Goal: Task Accomplishment & Management: Manage account settings

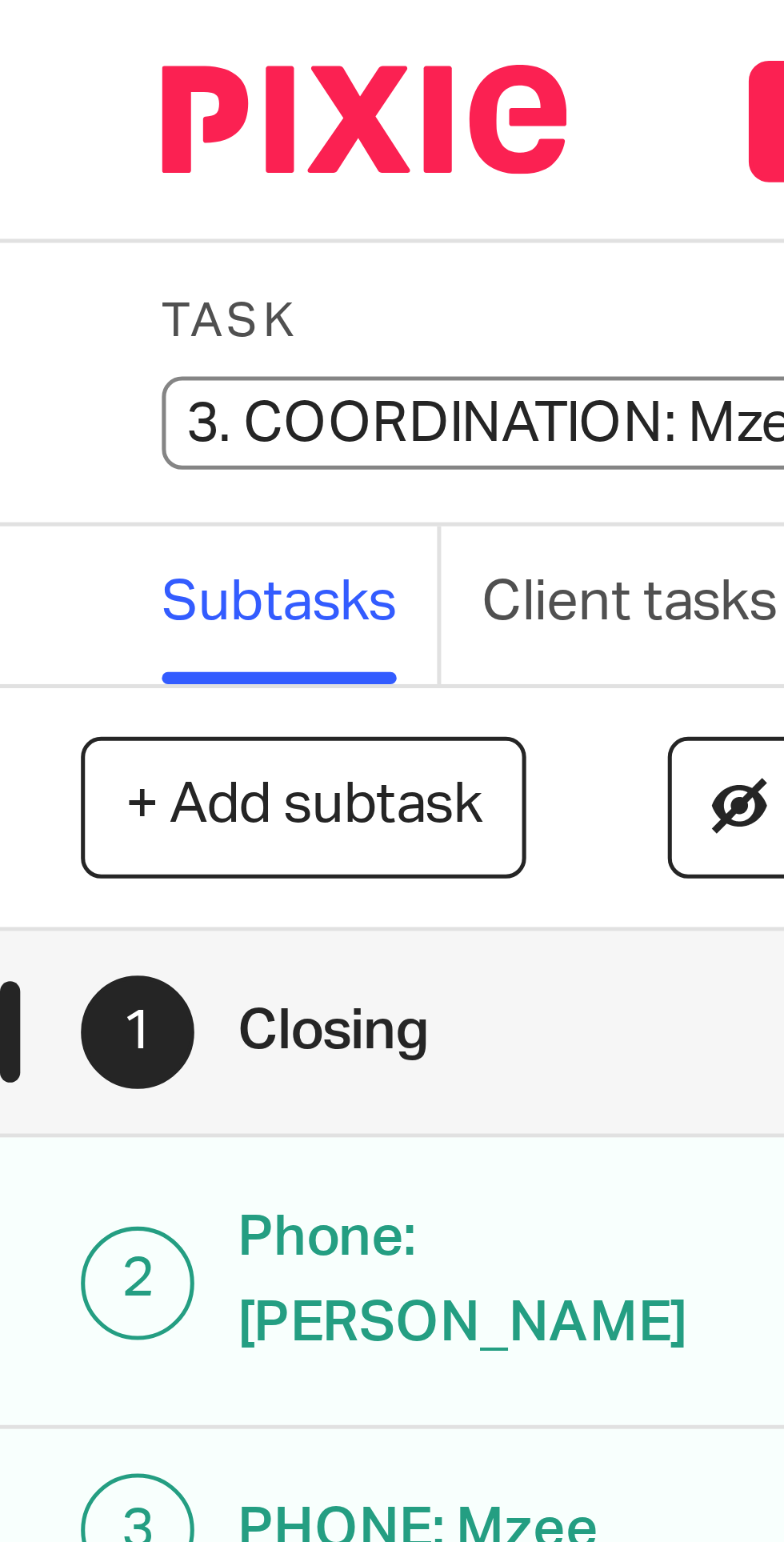
click at [47, 81] on input "3. COORDINATION: Mzee Support" at bounding box center [149, 83] width 234 height 18
click at [50, 81] on input "3. COORDINATION: Mzee Support" at bounding box center [149, 83] width 234 height 18
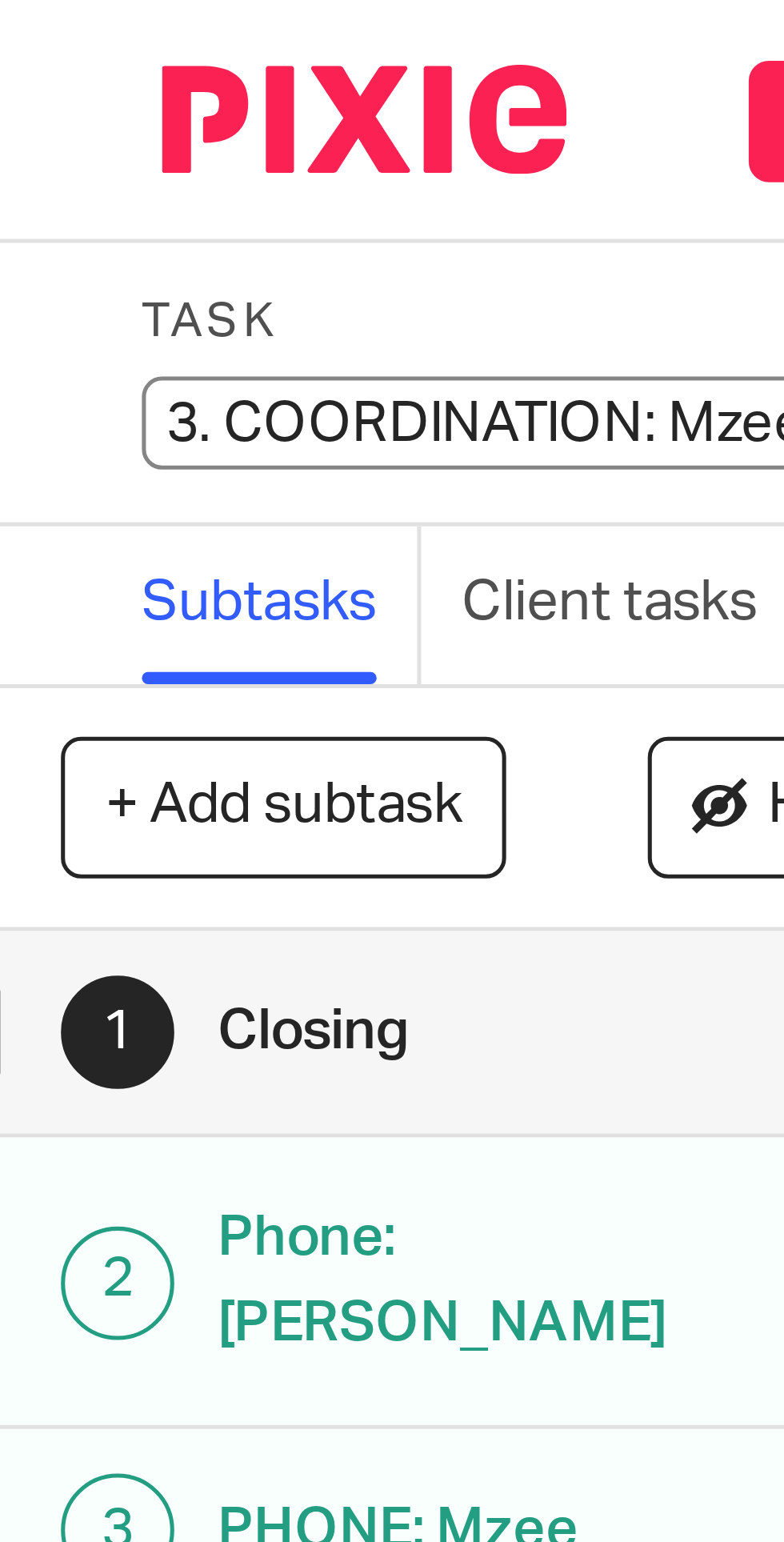
scroll to position [0, 4]
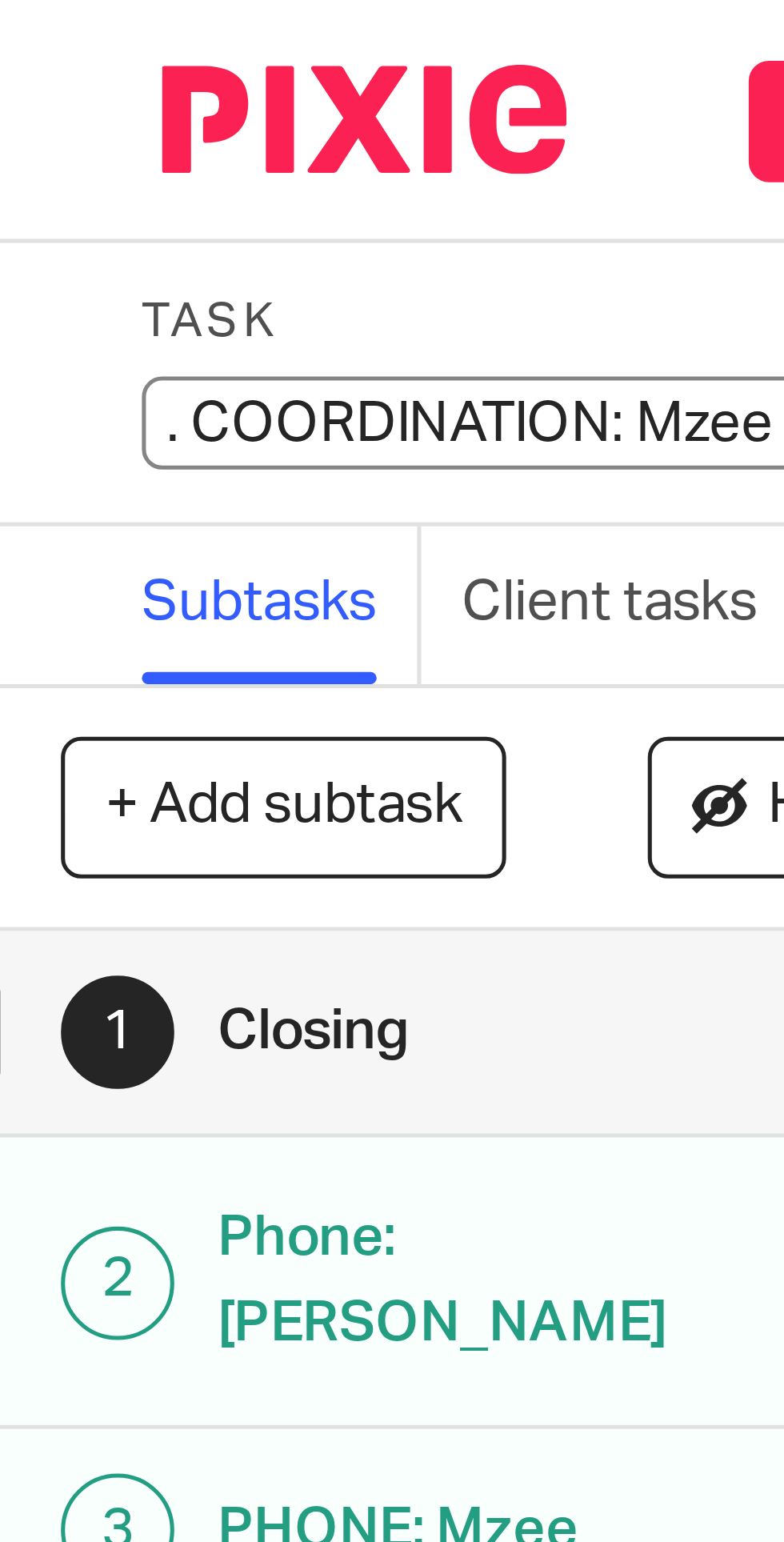
type input "1. COORDINATION: Mzee Support"
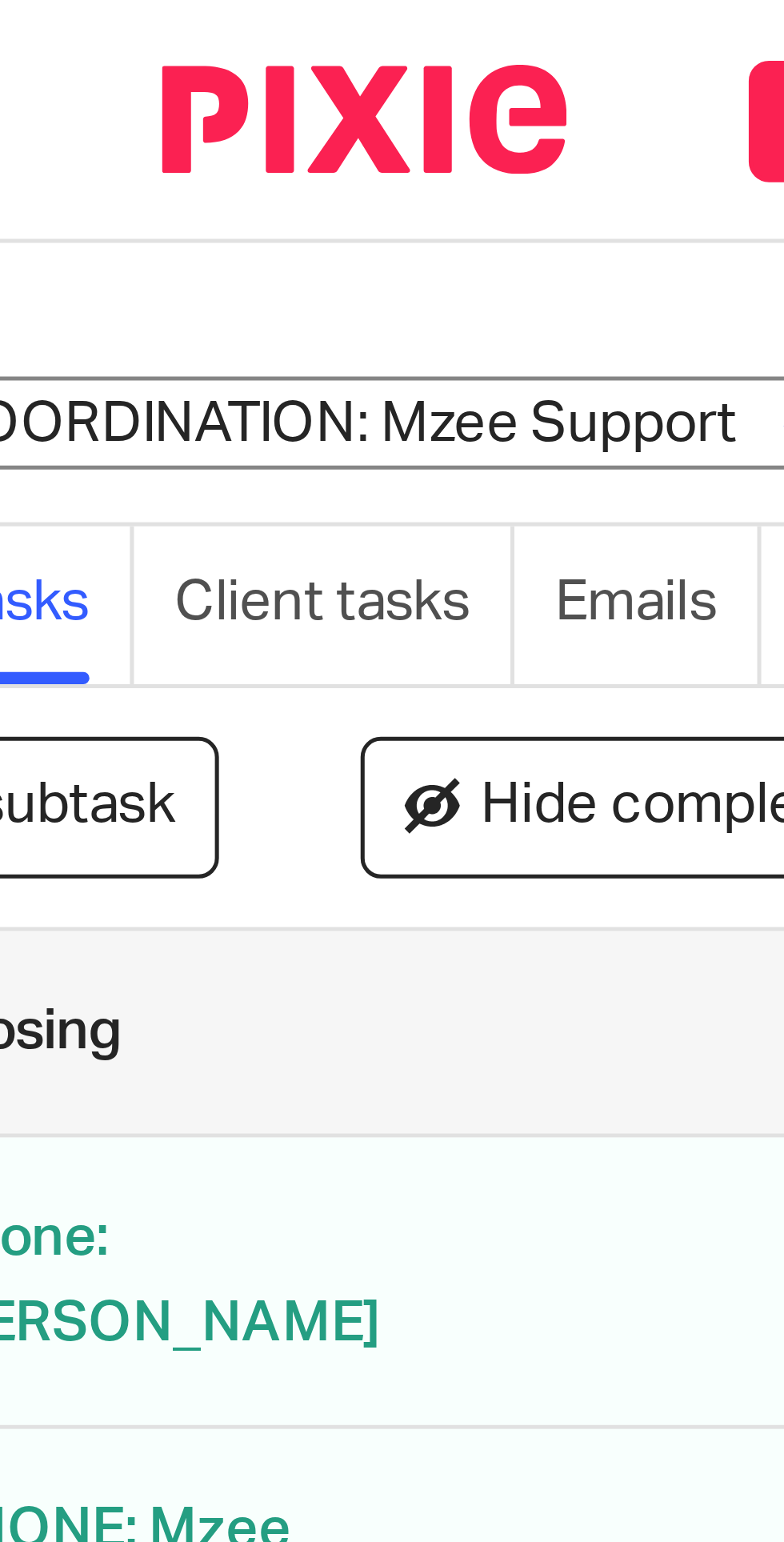
scroll to position [0, 90]
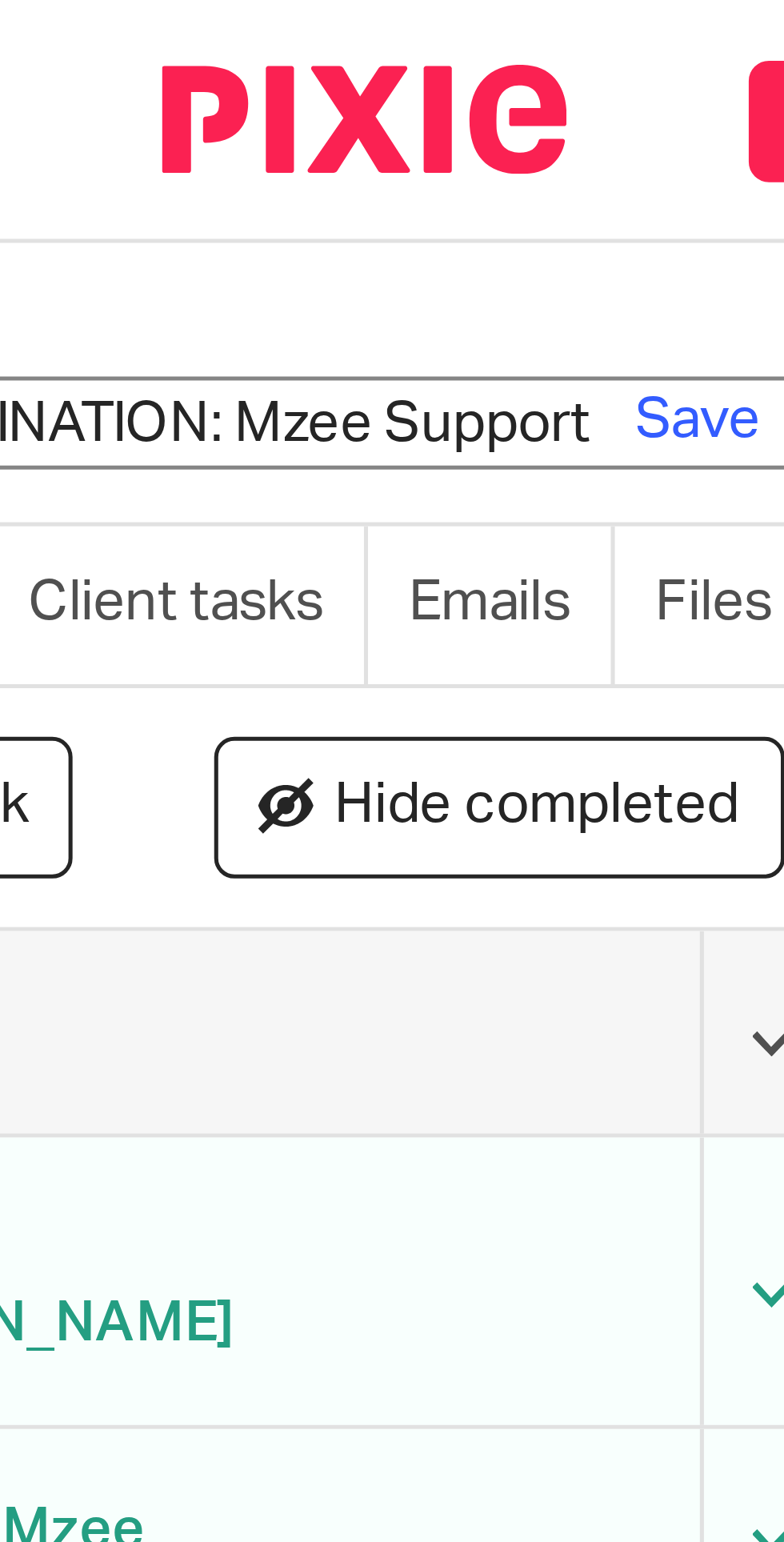
click at [134, 85] on link "Save" at bounding box center [138, 83] width 24 height 16
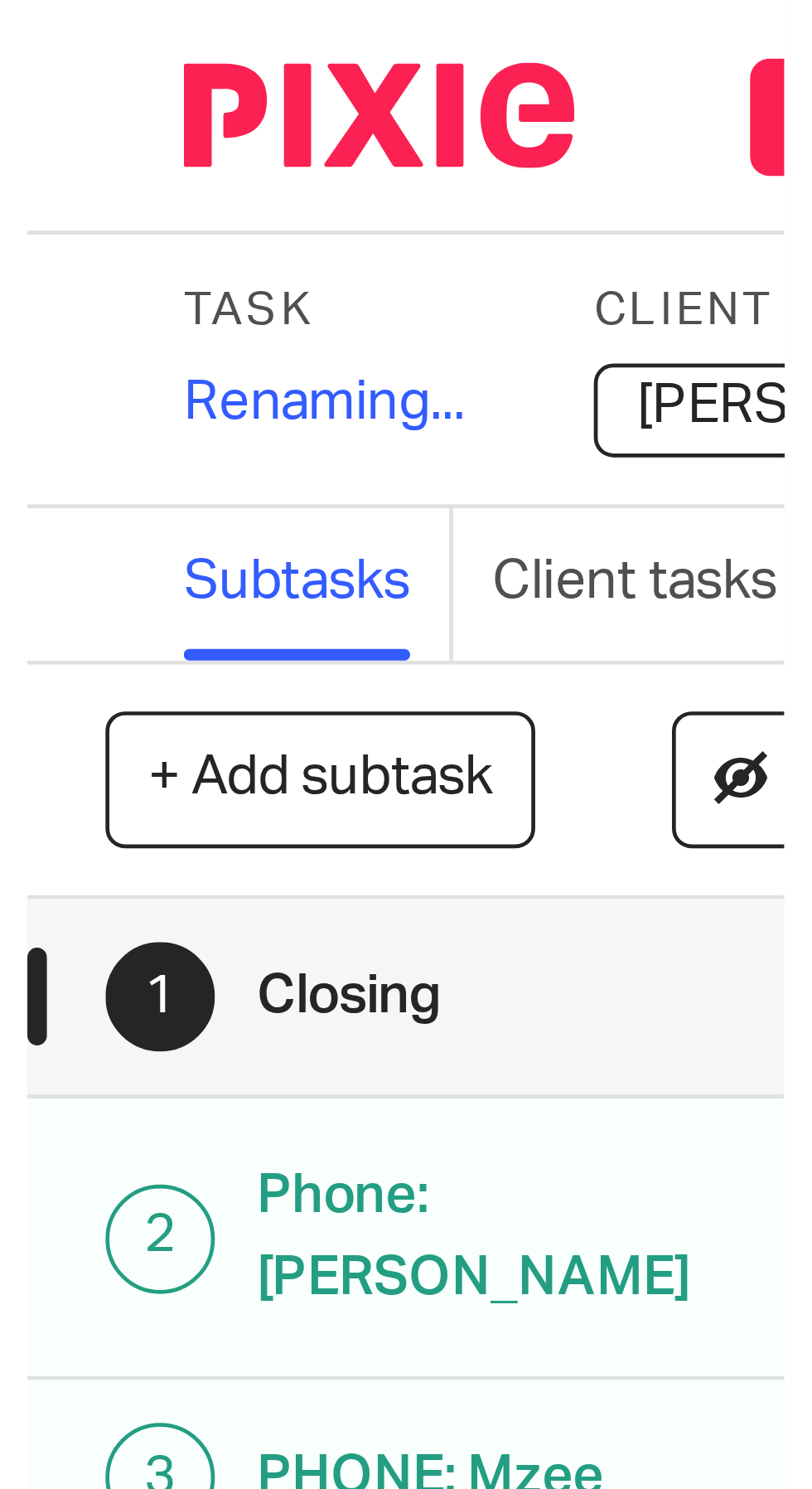
scroll to position [0, 0]
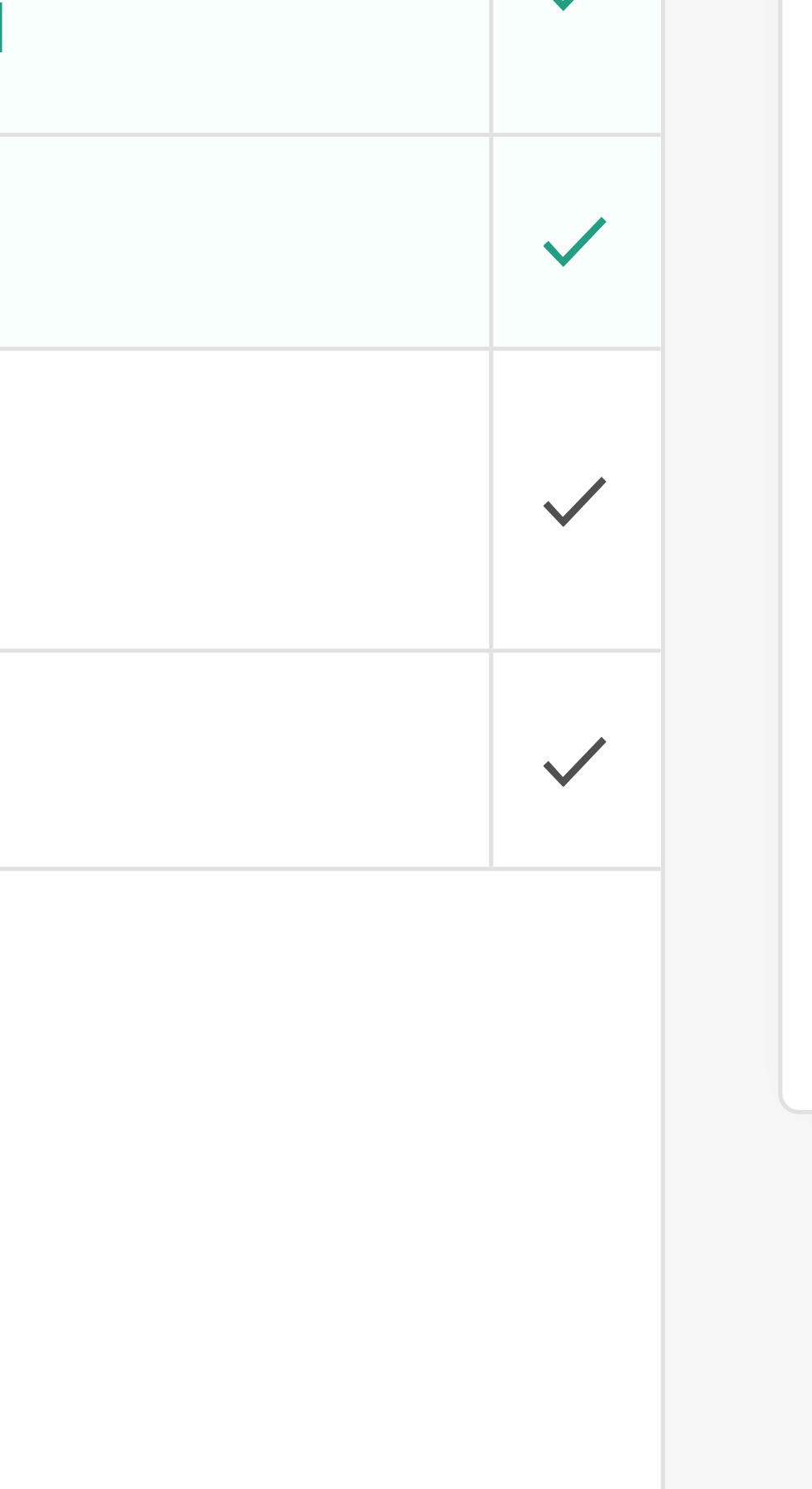
click at [252, 401] on input "submit" at bounding box center [135, 416] width 270 height 42
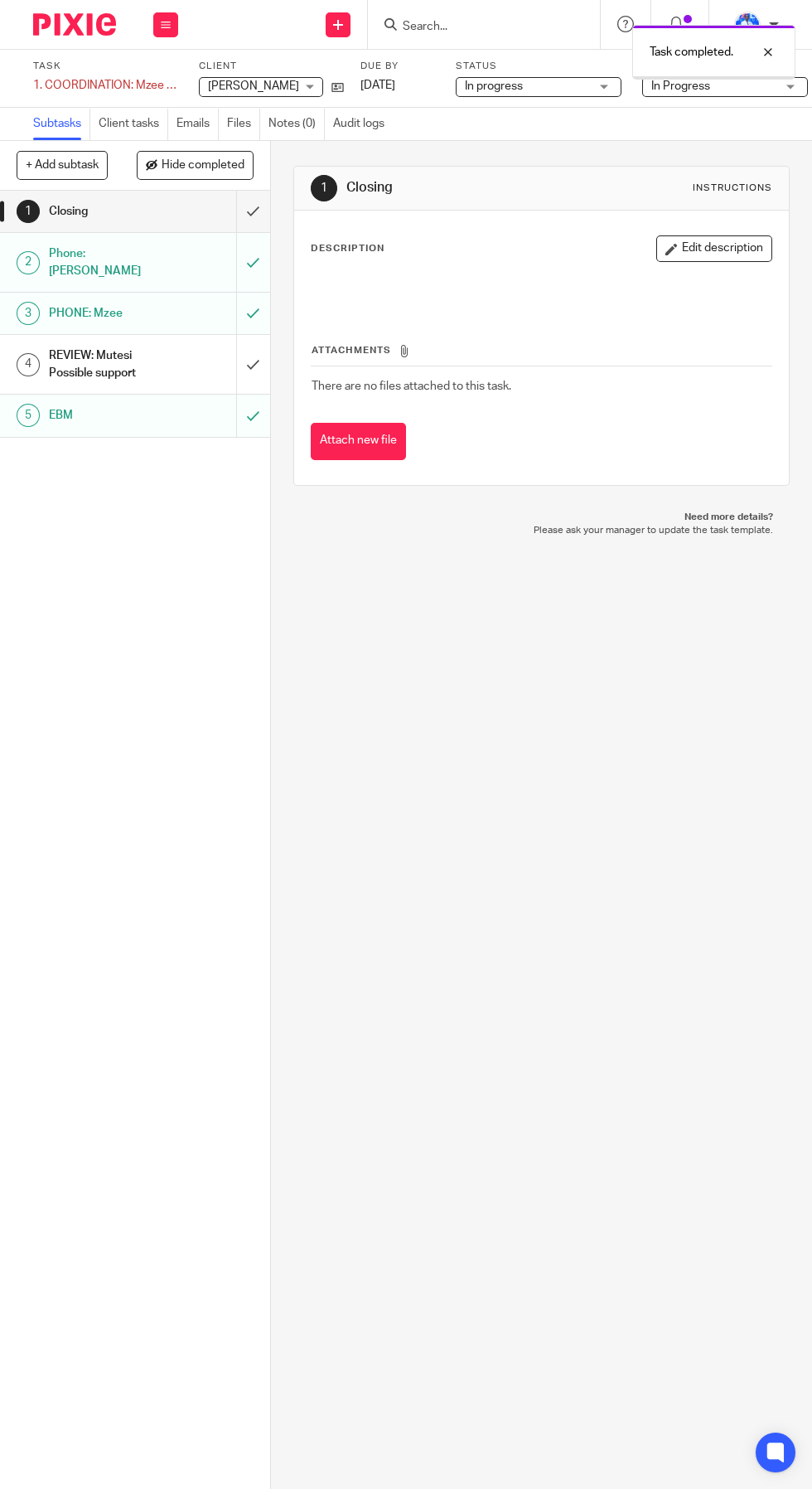
click at [73, 166] on button "+ Add subtask" at bounding box center [62, 165] width 91 height 28
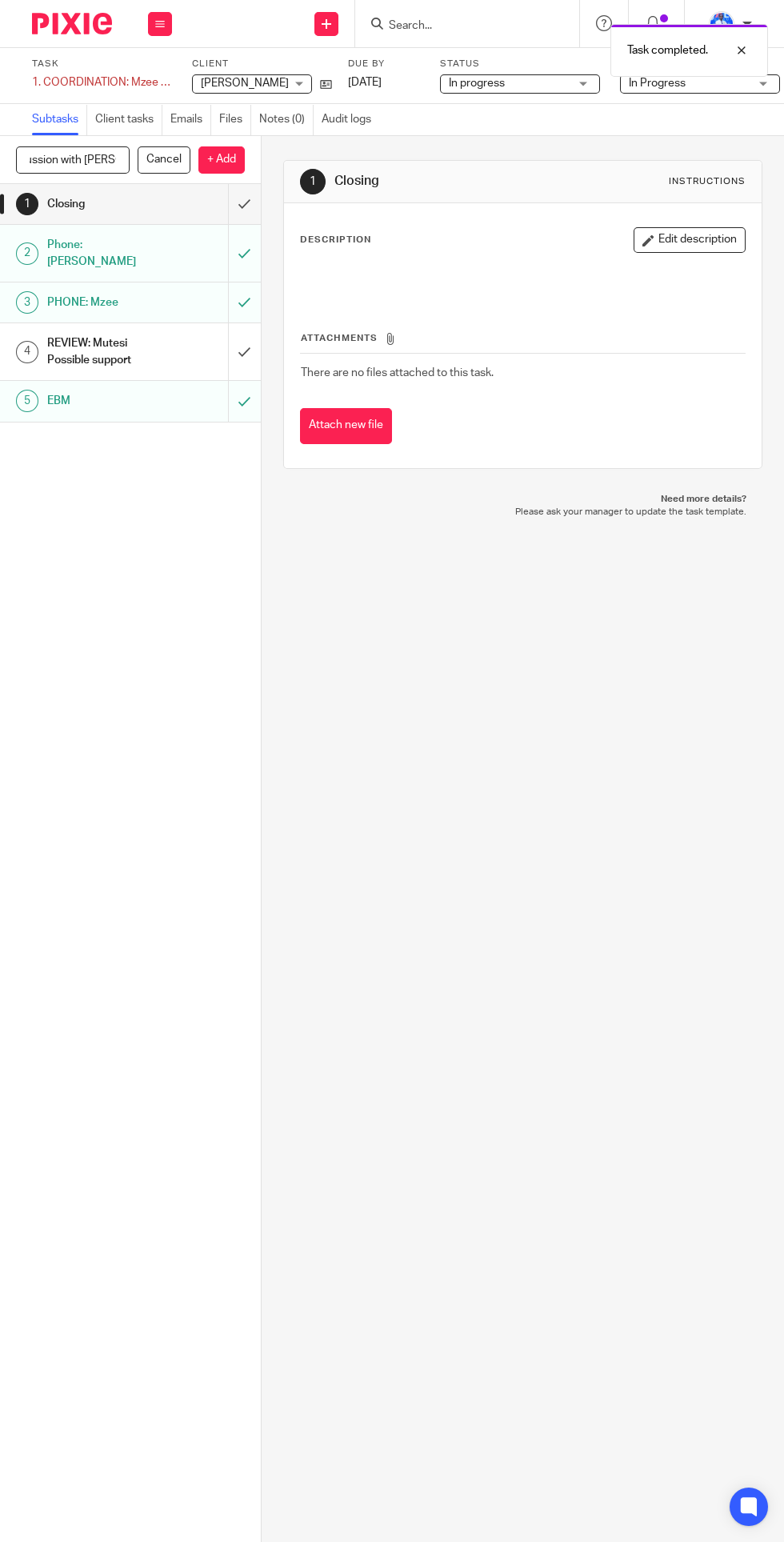
scroll to position [0, 33]
type input "Discussion with Denyse"
click at [219, 165] on p "+ Add" at bounding box center [221, 160] width 46 height 27
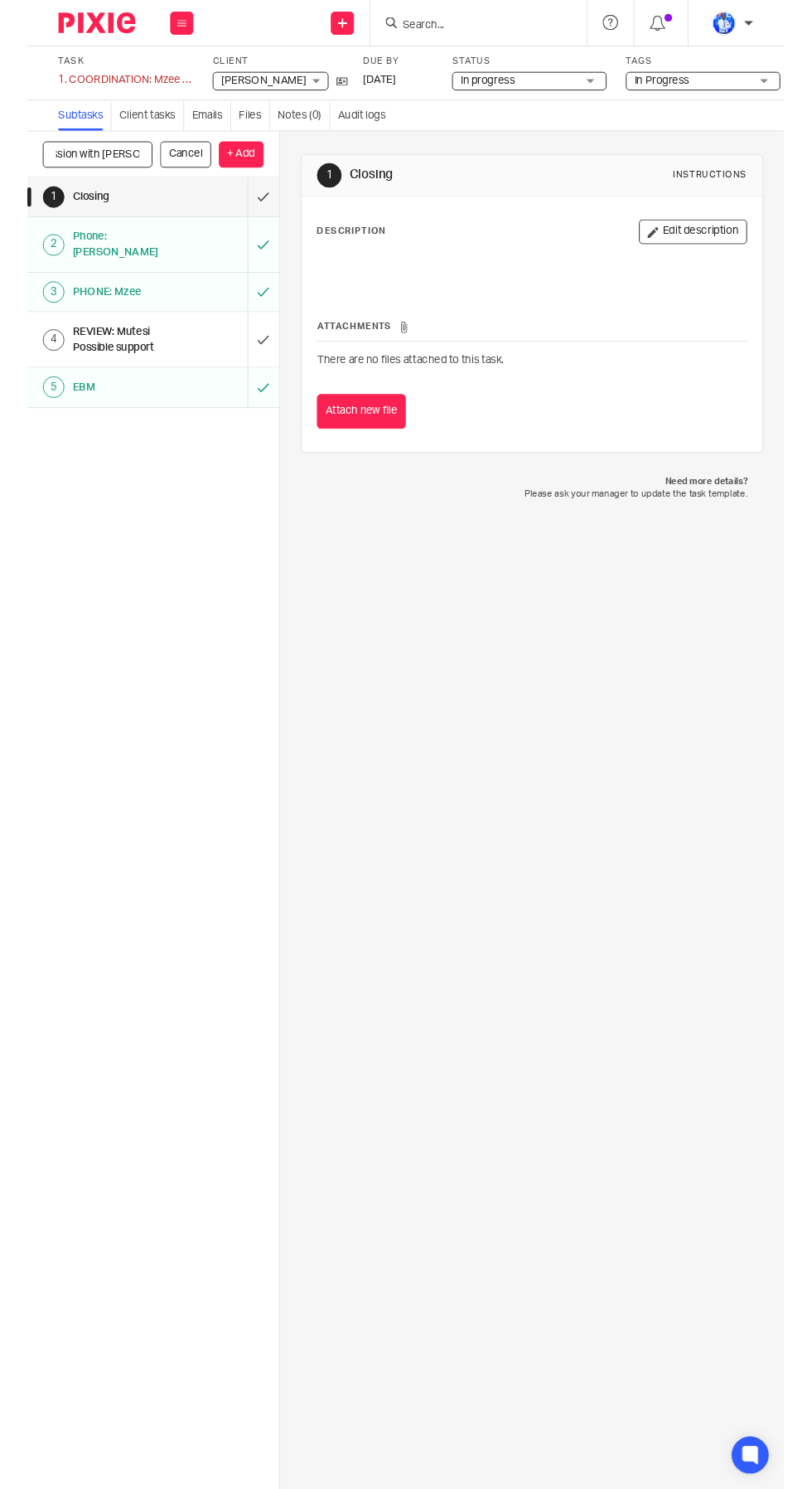
scroll to position [0, 0]
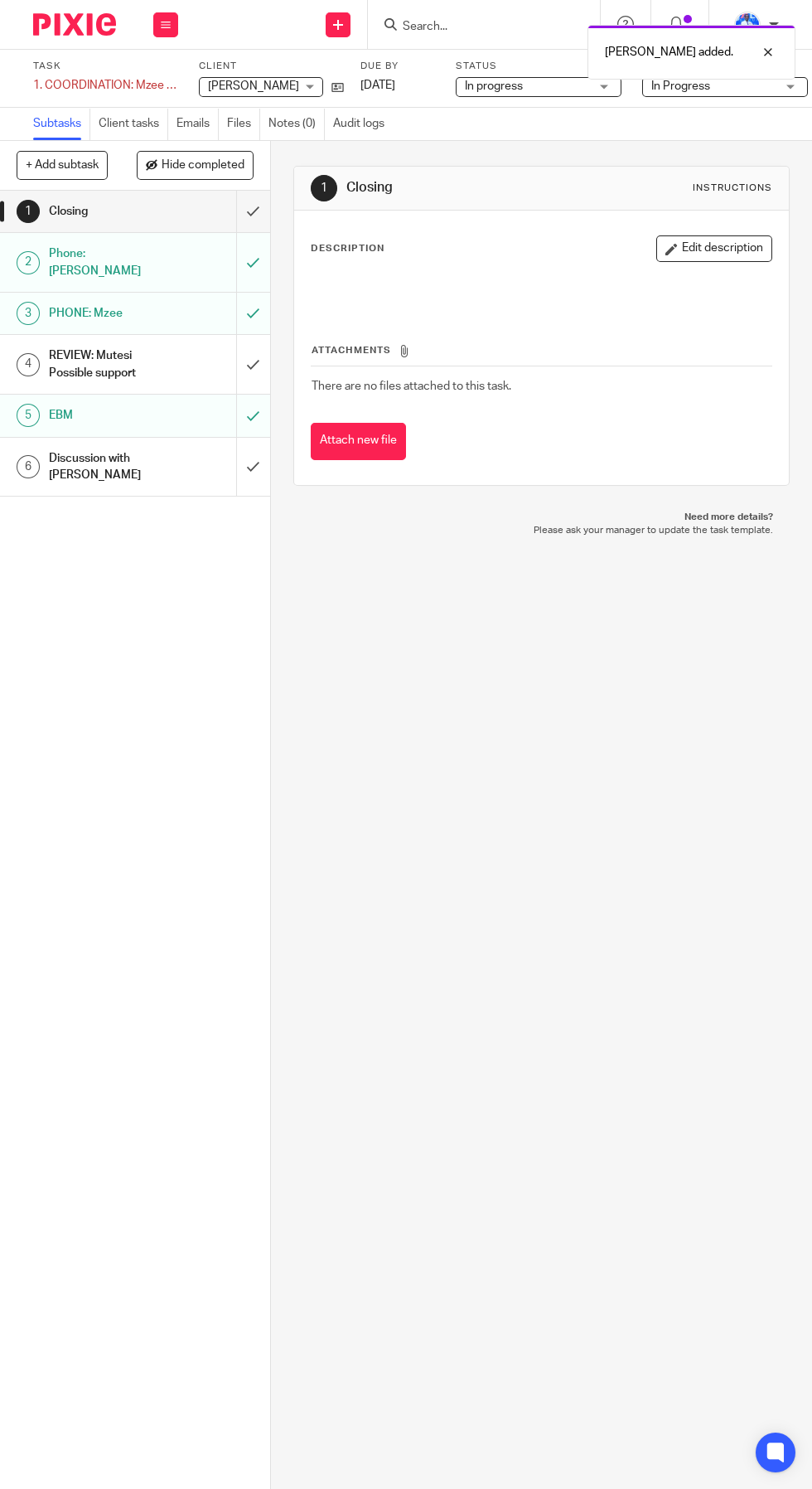
click at [263, 455] on input "submit" at bounding box center [135, 466] width 270 height 59
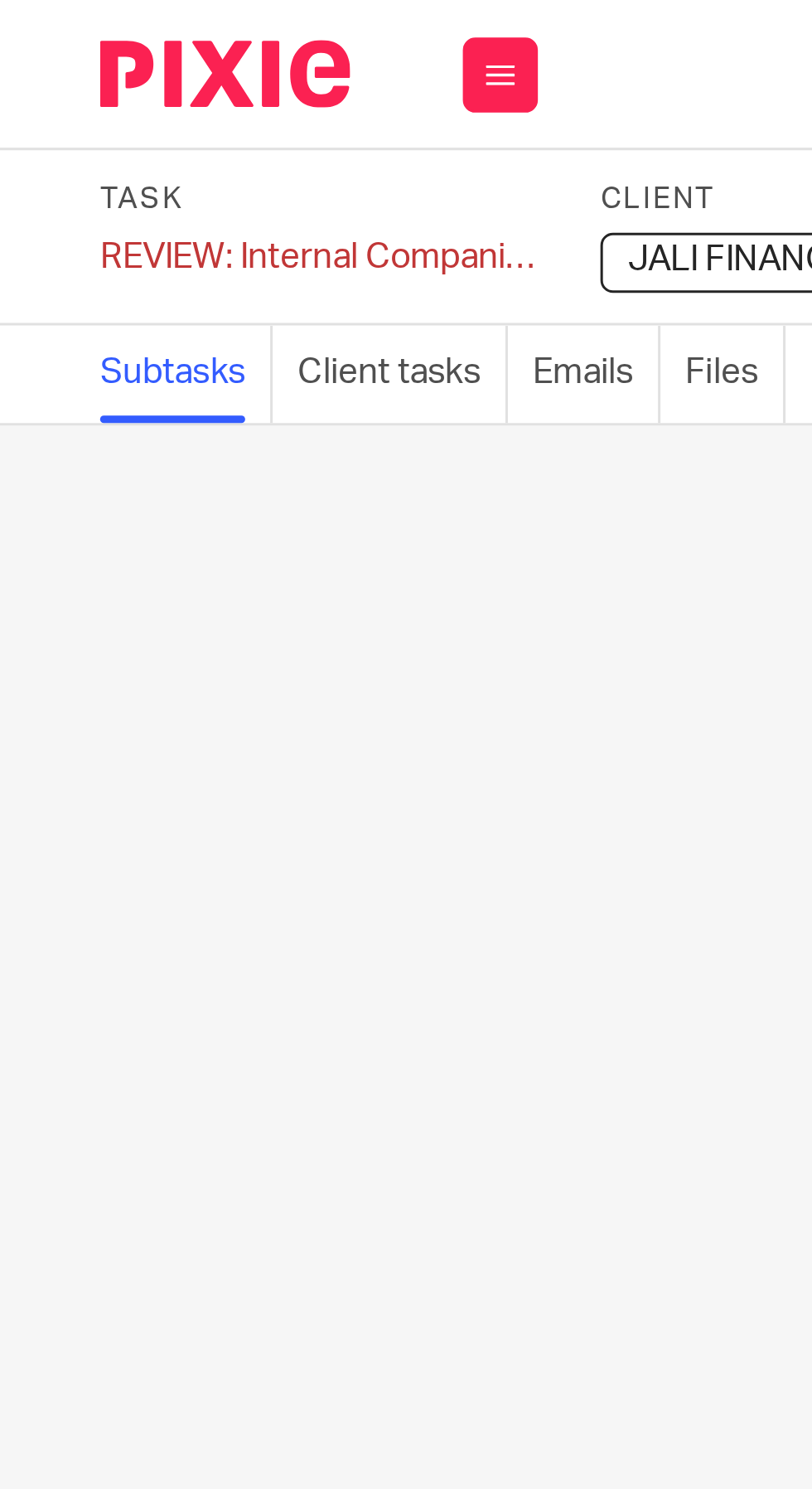
click at [51, 92] on div "REVIEW: Internal Companies' accounting Save REVIEW: Internal Companies' account…" at bounding box center [106, 85] width 145 height 16
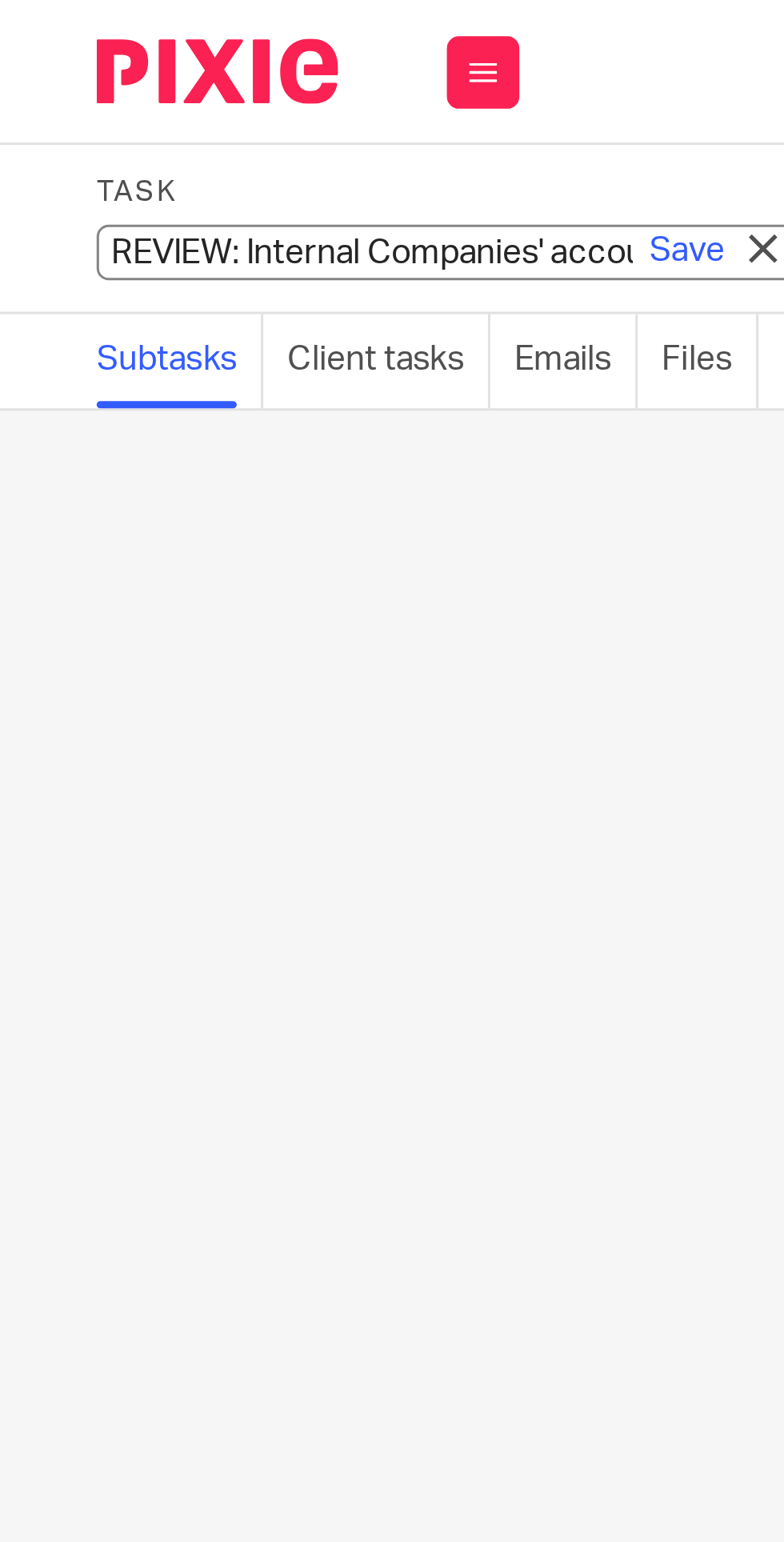
click at [60, 85] on input "REVIEW: Internal Companies' accounting" at bounding box center [149, 83] width 234 height 18
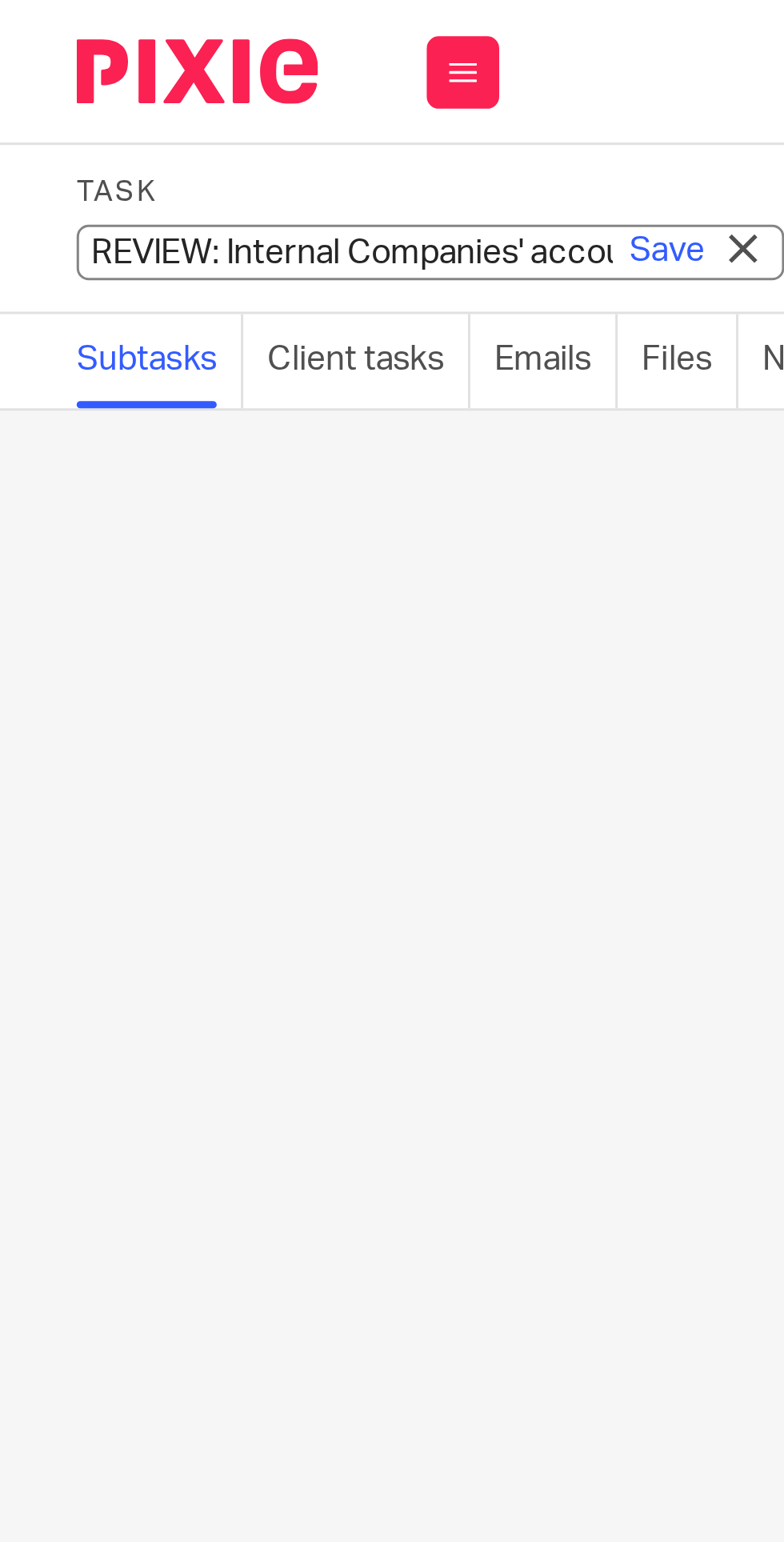
click at [65, 81] on input "REVIEW: Internal Companies' accounting" at bounding box center [149, 83] width 234 height 18
type input "2. REVIEW: Internal Companies' accounting"
click at [227, 84] on link "Save" at bounding box center [227, 83] width 24 height 16
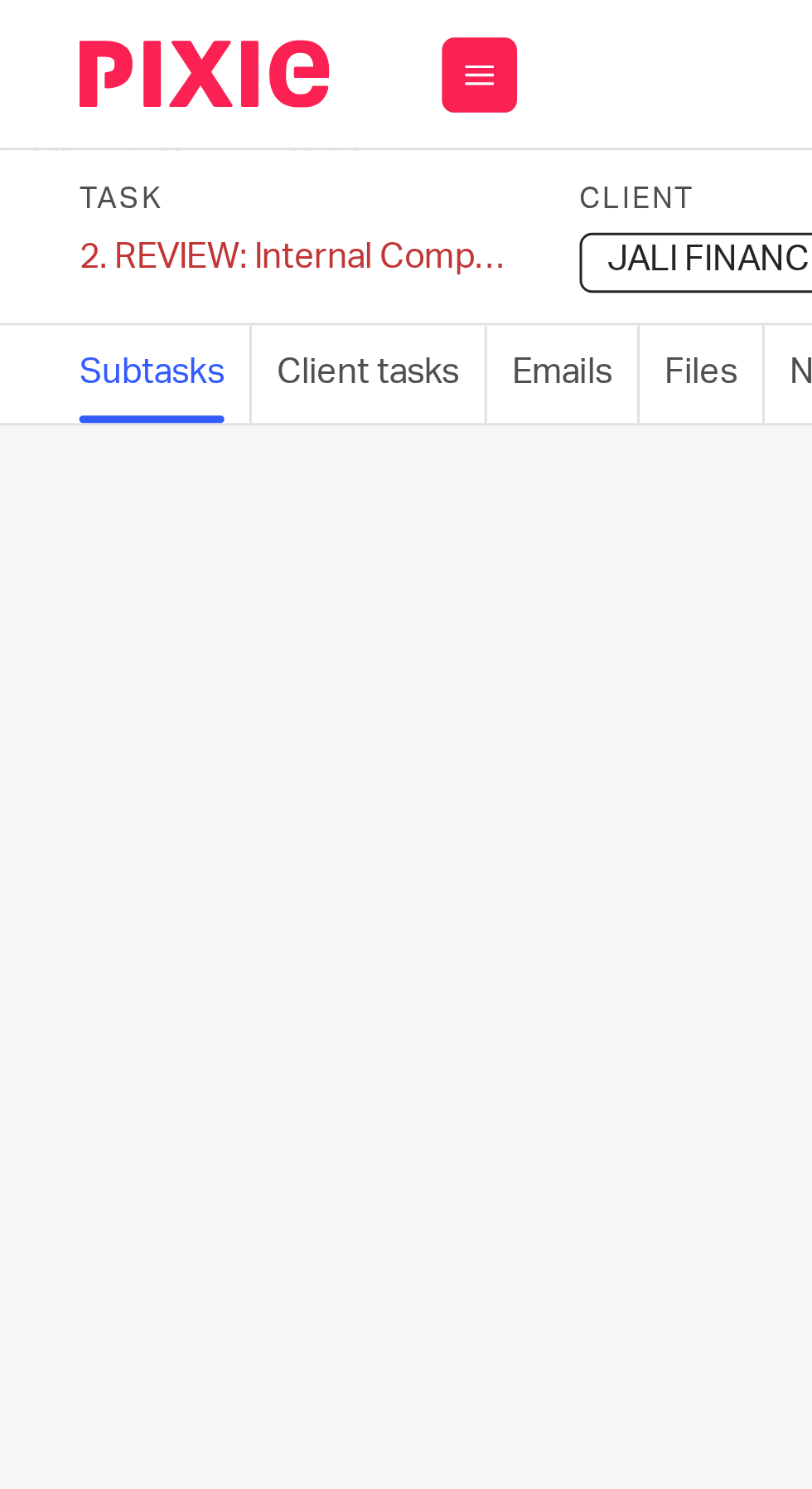
click at [137, 365] on div "No subtasks created so far. Write the name of a subtask and start organising yo…" at bounding box center [406, 815] width 812 height 1348
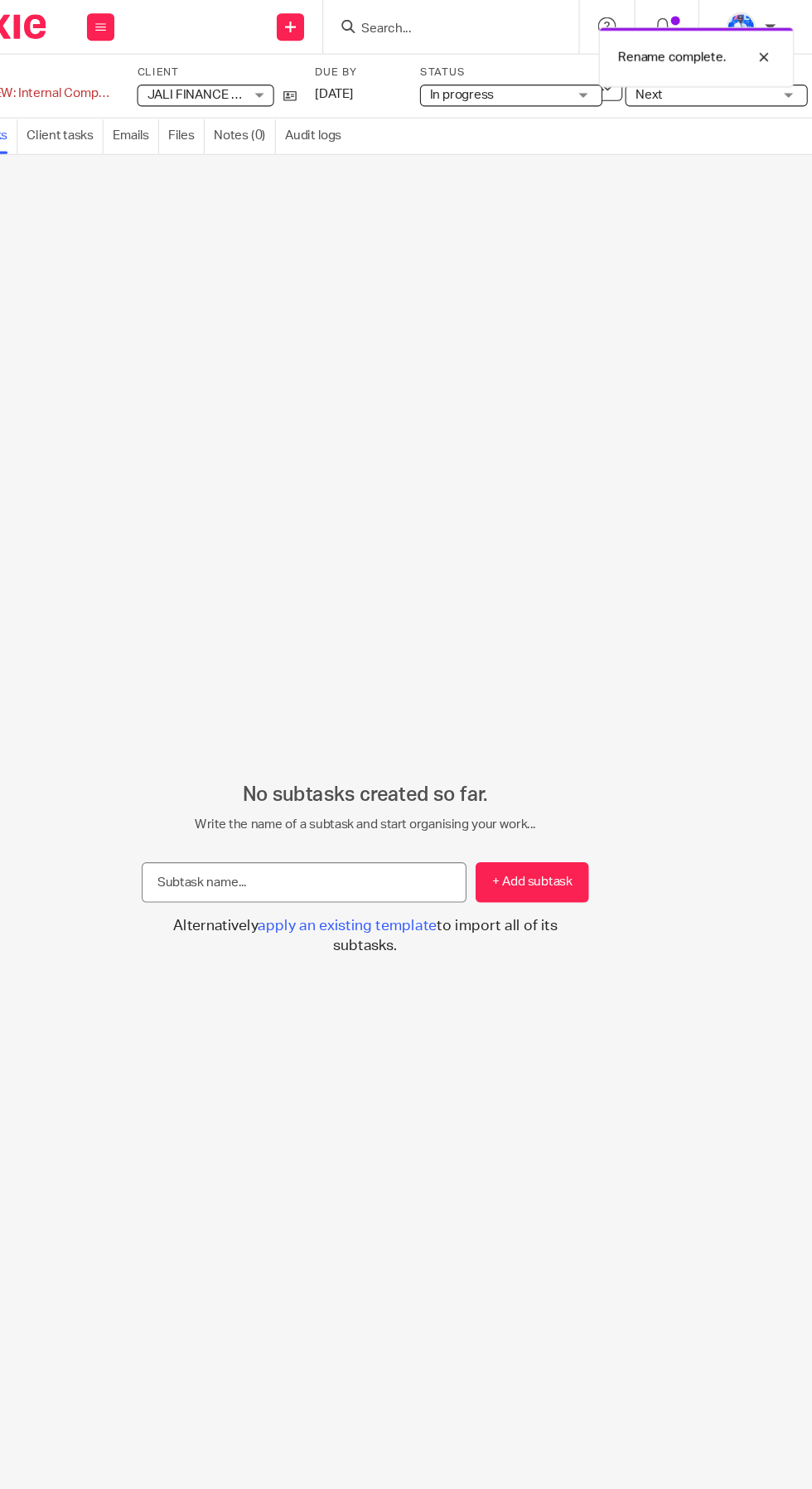
click at [366, 848] on span "apply an existing template" at bounding box center [389, 841] width 162 height 14
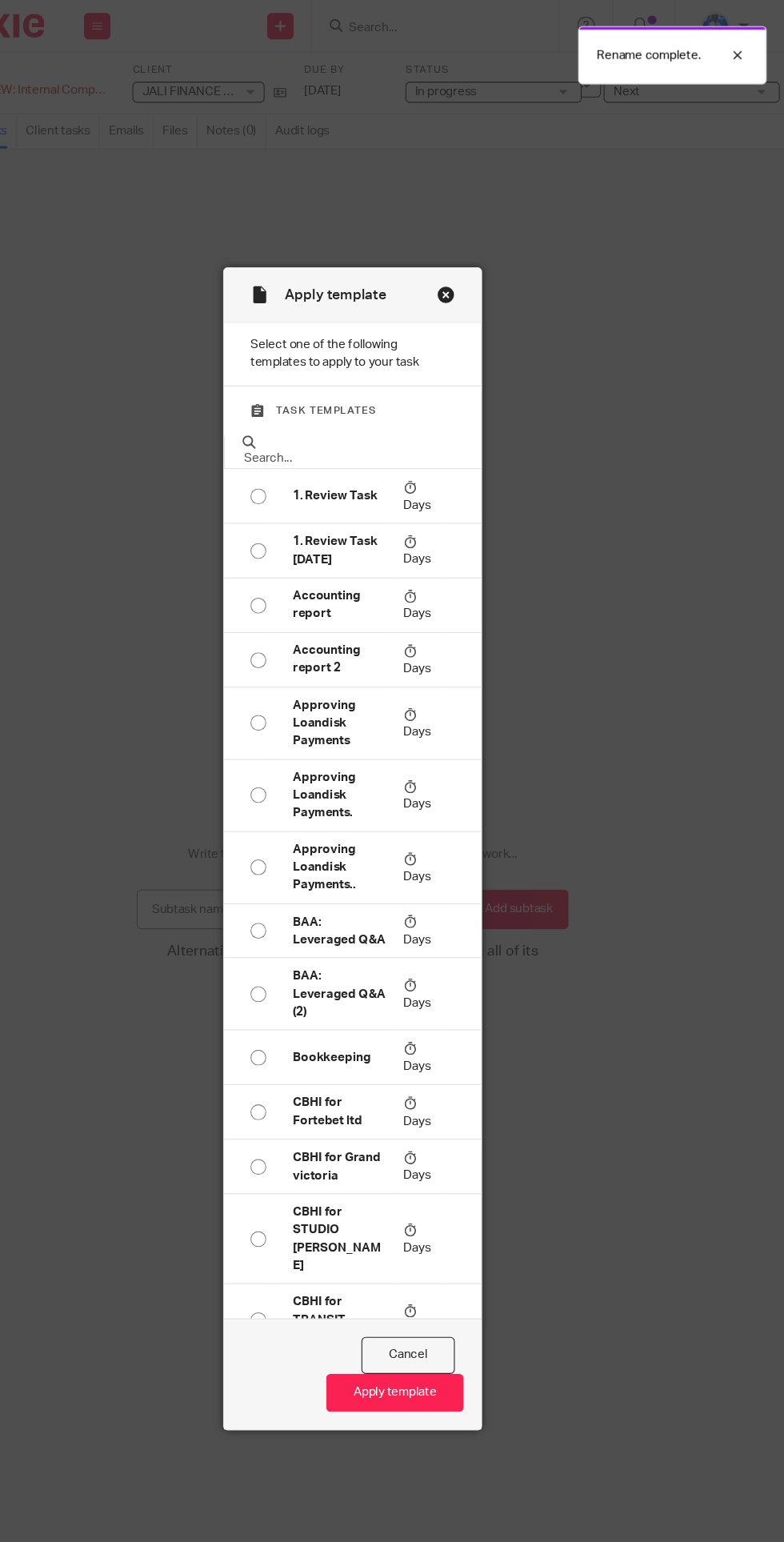
click at [467, 243] on div "Apply template" at bounding box center [392, 268] width 233 height 51
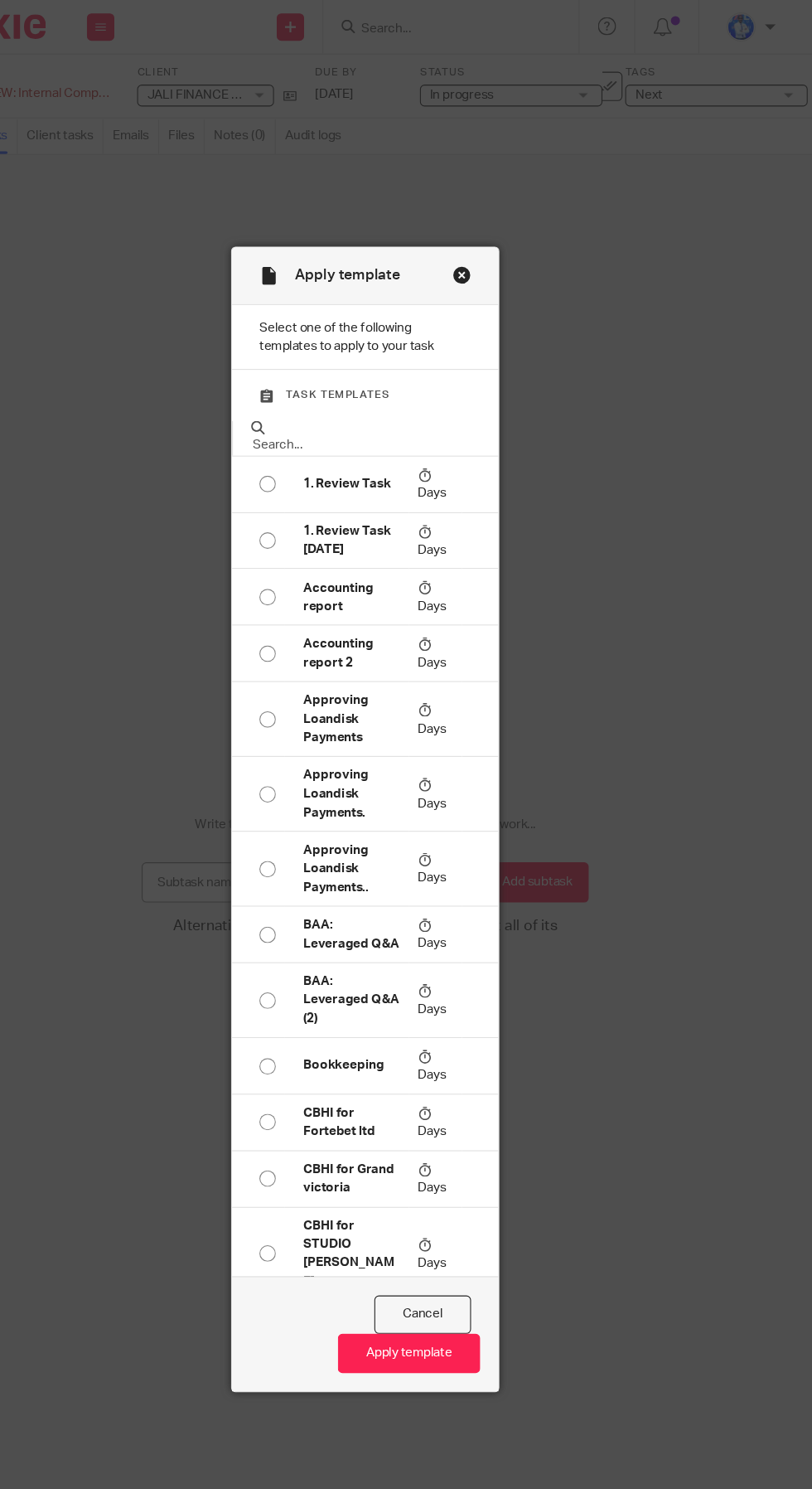
click at [502, 226] on div "Apply template" at bounding box center [406, 252] width 242 height 53
click at [506, 226] on div "Apply template" at bounding box center [406, 252] width 242 height 53
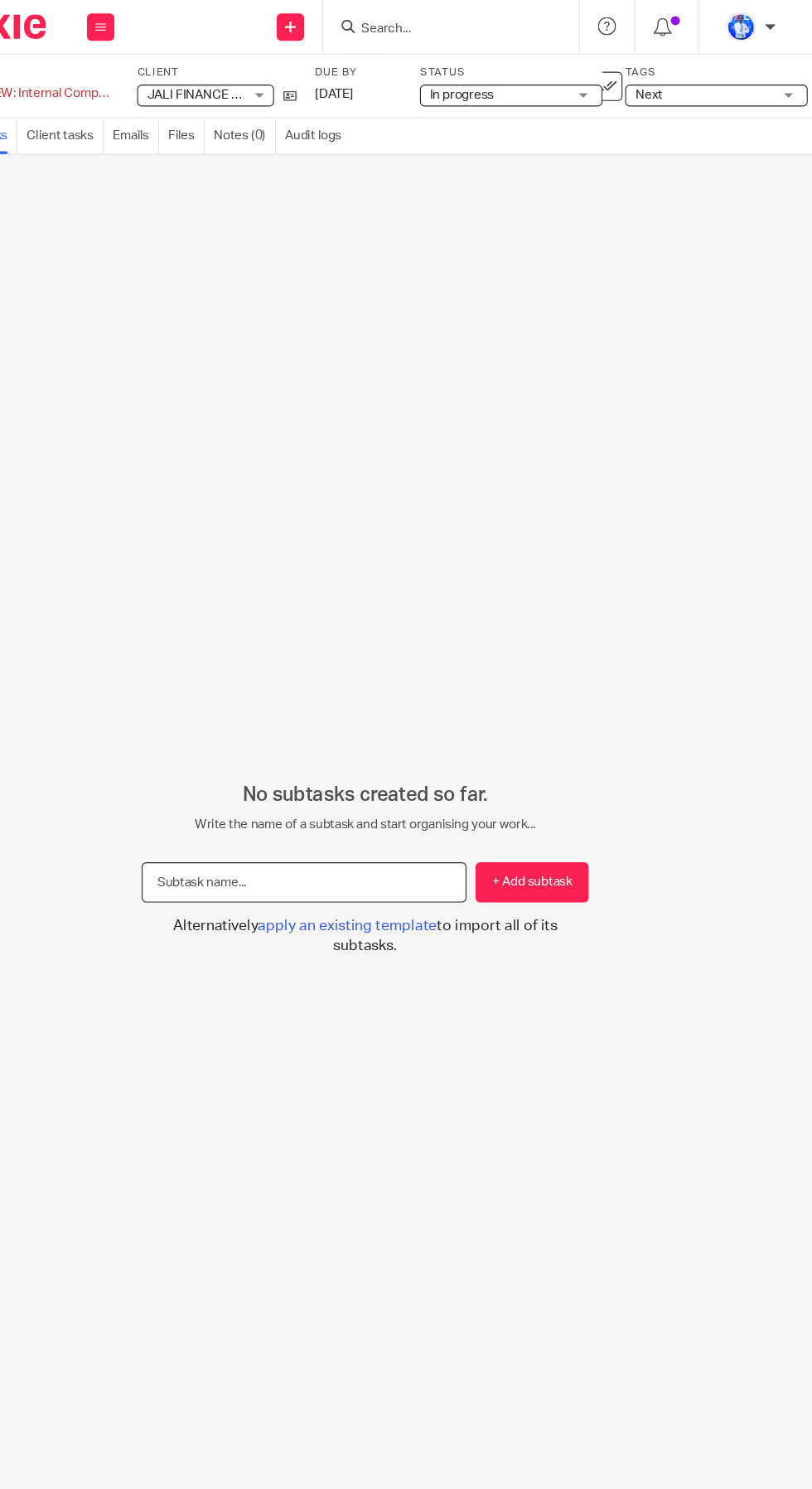
click at [367, 821] on input "text" at bounding box center [350, 802] width 295 height 37
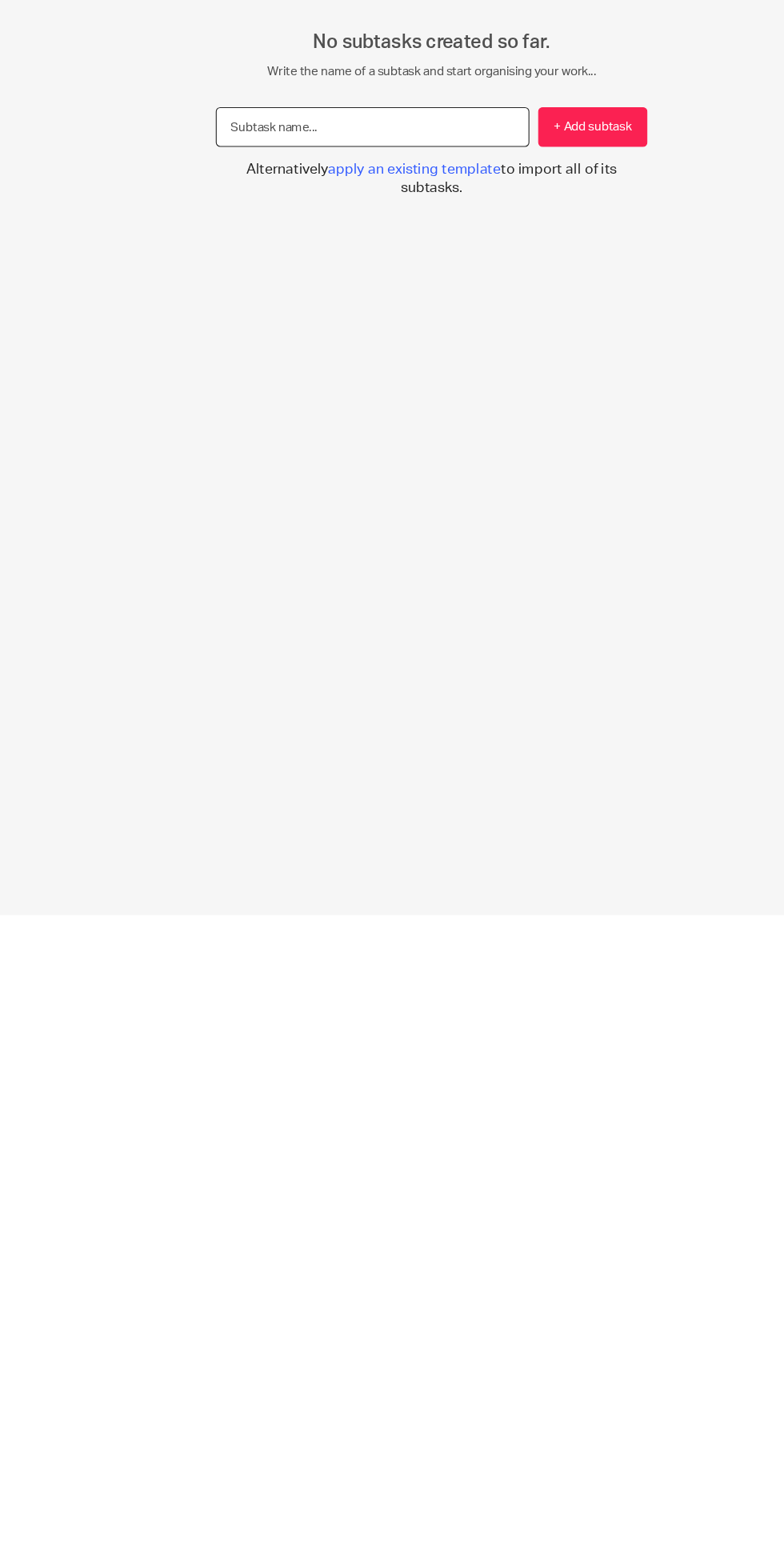
scroll to position [122, 0]
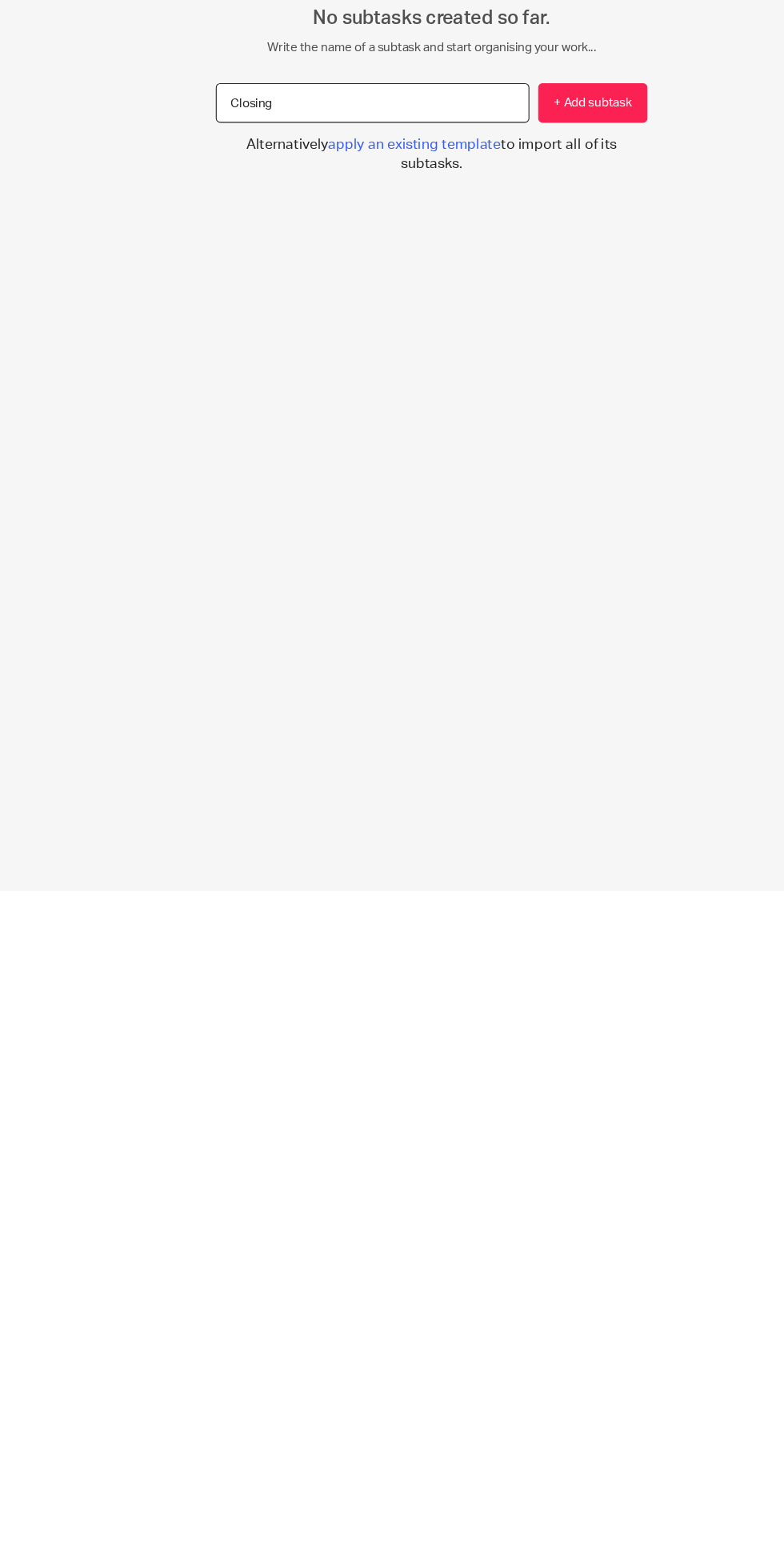
type input "Closing"
click at [552, 809] on button "+ Add subtask" at bounding box center [538, 826] width 100 height 36
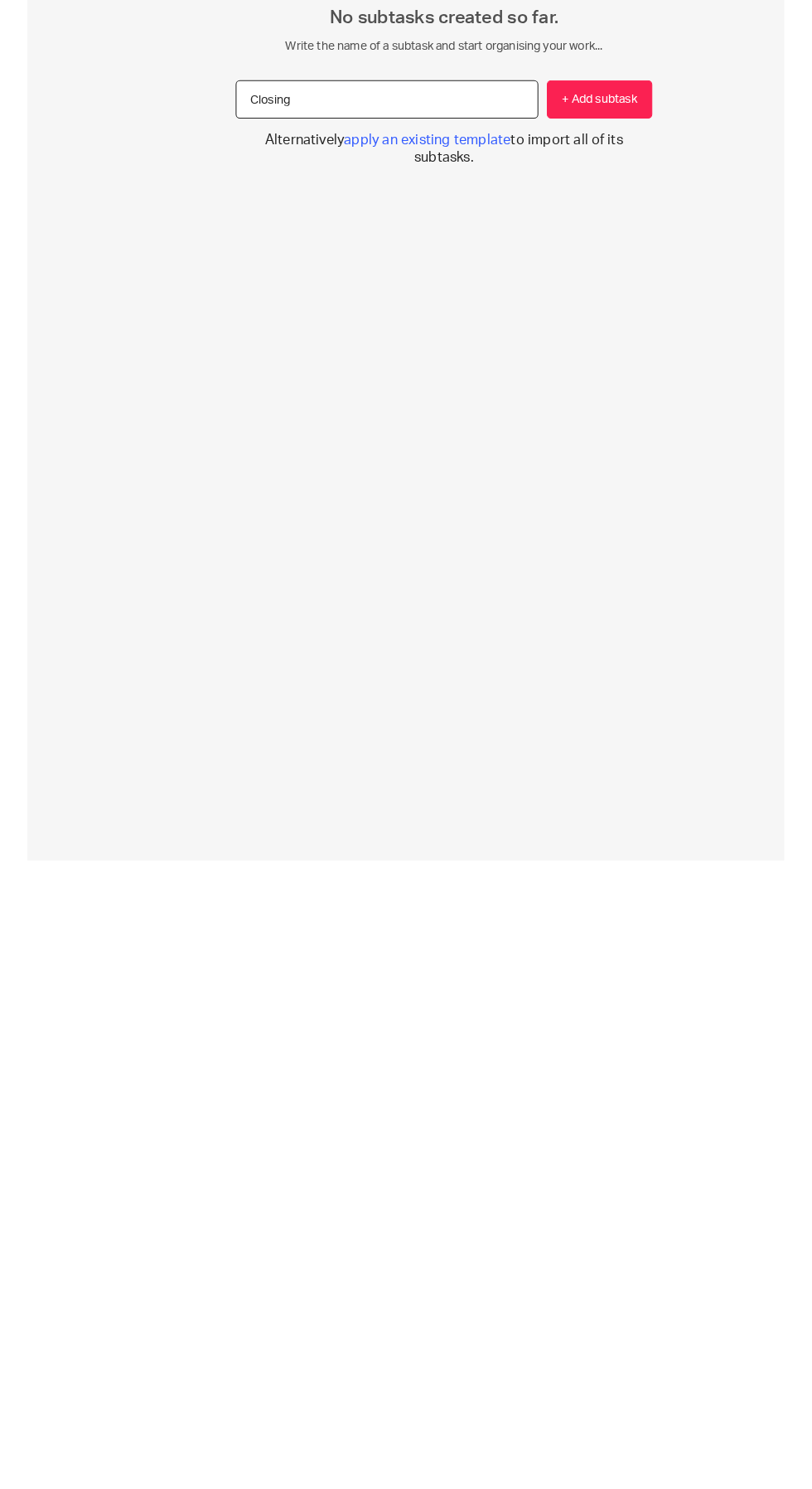
scroll to position [136, 0]
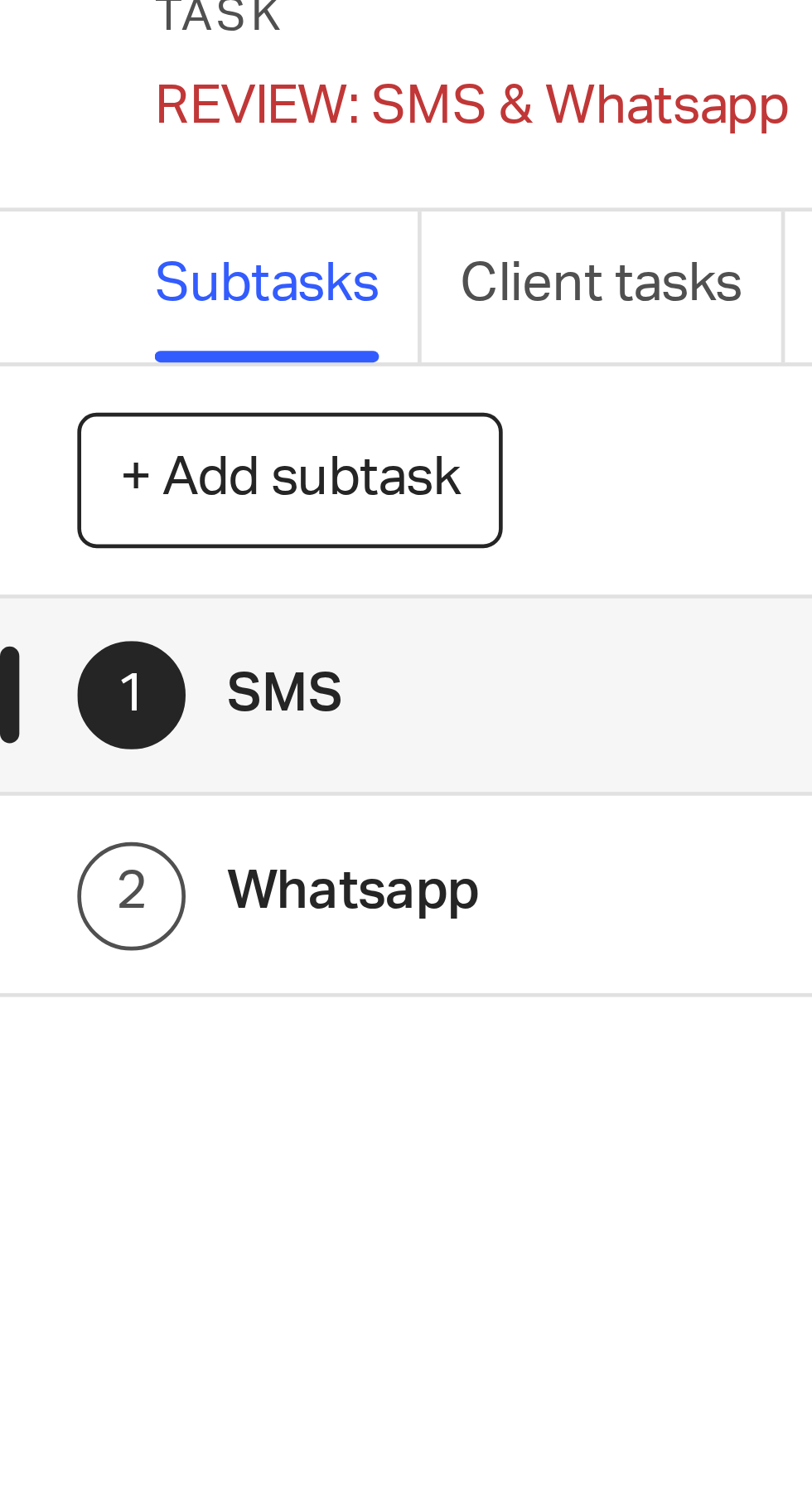
click at [36, 85] on div "REVIEW: SMS & Whatsapp Save REVIEW: SMS & Whatsapp" at bounding box center [101, 85] width 136 height 16
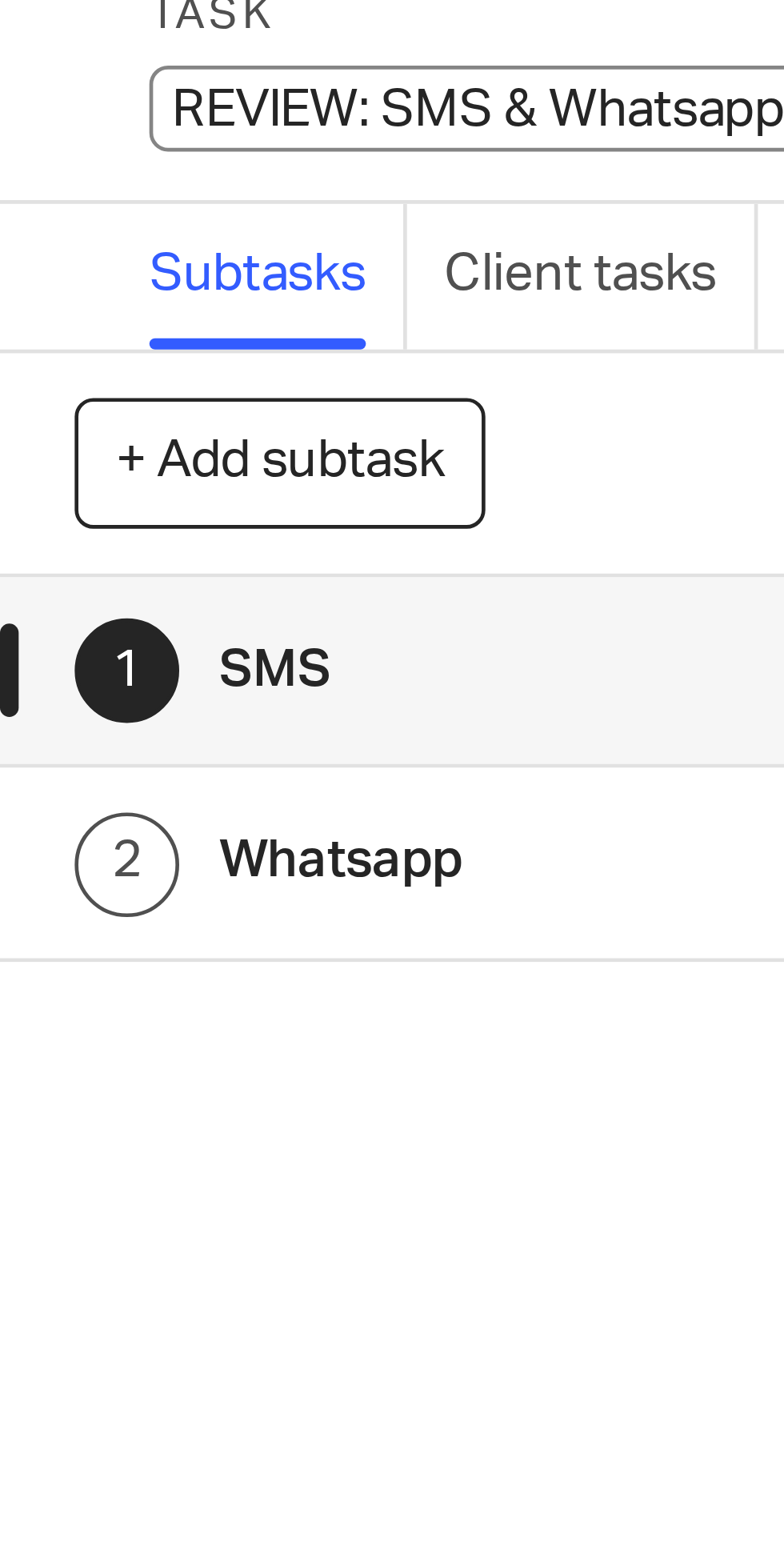
click at [45, 81] on input "REVIEW: SMS & Whatsapp" at bounding box center [149, 83] width 234 height 18
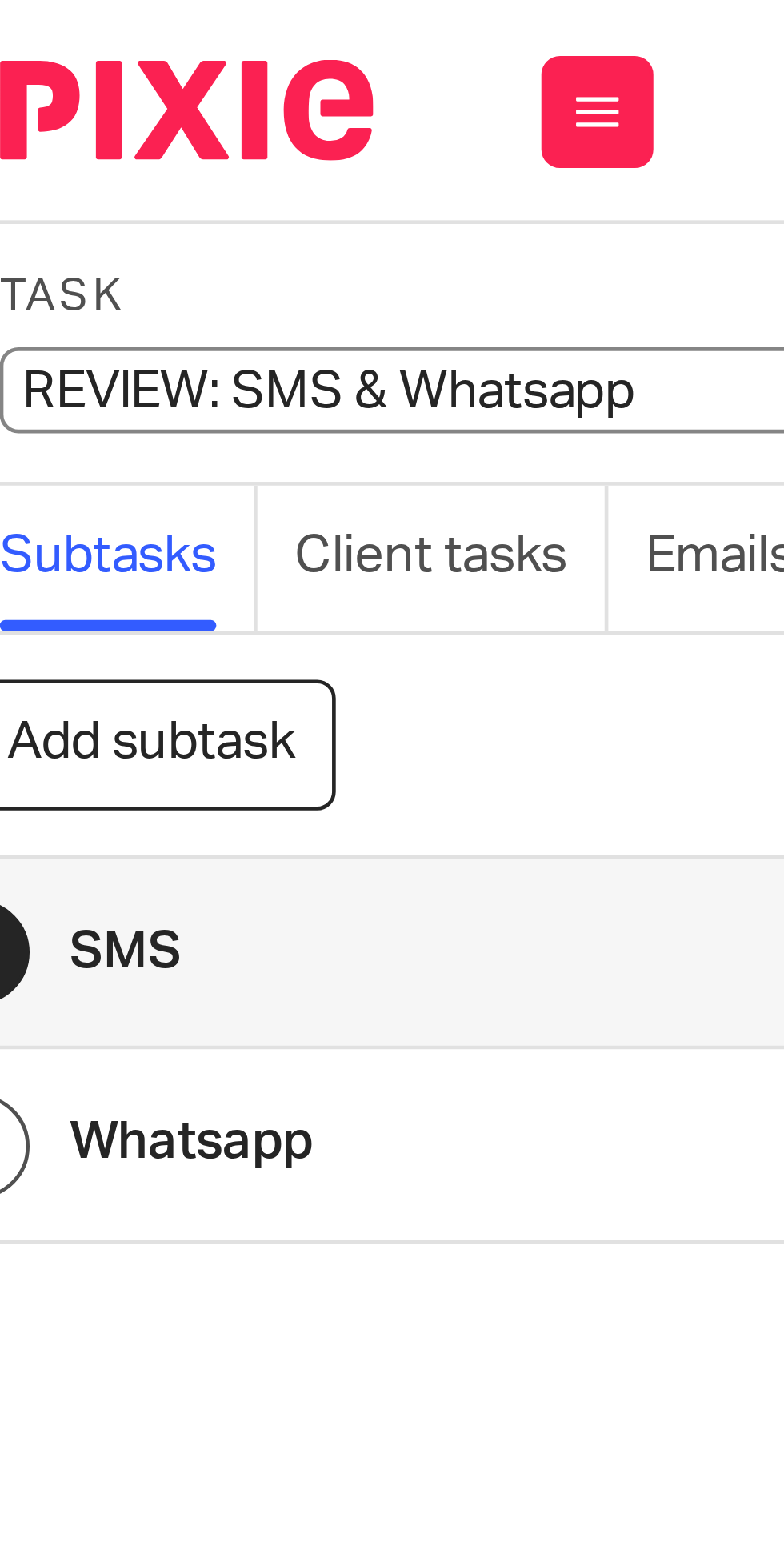
click at [59, 85] on input "REVIEW: SMS & Whatsapp" at bounding box center [149, 83] width 234 height 18
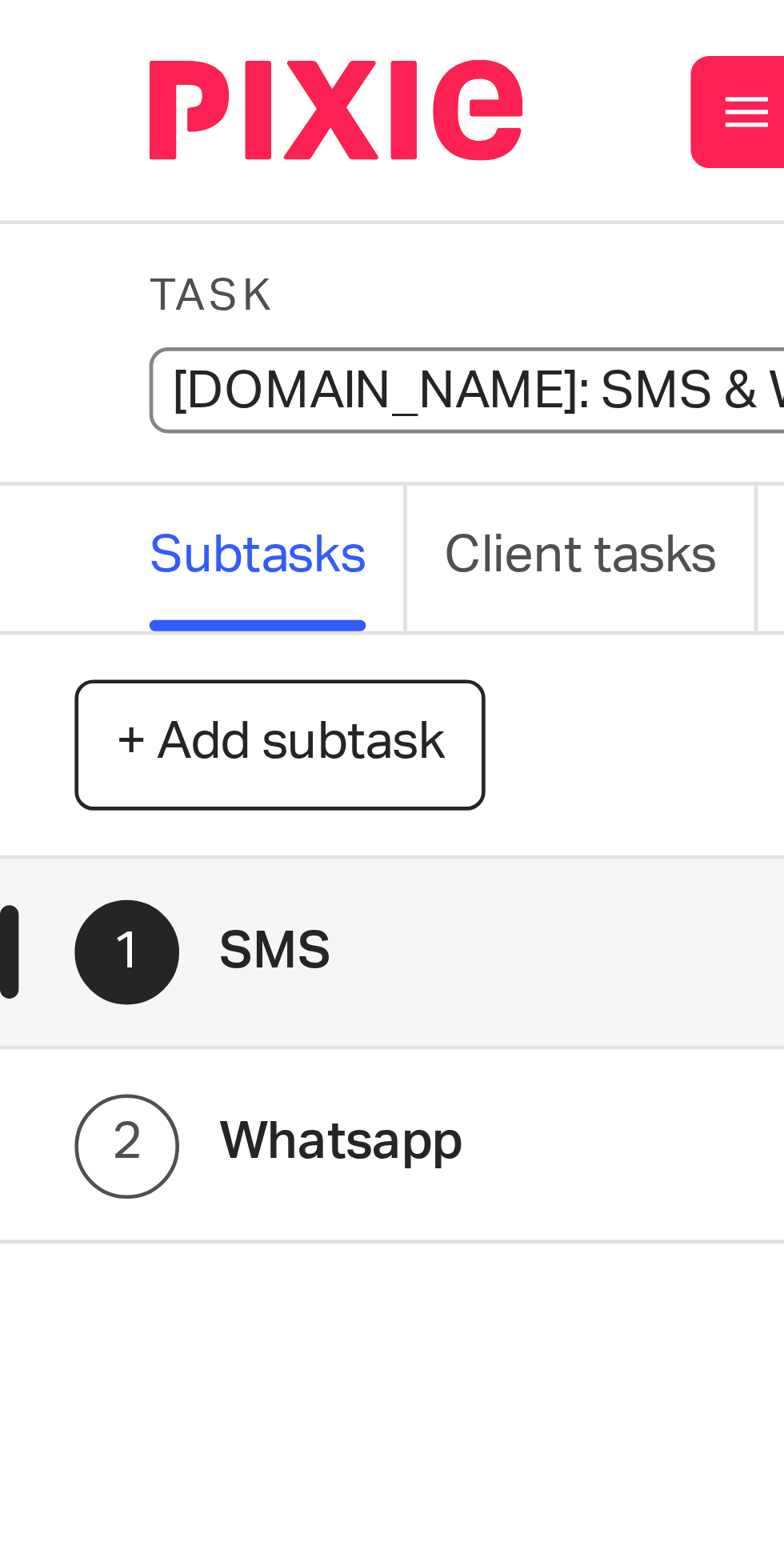
type input "4. REVIEW: SMS & Whatsapp"
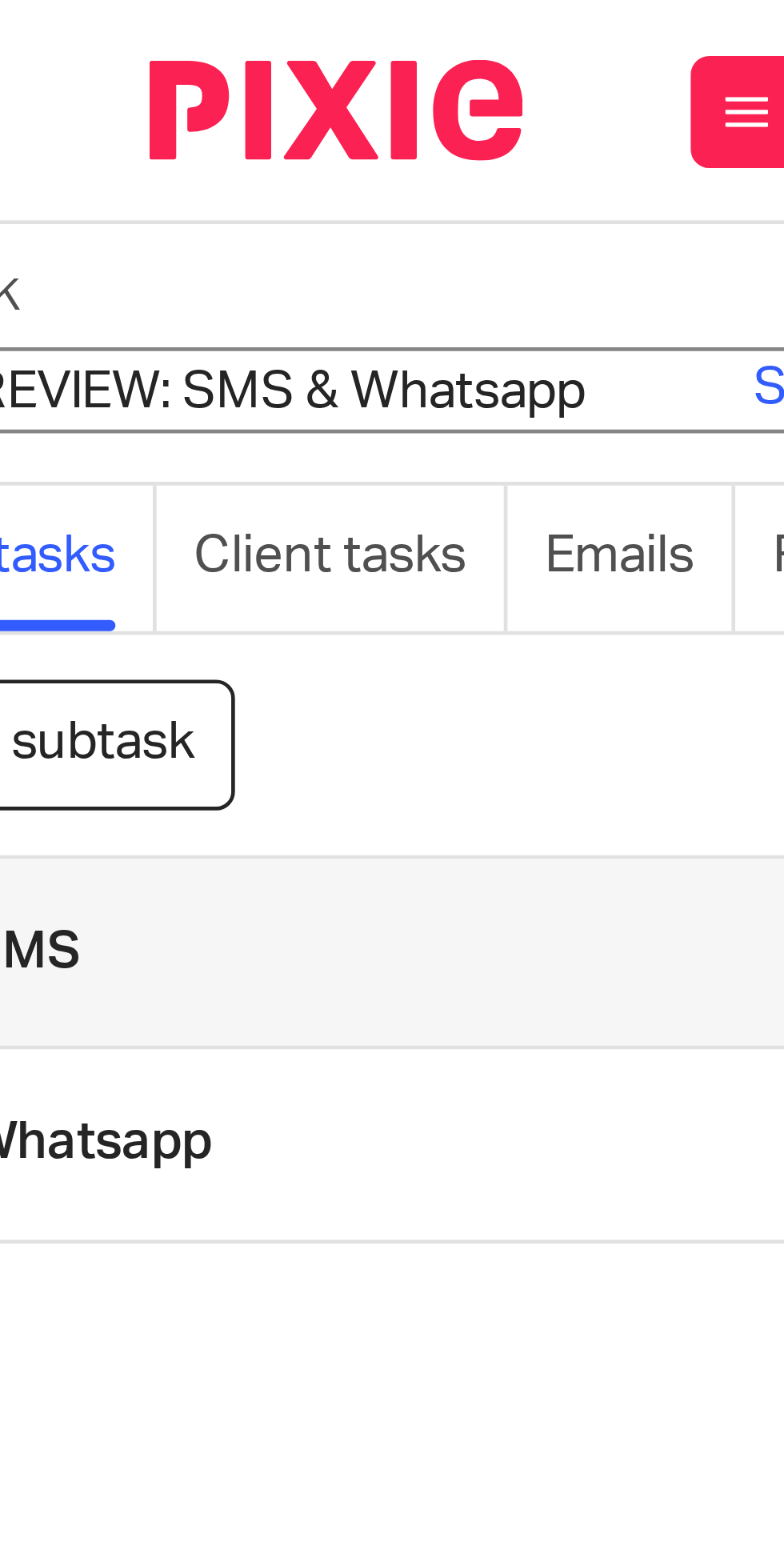
scroll to position [0, 69]
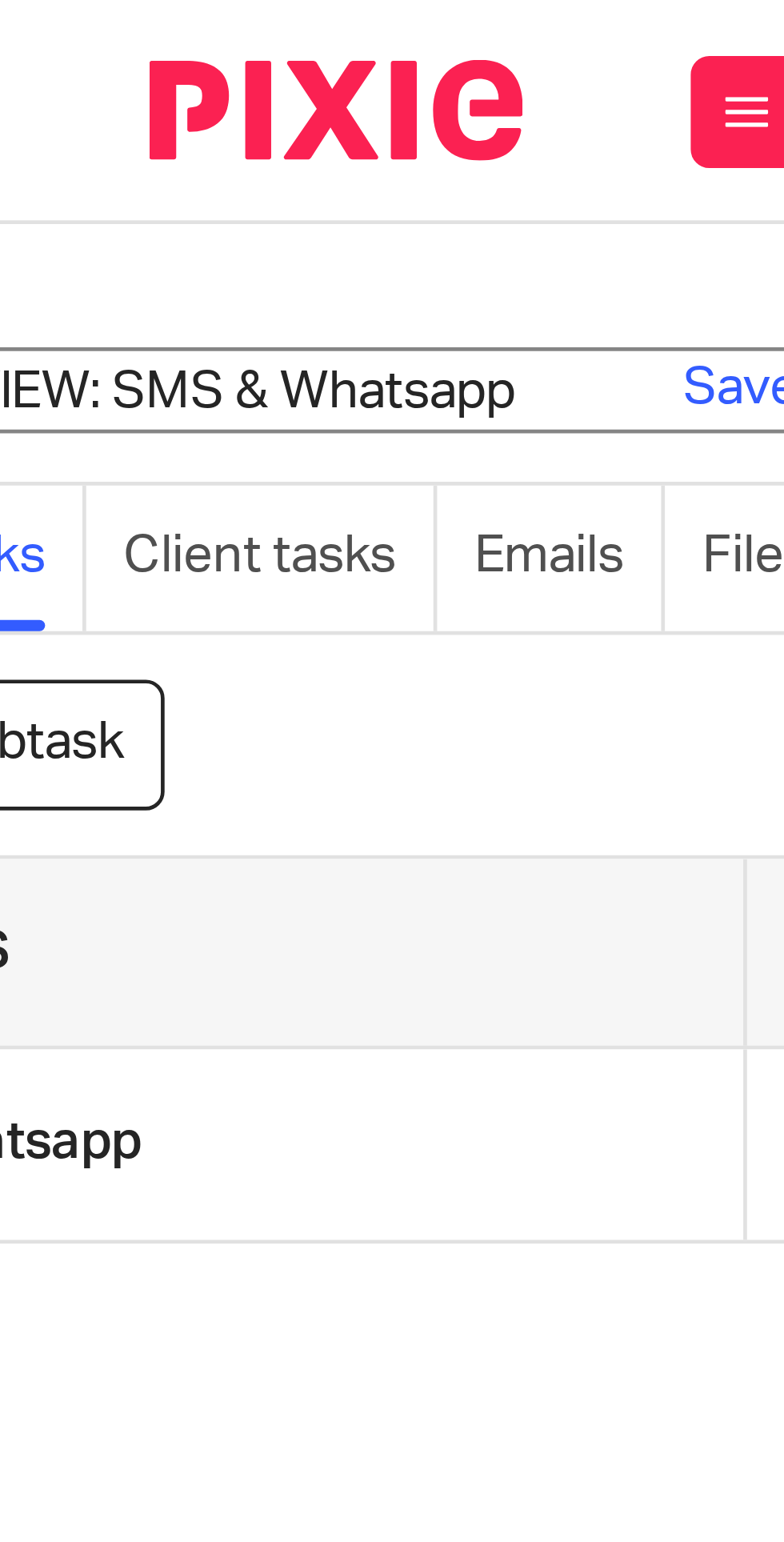
click at [151, 86] on link "Save" at bounding box center [159, 83] width 24 height 16
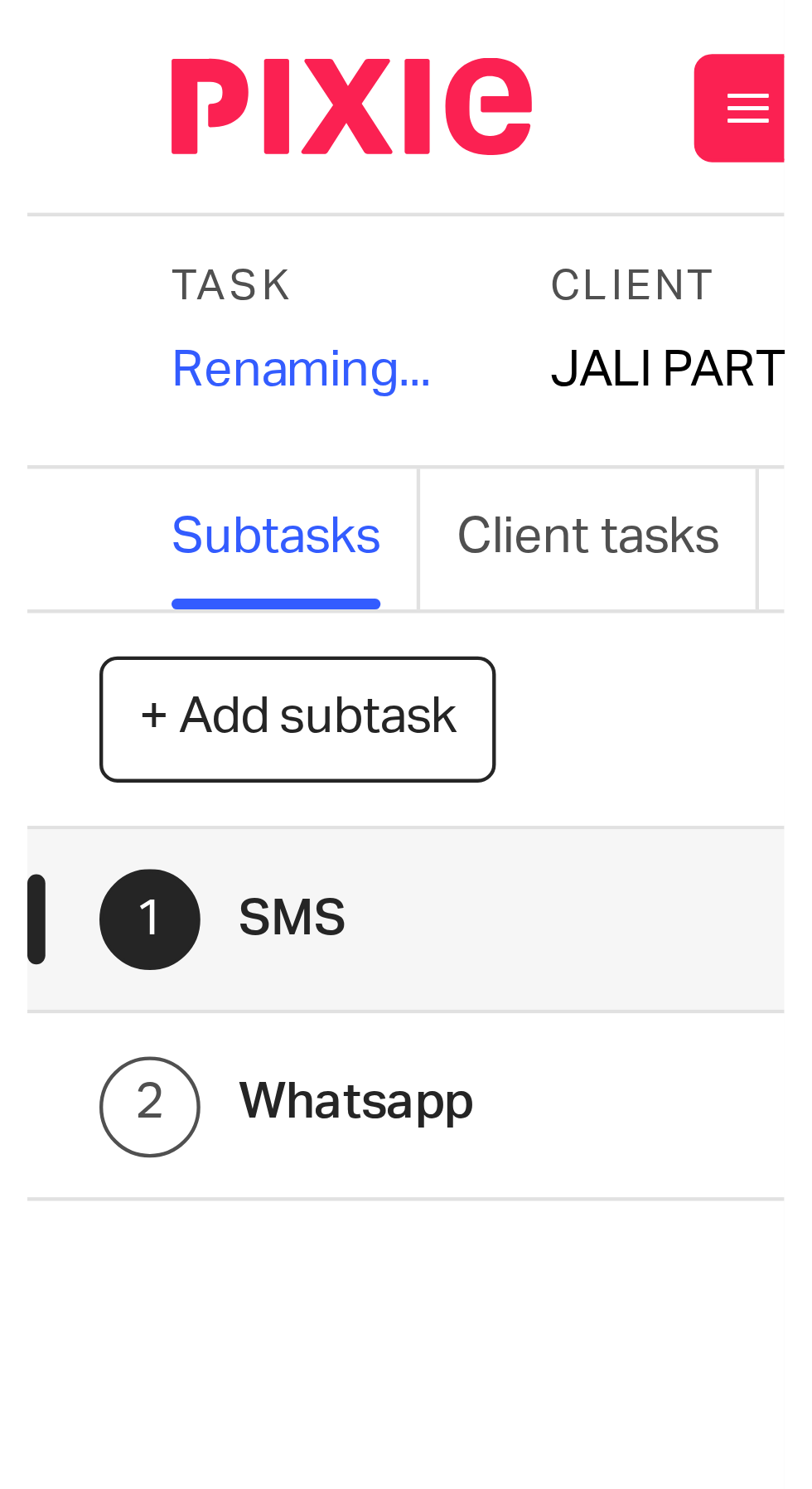
scroll to position [0, 0]
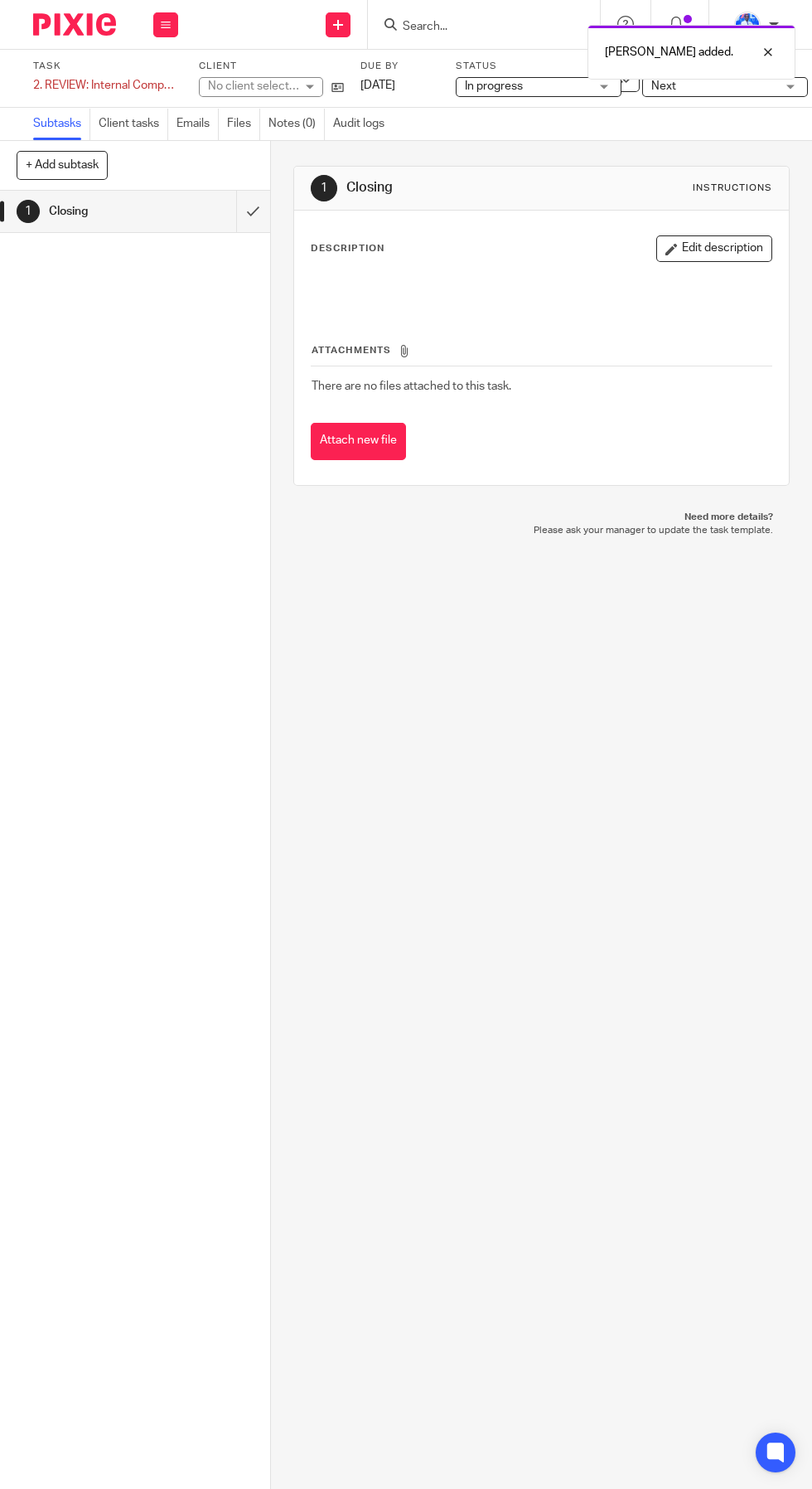
click at [86, 159] on button "+ Add subtask" at bounding box center [62, 165] width 91 height 28
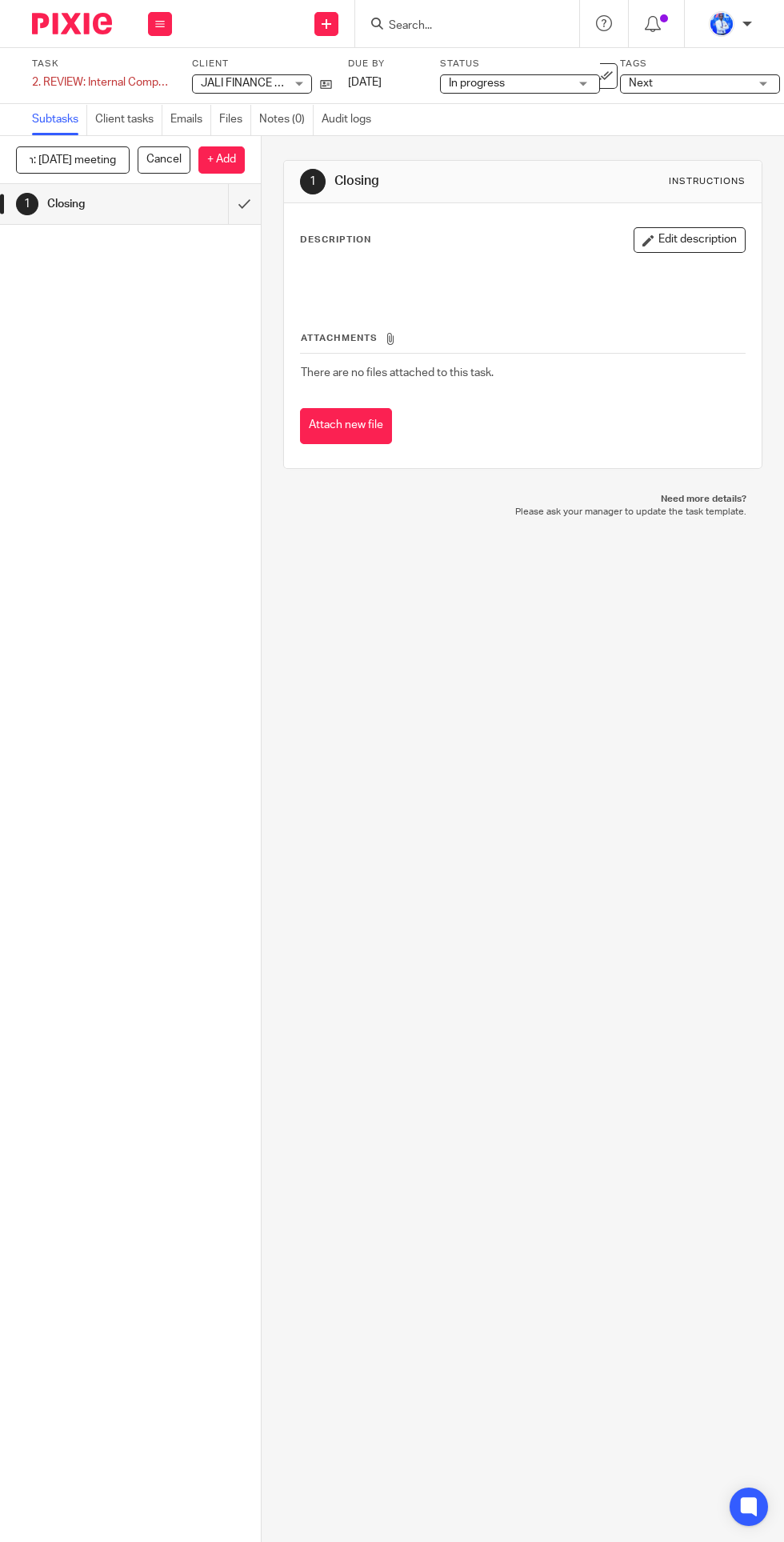
scroll to position [0, 24]
type input "Plan: Monday meeting"
click at [231, 156] on p "+ Add" at bounding box center [221, 160] width 46 height 27
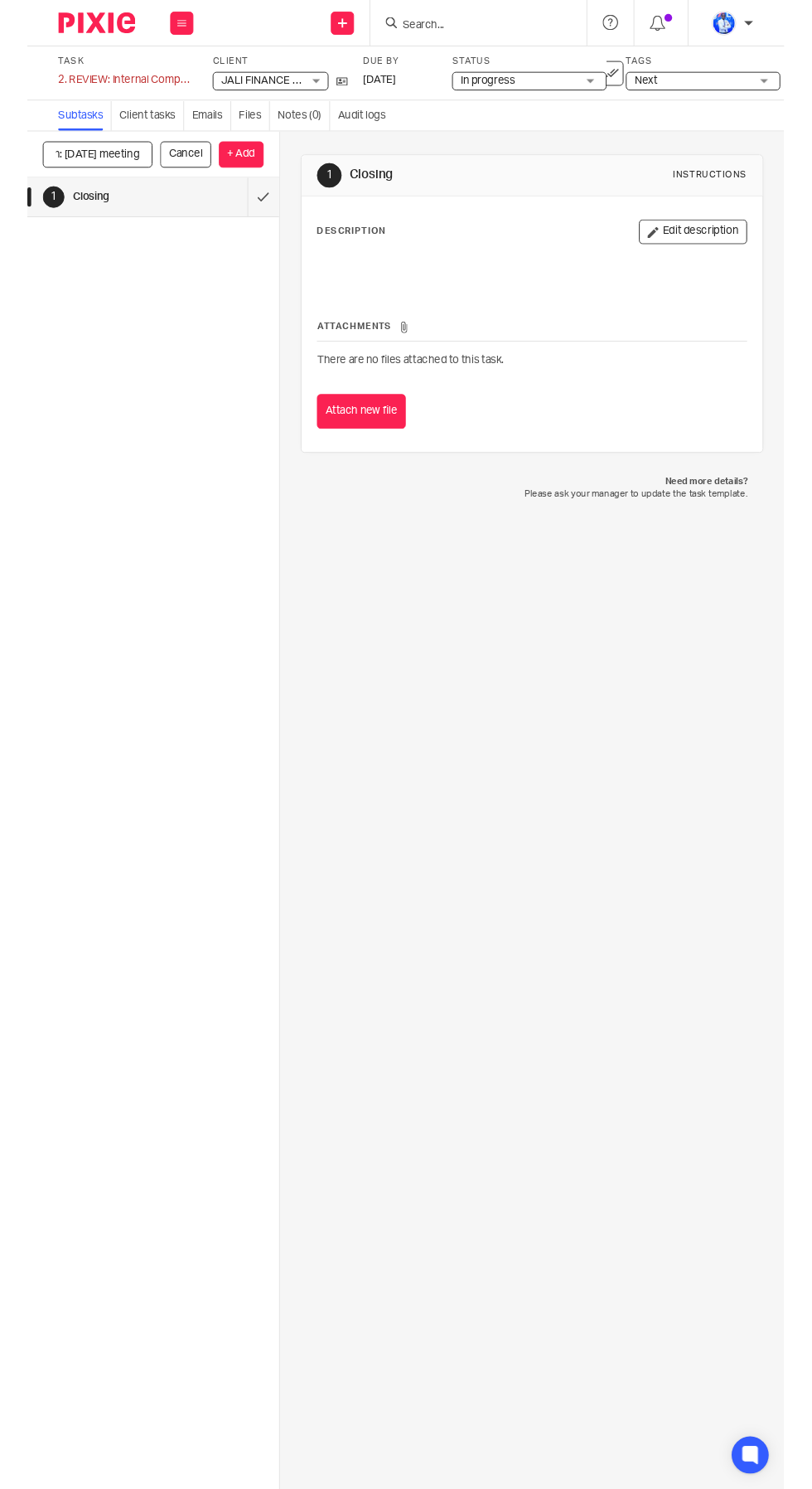
scroll to position [0, 0]
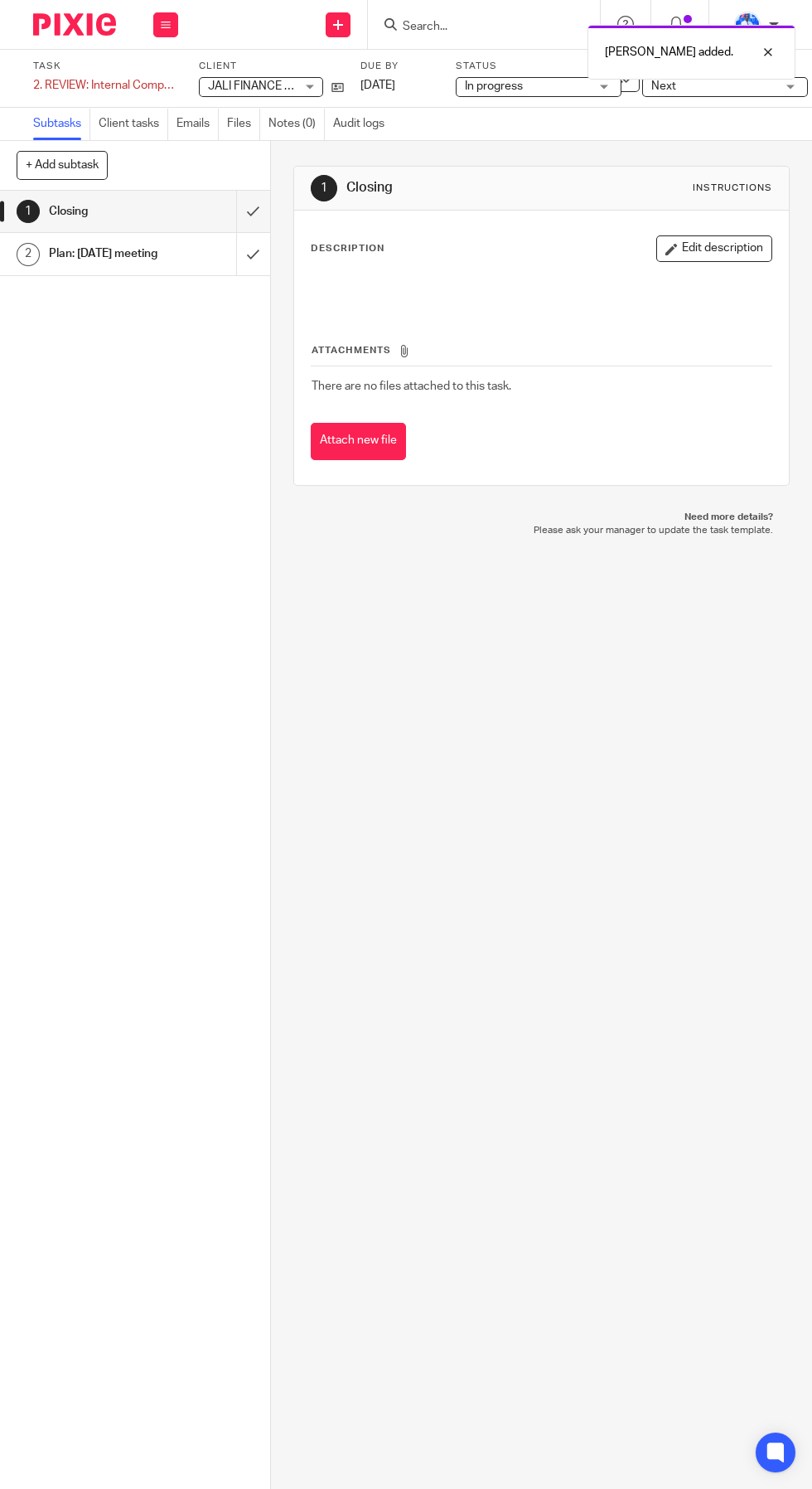
click at [260, 254] on input "submit" at bounding box center [135, 254] width 270 height 42
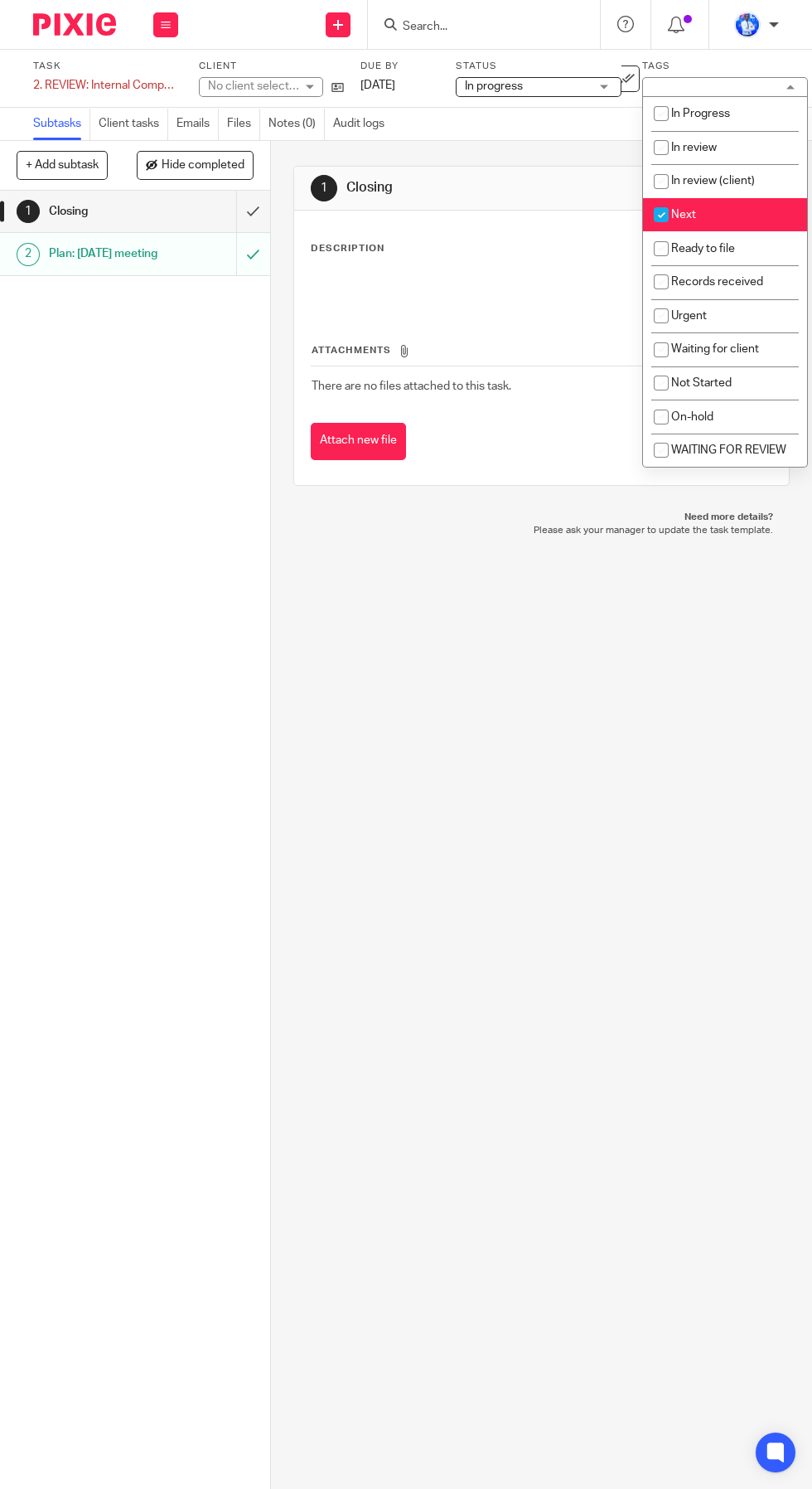
click at [740, 116] on li "In Progress" at bounding box center [724, 114] width 164 height 34
checkbox input "true"
click at [733, 214] on li "Next" at bounding box center [724, 216] width 164 height 34
checkbox input "false"
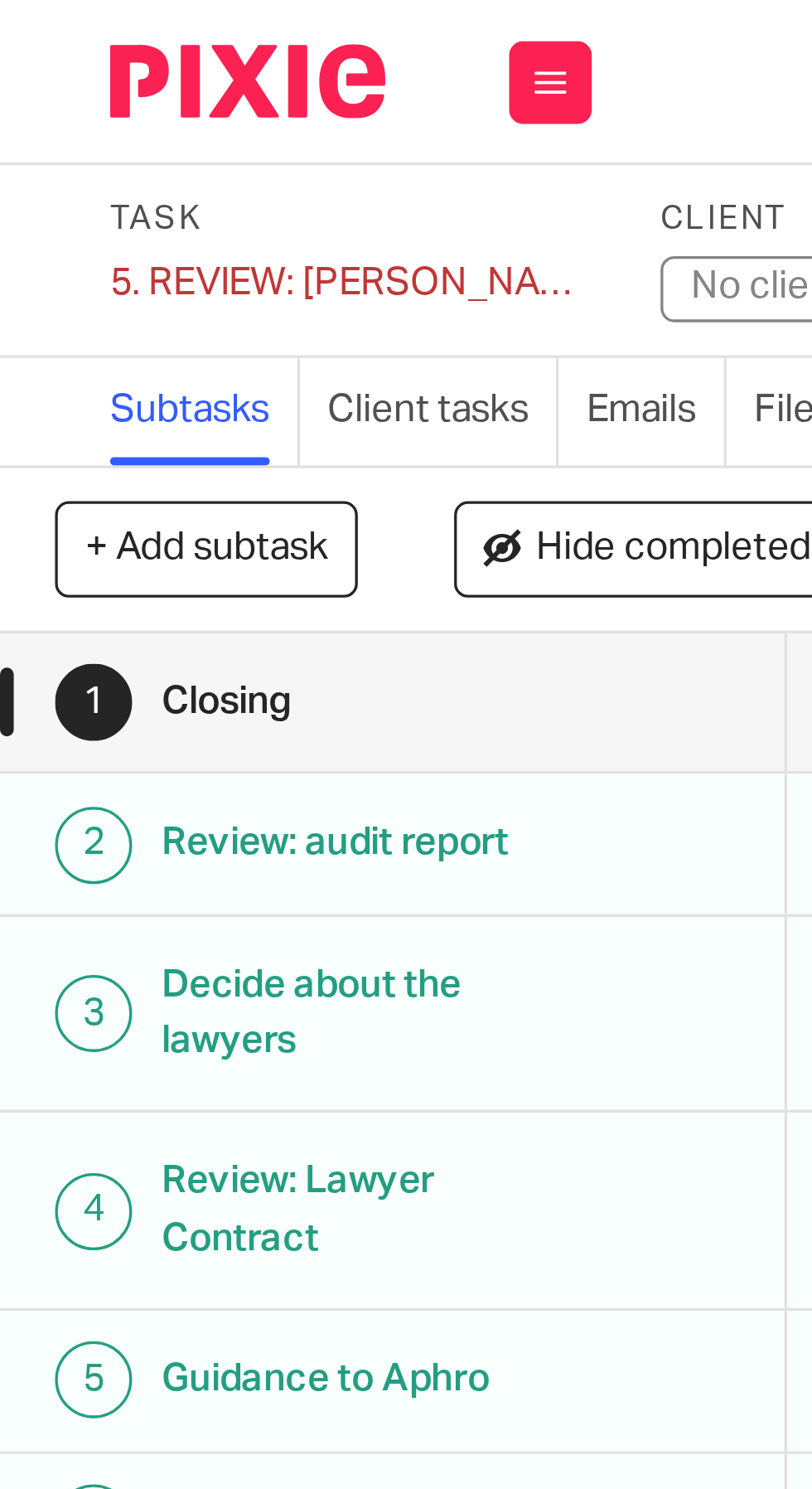
click at [53, 90] on div "5. REVIEW: Jean Paul file Save 5. REVIEW: Jean Paul file" at bounding box center [106, 85] width 145 height 16
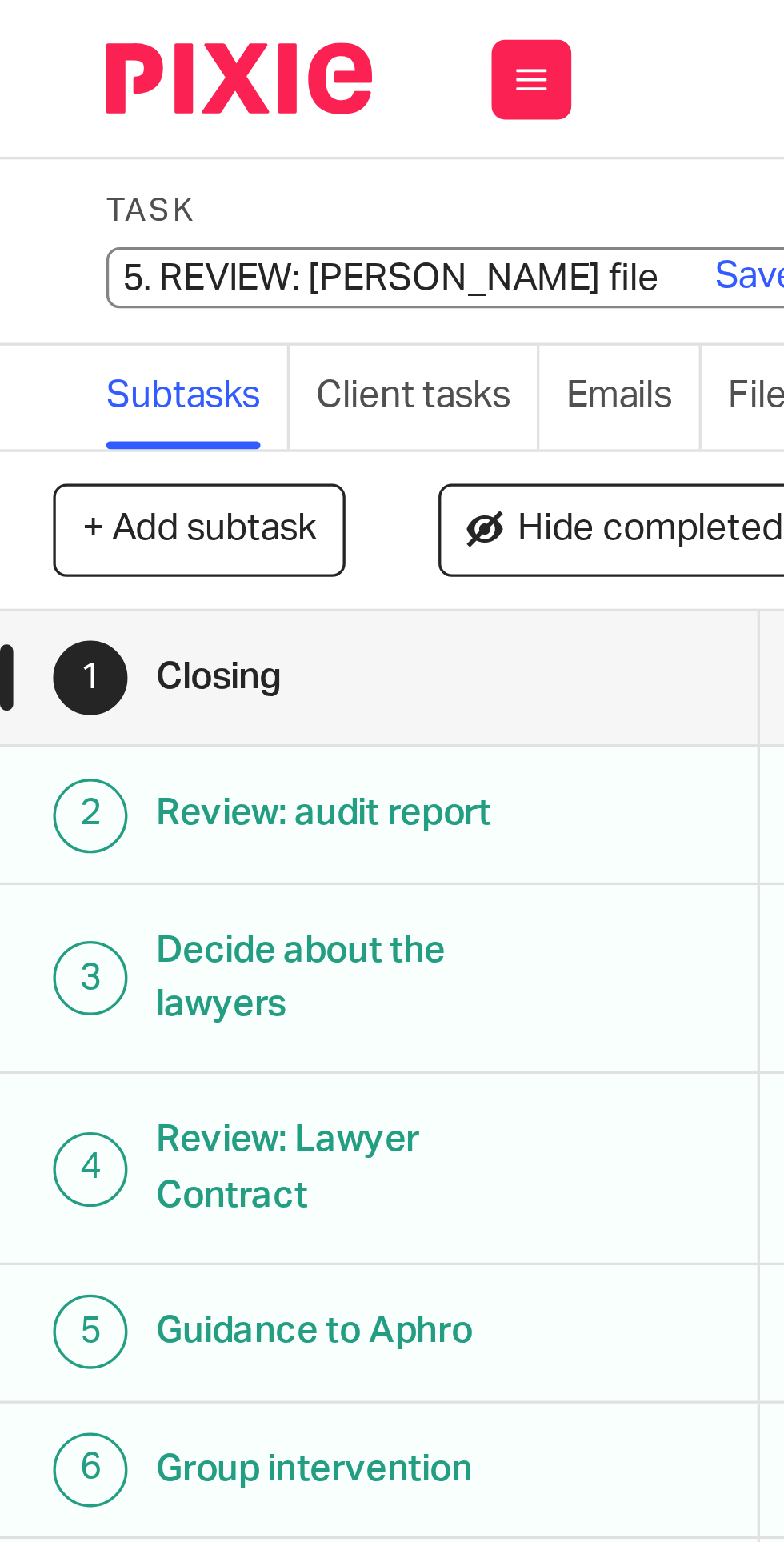
click at [49, 84] on input "5. REVIEW: Jean Paul file" at bounding box center [149, 83] width 234 height 18
click at [58, 82] on input "5. REVIEW: Jean Paul file" at bounding box center [149, 83] width 234 height 18
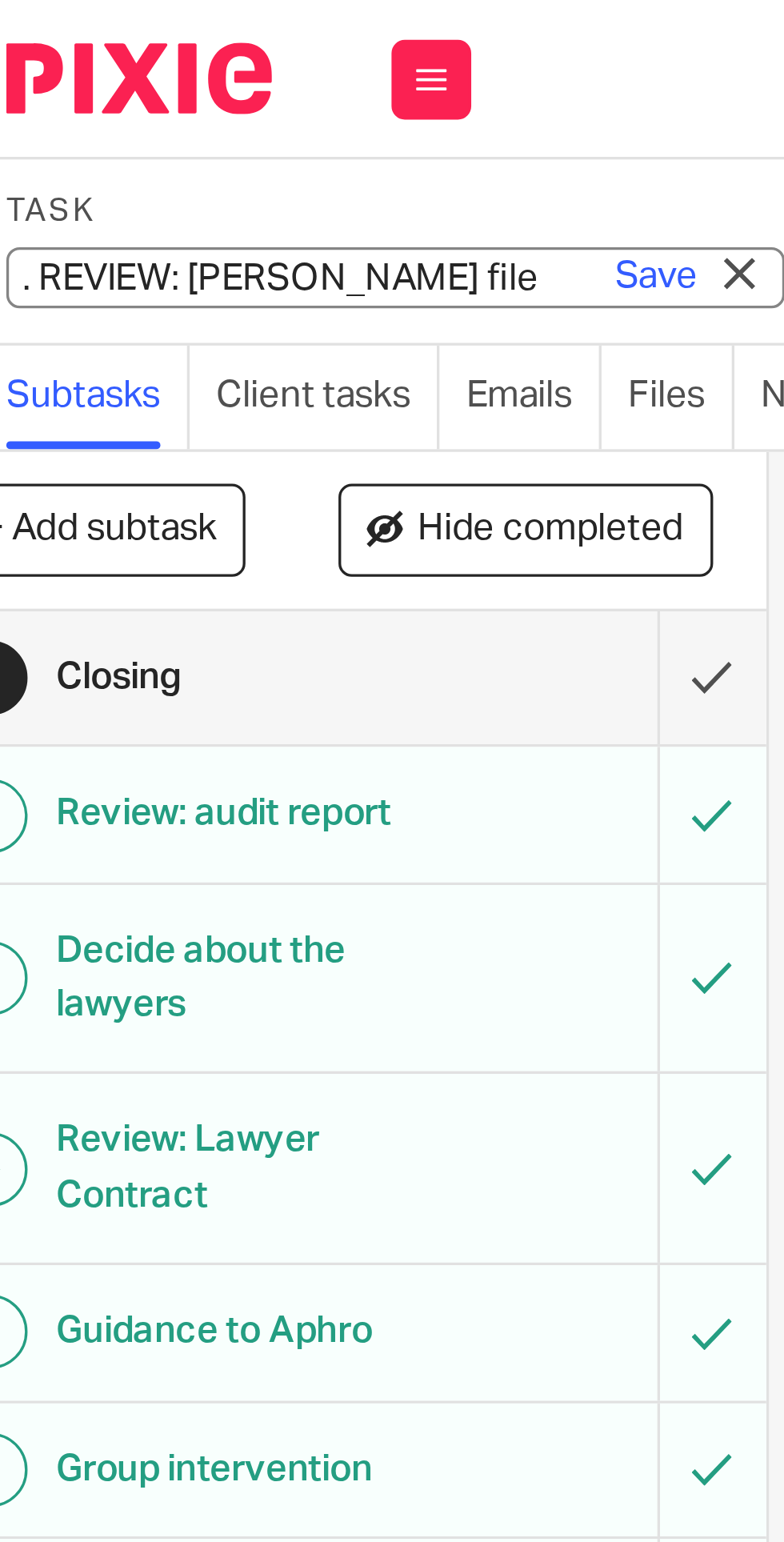
type input "3. REVIEW: Jean Paul file"
click at [227, 81] on link "Save" at bounding box center [227, 83] width 24 height 16
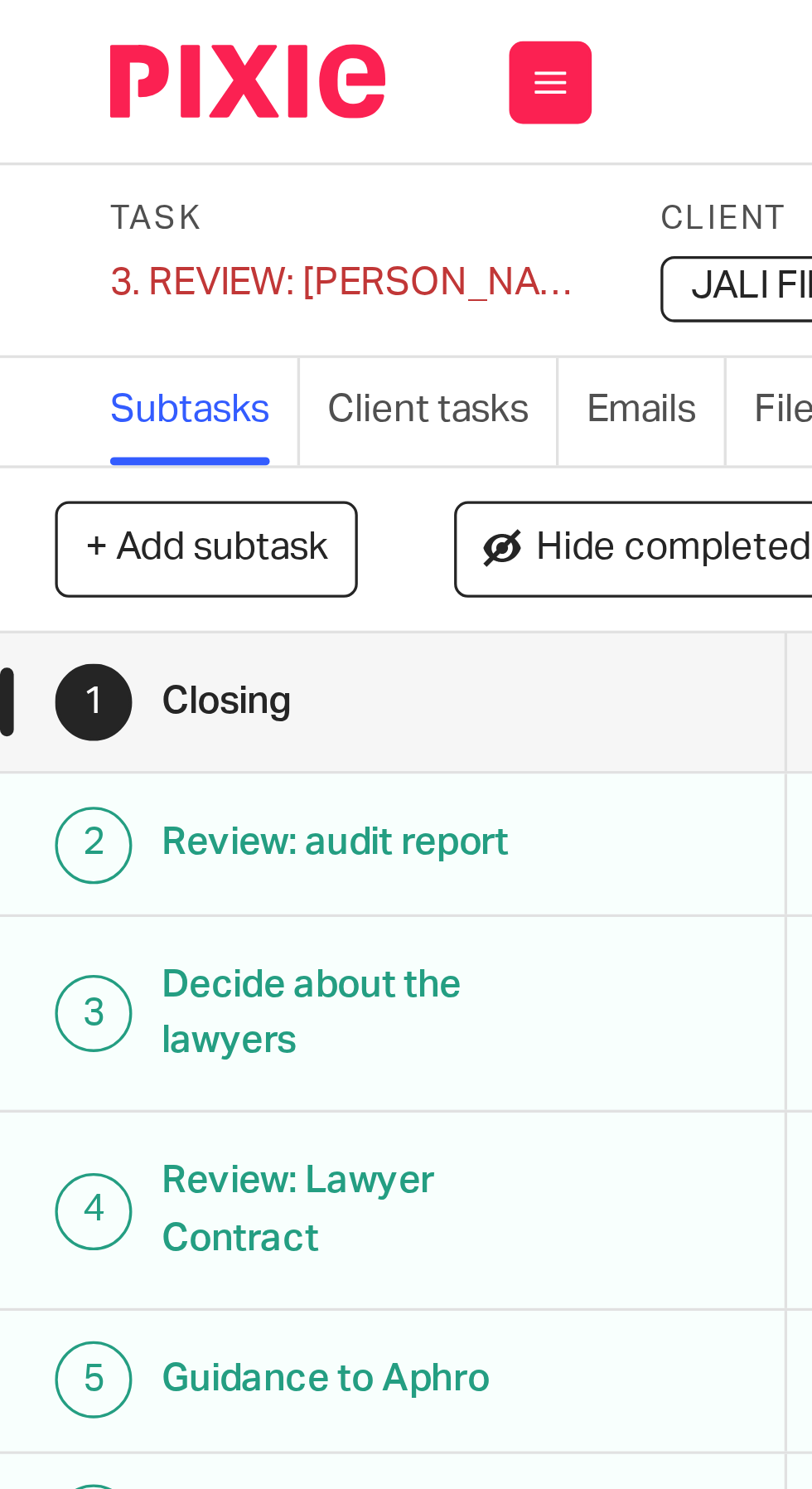
click at [77, 162] on button "+ Add subtask" at bounding box center [62, 165] width 91 height 28
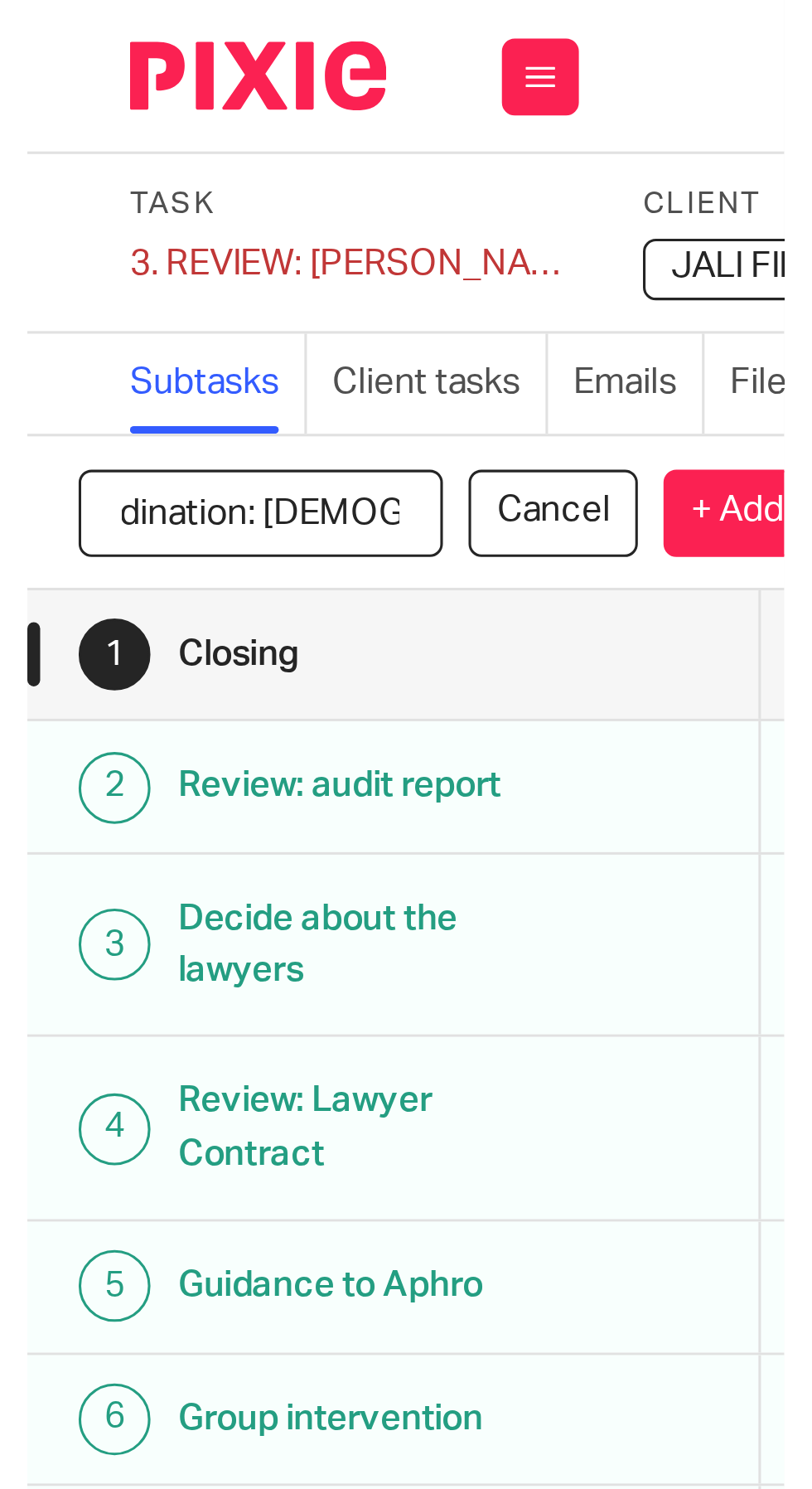
scroll to position [0, 33]
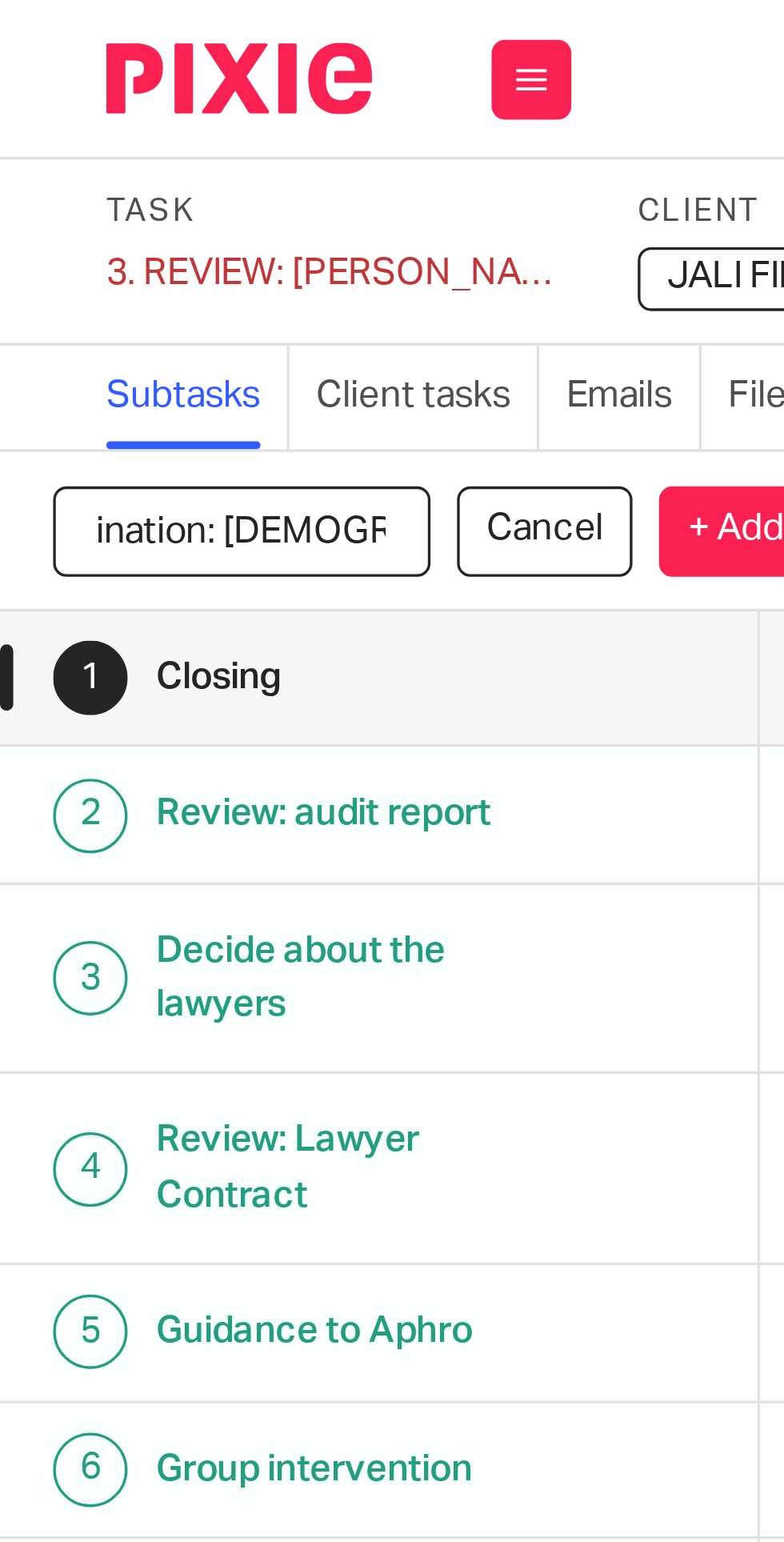
type input "Coordination: lady's trip"
click at [211, 159] on p "+ Add" at bounding box center [221, 160] width 46 height 27
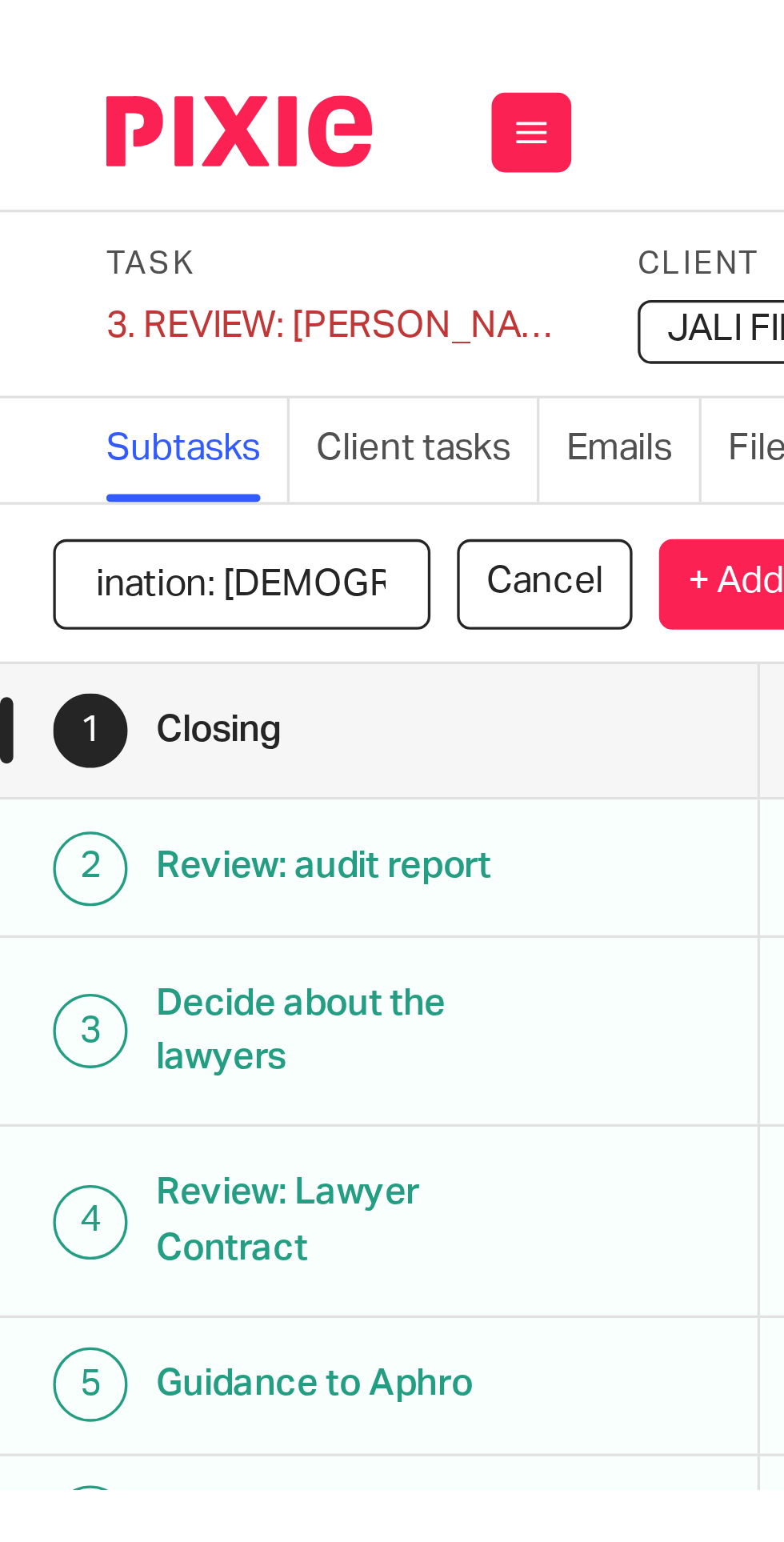
scroll to position [0, 0]
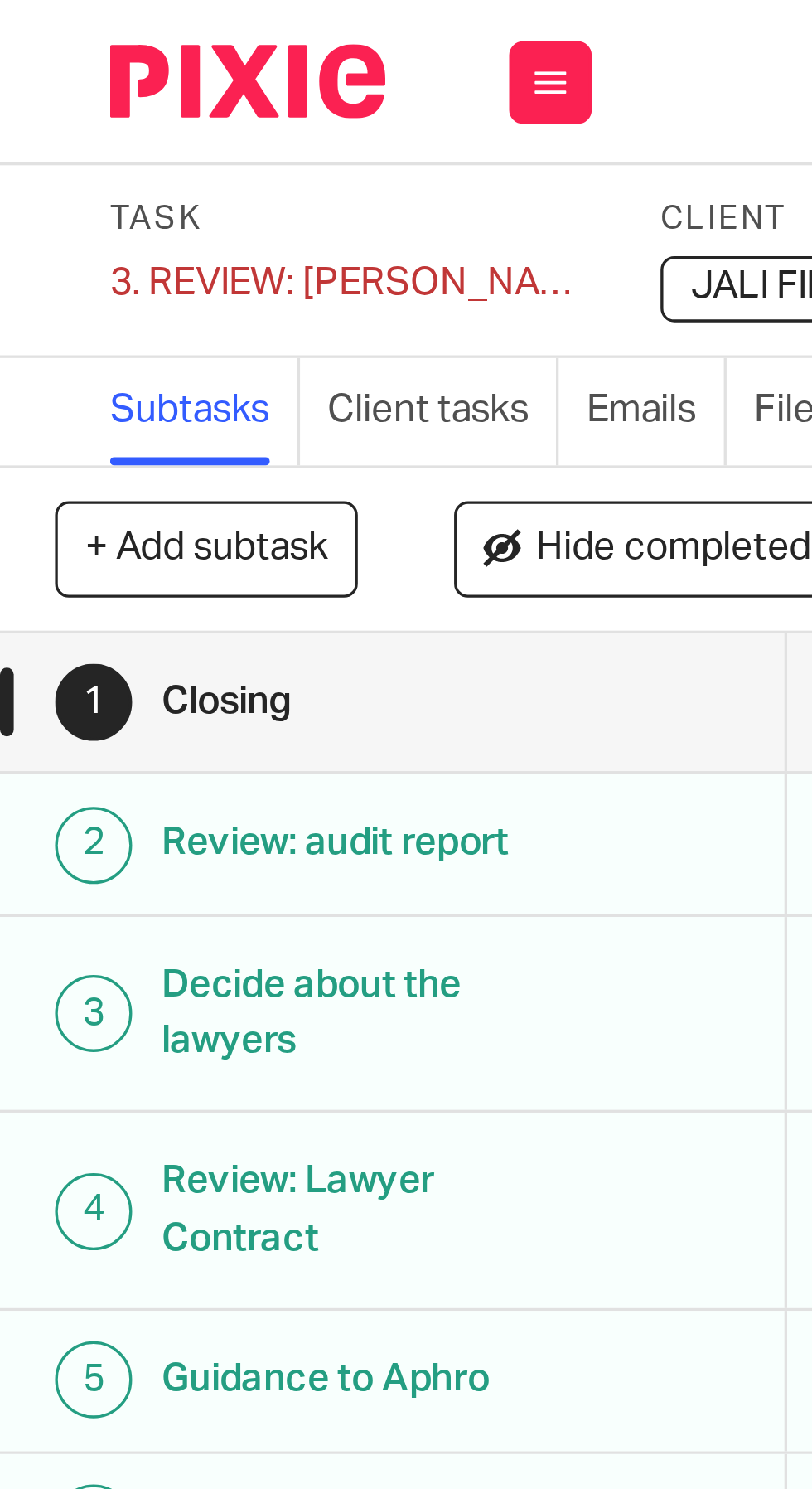
click at [83, 167] on button "+ Add subtask" at bounding box center [62, 165] width 91 height 28
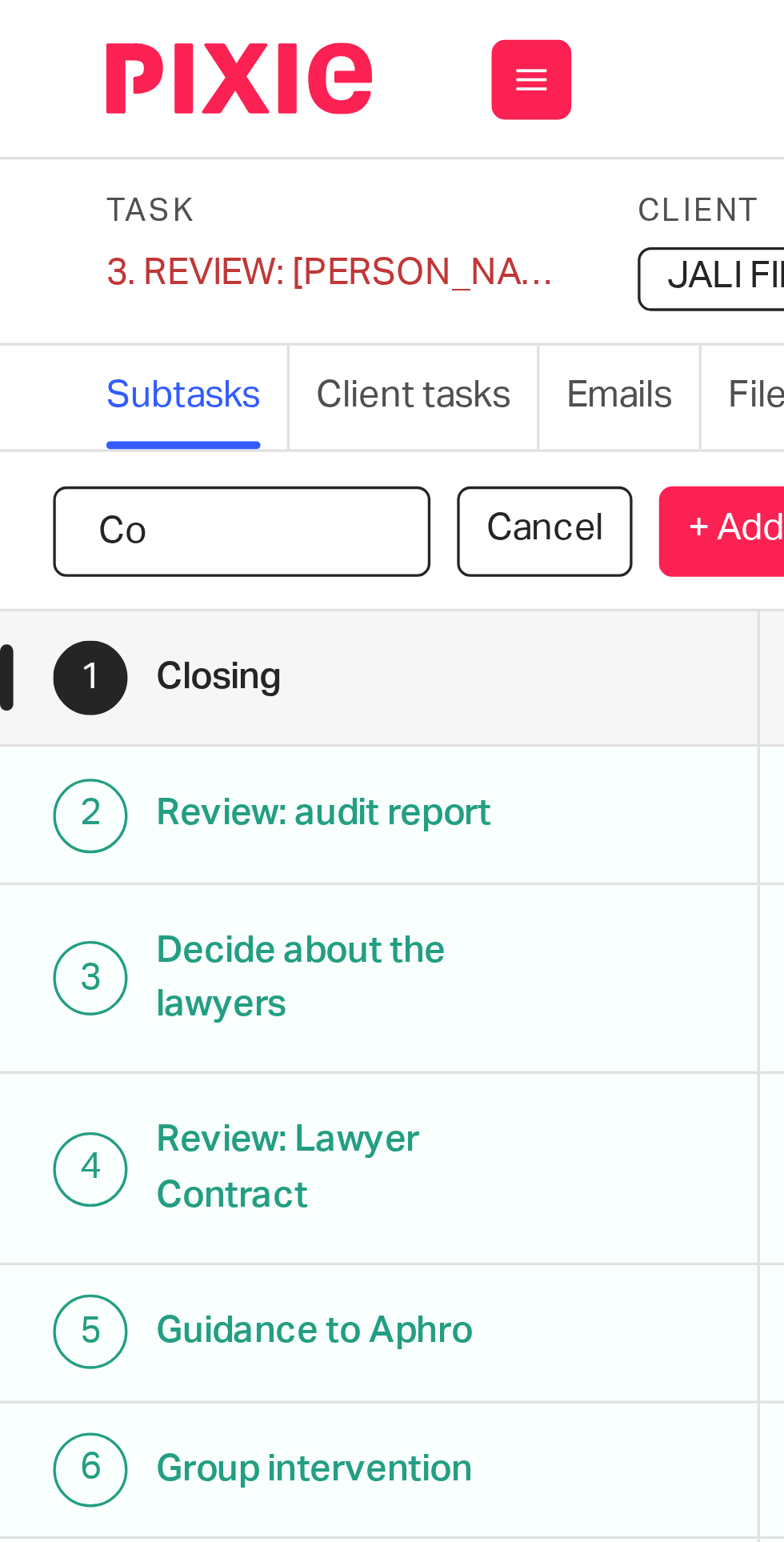
type input "C"
type input "Phone: Me Gatete"
click at [214, 163] on p "+ Add" at bounding box center [221, 160] width 46 height 27
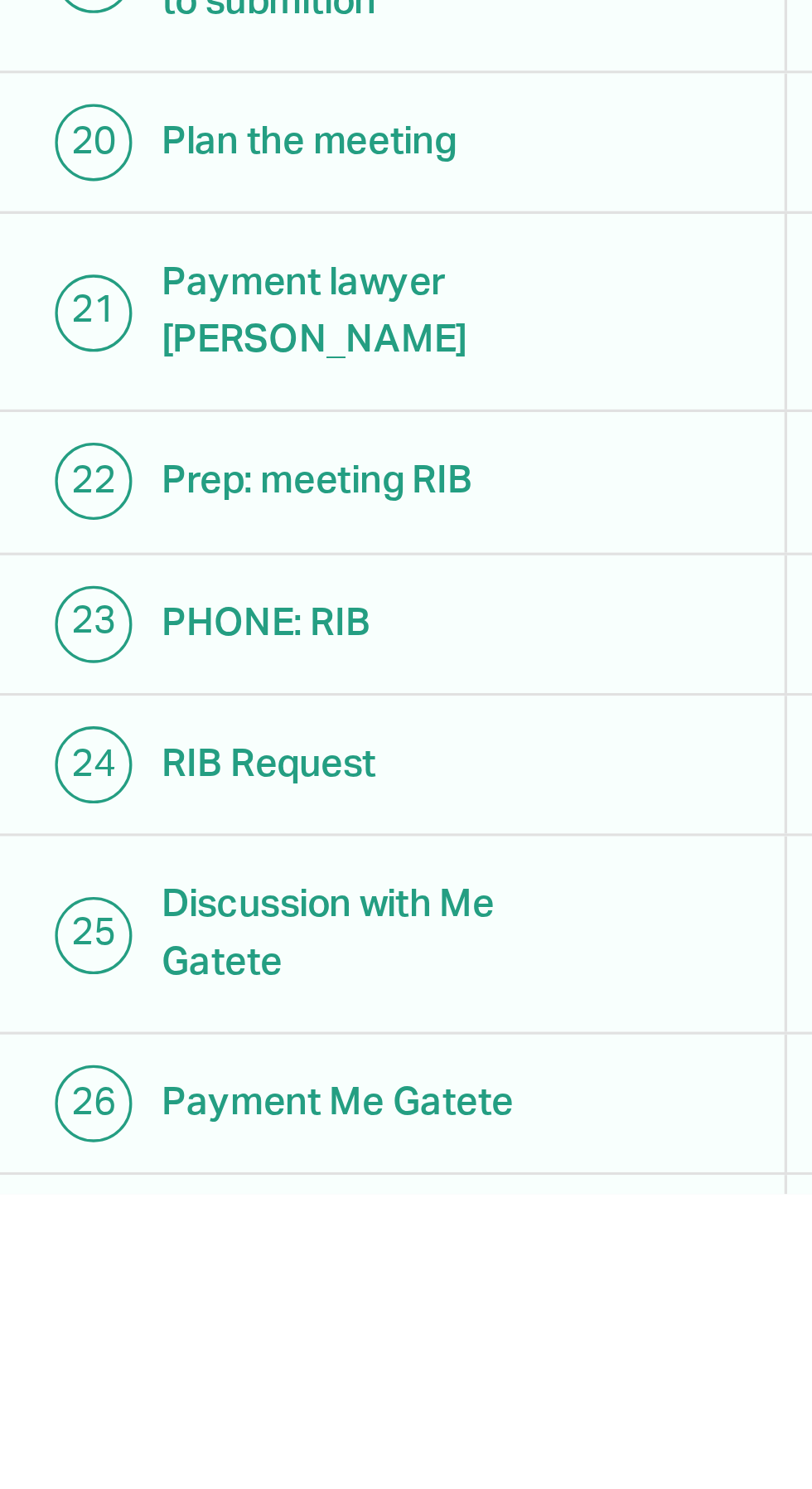
scroll to position [0, 0]
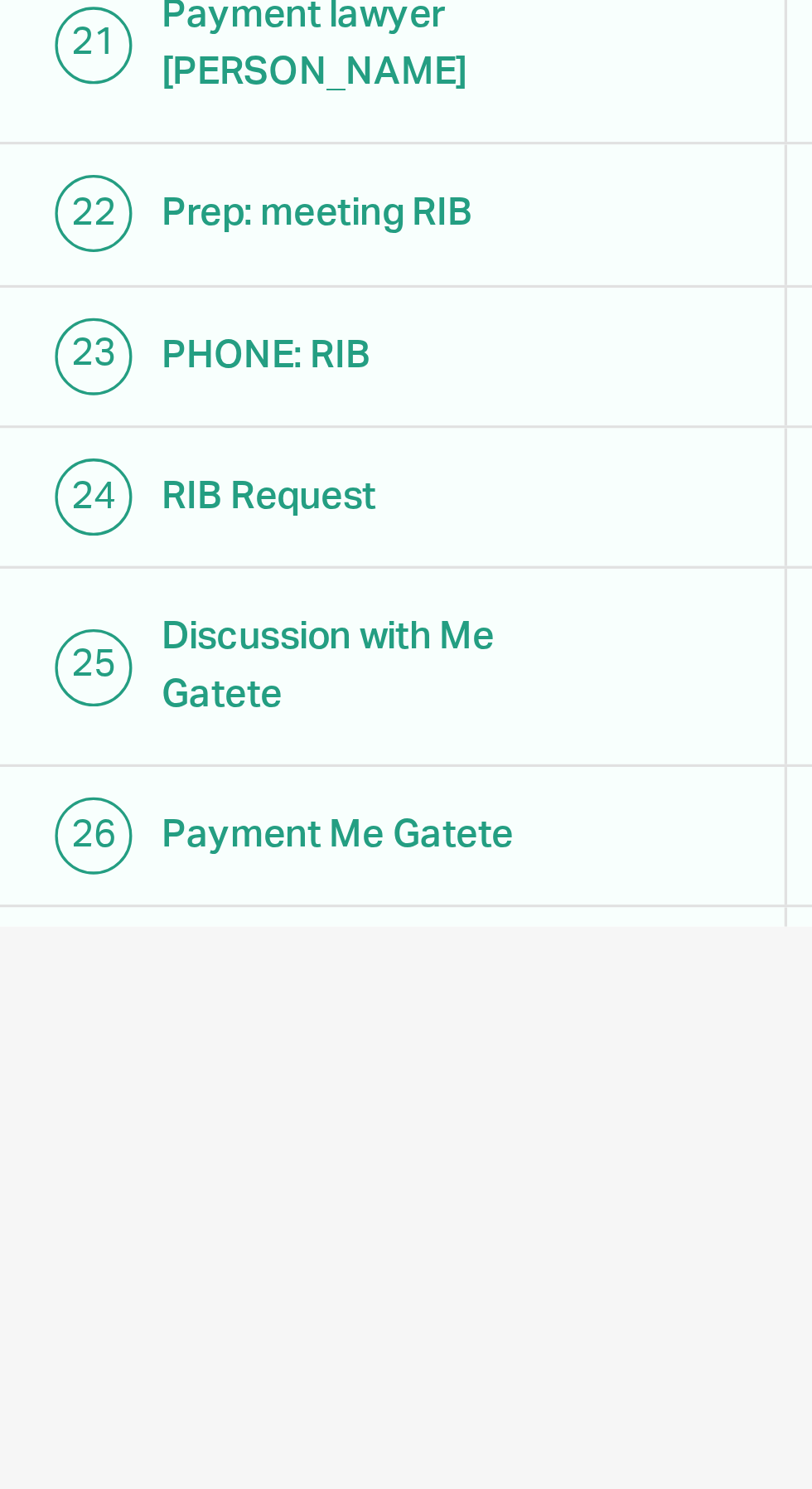
scroll to position [208, 0]
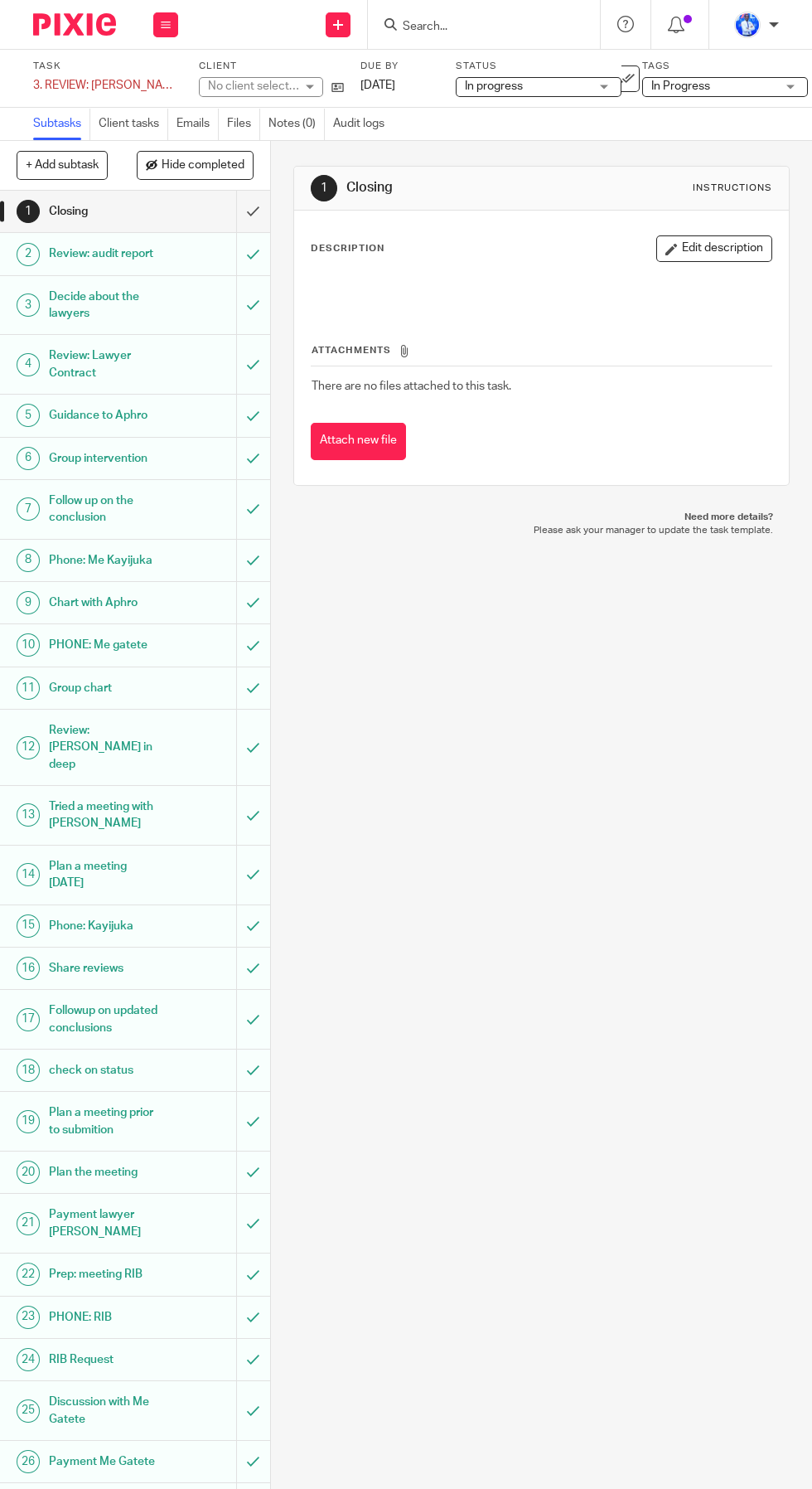
scroll to position [235, 0]
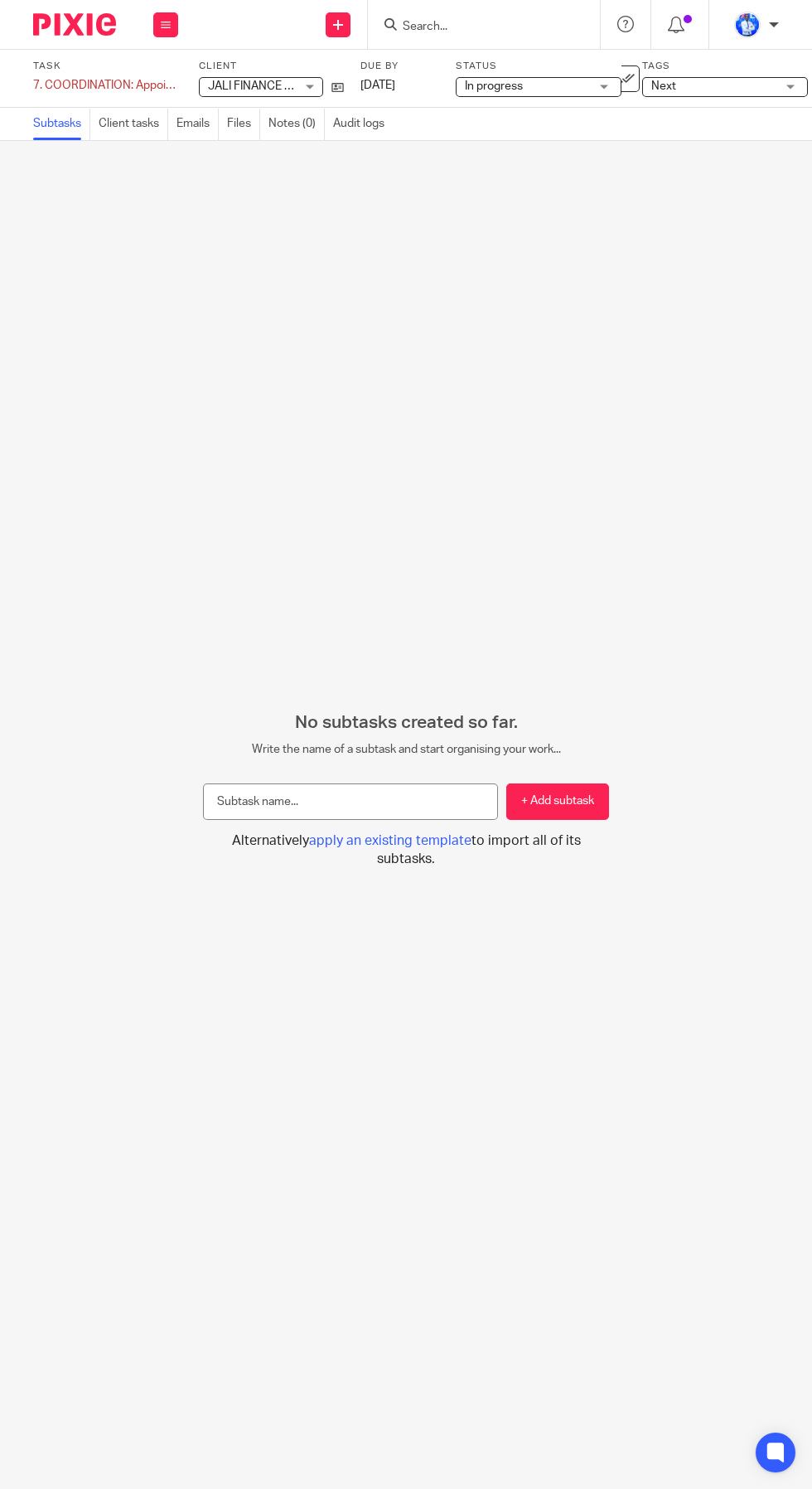
click at [133, 91] on div "7. COORDINATION: Appointment CPF Save 7. COORDINATION: Appointment CPF" at bounding box center [106, 85] width 145 height 16
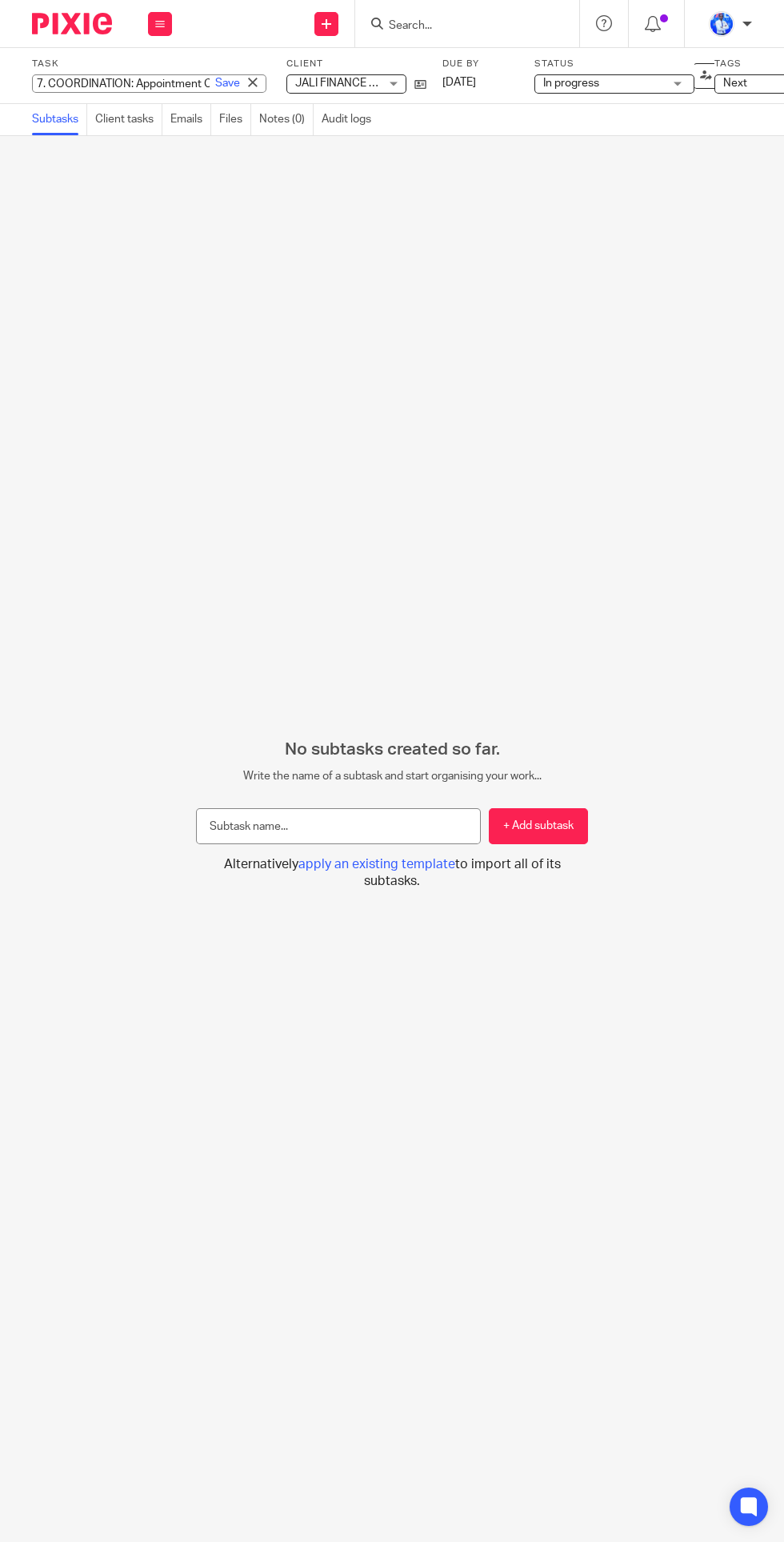
click at [181, 83] on input "7. COORDINATION: Appointment CPF" at bounding box center [149, 83] width 234 height 18
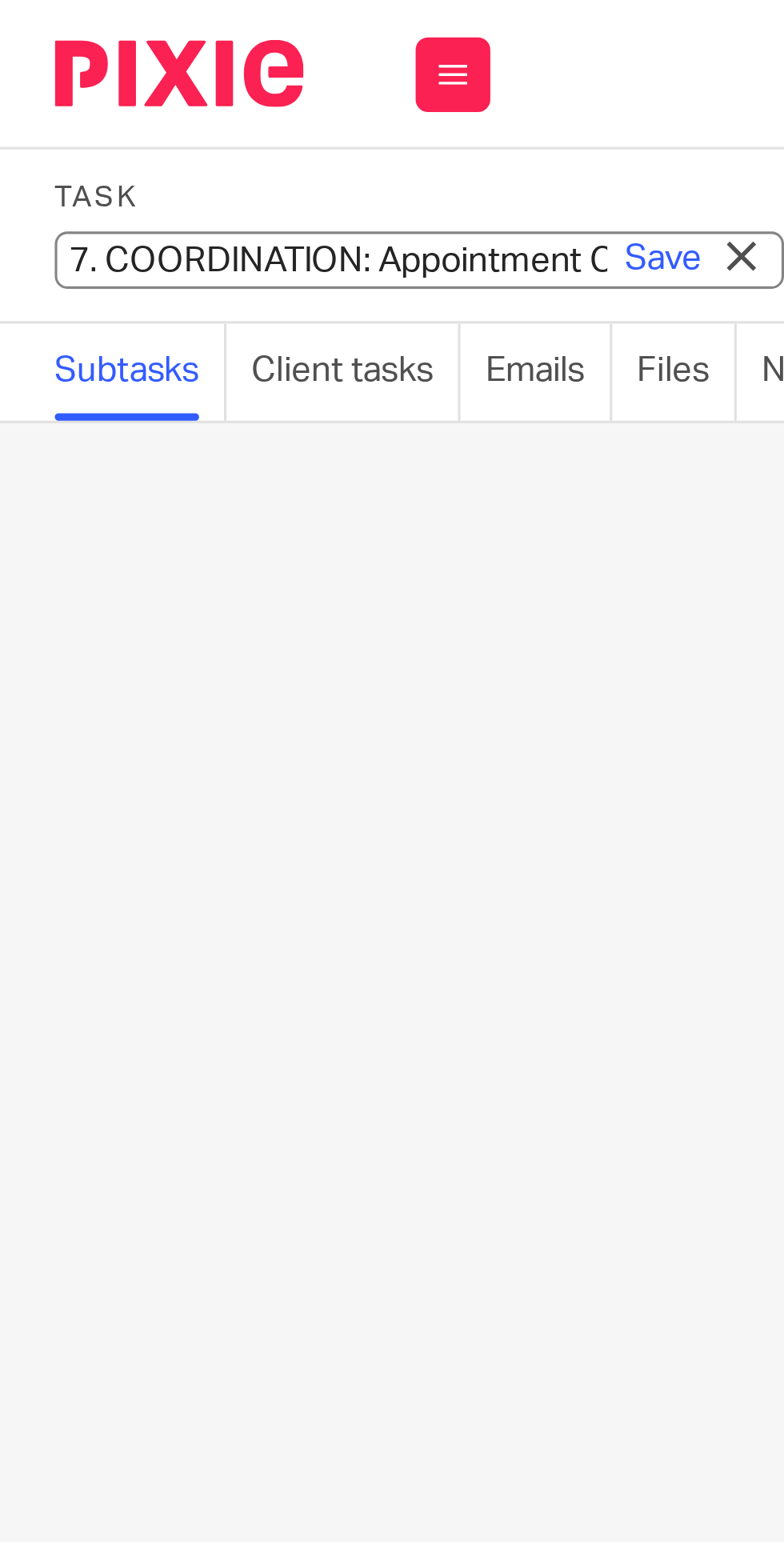
click at [170, 80] on input "7. COORDINATION: Appointment CPF" at bounding box center [149, 83] width 234 height 18
type input "7. COORDINATION: Appointment securitization team"
click at [221, 77] on link "Save" at bounding box center [227, 83] width 24 height 16
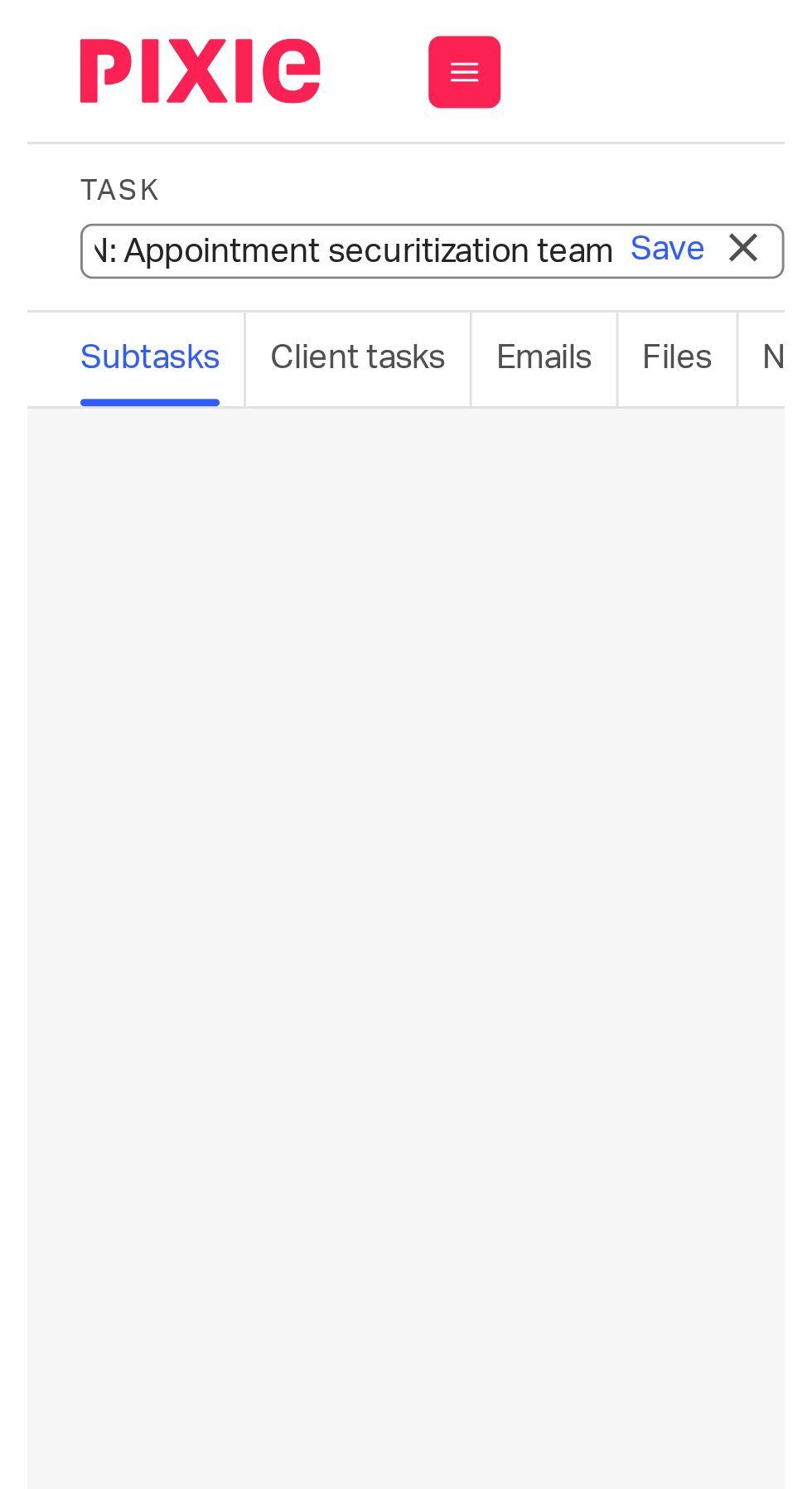
scroll to position [0, 0]
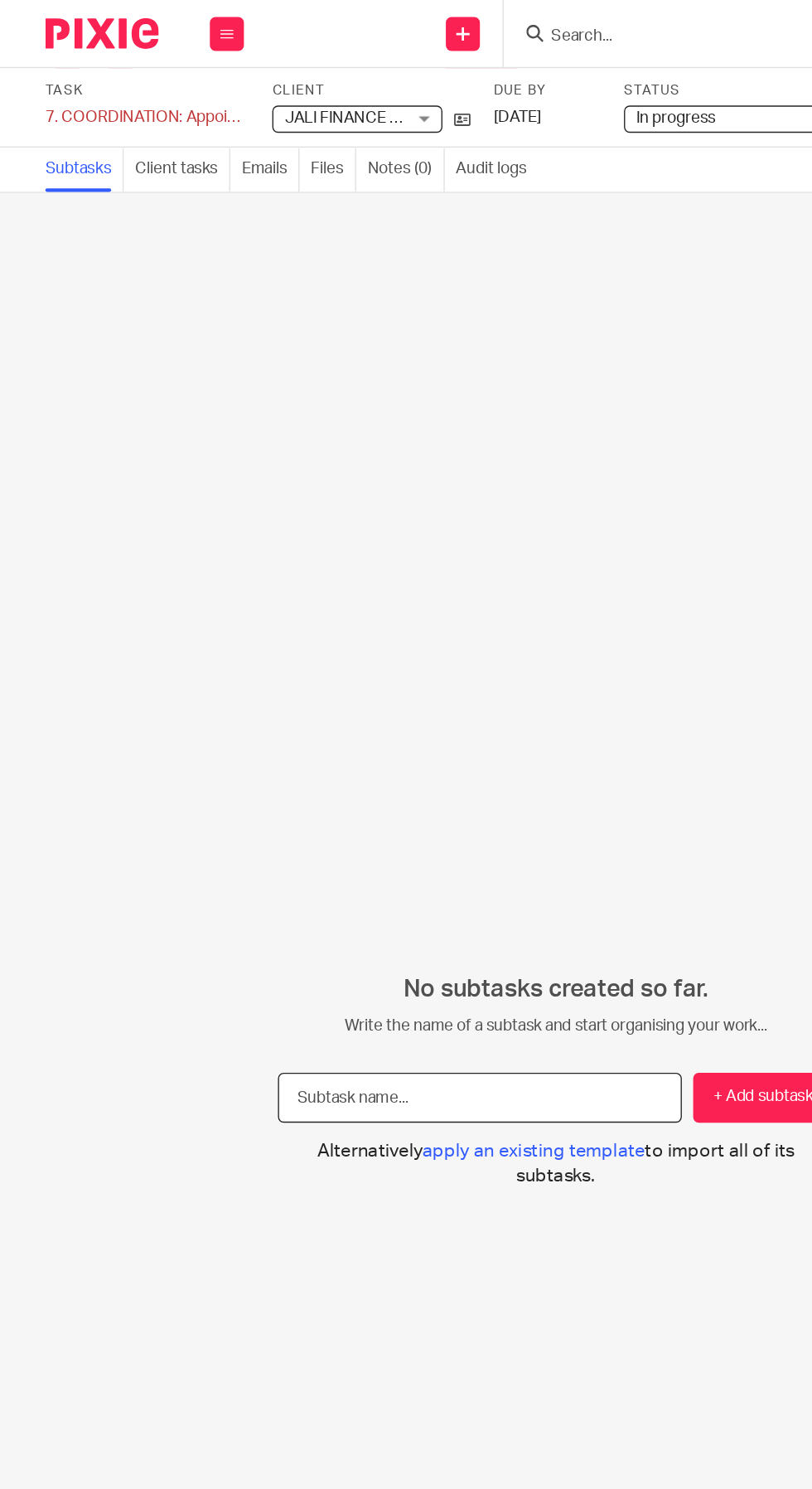
click at [309, 821] on input "text" at bounding box center [350, 802] width 295 height 37
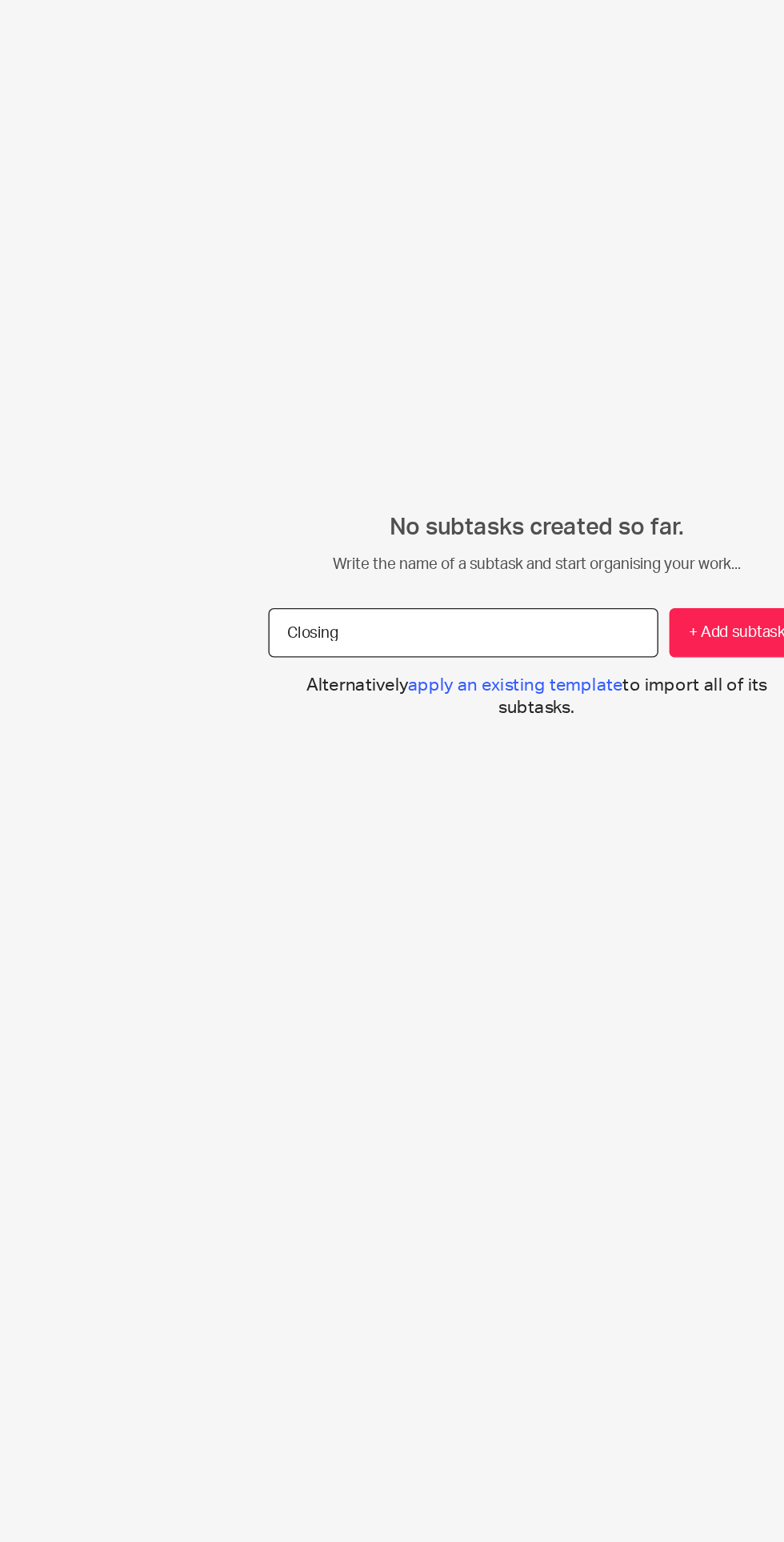
type input "Closing"
click at [533, 844] on button "+ Add subtask" at bounding box center [538, 826] width 100 height 36
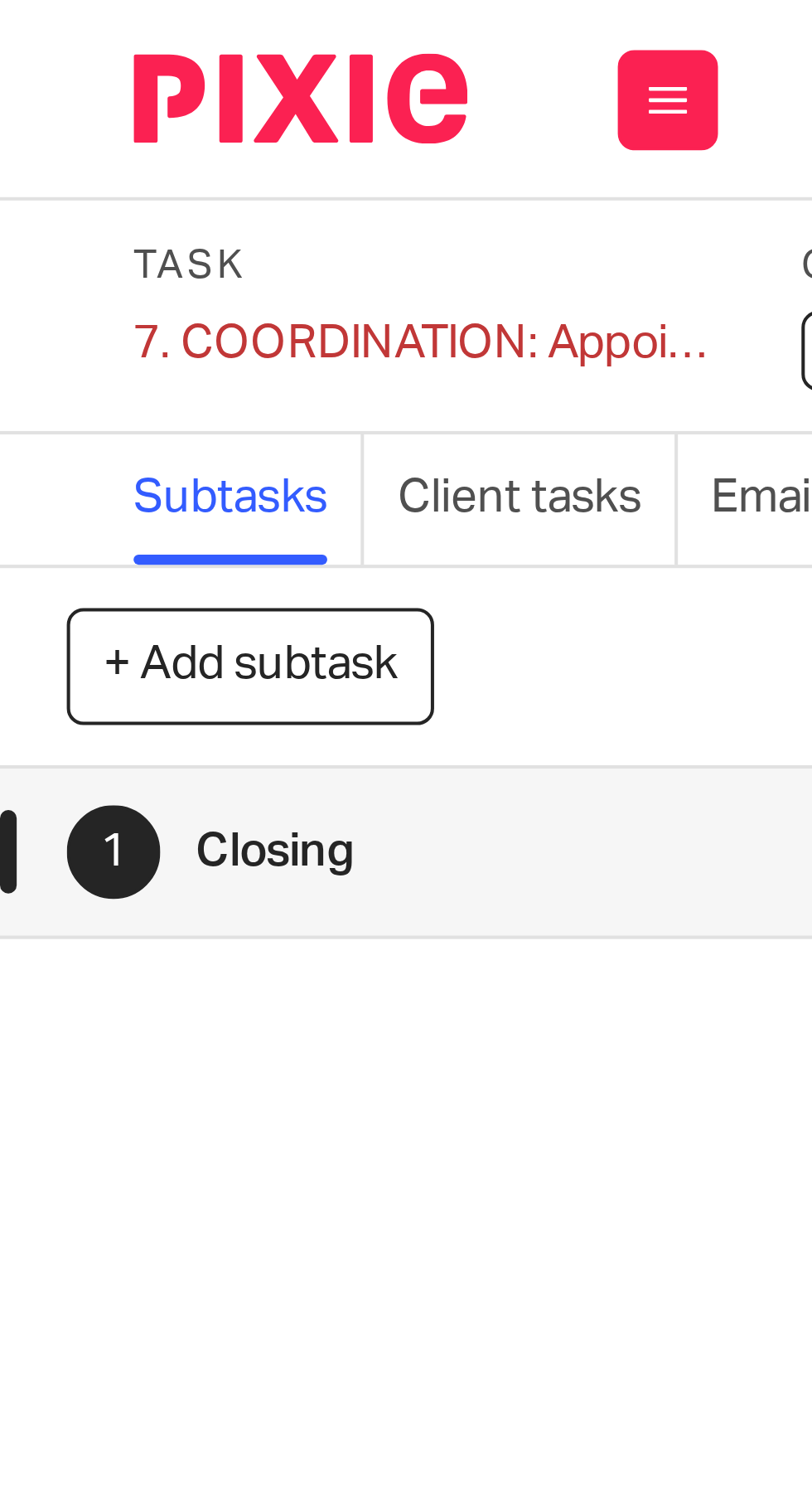
click at [60, 88] on div "7. COORDINATION: Appointment securitization team Save 7. COORDINATION: Appointm…" at bounding box center [106, 85] width 145 height 16
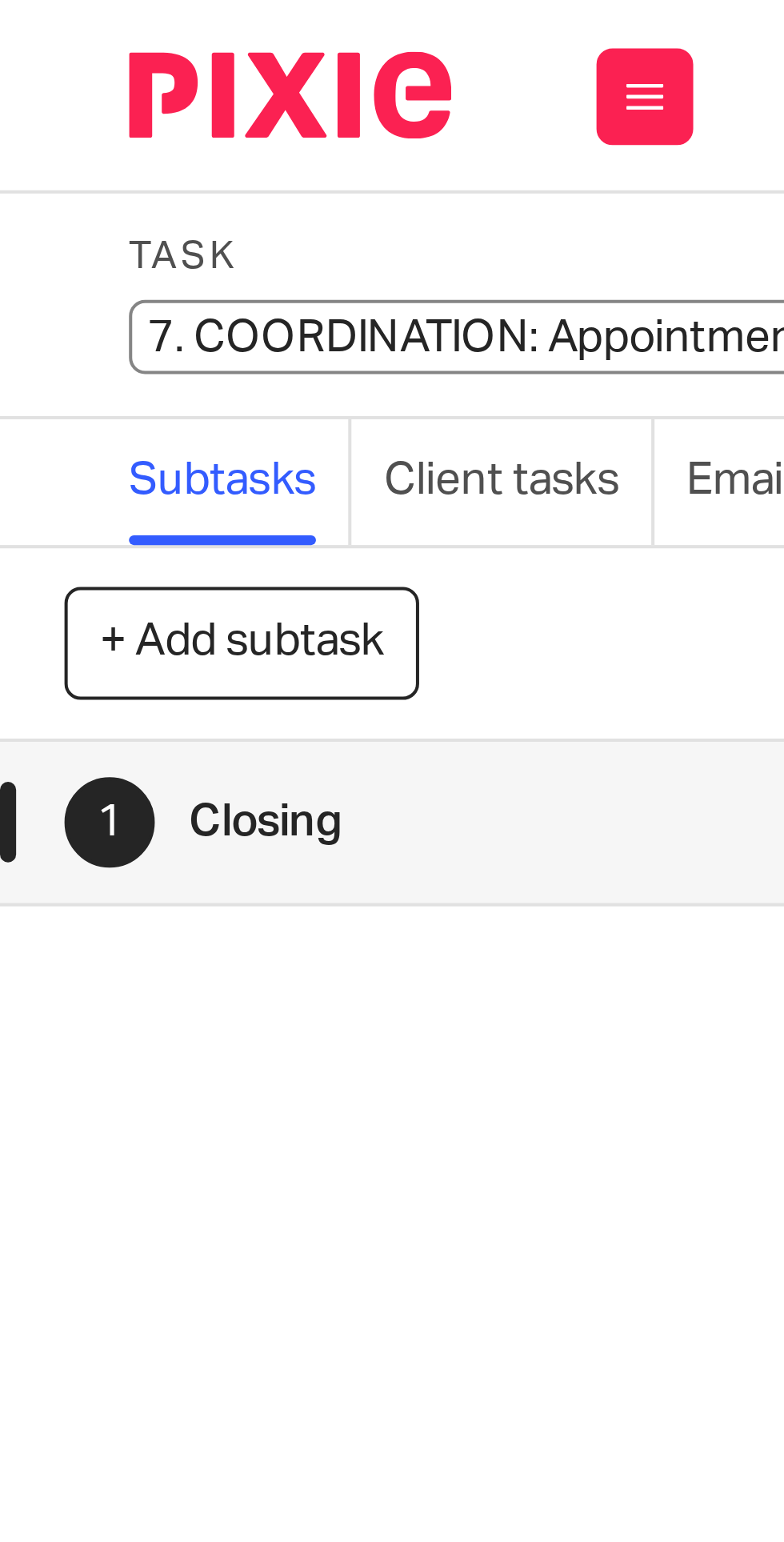
click at [61, 83] on input "7. COORDINATION: Appointment securitization team" at bounding box center [149, 83] width 234 height 18
click at [58, 81] on input "7. COORDINATION: Appointment securitization team" at bounding box center [149, 83] width 234 height 18
type input "5. COORDINATION: Appointment securitization team"
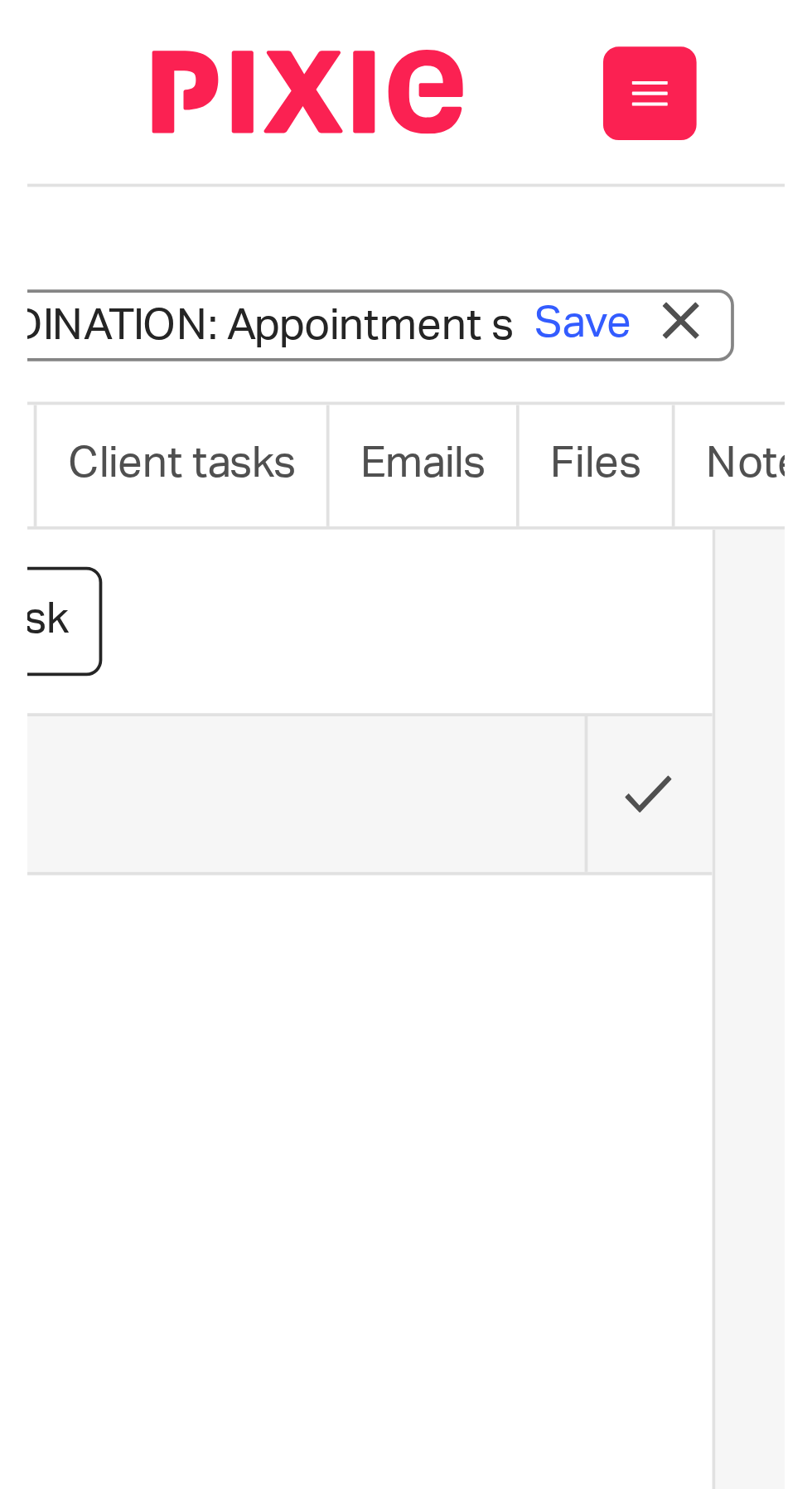
scroll to position [0, 91]
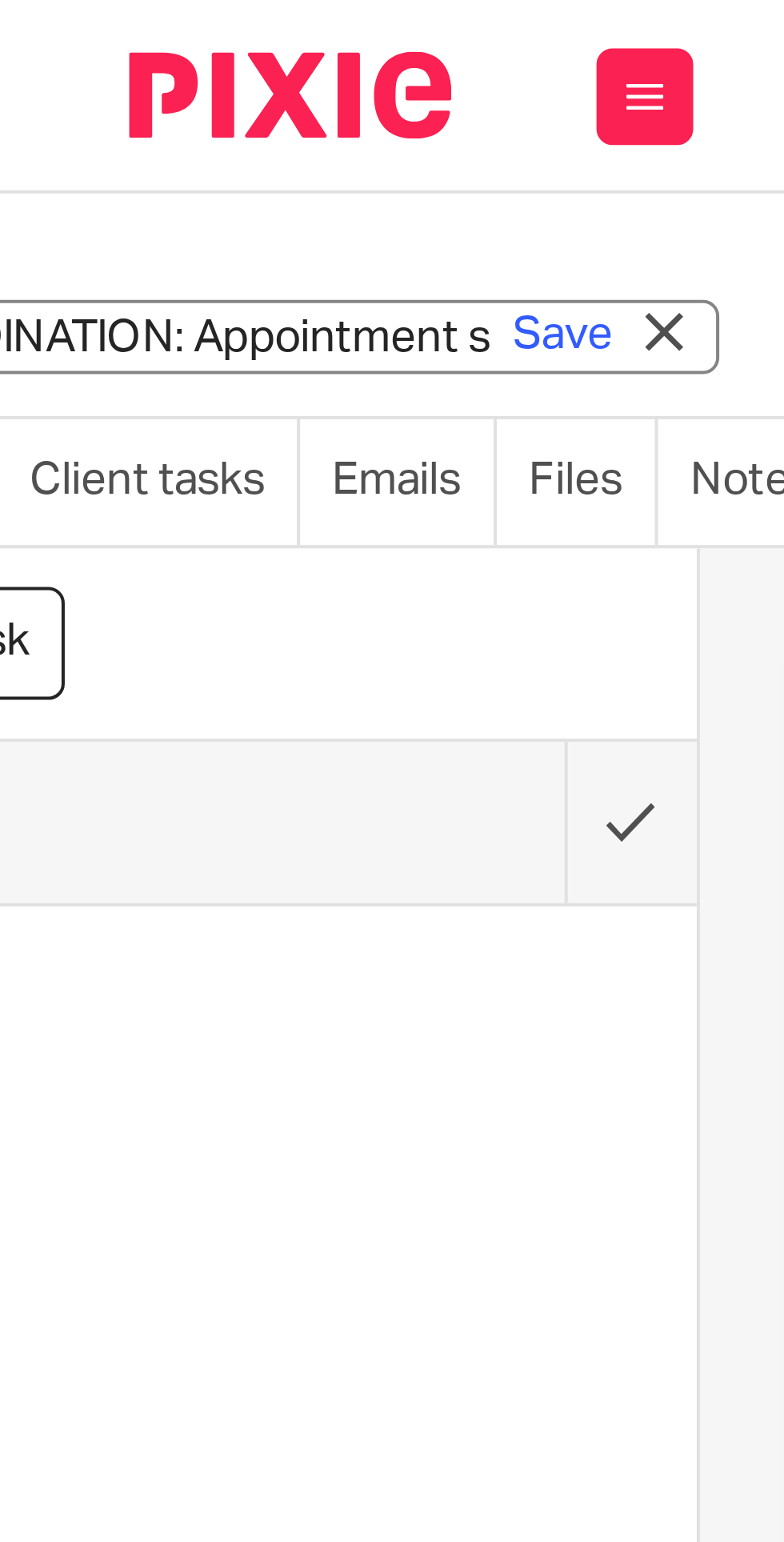
click at [144, 86] on link "Save" at bounding box center [140, 83] width 24 height 16
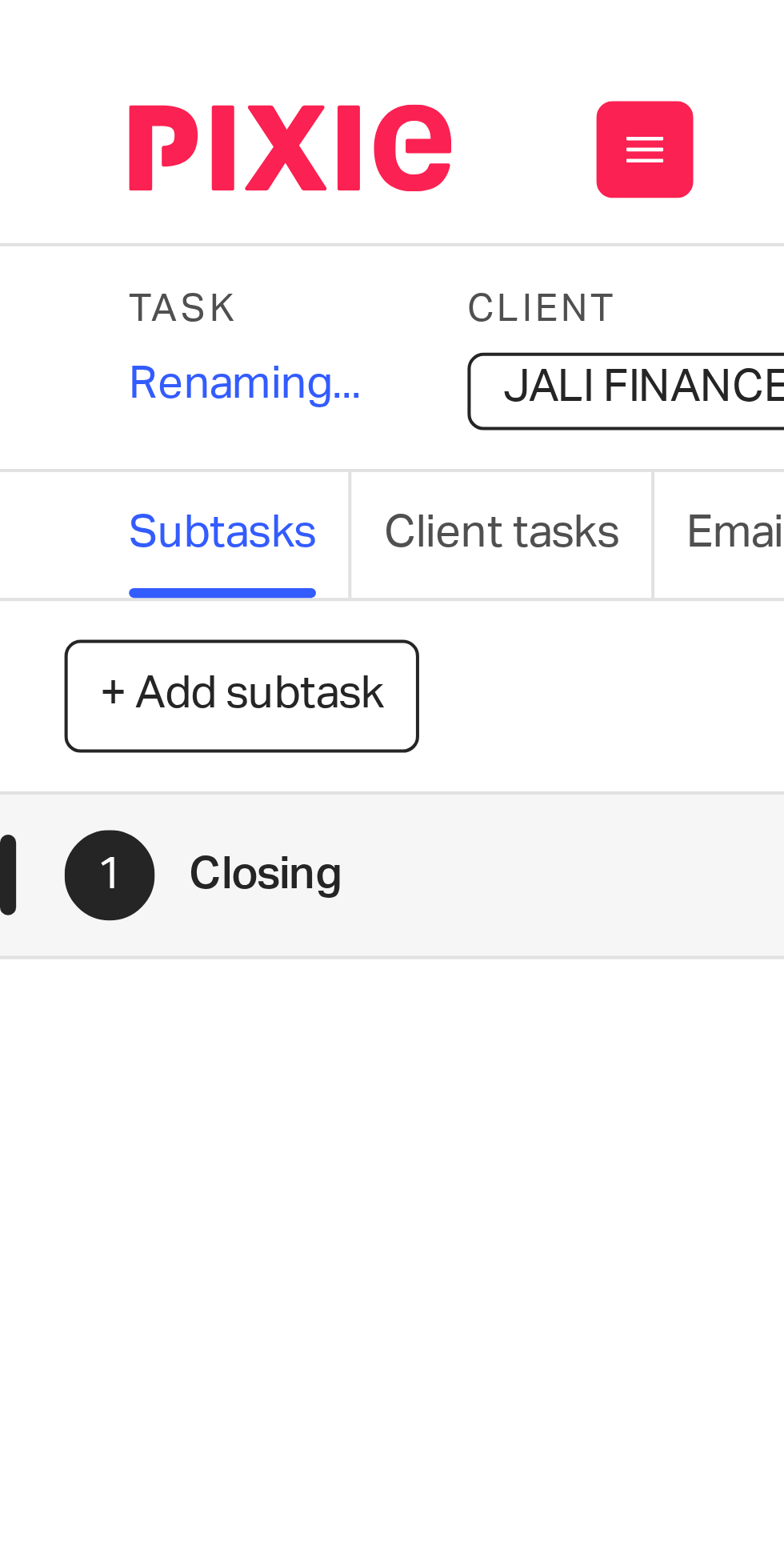
scroll to position [0, 0]
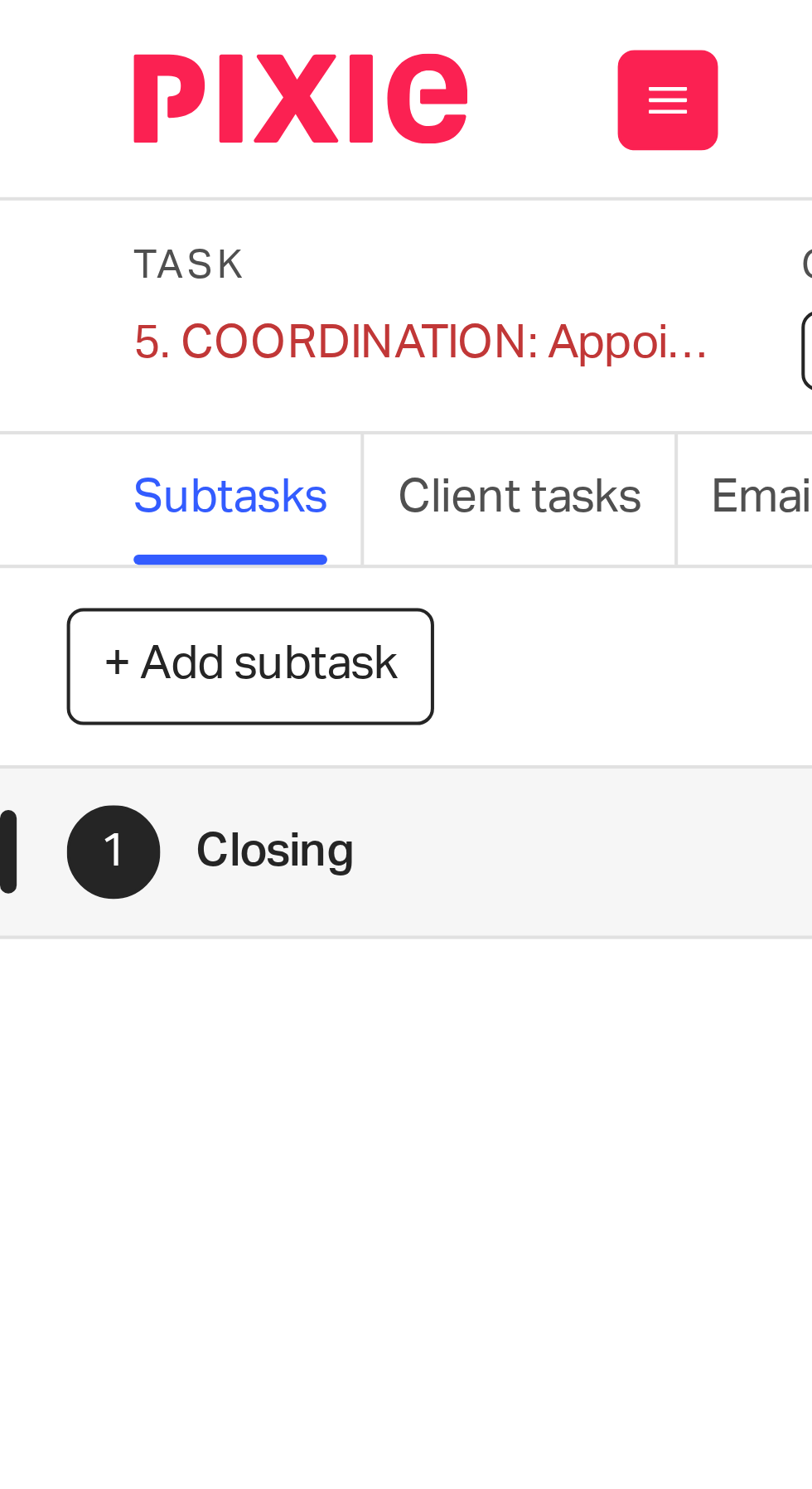
click at [82, 161] on button "+ Add subtask" at bounding box center [62, 165] width 91 height 28
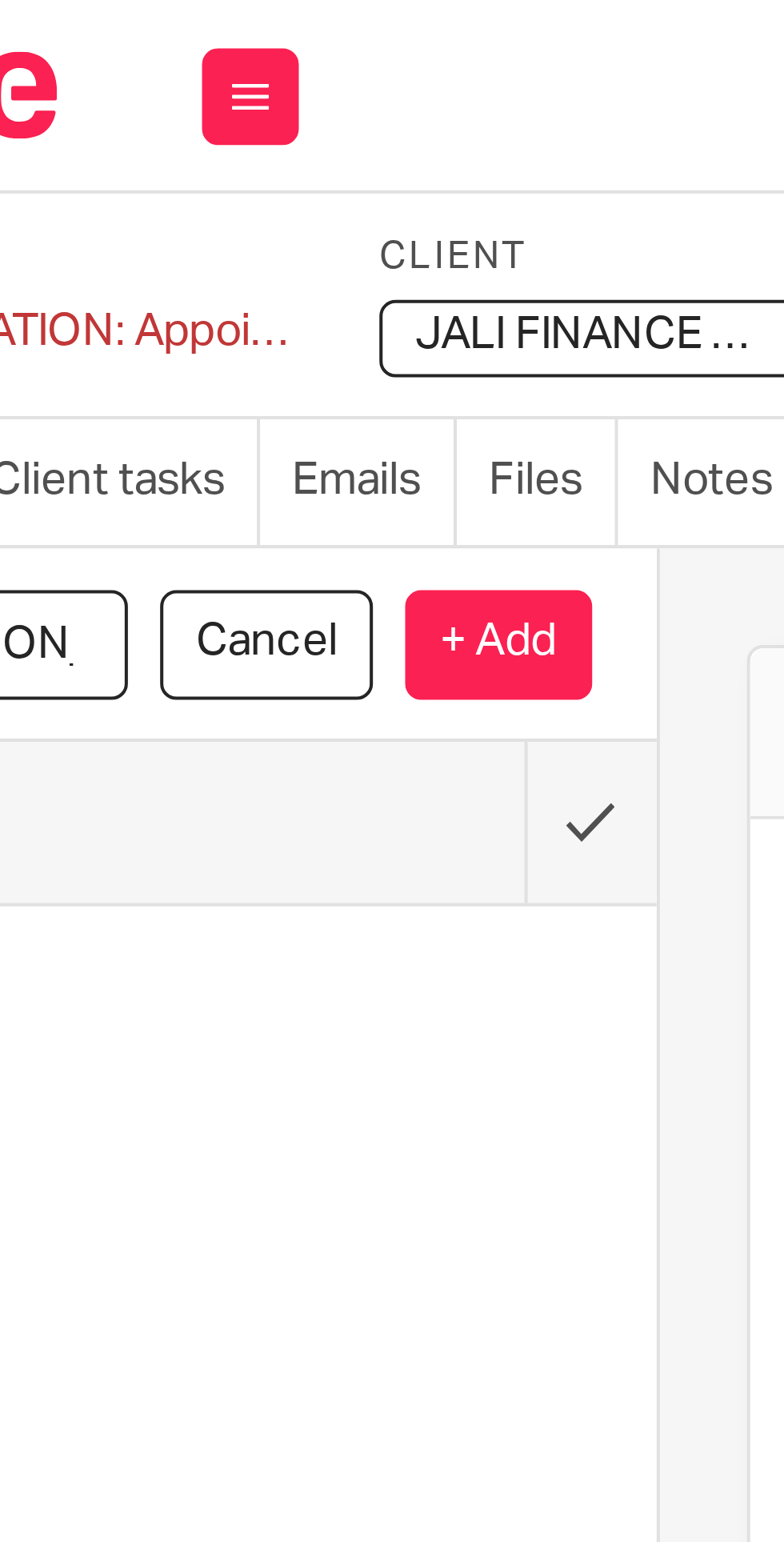
type input "Phone: philip"
click at [227, 163] on p "+ Add" at bounding box center [221, 160] width 46 height 27
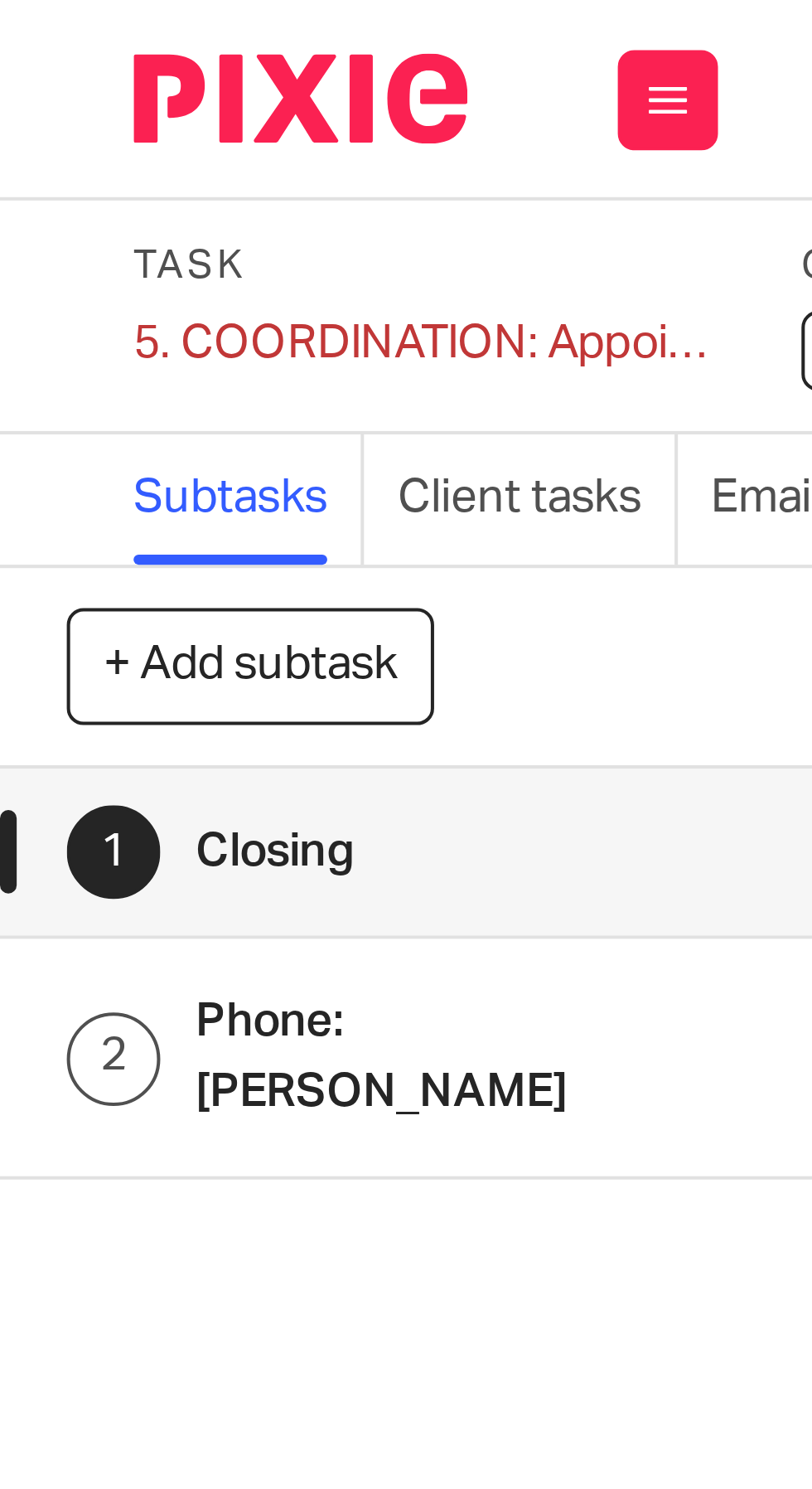
click at [78, 168] on button "+ Add subtask" at bounding box center [62, 165] width 91 height 28
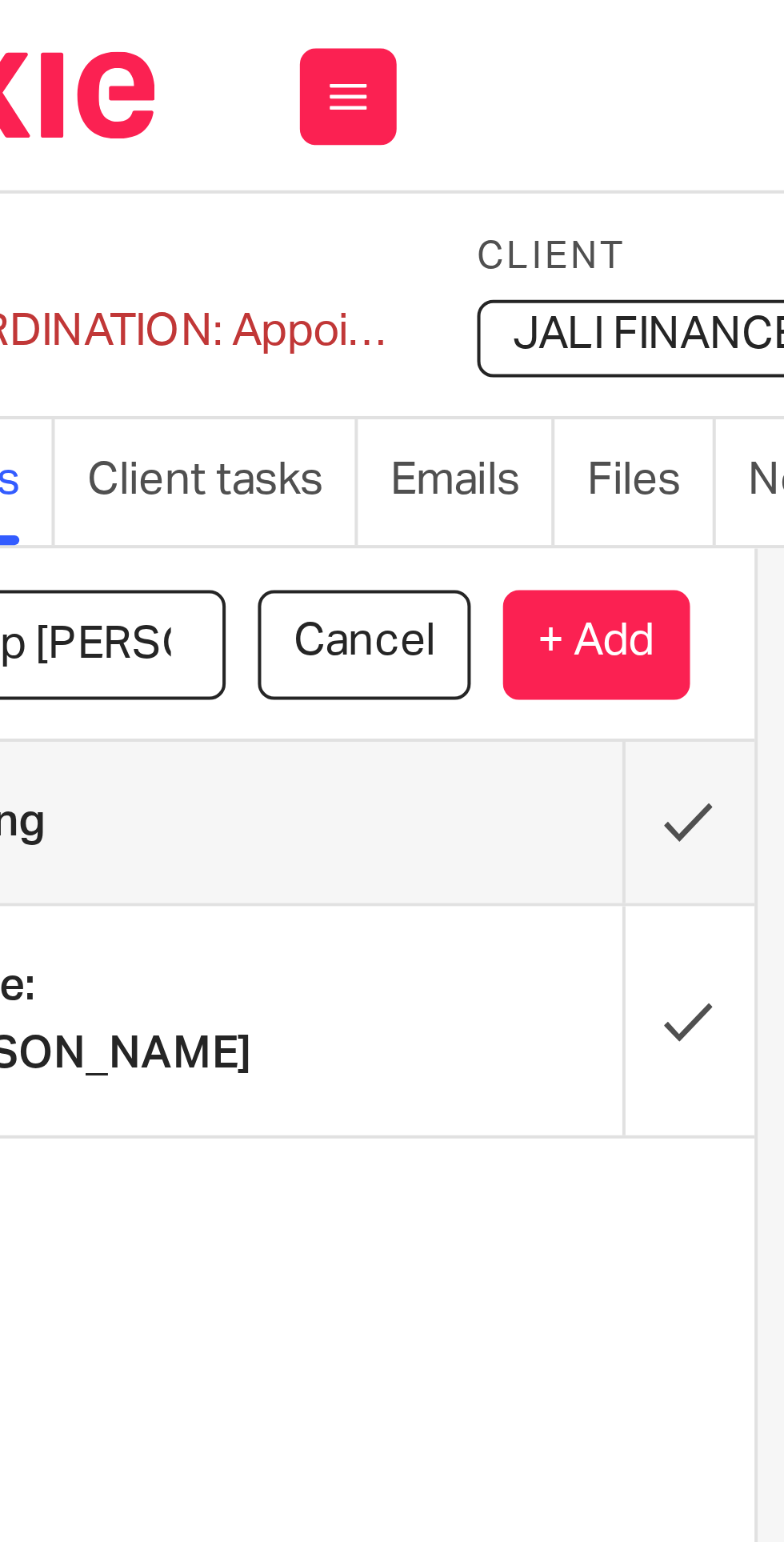
type input "Whatsapp Amon"
click at [226, 165] on p "+ Add" at bounding box center [221, 160] width 46 height 27
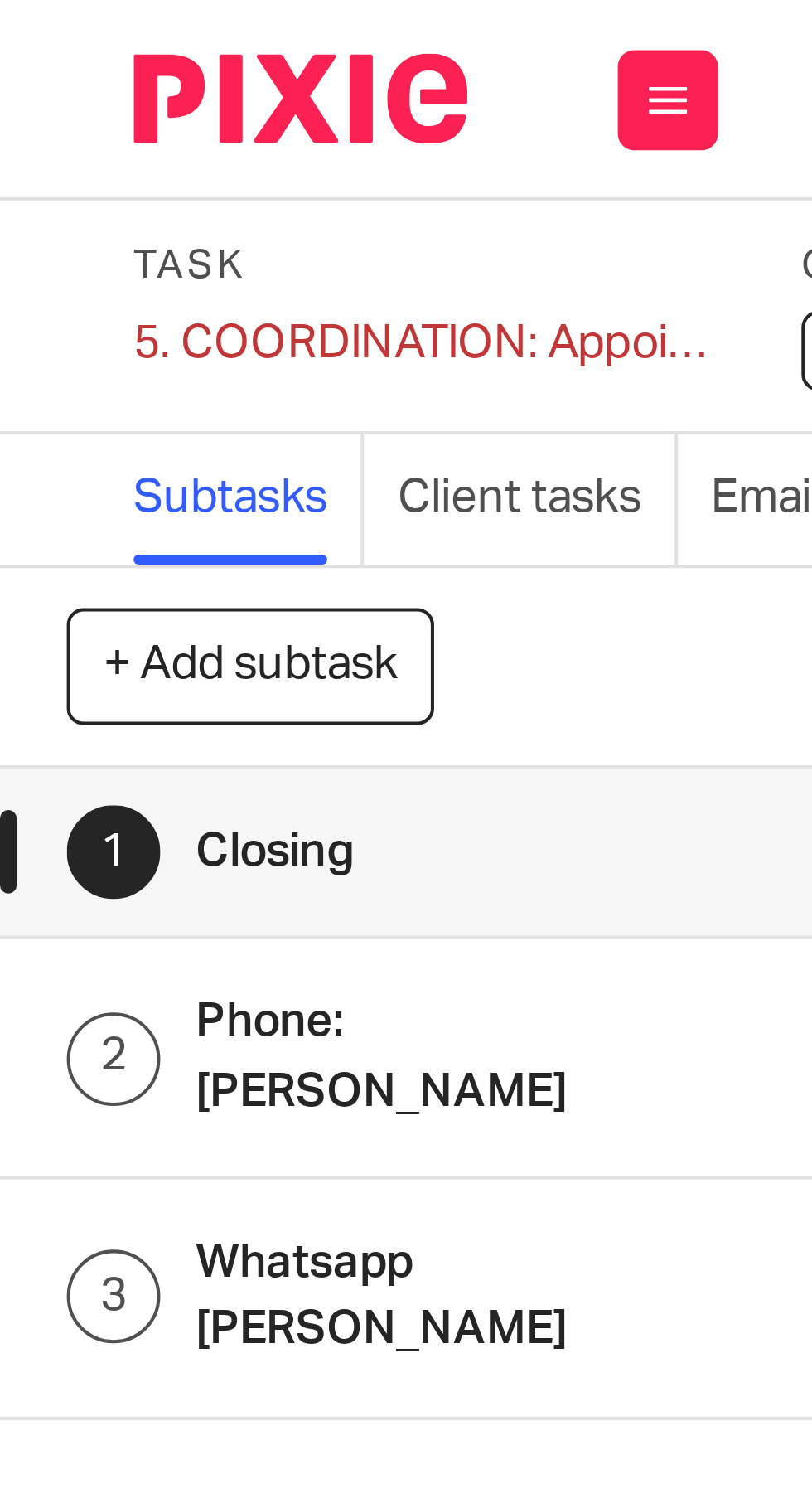
click at [82, 168] on button "+ Add subtask" at bounding box center [62, 165] width 91 height 28
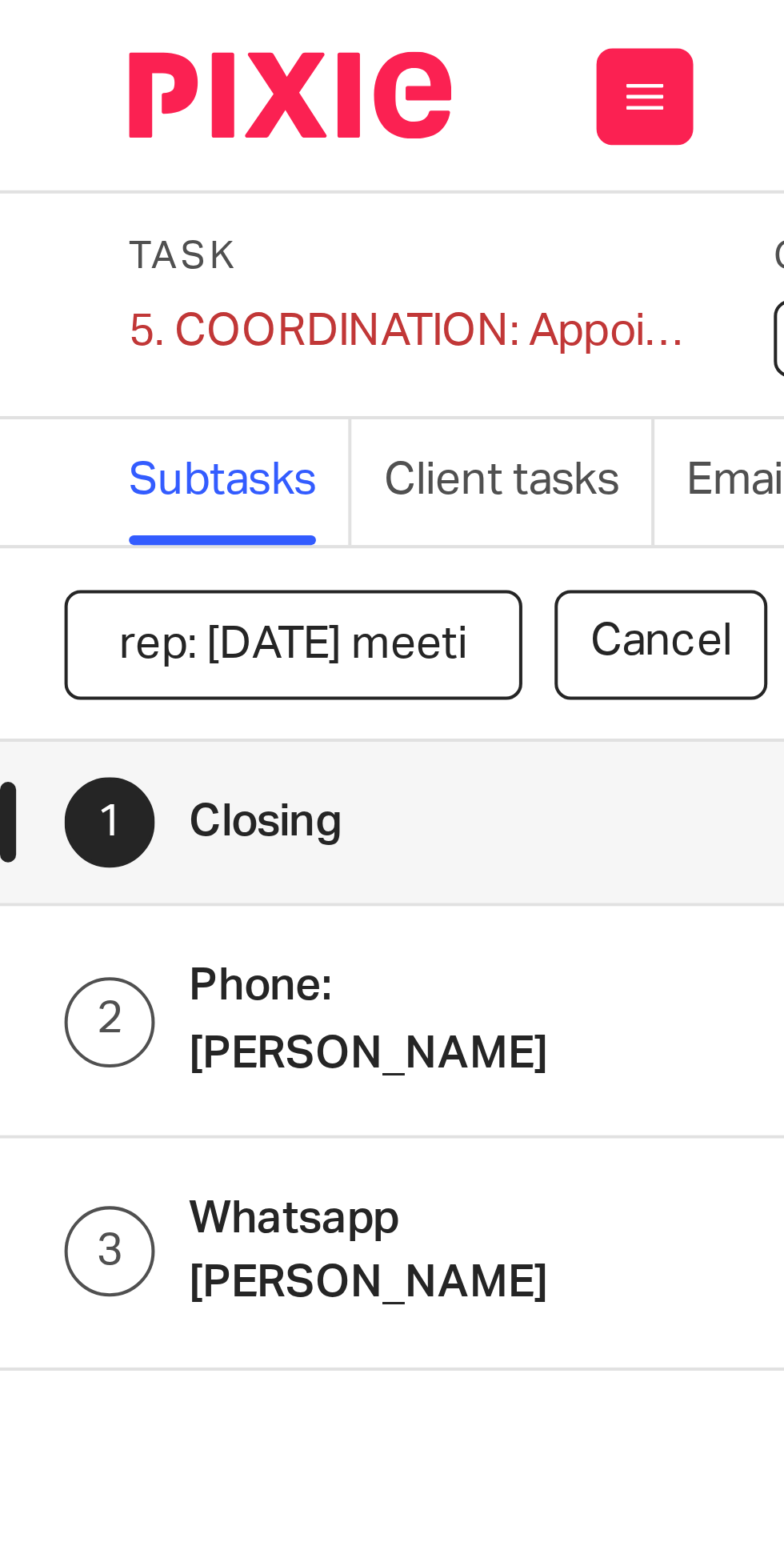
scroll to position [0, 29]
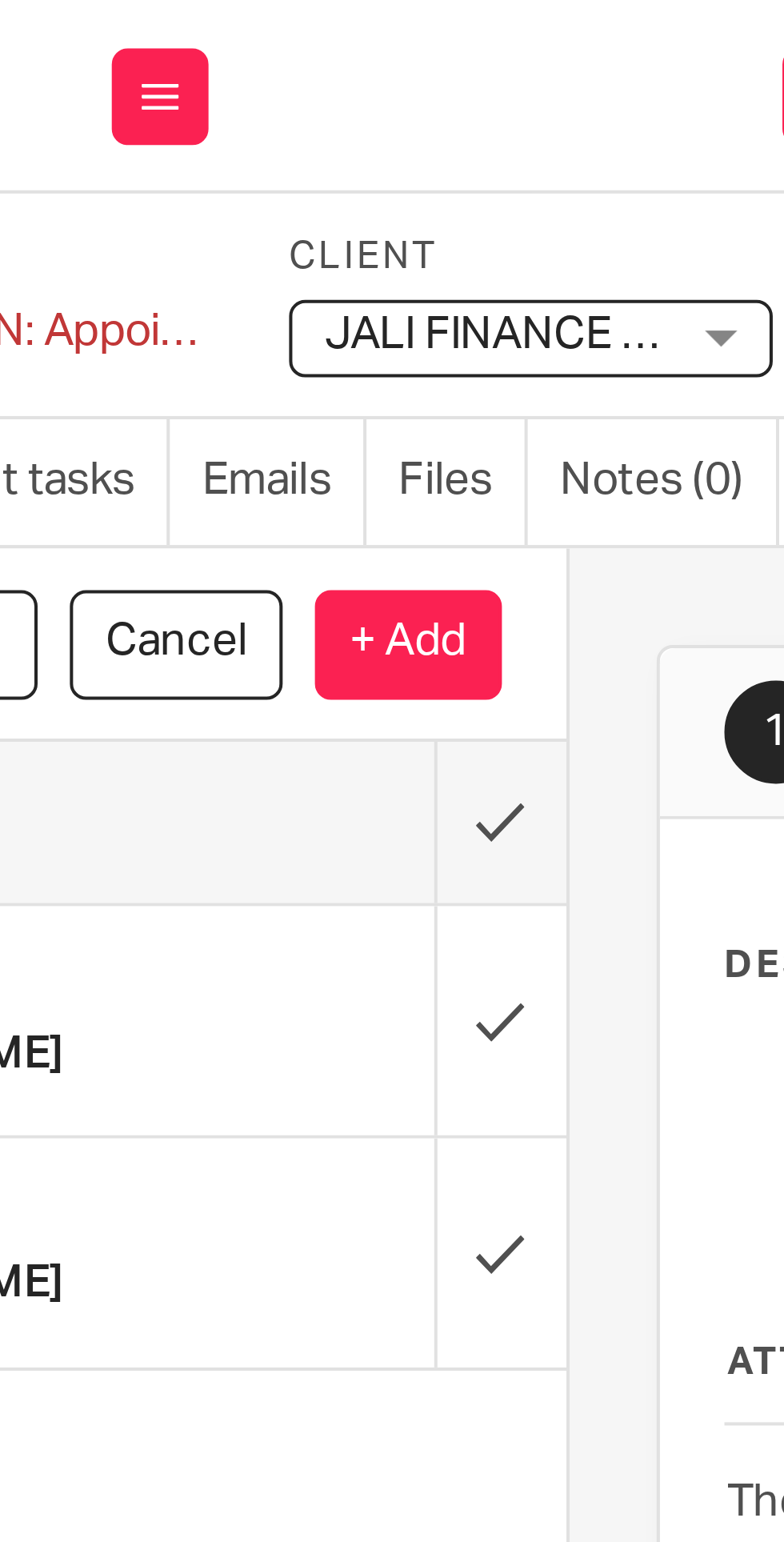
type input "Prep: Monday meeting"
click at [225, 163] on p "+ Add" at bounding box center [221, 160] width 46 height 27
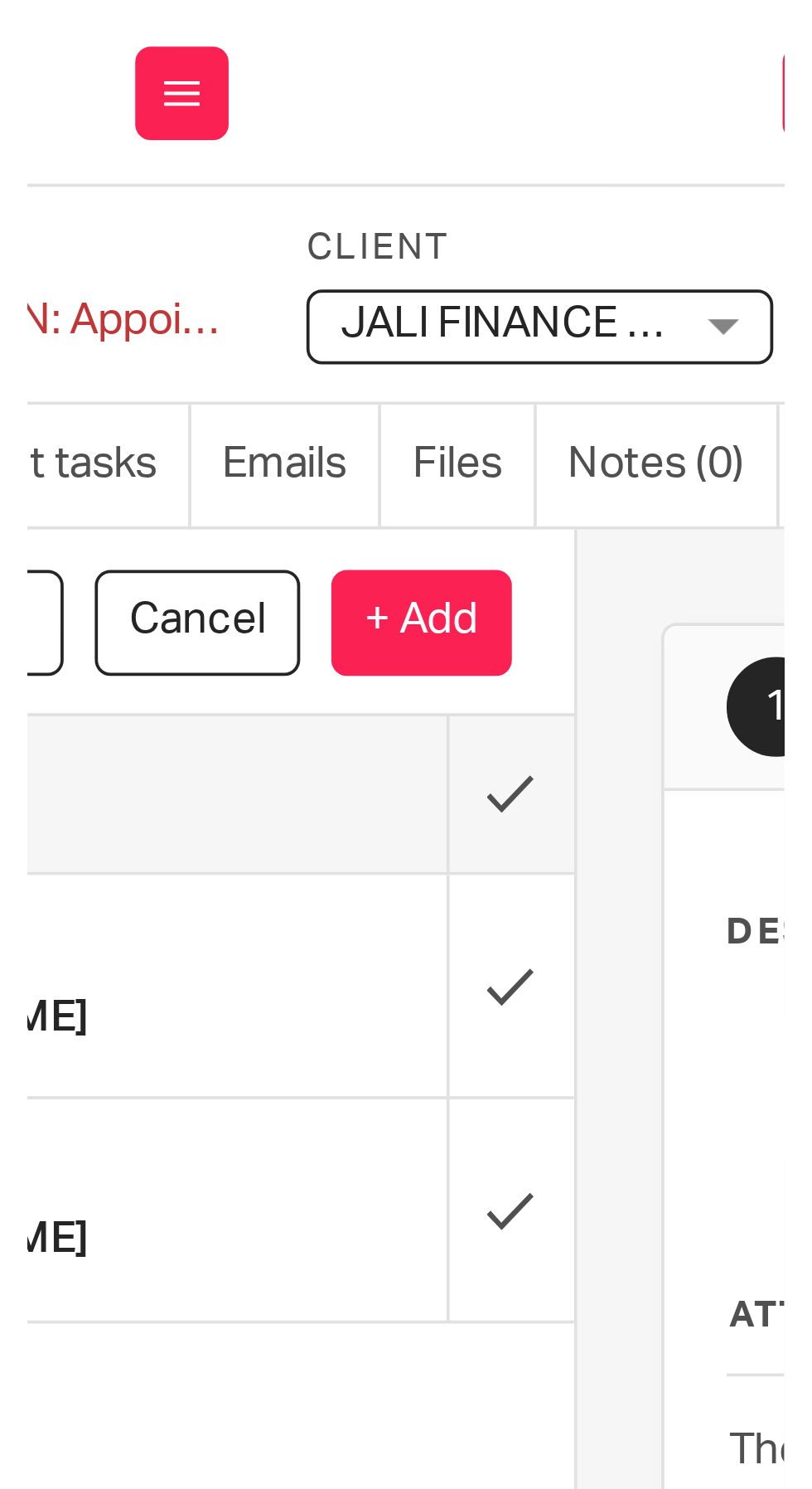
scroll to position [0, 0]
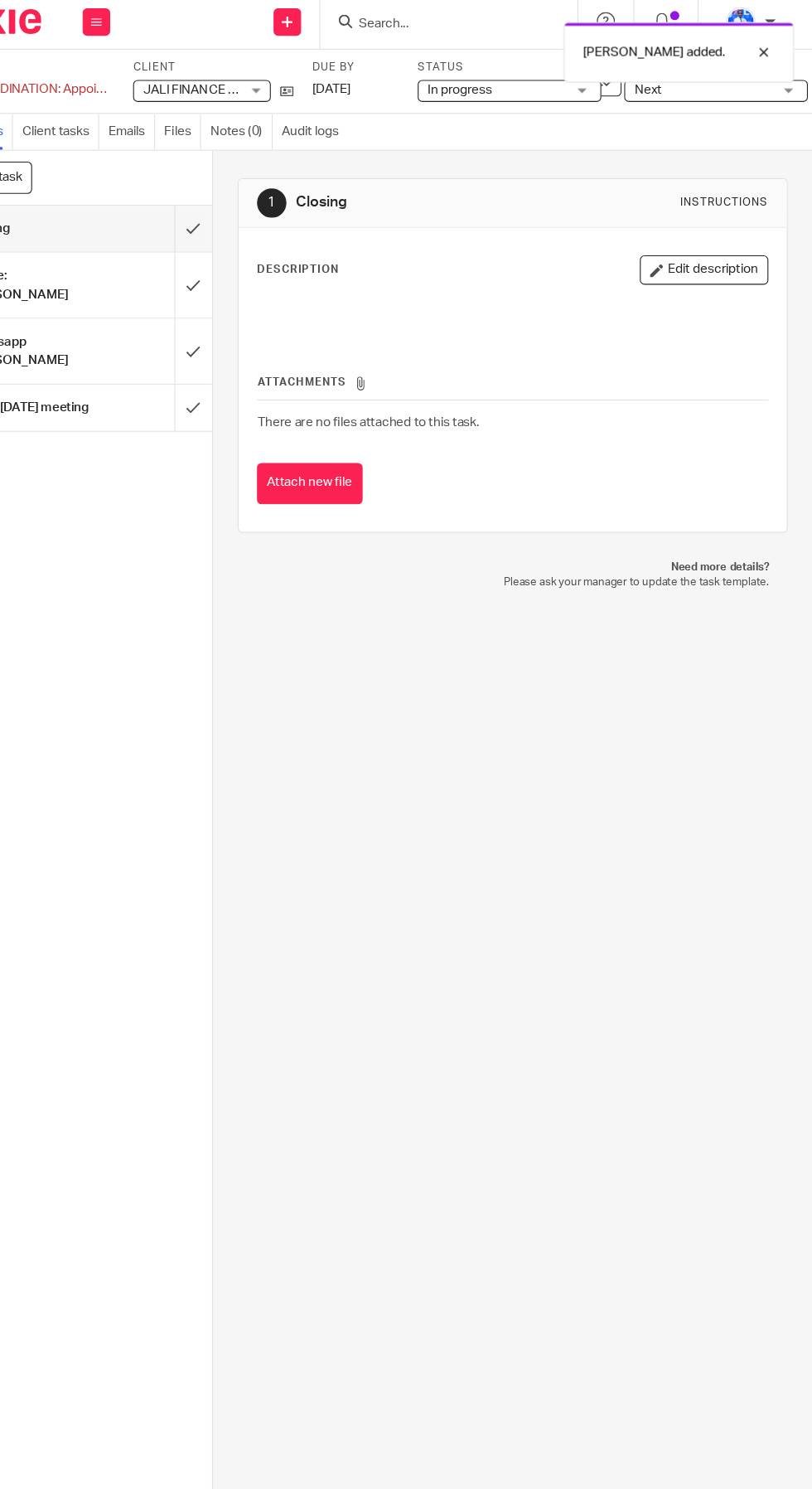
click at [725, 90] on span "Next" at bounding box center [713, 86] width 124 height 17
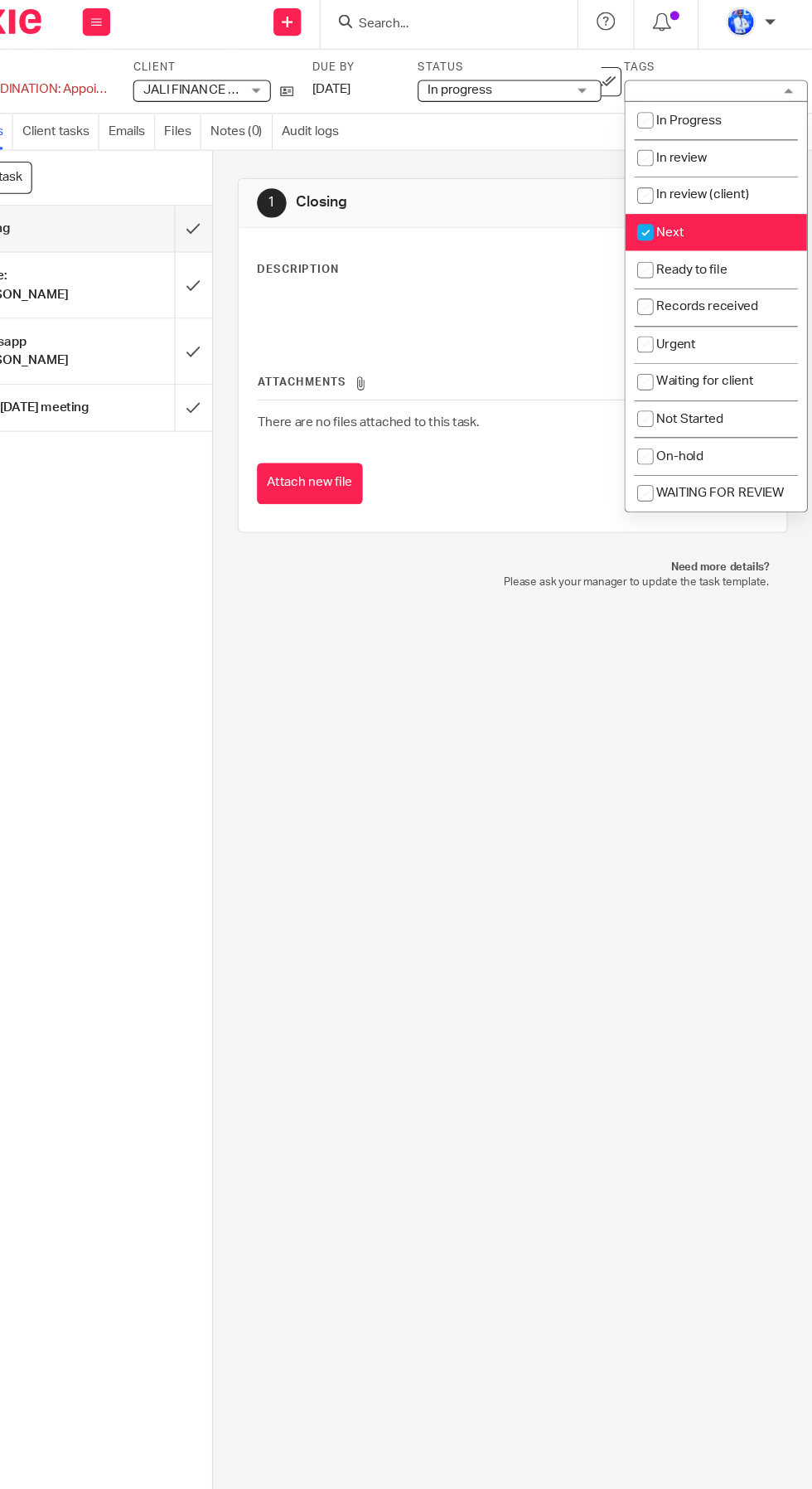
click at [736, 216] on li "Next" at bounding box center [724, 216] width 164 height 34
checkbox input "false"
click at [738, 110] on li "In Progress" at bounding box center [724, 114] width 164 height 34
checkbox input "true"
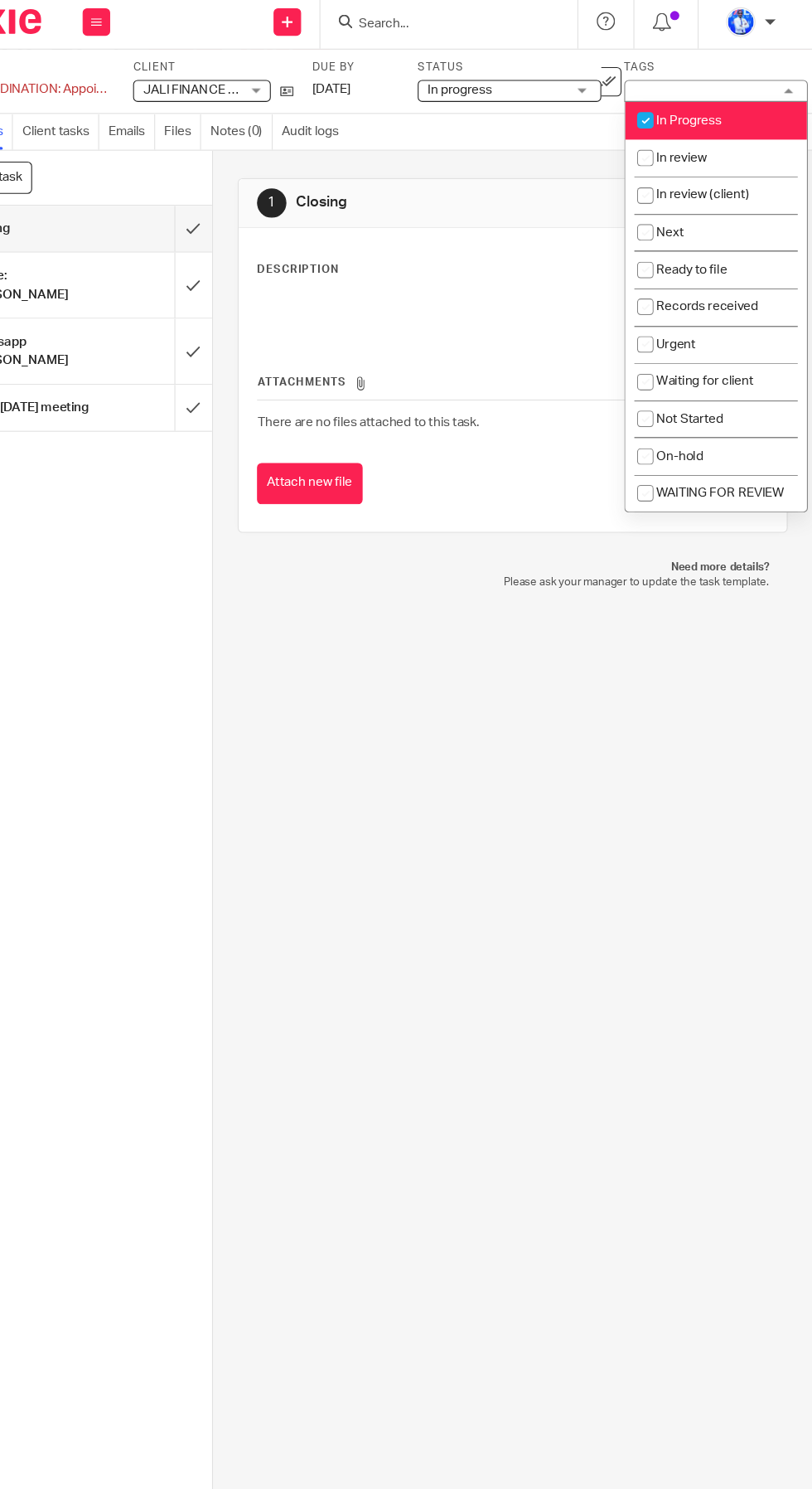
click at [635, 815] on div "1 Closing Instructions Description Edit description Attachments There are no fi…" at bounding box center [541, 815] width 541 height 1348
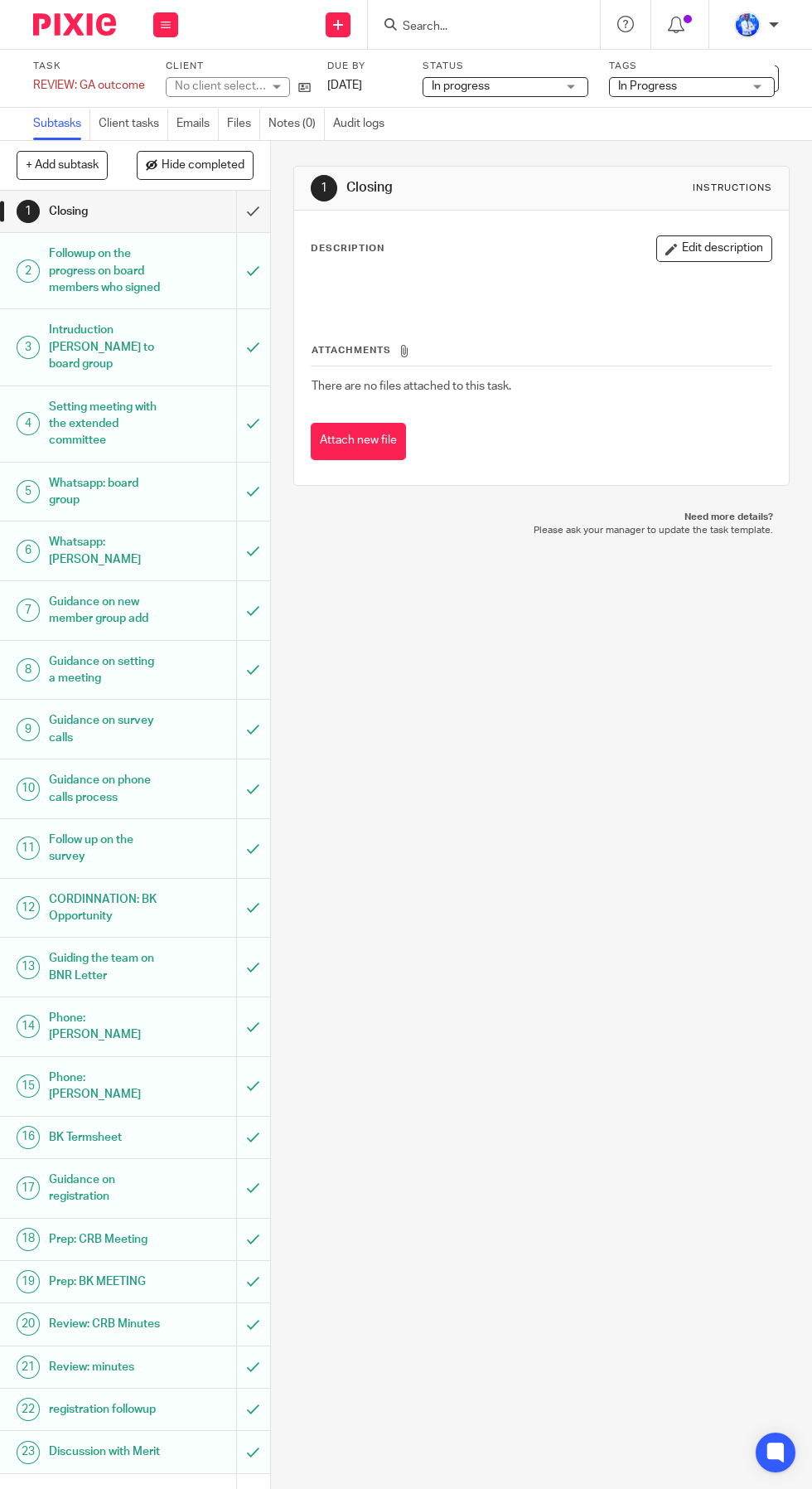
click at [59, 165] on button "+ Add subtask" at bounding box center [62, 165] width 91 height 28
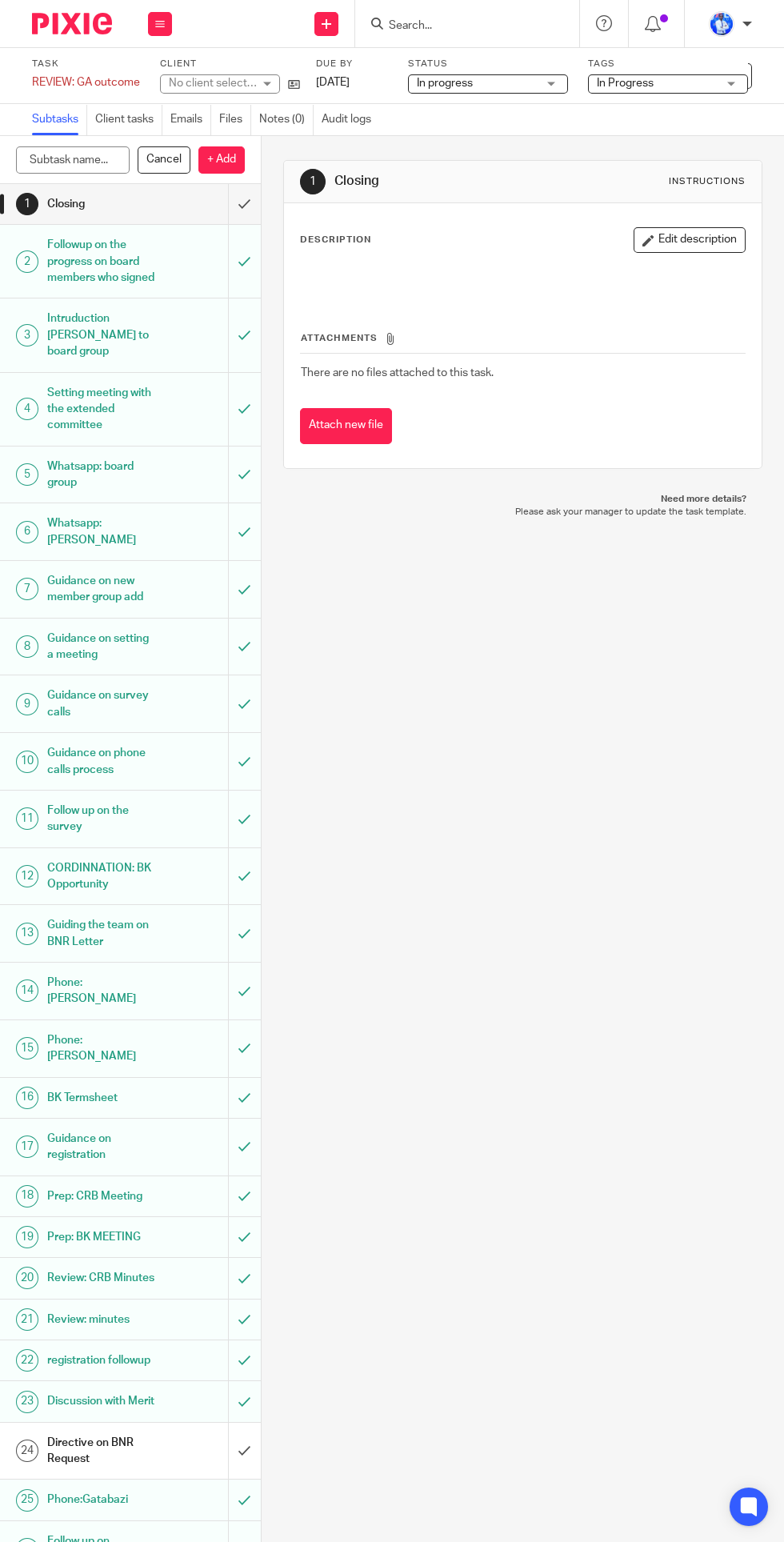
click at [52, 80] on div "REVIEW: GA outcome Save REVIEW: GA outcome" at bounding box center [87, 82] width 108 height 16
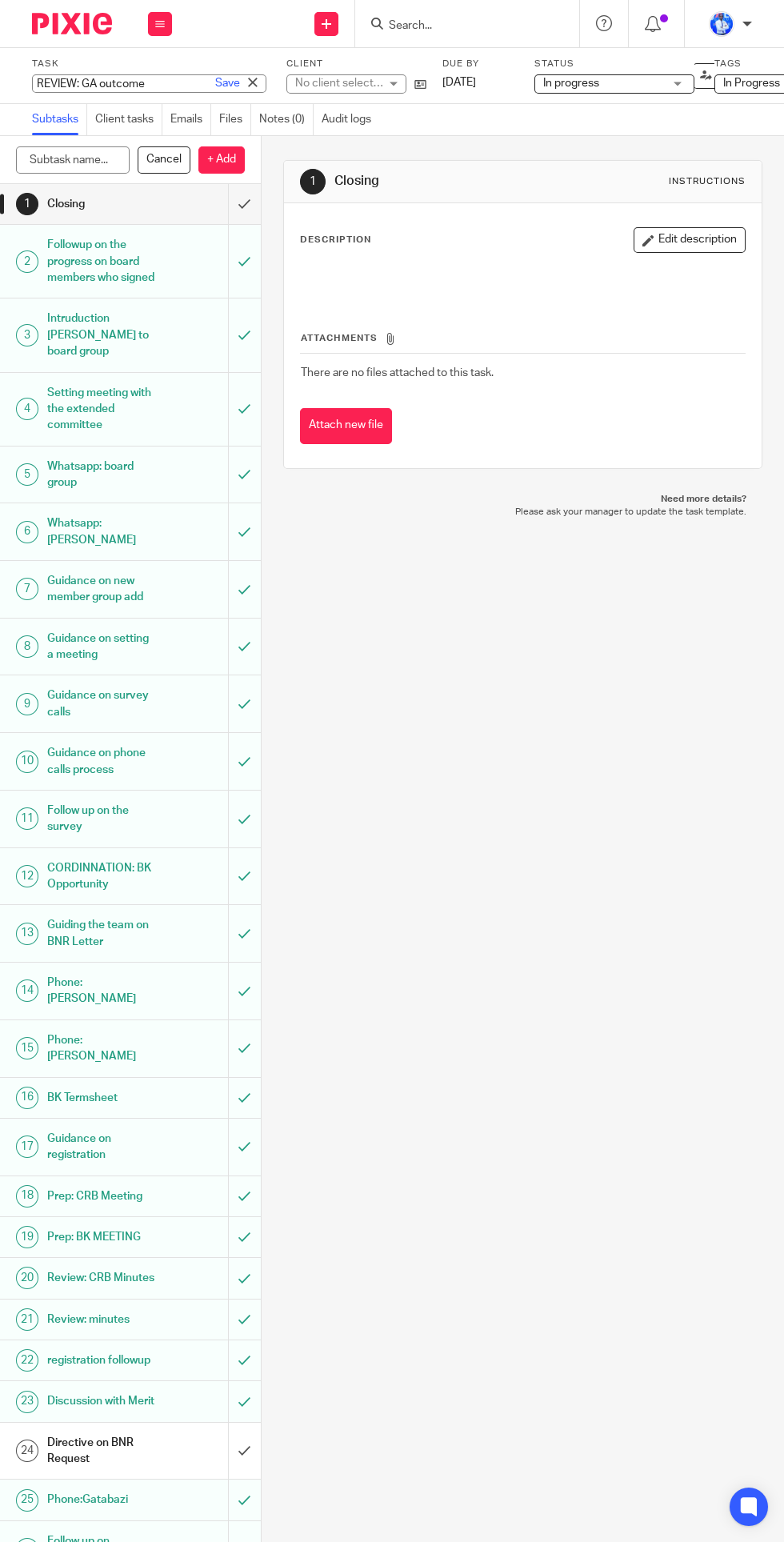
click at [71, 83] on input "REVIEW: GA outcome" at bounding box center [149, 83] width 234 height 18
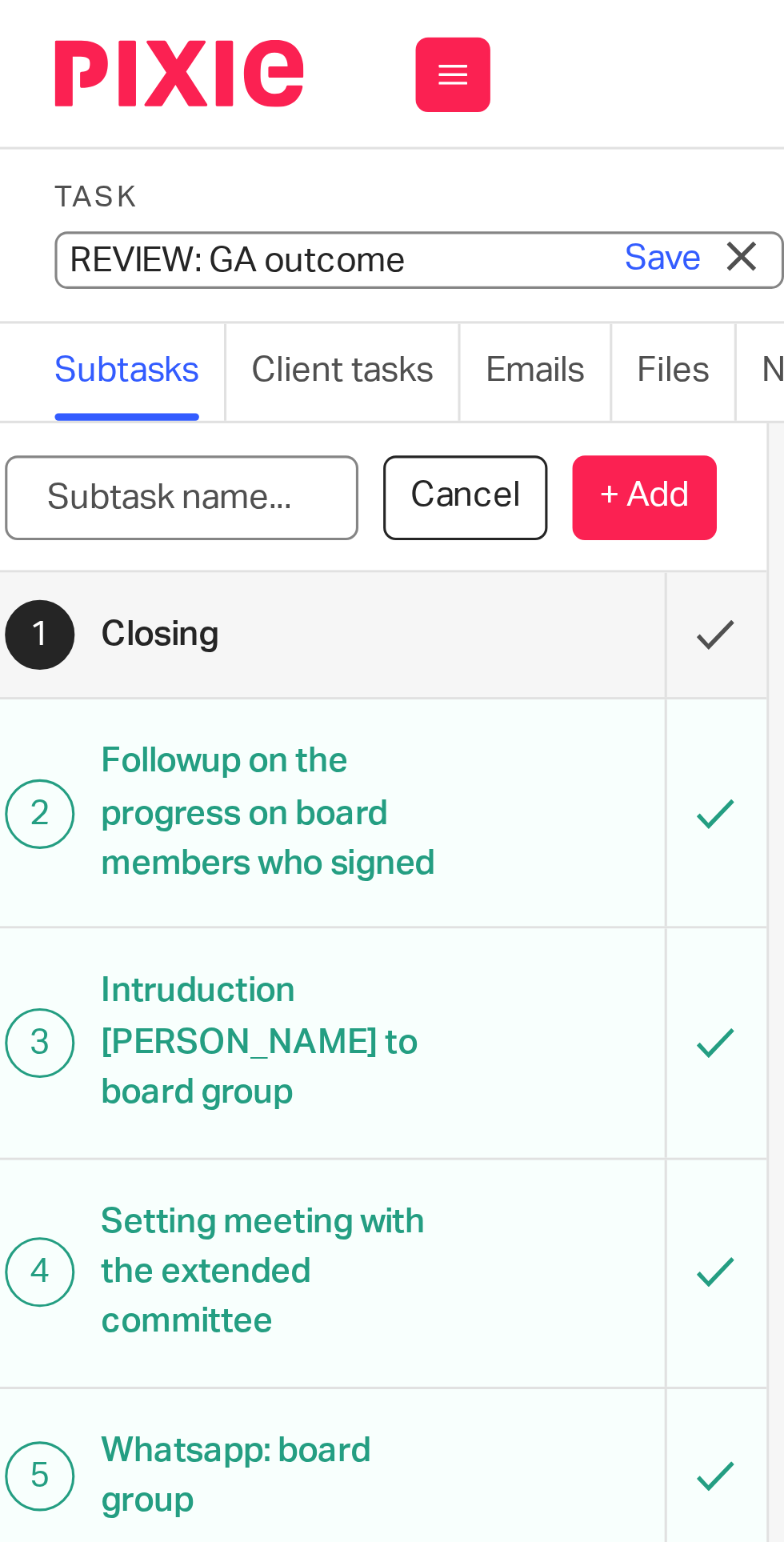
click at [65, 80] on input "REVIEW: GA outcome" at bounding box center [149, 83] width 234 height 18
type input "6. REVIEW: GA outcome"
click at [230, 82] on link "Save" at bounding box center [227, 83] width 24 height 16
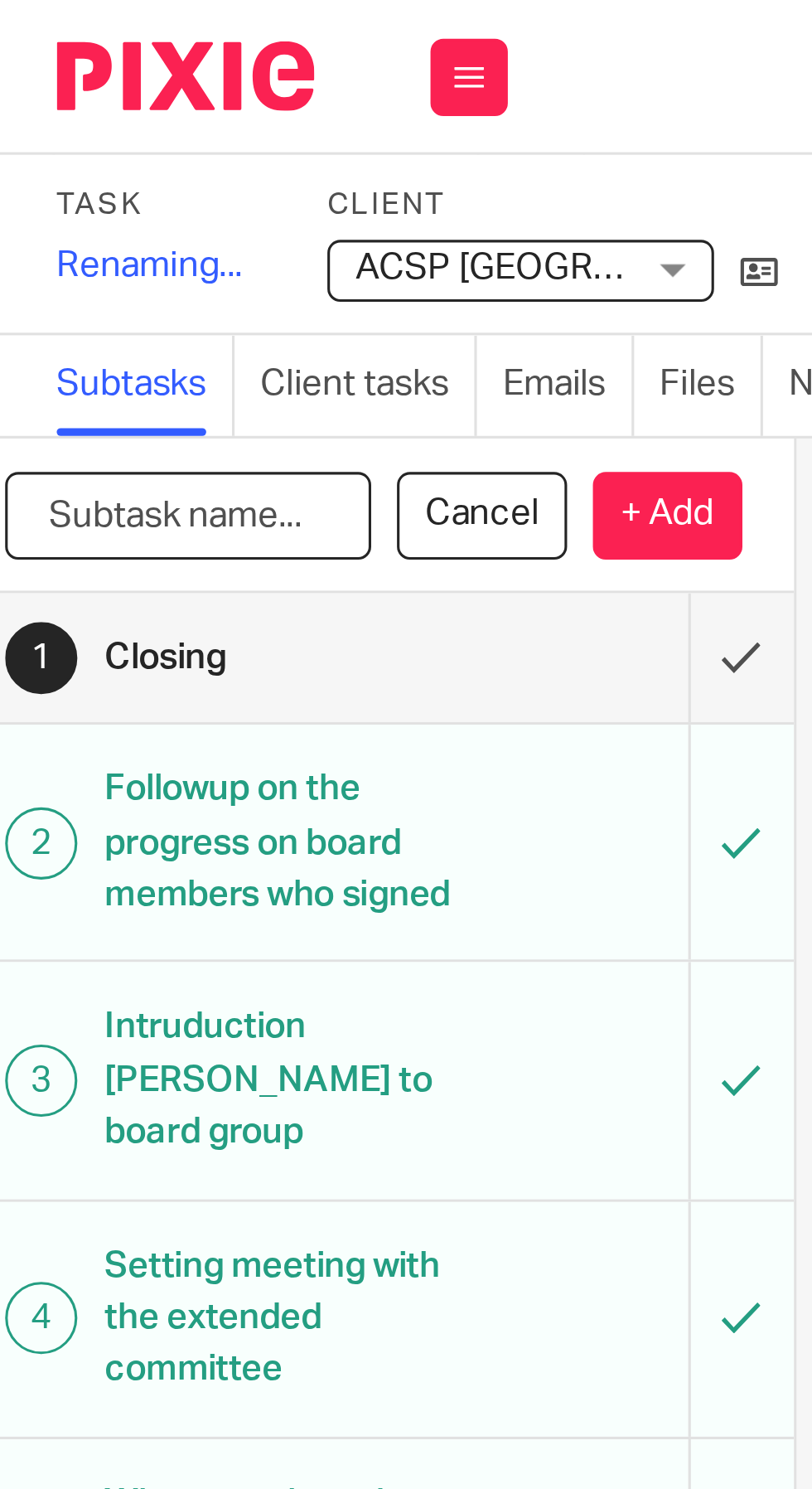
click at [59, 169] on input "text" at bounding box center [75, 166] width 118 height 28
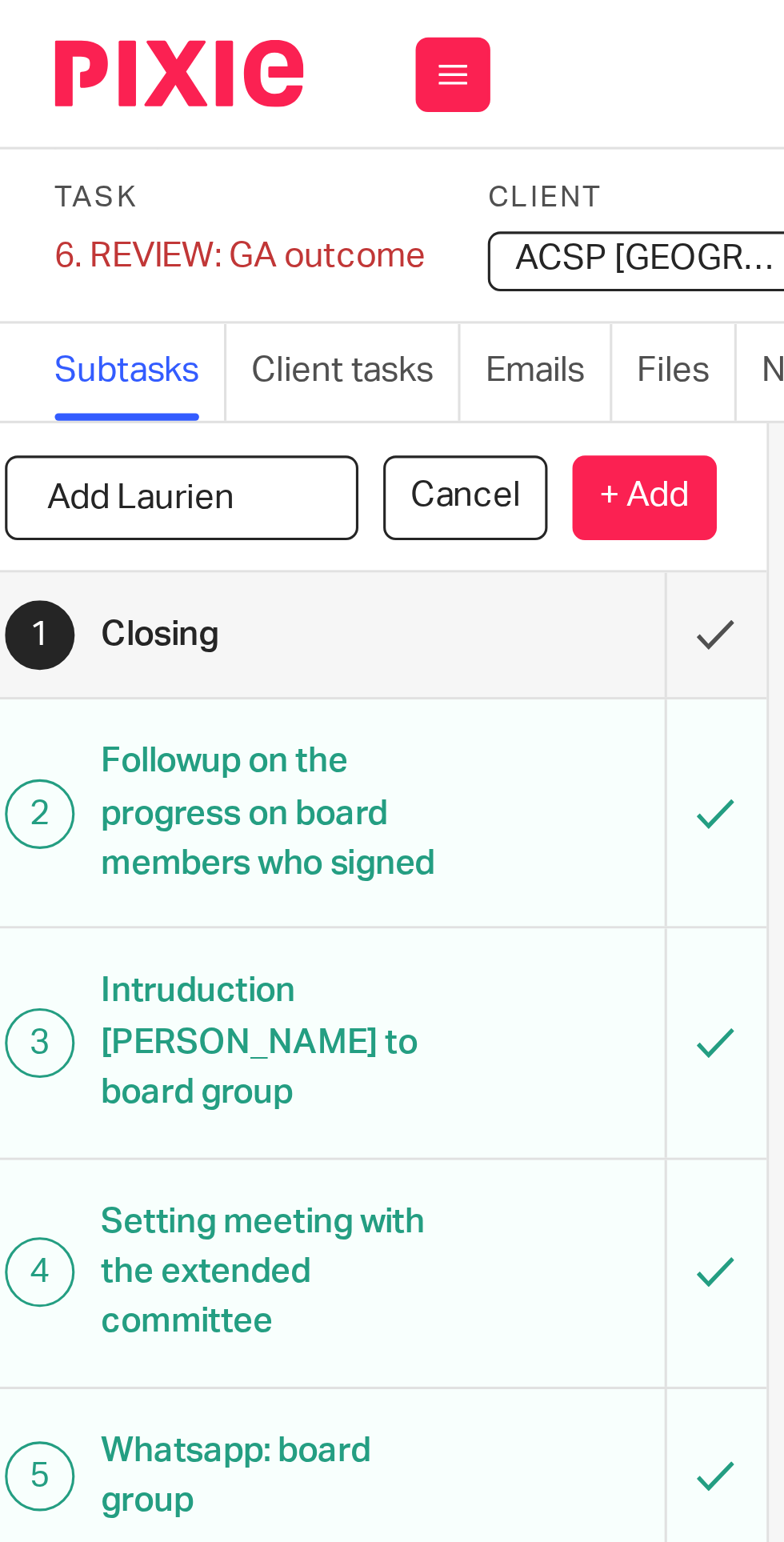
type input "Add Laurien"
click at [221, 159] on p "+ Add" at bounding box center [221, 160] width 46 height 27
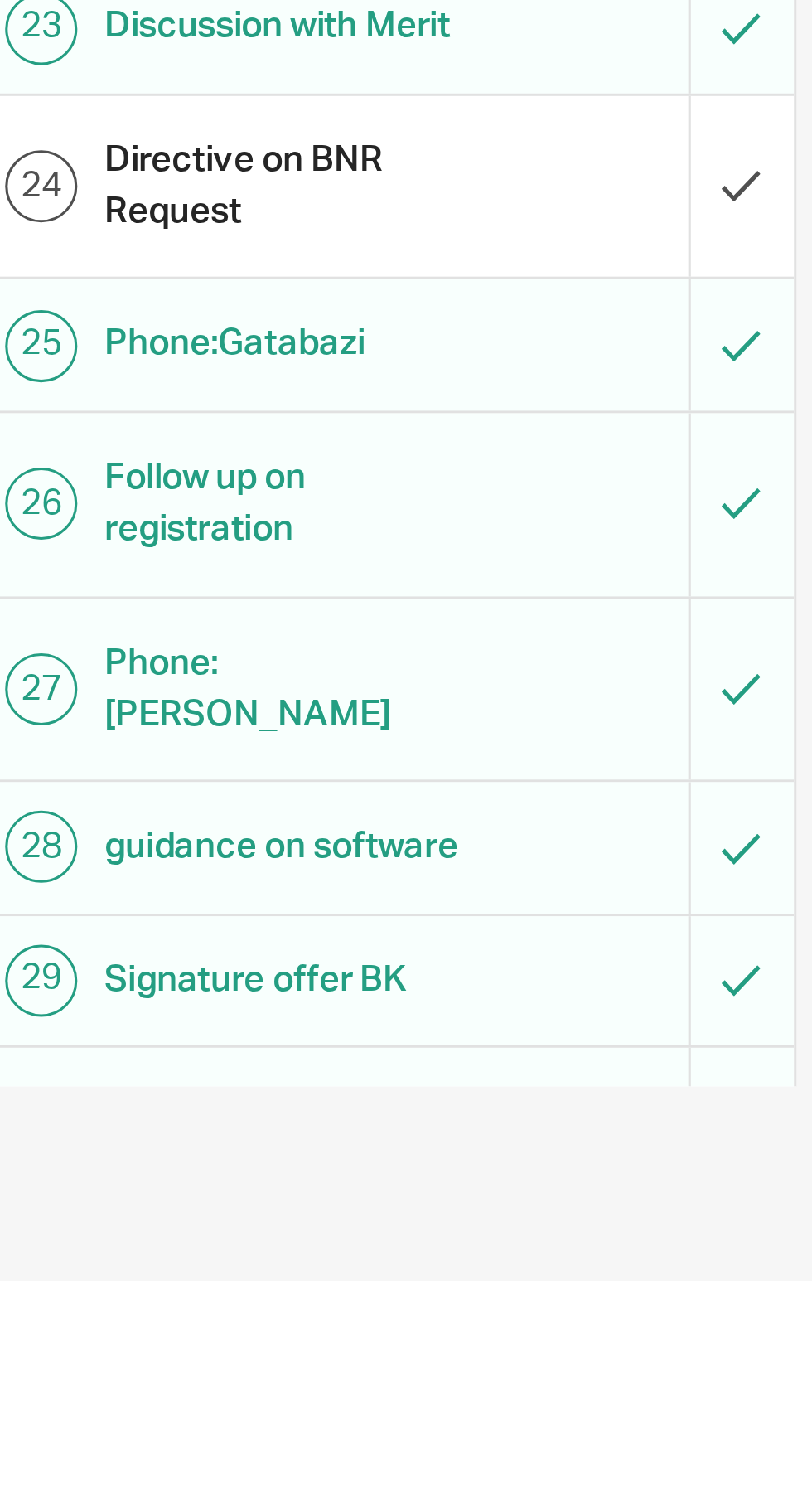
scroll to position [115, 0]
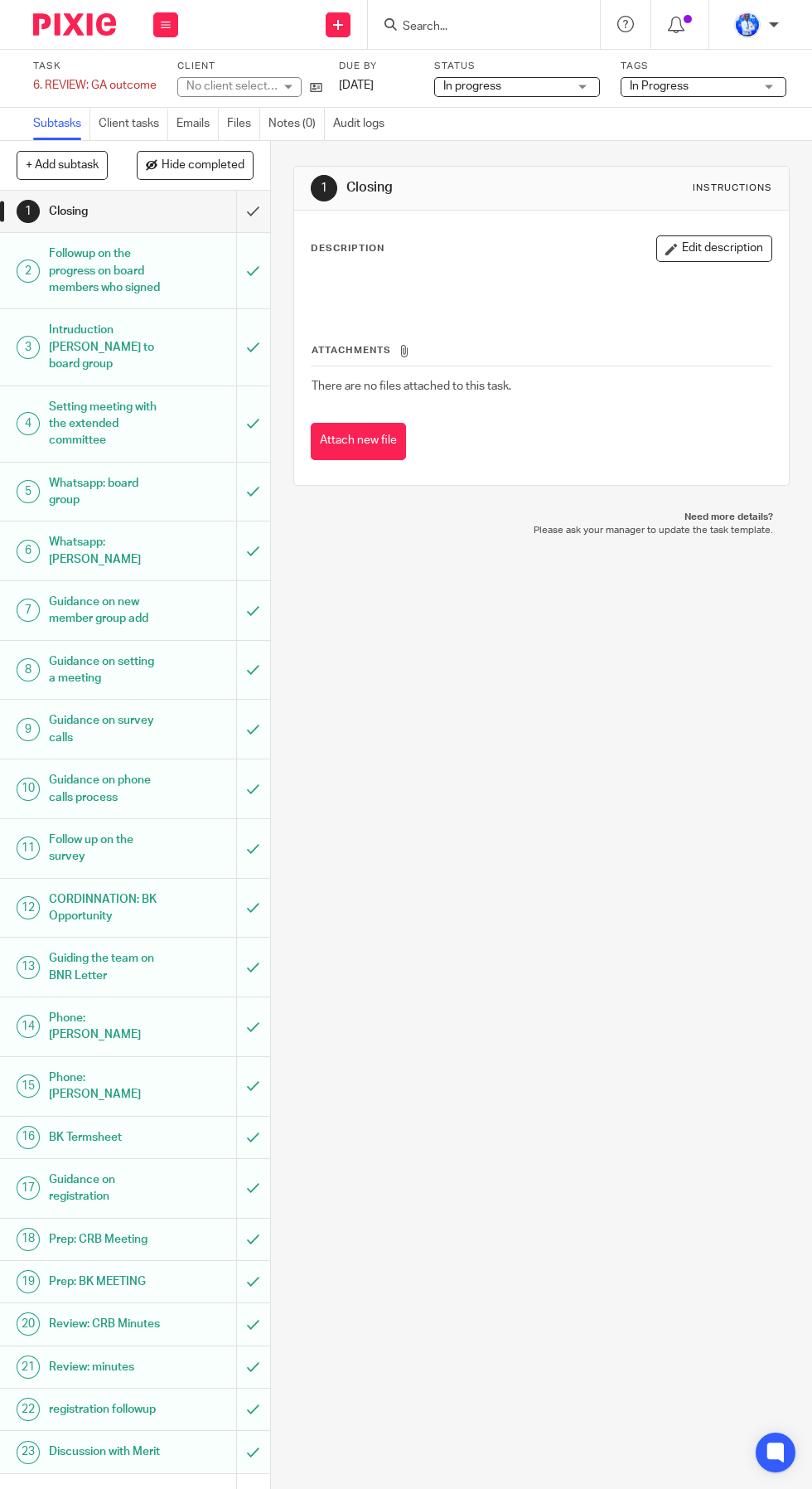
scroll to position [303, 0]
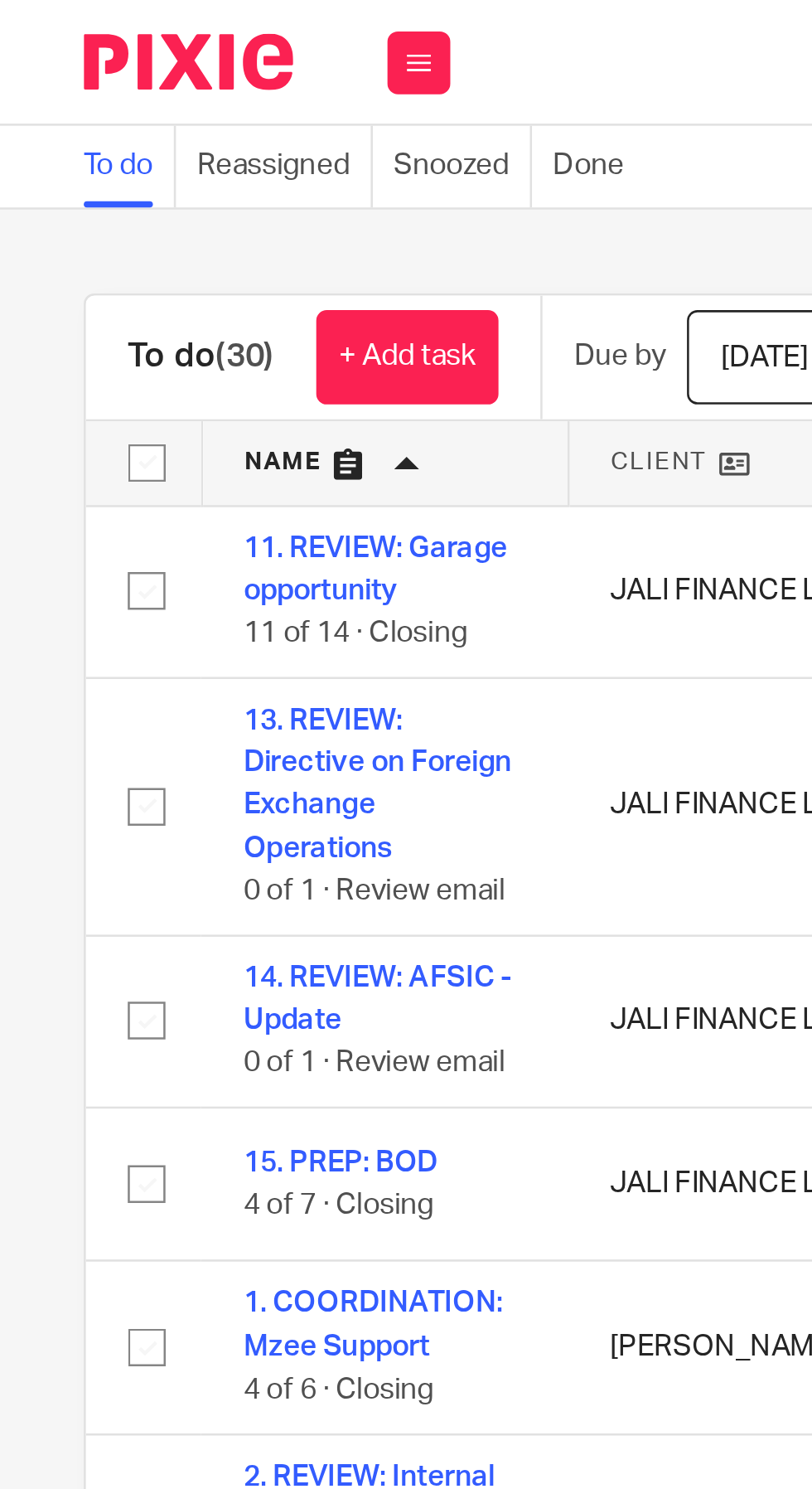
click at [155, 132] on link "+ Add task" at bounding box center [161, 140] width 72 height 37
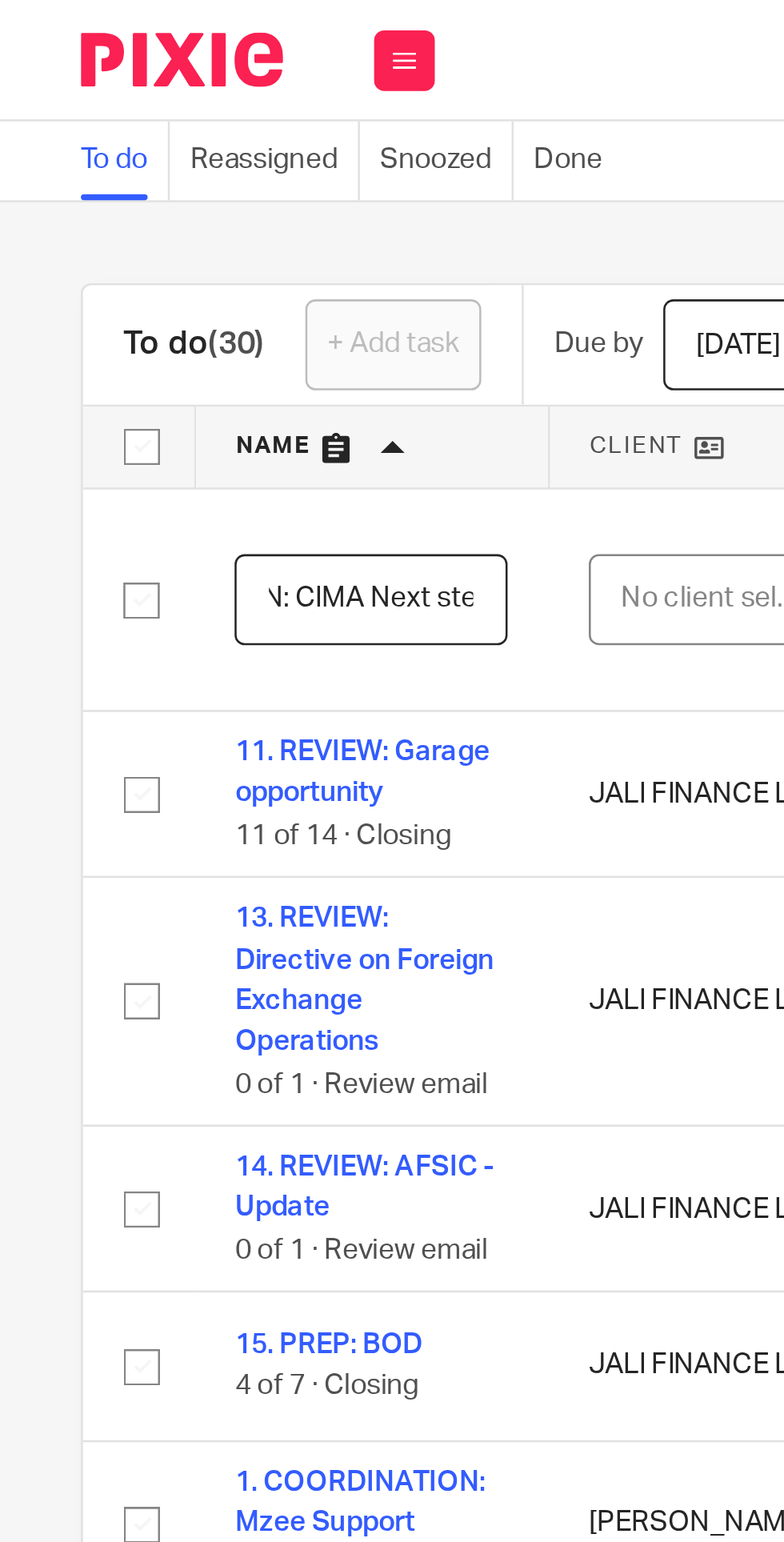
scroll to position [0, 85]
type input "COORDINATION: CIMA Next step"
click at [265, 231] on div "No client selected" at bounding box center [283, 237] width 75 height 33
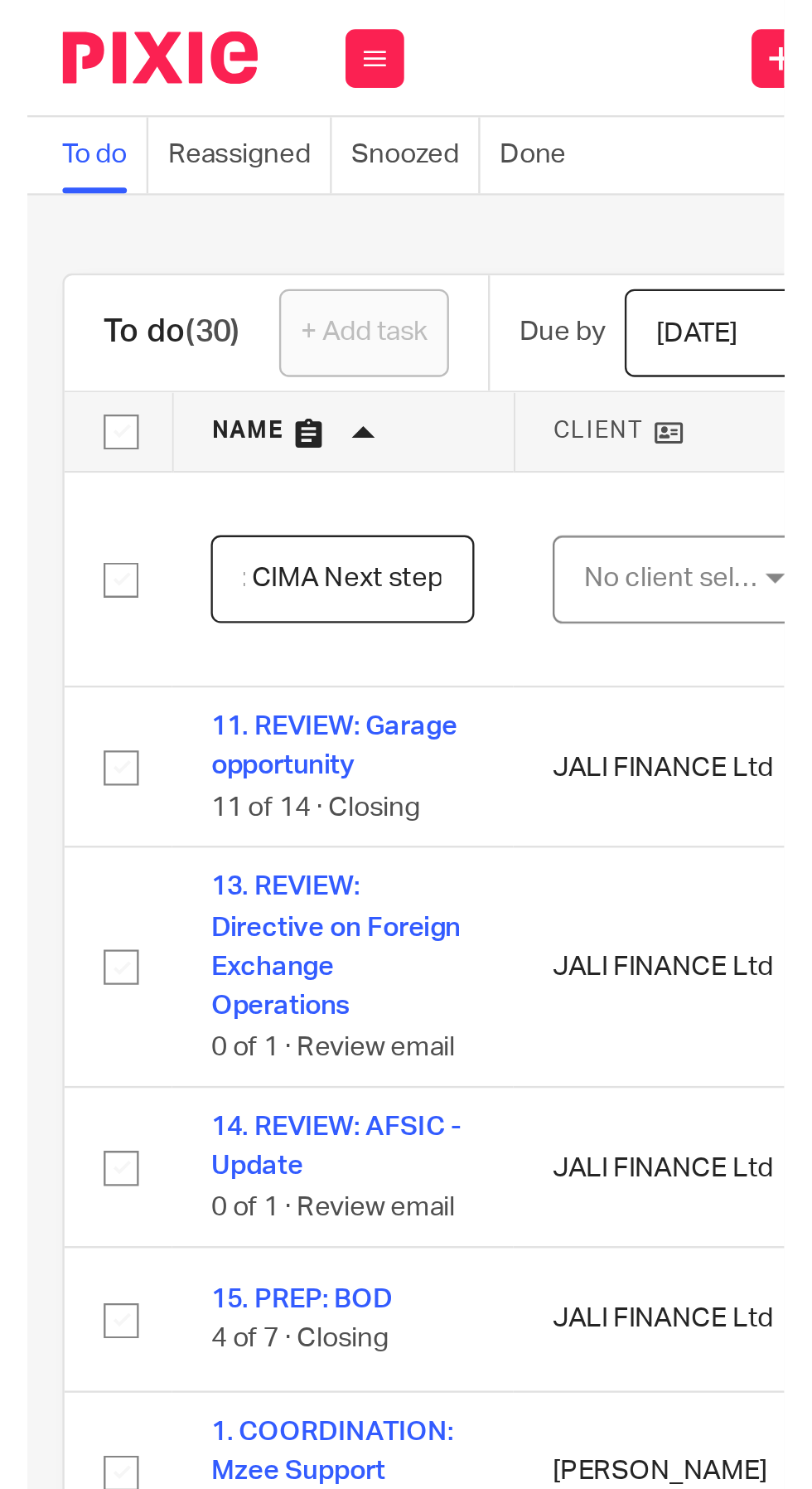
scroll to position [0, 0]
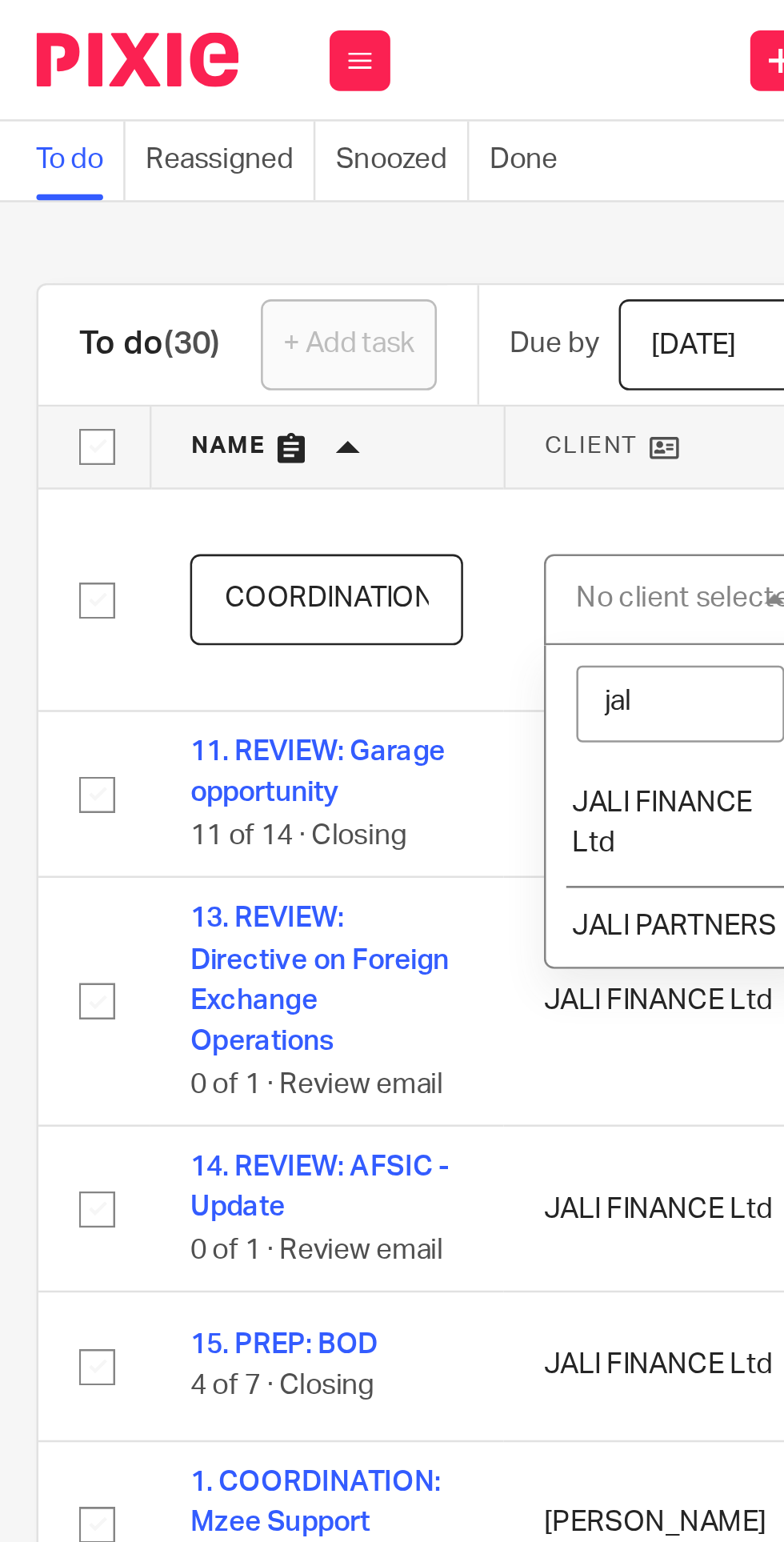
type input "jali"
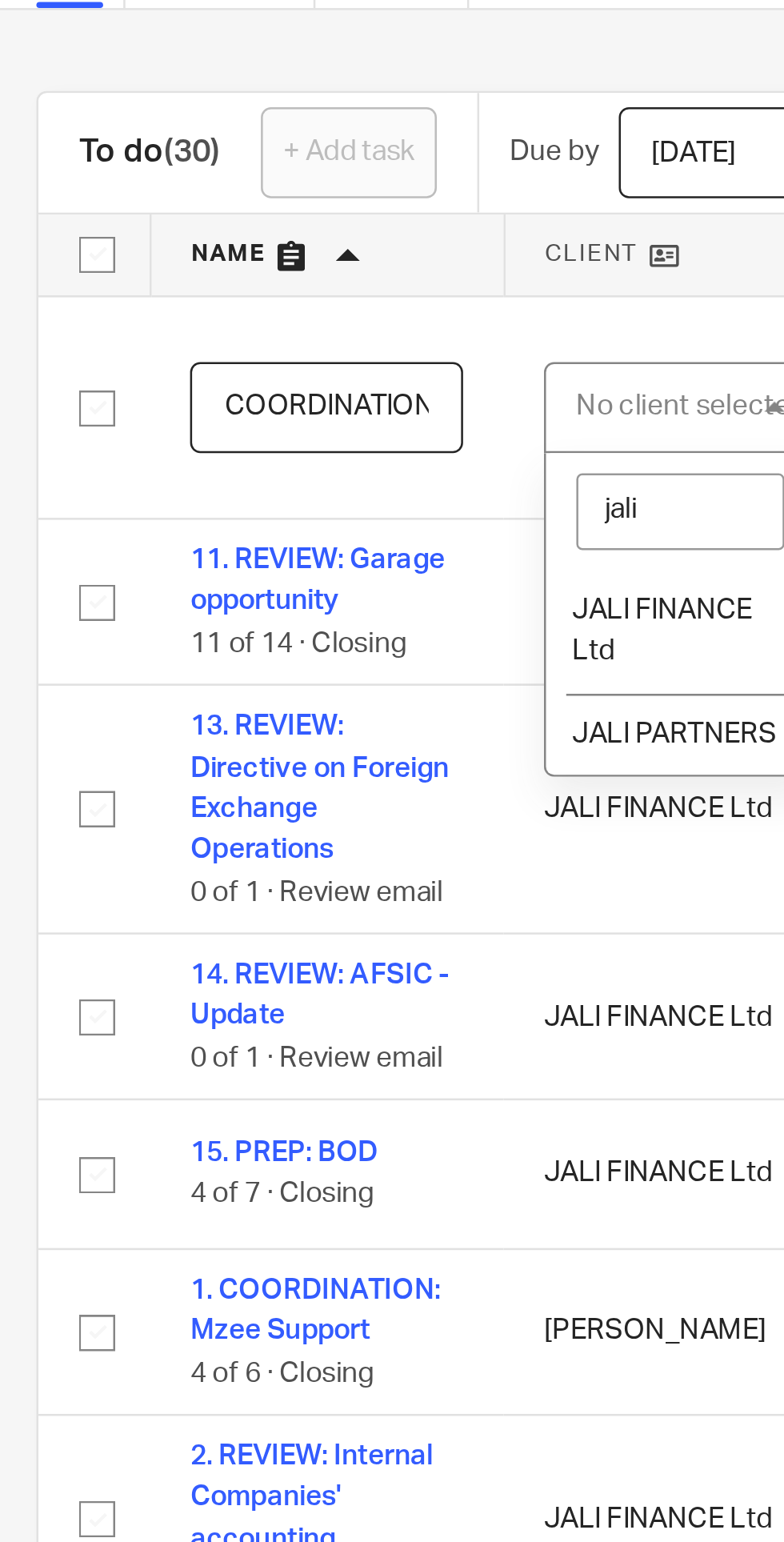
click at [279, 361] on span "JALI PARTNERS" at bounding box center [284, 366] width 80 height 11
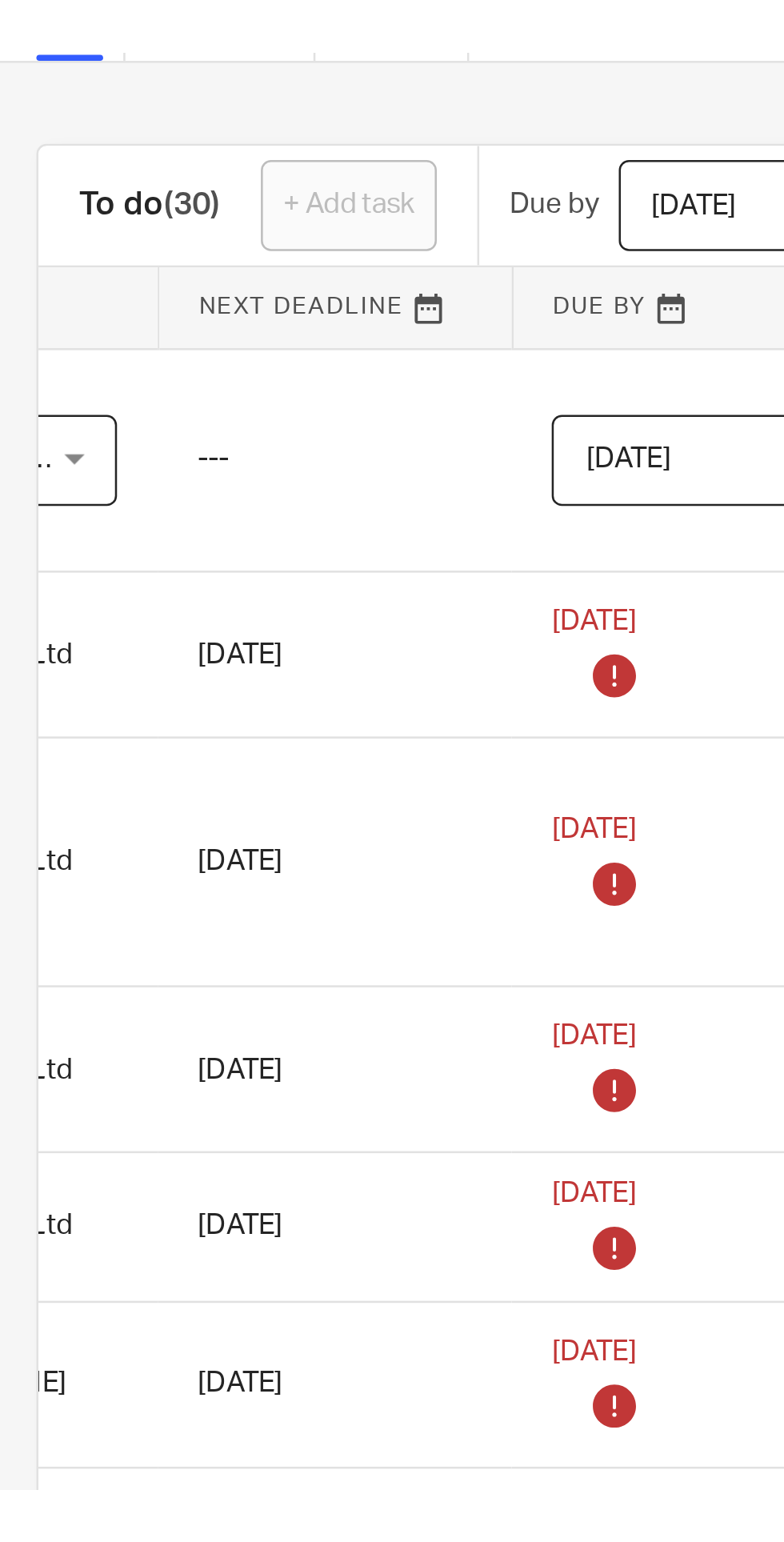
scroll to position [0, 306]
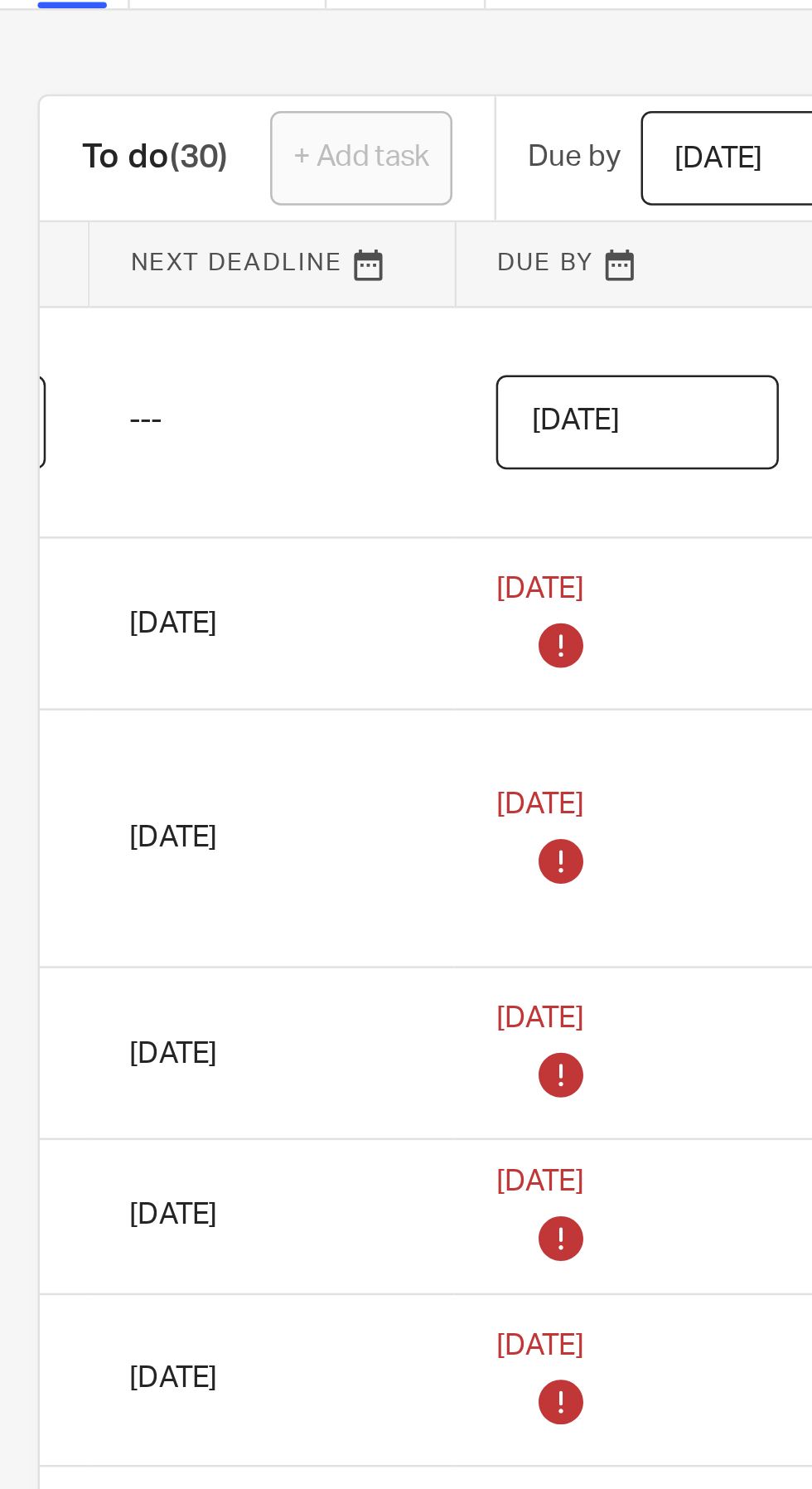
click at [308, 242] on input "2025-09-21" at bounding box center [271, 245] width 112 height 37
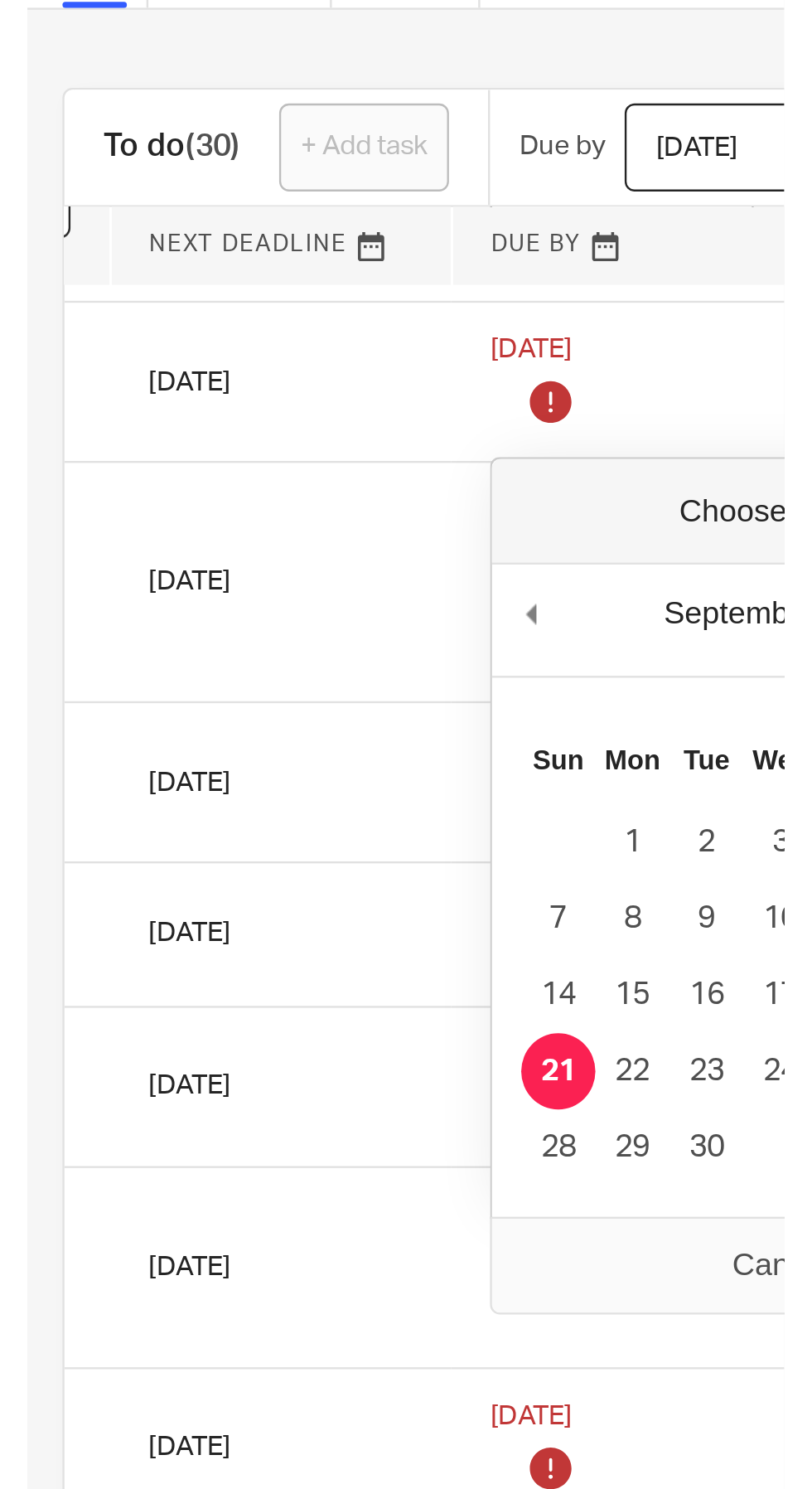
scroll to position [86, 317]
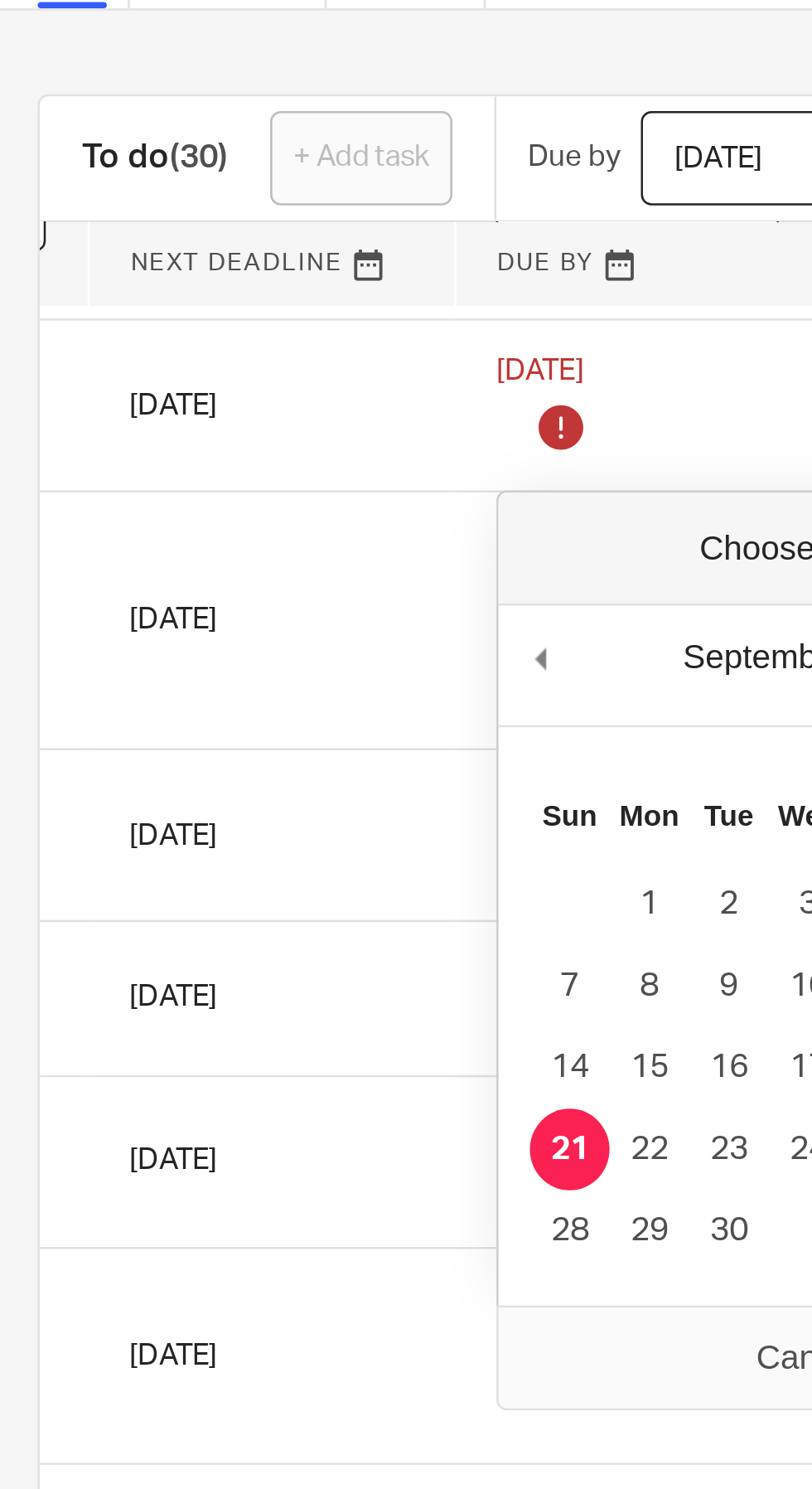
type input "2025-09-22"
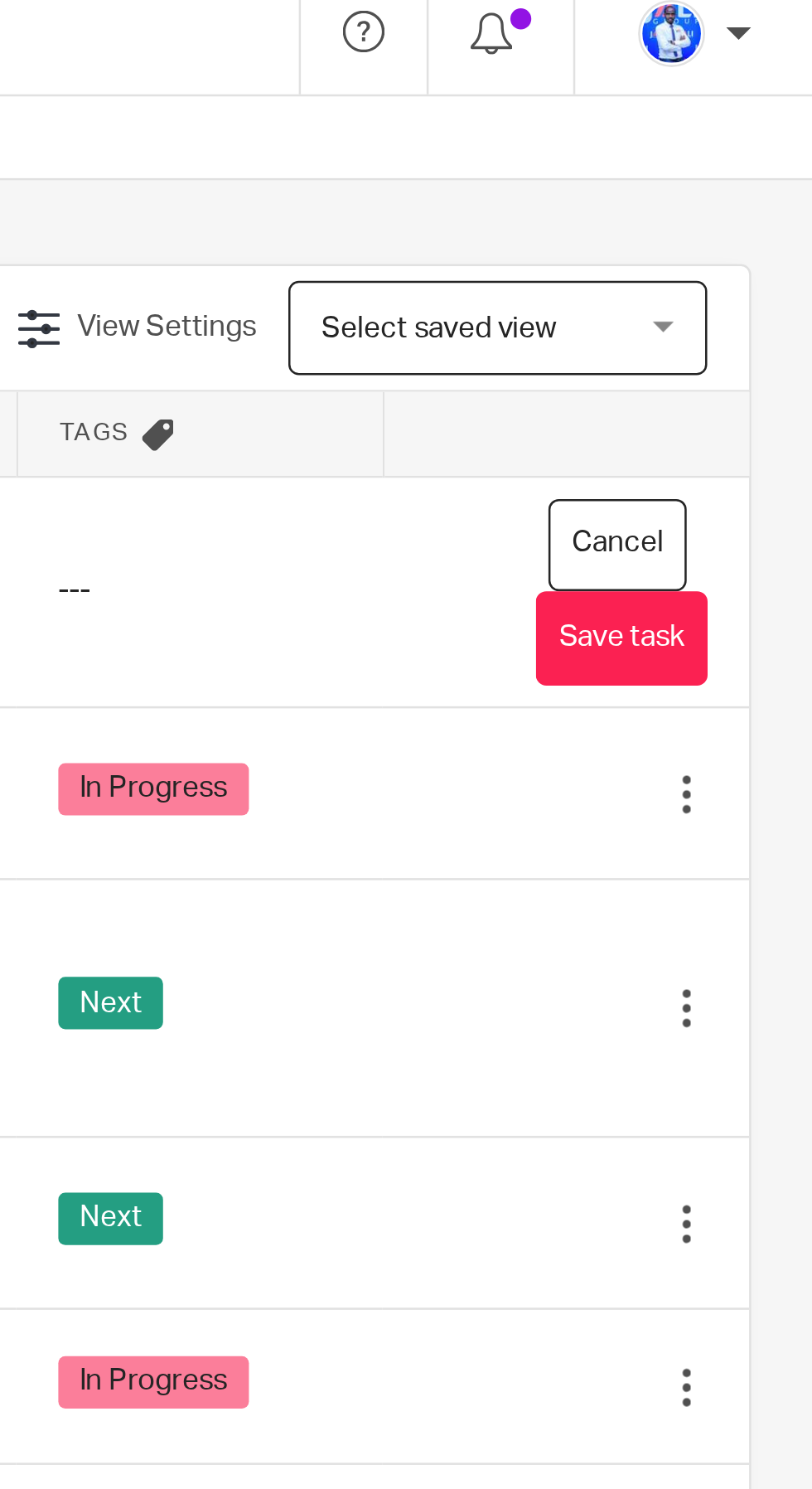
scroll to position [0, 0]
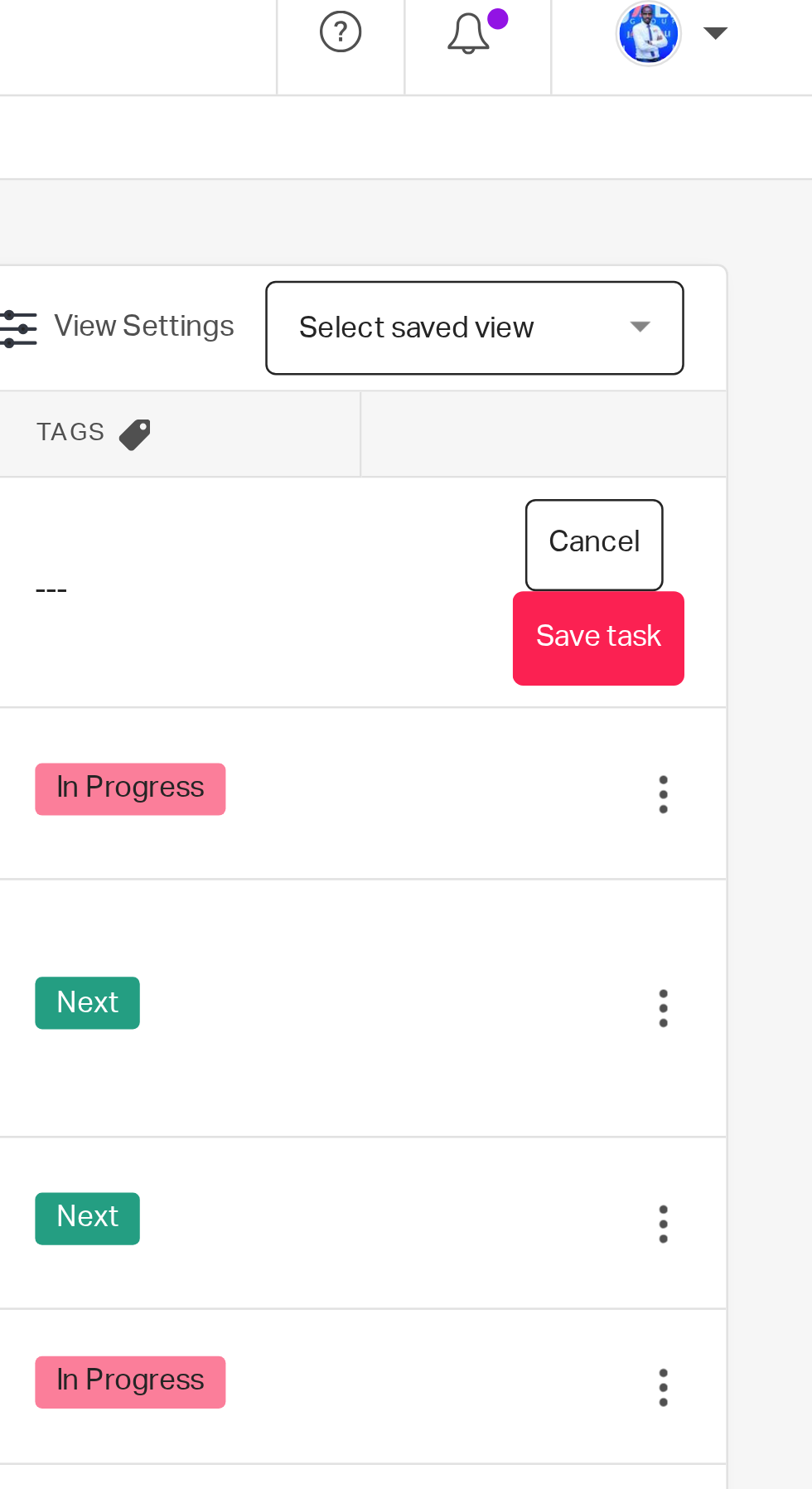
click at [739, 269] on button "Save task" at bounding box center [727, 264] width 68 height 37
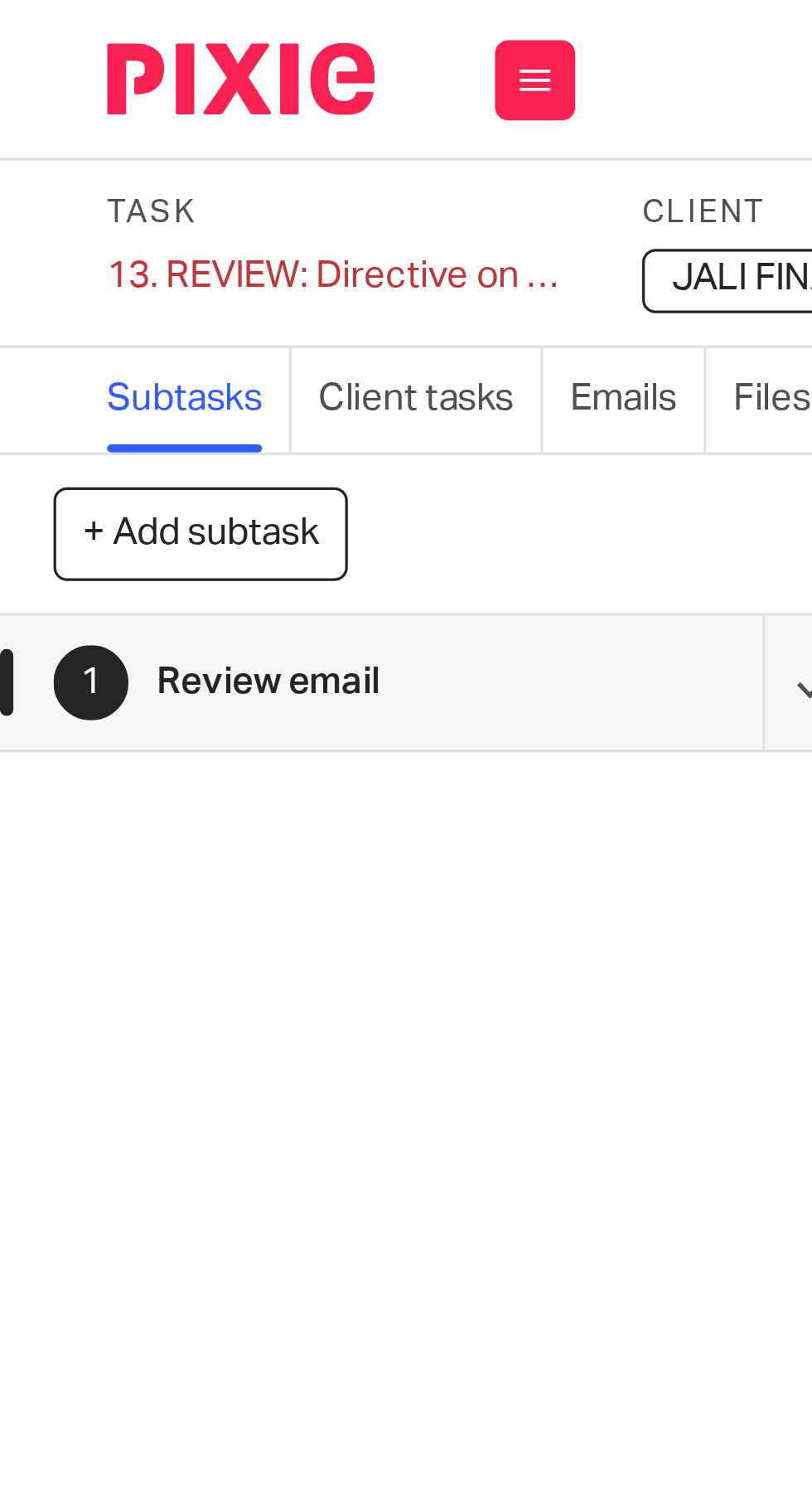
click at [67, 86] on div "13. REVIEW: Directive on Foreign Exchange Operations Save 13. REVIEW: Directive…" at bounding box center [106, 85] width 145 height 16
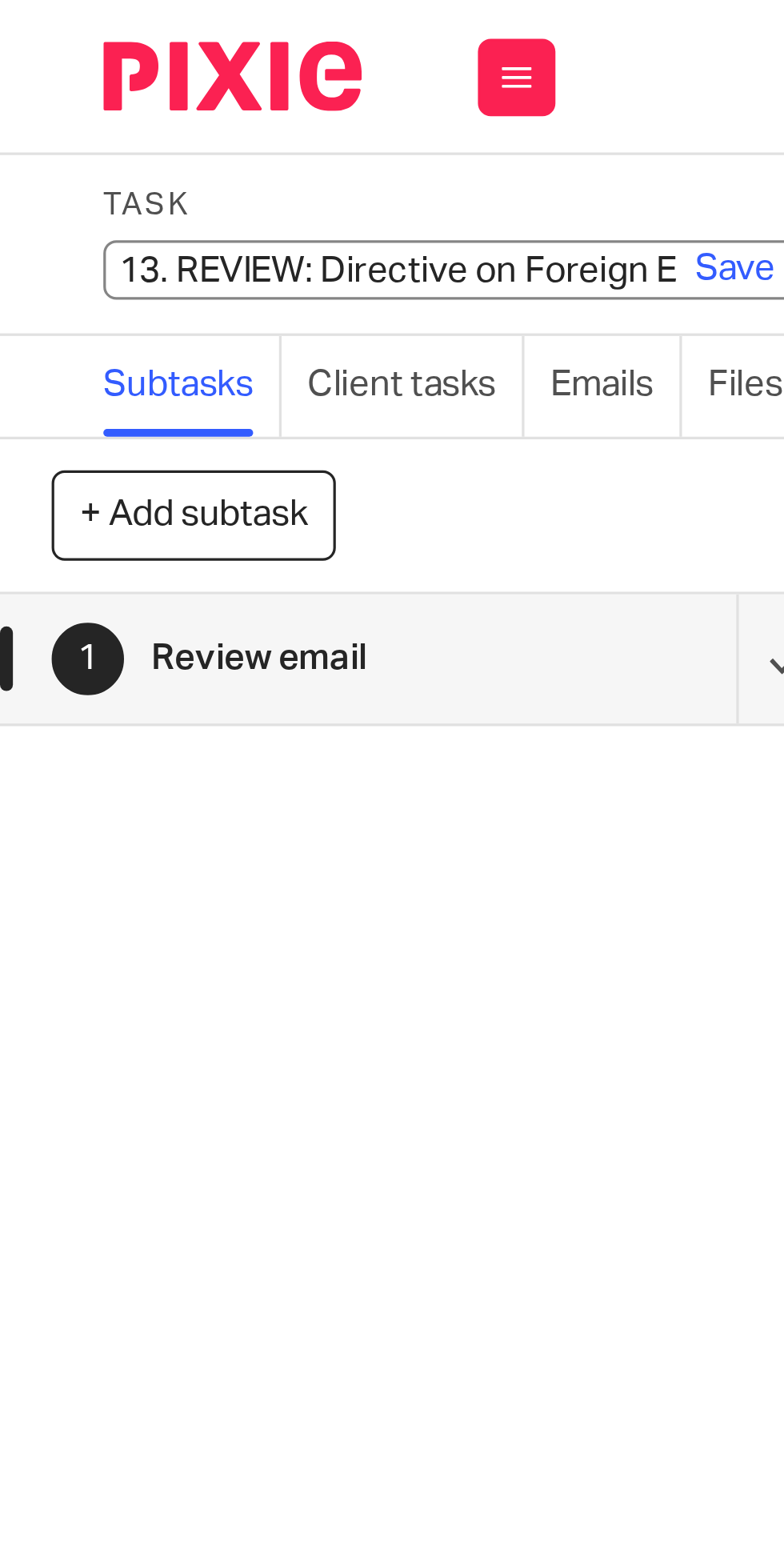
click at [61, 84] on input "13. REVIEW: Directive on Foreign Exchange Operations" at bounding box center [149, 83] width 234 height 18
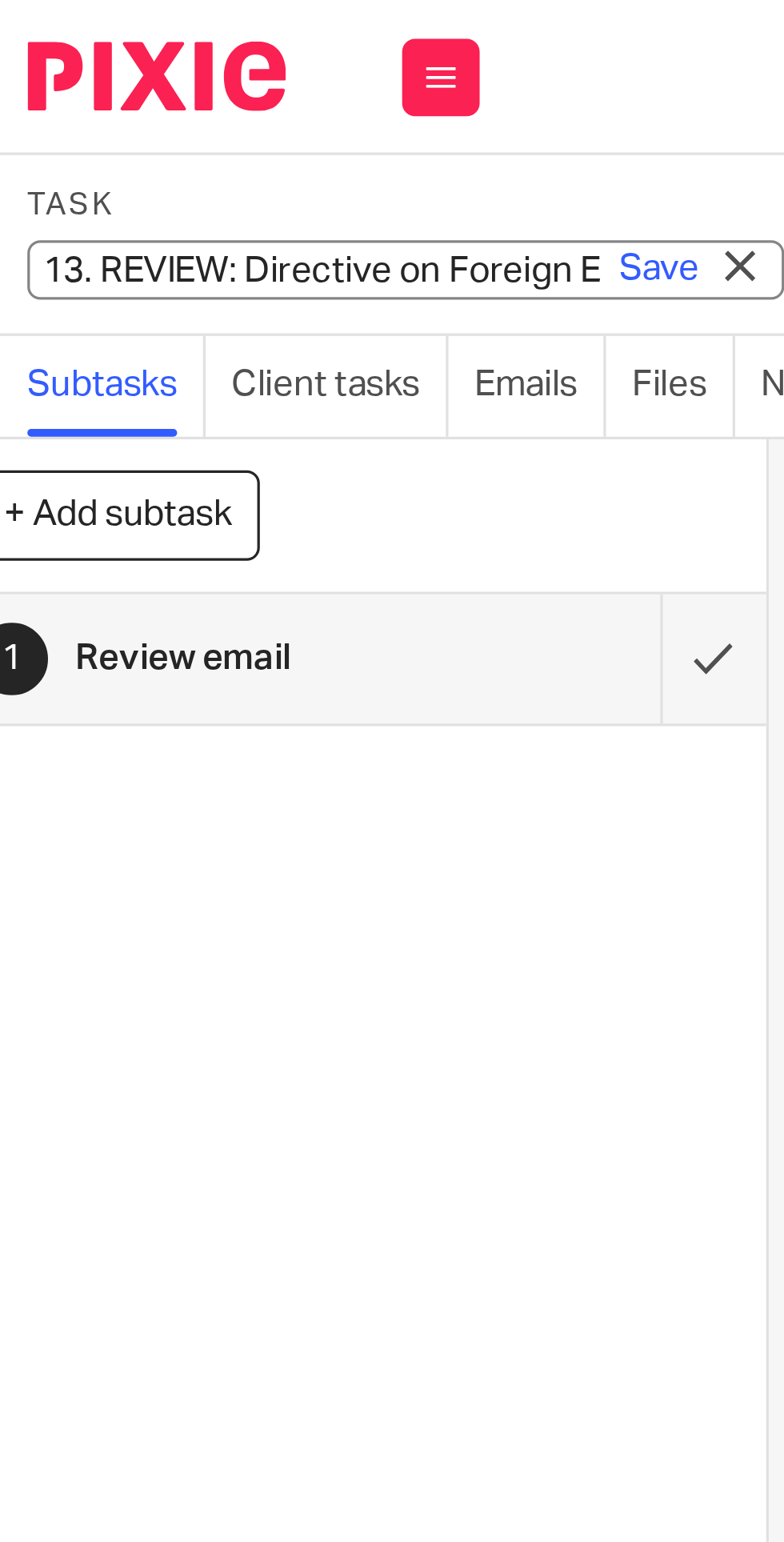
click at [68, 82] on input "13. REVIEW: Directive on Foreign Exchange Operations" at bounding box center [149, 83] width 234 height 18
type input "9. REVIEW: Directive on Foreign Exchange Operations"
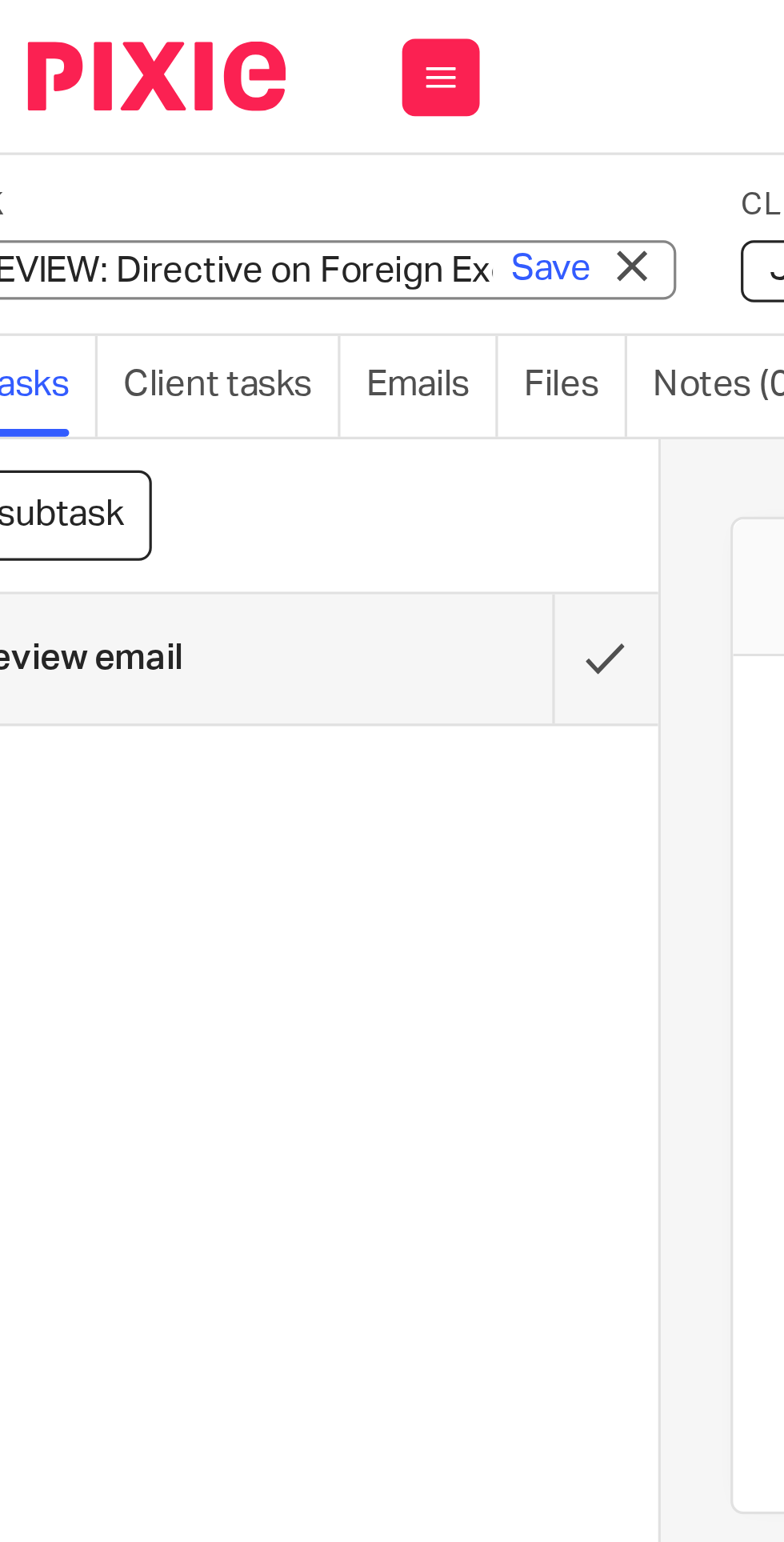
scroll to position [0, 32]
click at [201, 83] on link "Save" at bounding box center [196, 83] width 24 height 16
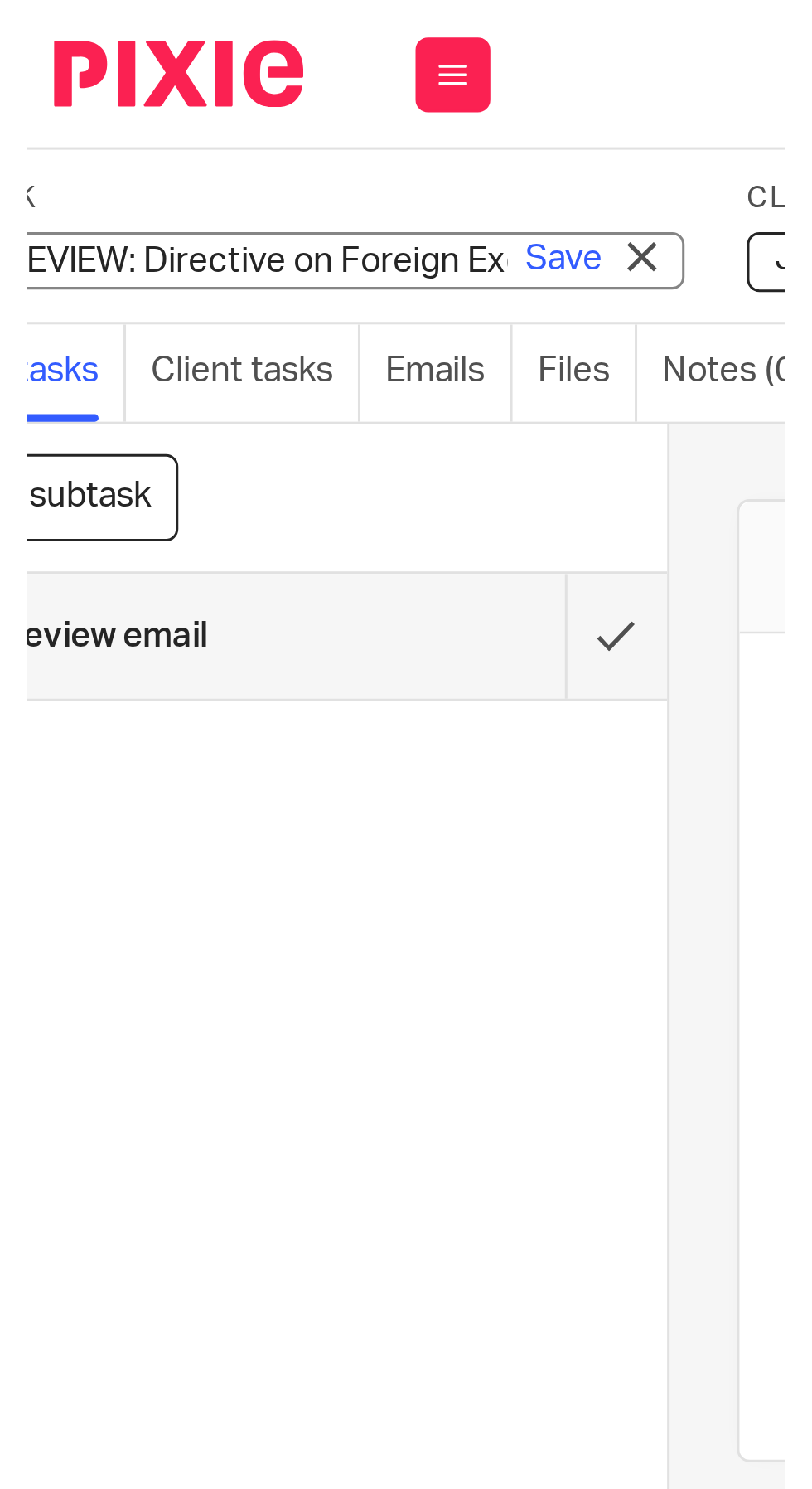
scroll to position [0, 0]
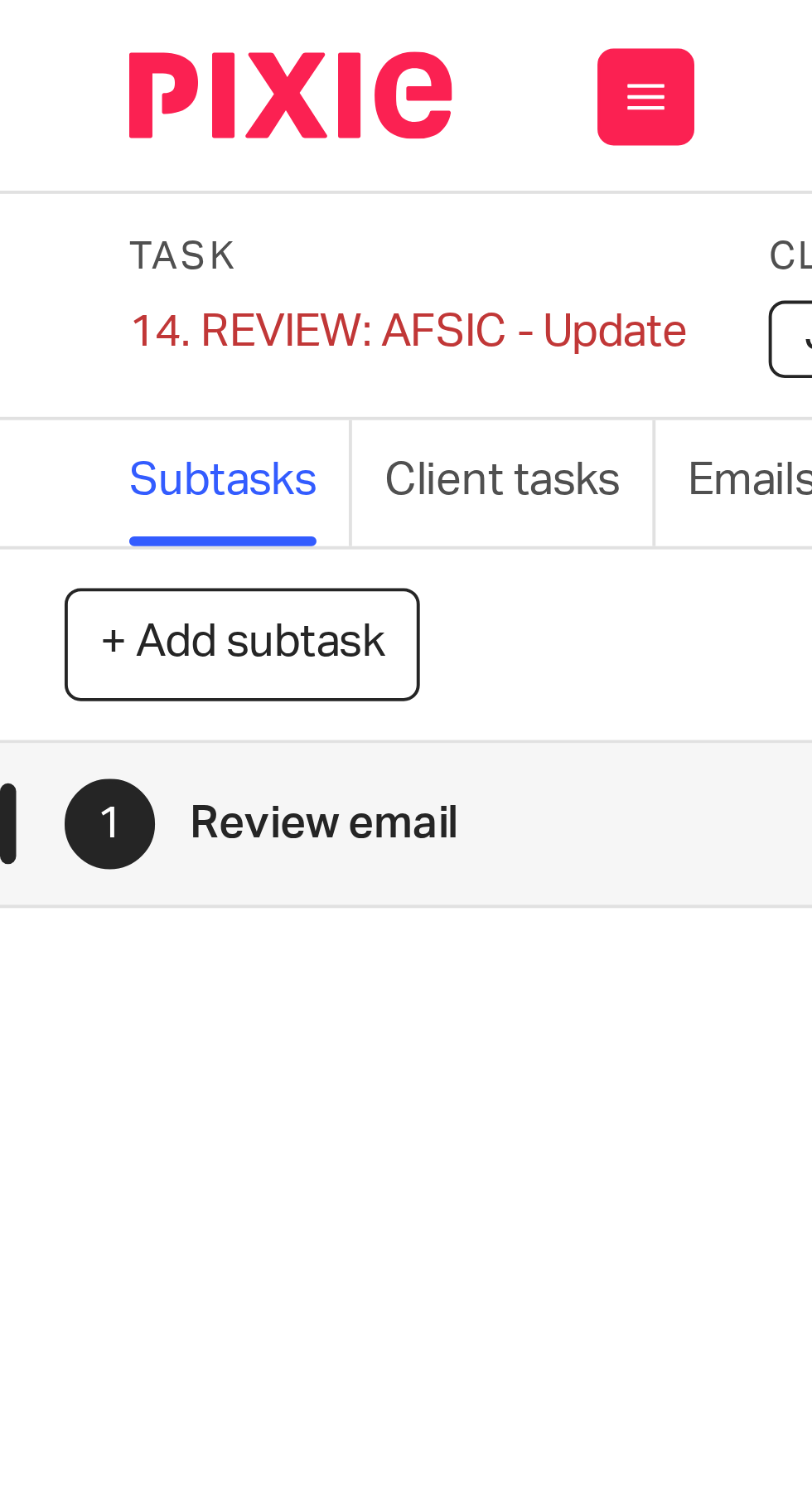
click at [62, 89] on div "14. REVIEW: AFSIC - Update Save 14. REVIEW: AFSIC - Update" at bounding box center [105, 85] width 143 height 16
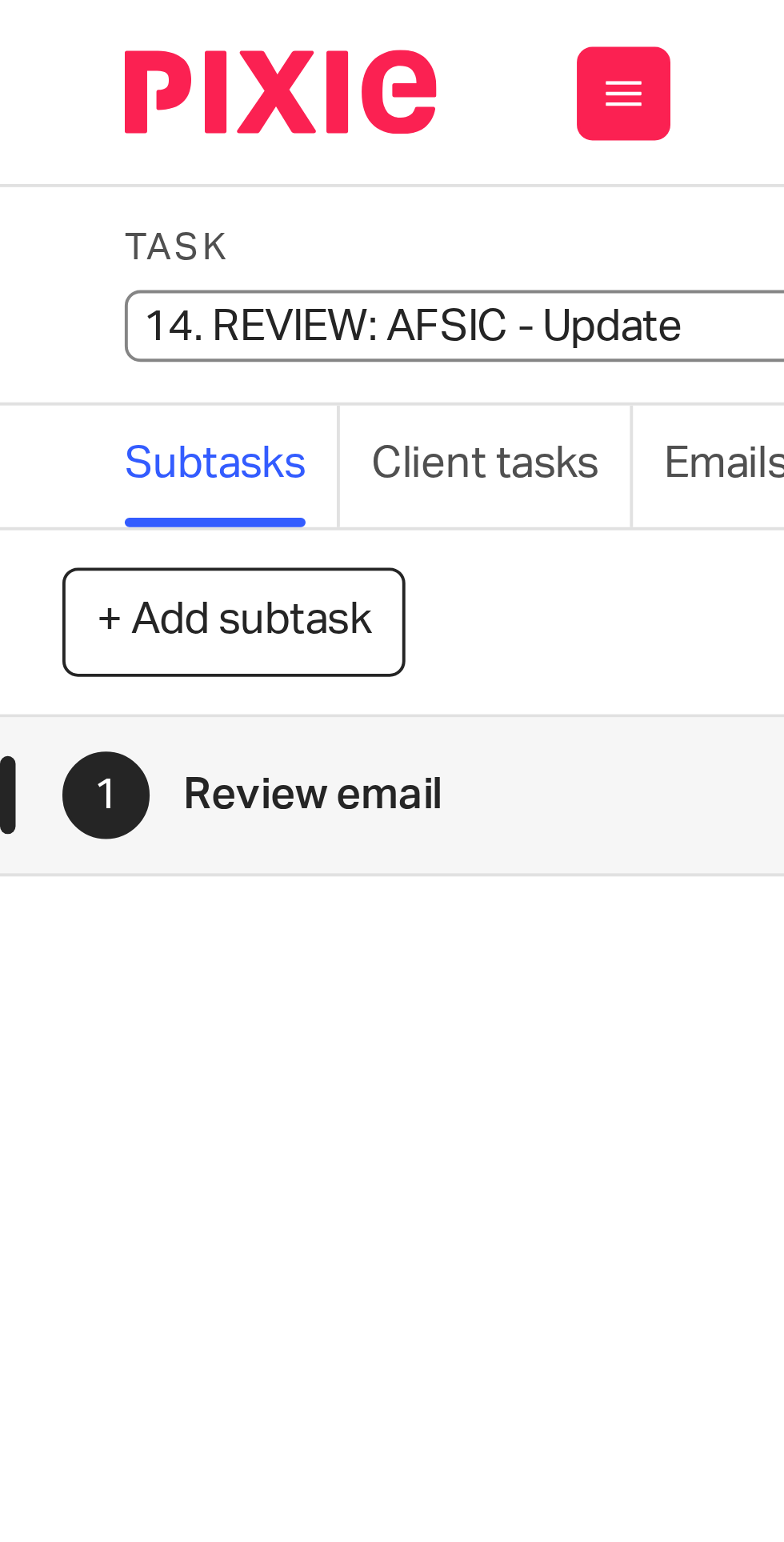
click at [58, 87] on input "14. REVIEW: AFSIC - Update" at bounding box center [149, 83] width 234 height 18
click at [53, 82] on input "14. REVIEW: AFSIC - Update" at bounding box center [149, 83] width 234 height 18
type input "10. REVIEW: AFSIC - Update"
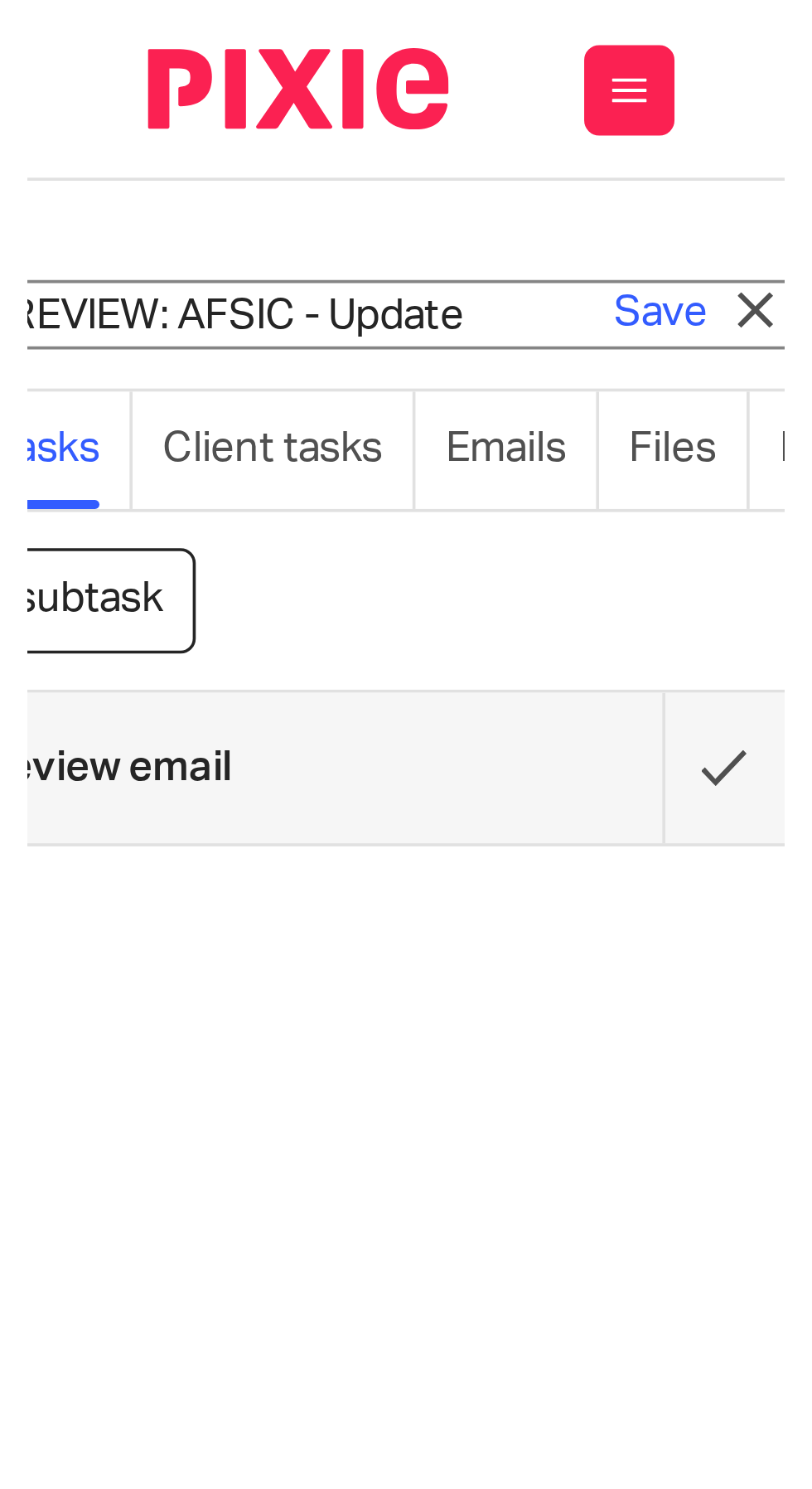
scroll to position [0, 93]
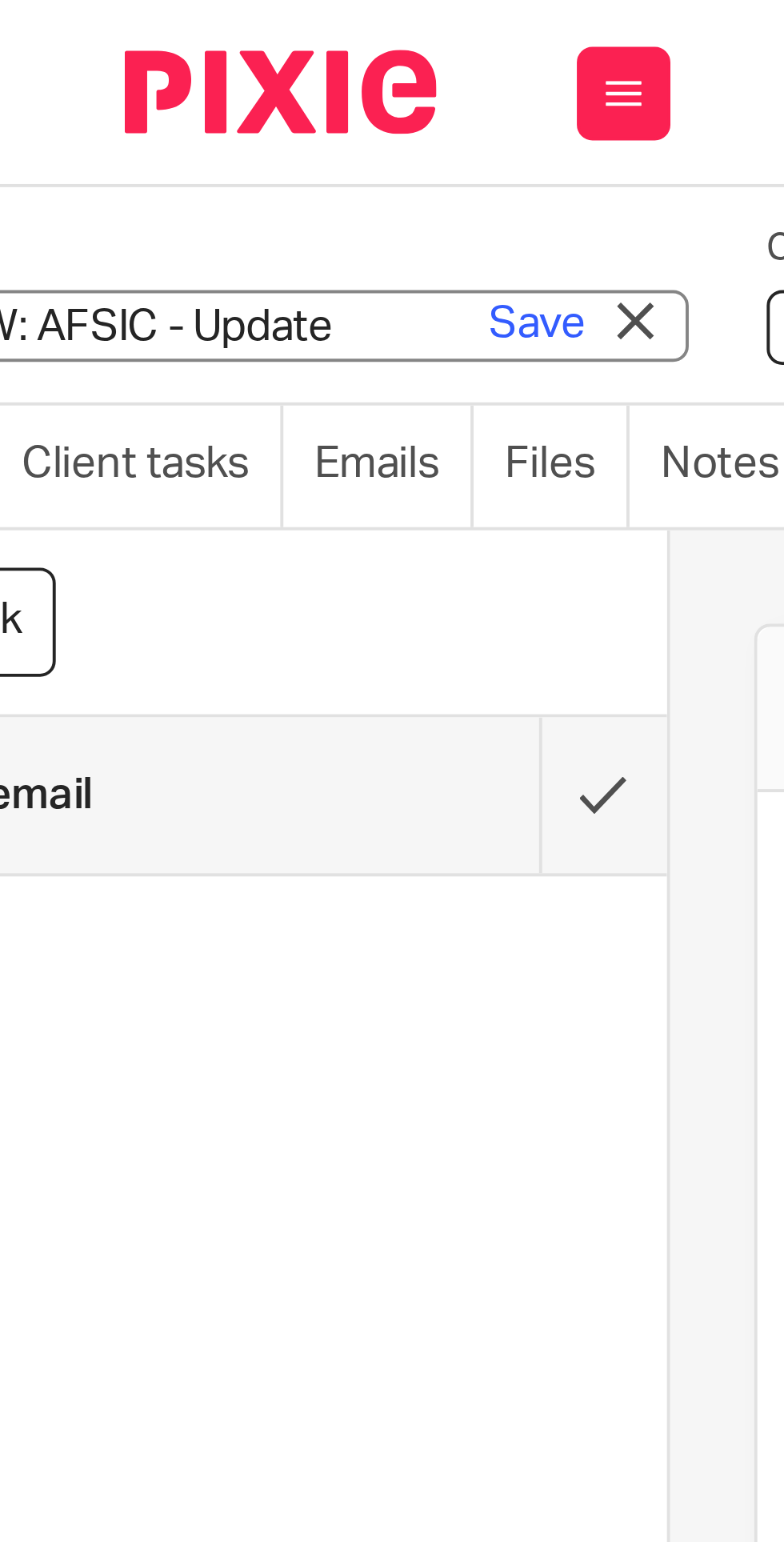
click at [135, 82] on link "Save" at bounding box center [138, 83] width 24 height 16
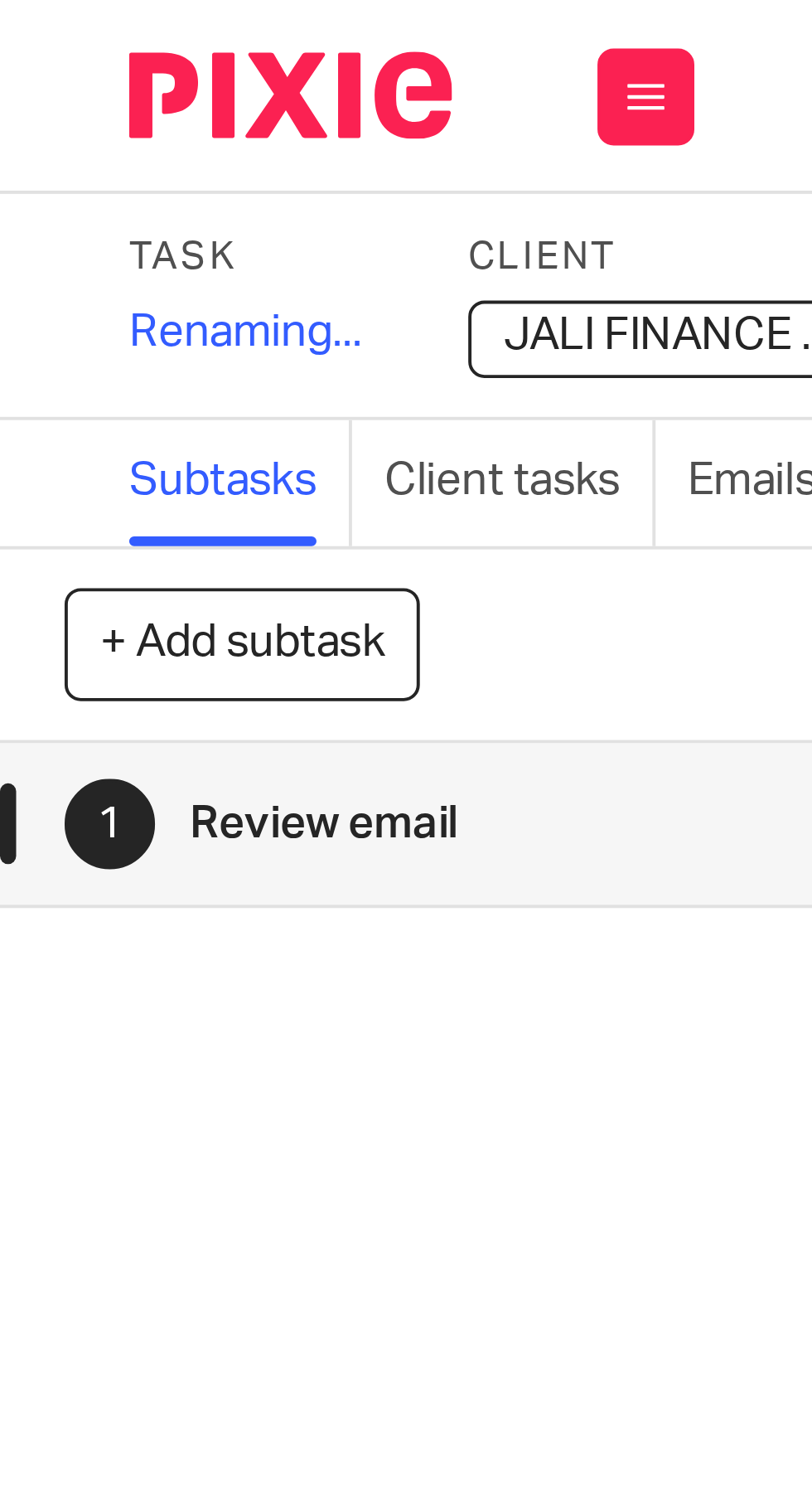
scroll to position [0, 0]
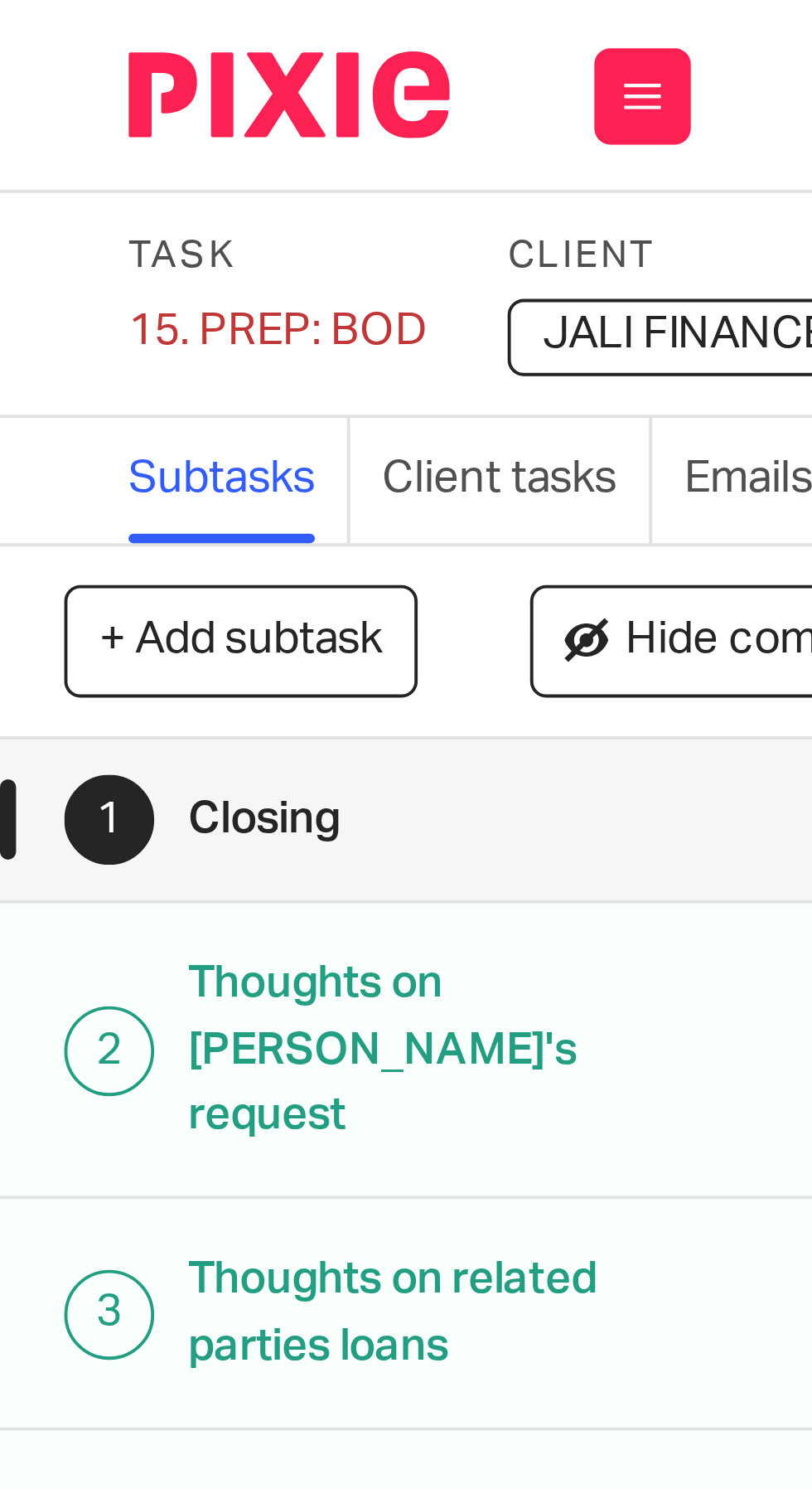
click at [54, 87] on div "15. PREP: BOD Save 15. PREP: BOD" at bounding box center [72, 85] width 77 height 16
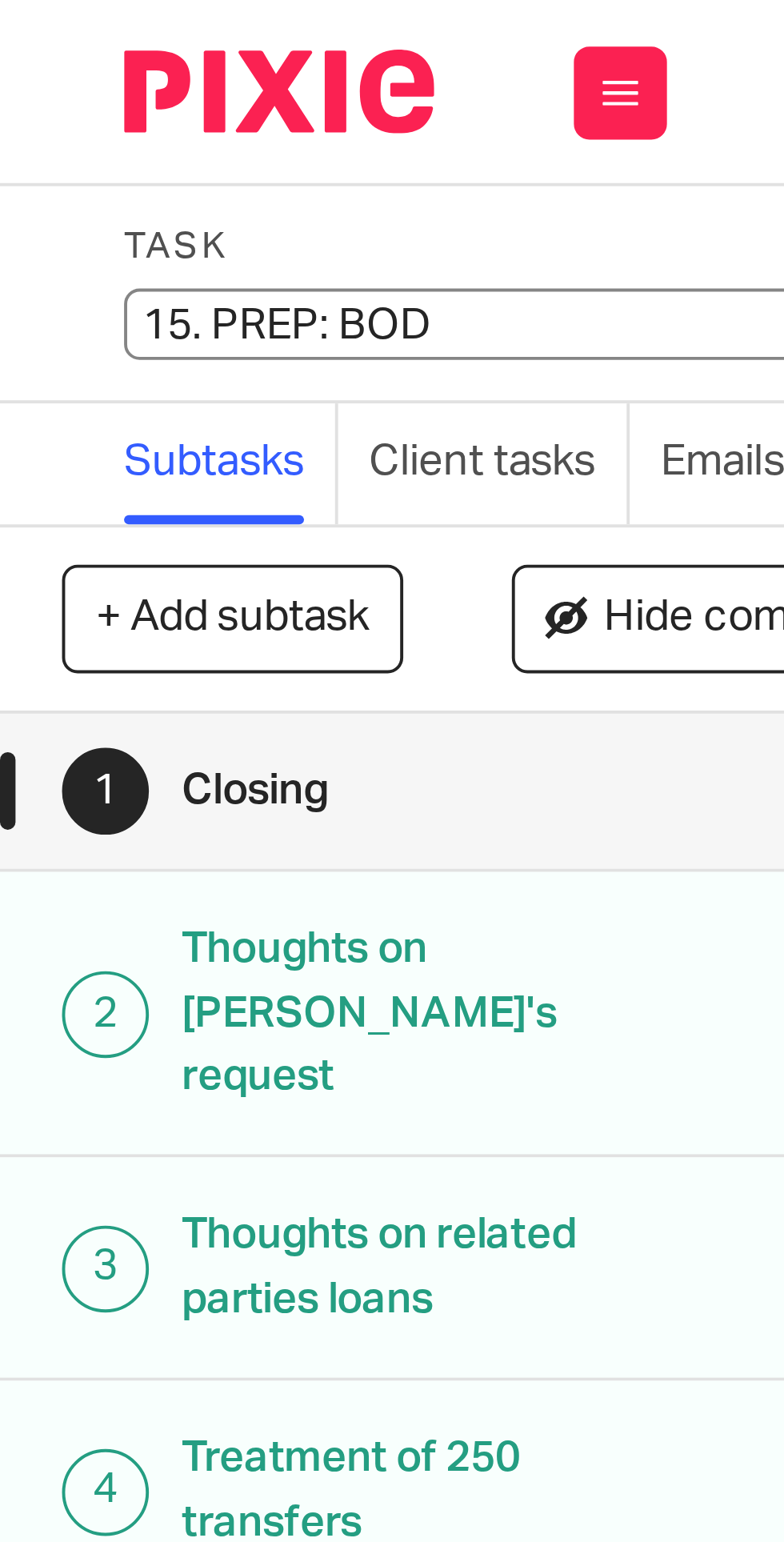
click at [59, 82] on input "15. PREP: BOD" at bounding box center [149, 83] width 234 height 18
click at [57, 81] on input "15. PREP: BOD" at bounding box center [149, 83] width 234 height 18
type input "11. PREP: BOD"
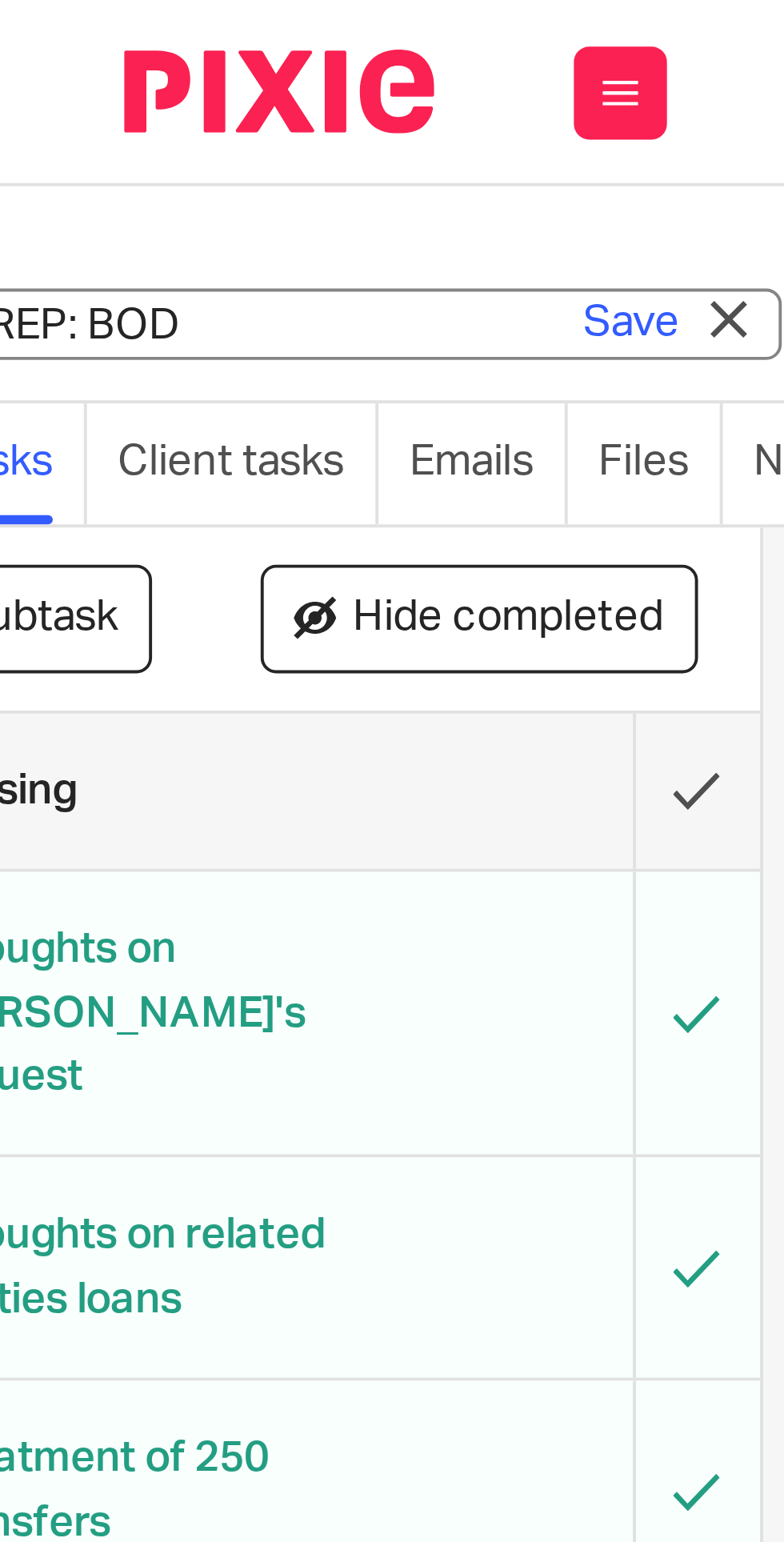
scroll to position [0, 82]
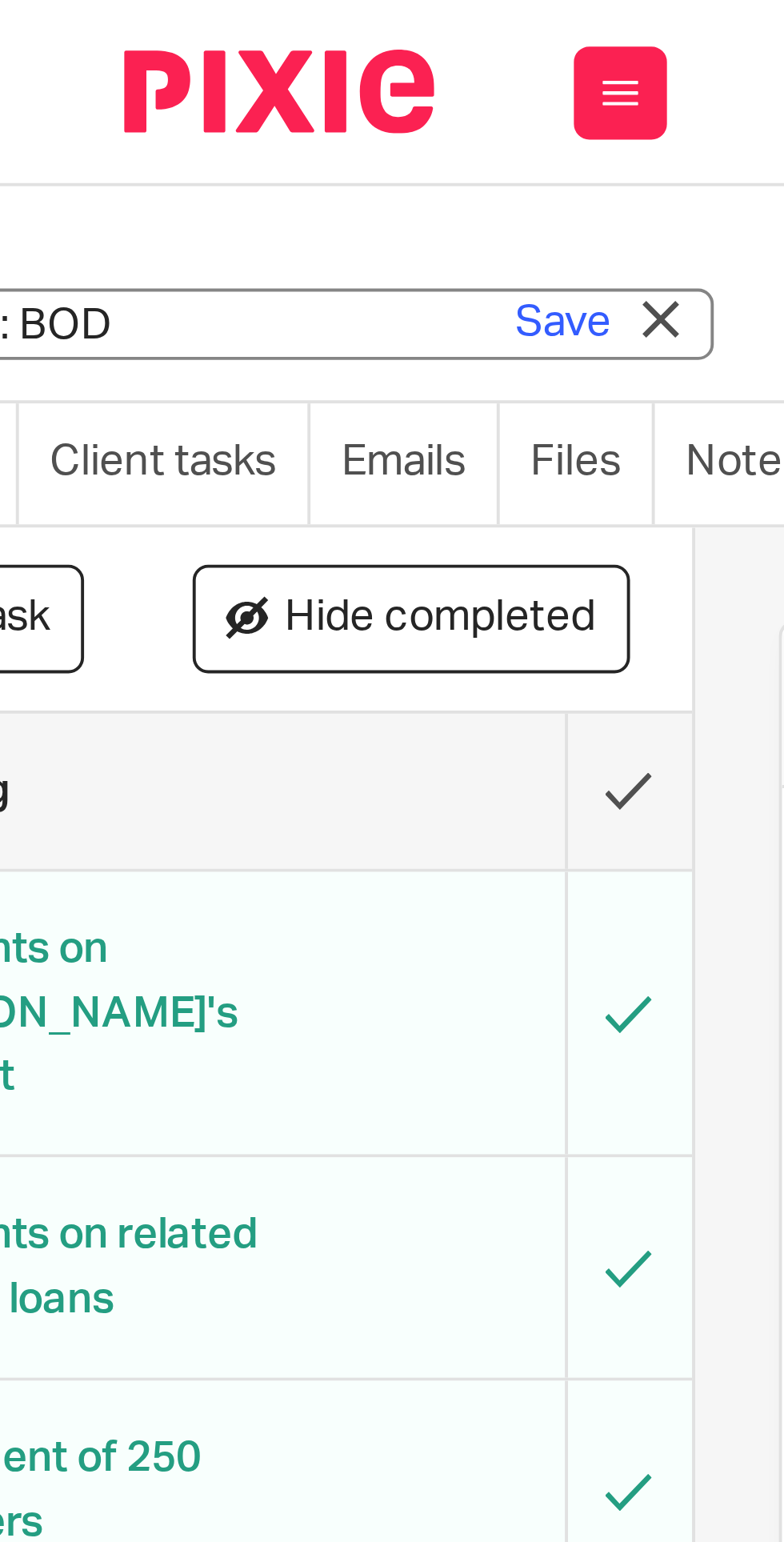
click at [149, 84] on link "Save" at bounding box center [145, 83] width 24 height 16
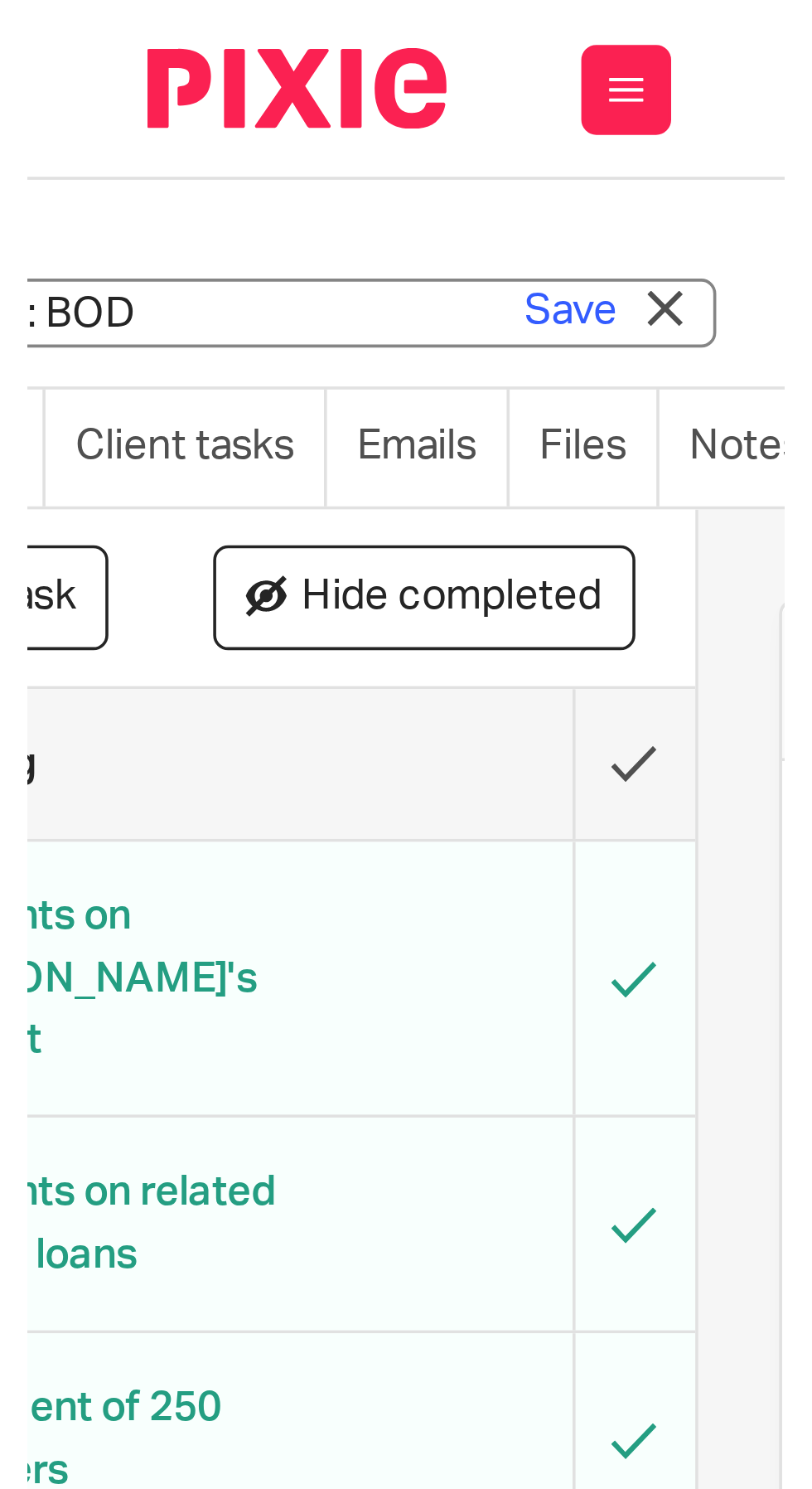
scroll to position [0, 0]
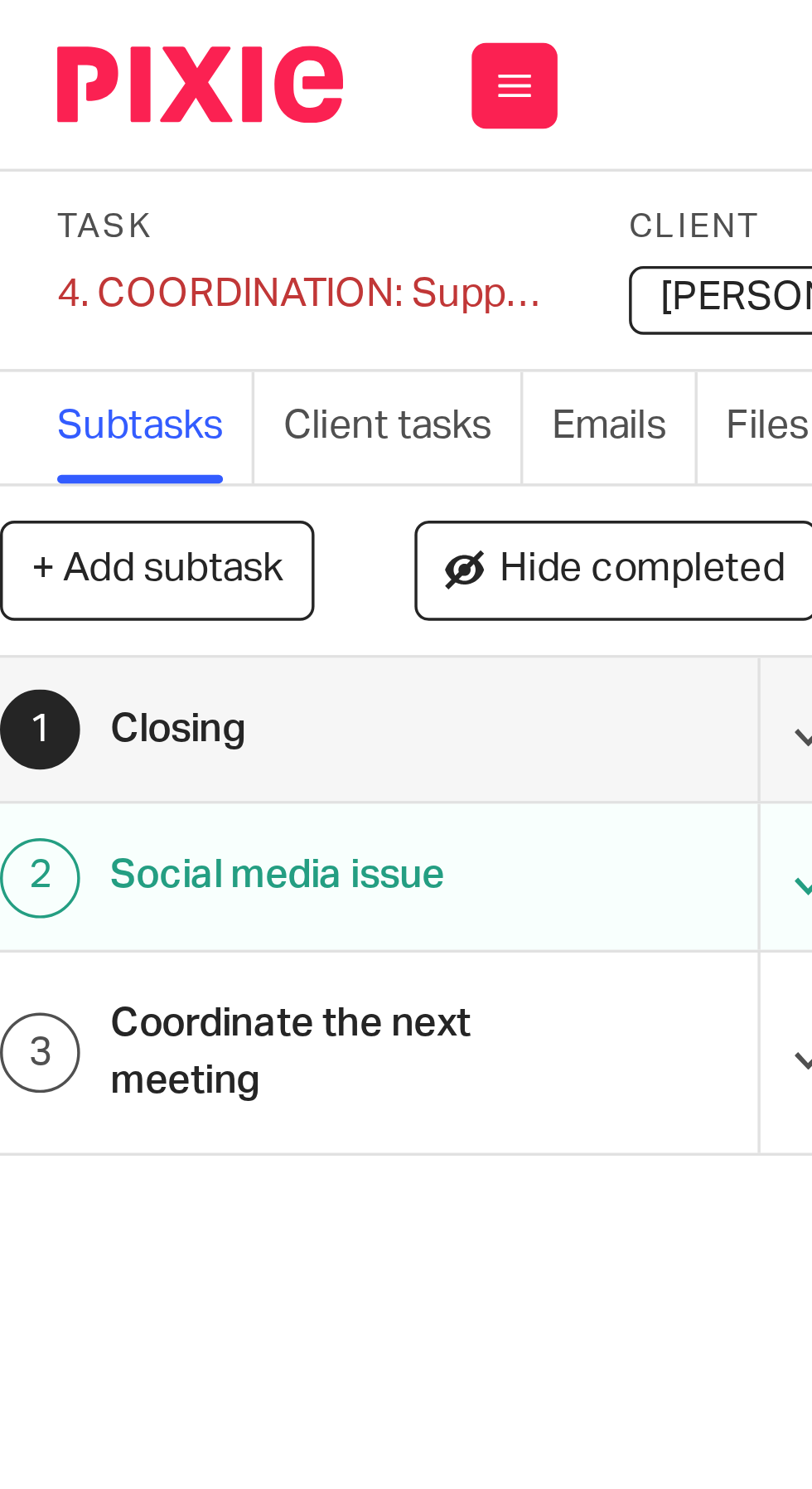
click at [49, 84] on div "4. COORDINATION: Support RS Save 4. COORDINATION: Support RS" at bounding box center [106, 85] width 145 height 16
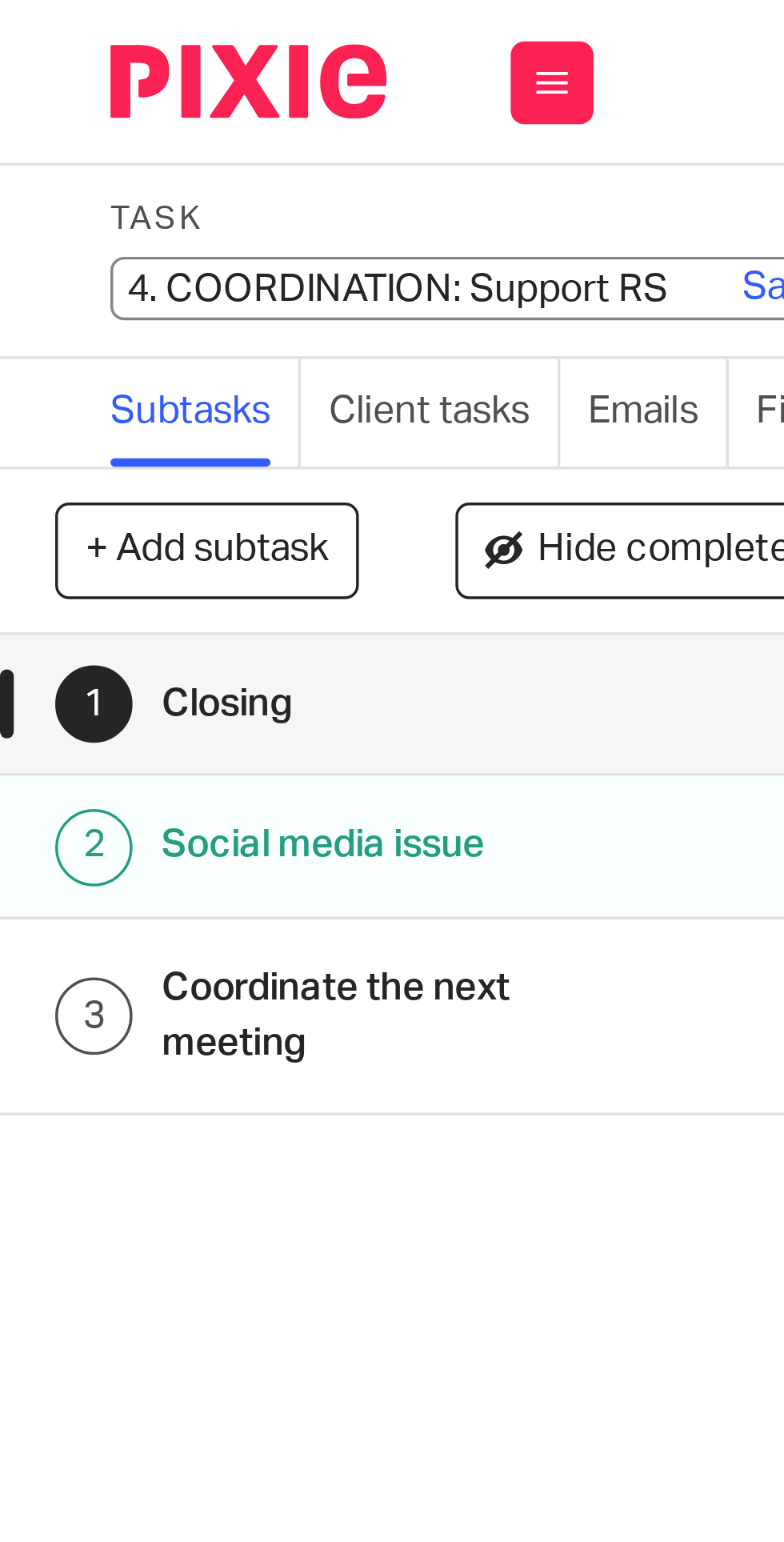
click at [47, 84] on input "4. COORDINATION: Support RS" at bounding box center [149, 83] width 234 height 18
click at [71, 81] on input "4. COORDINATION: Support RS" at bounding box center [149, 83] width 234 height 18
type input "7. COORDINATION: Support RS"
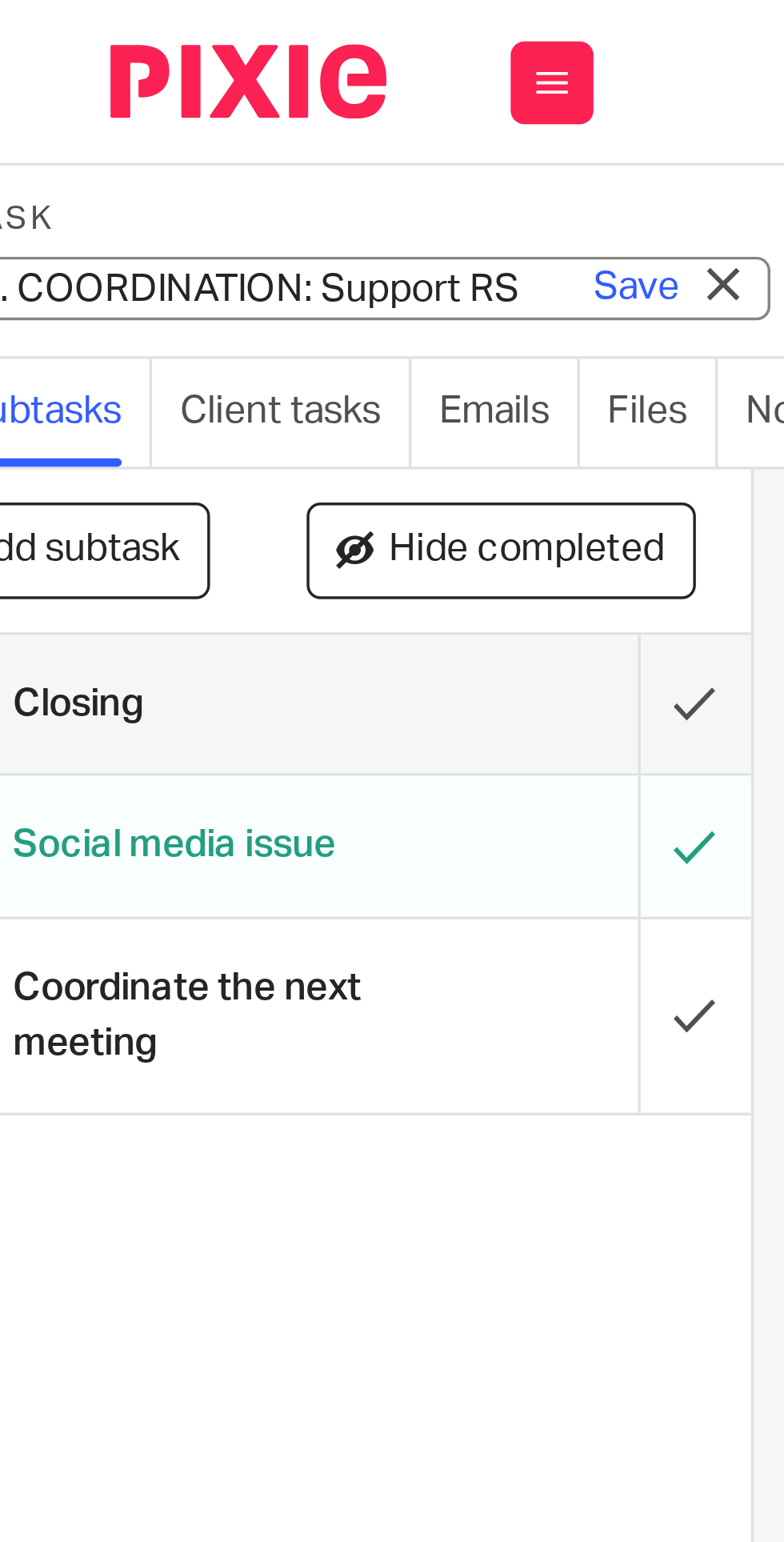
scroll to position [0, 44]
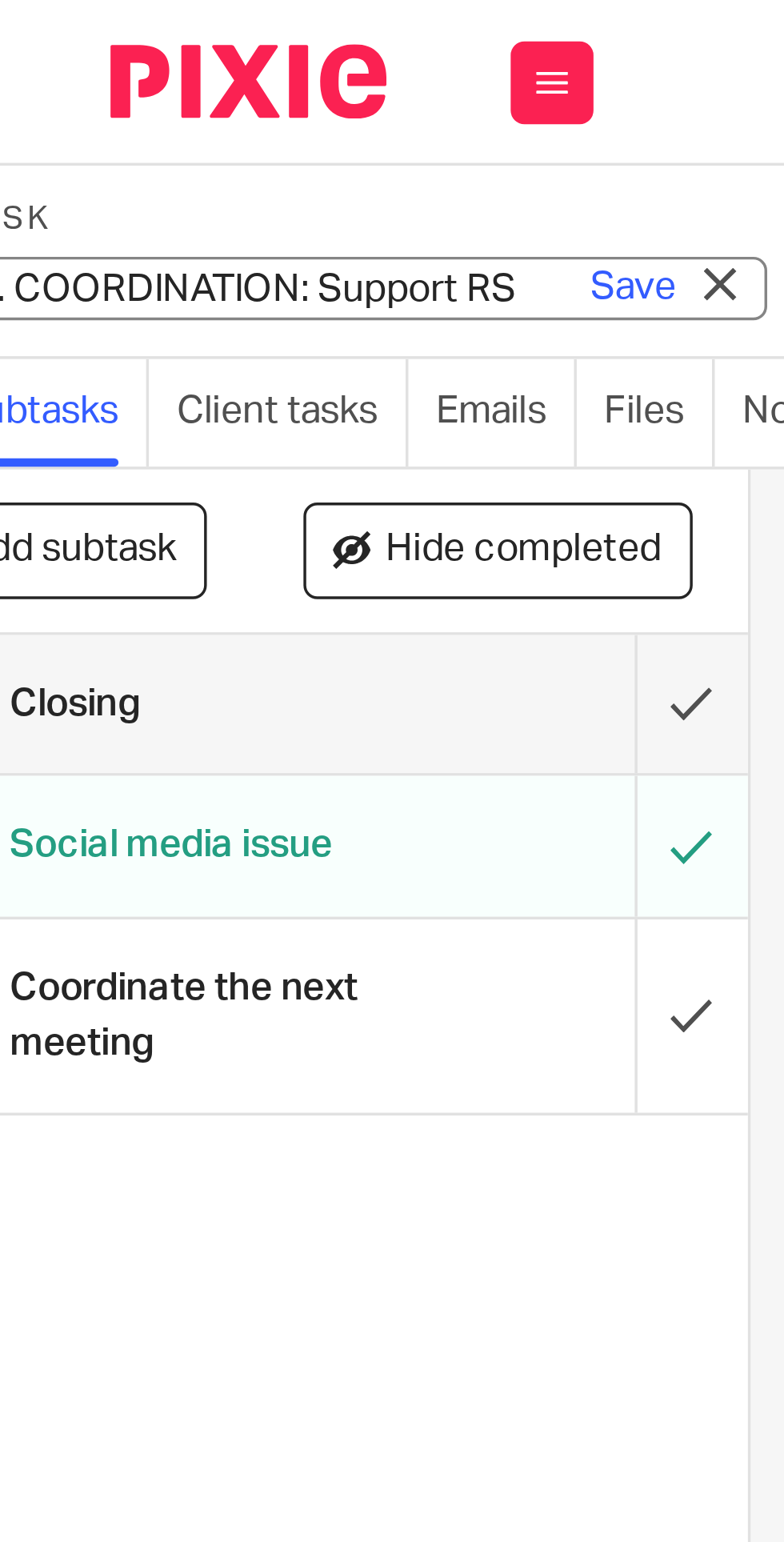
click at [181, 80] on link "Save" at bounding box center [184, 83] width 24 height 16
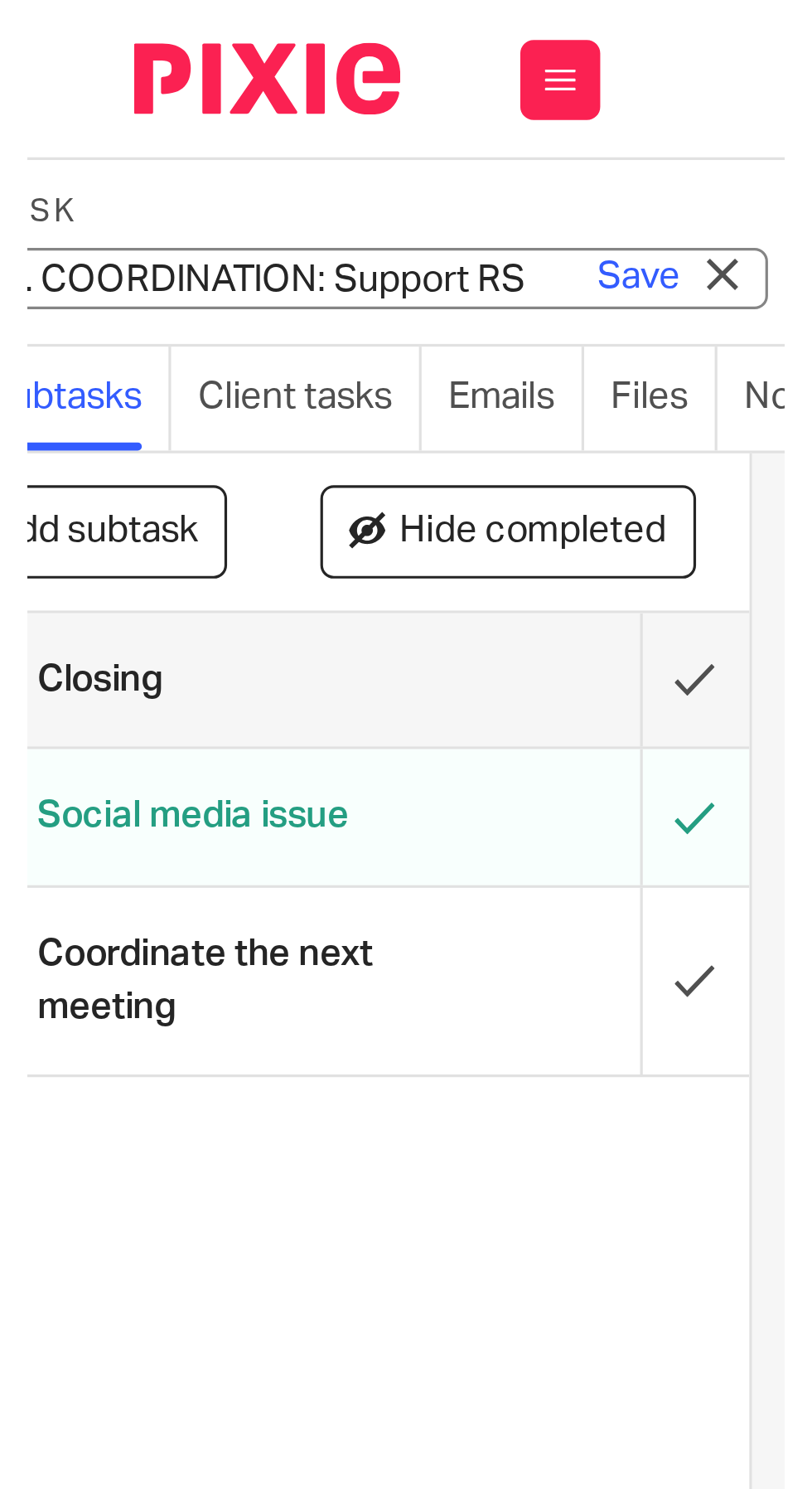
scroll to position [0, 0]
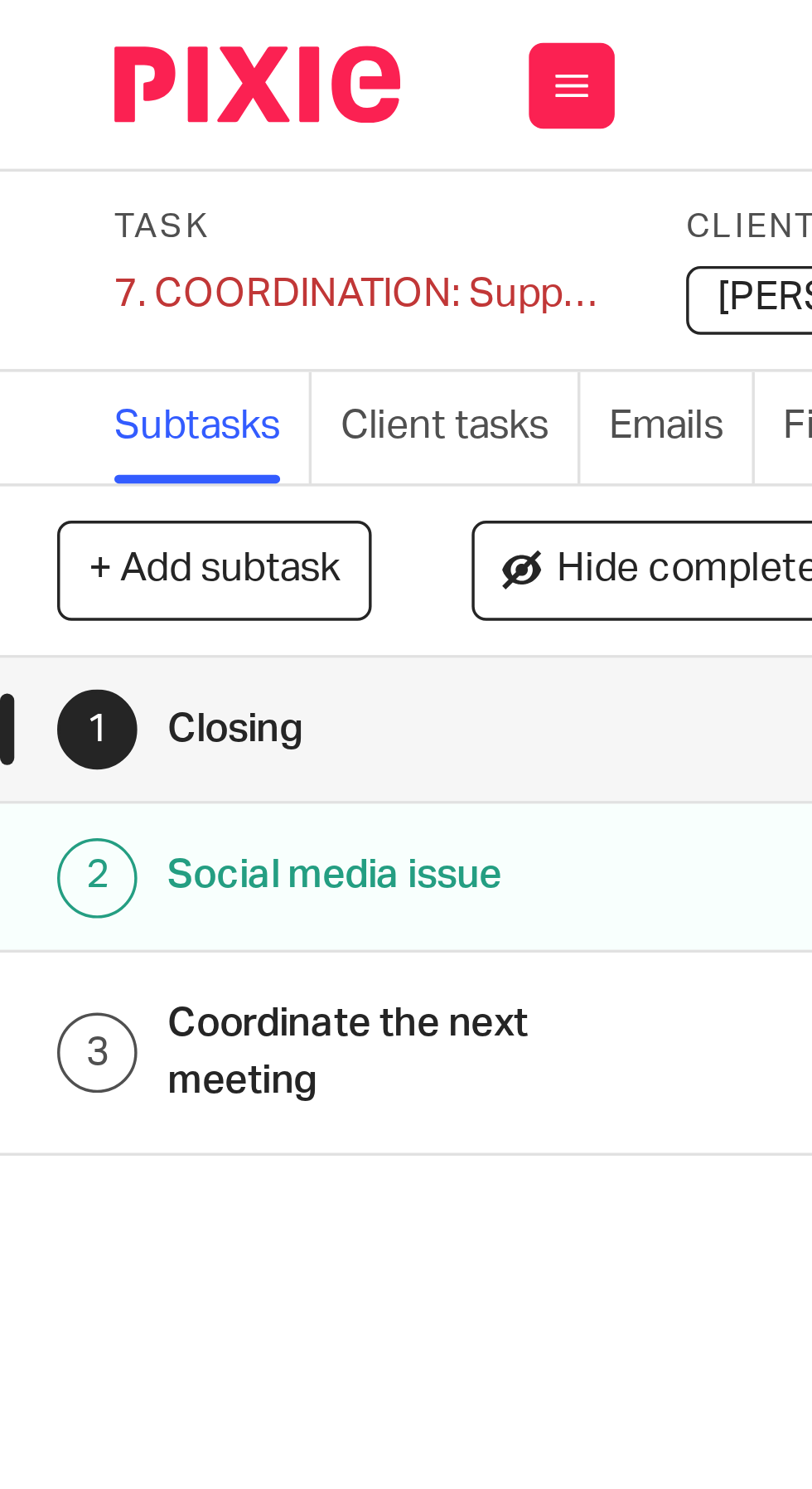
click at [77, 166] on button "+ Add subtask" at bounding box center [62, 165] width 91 height 28
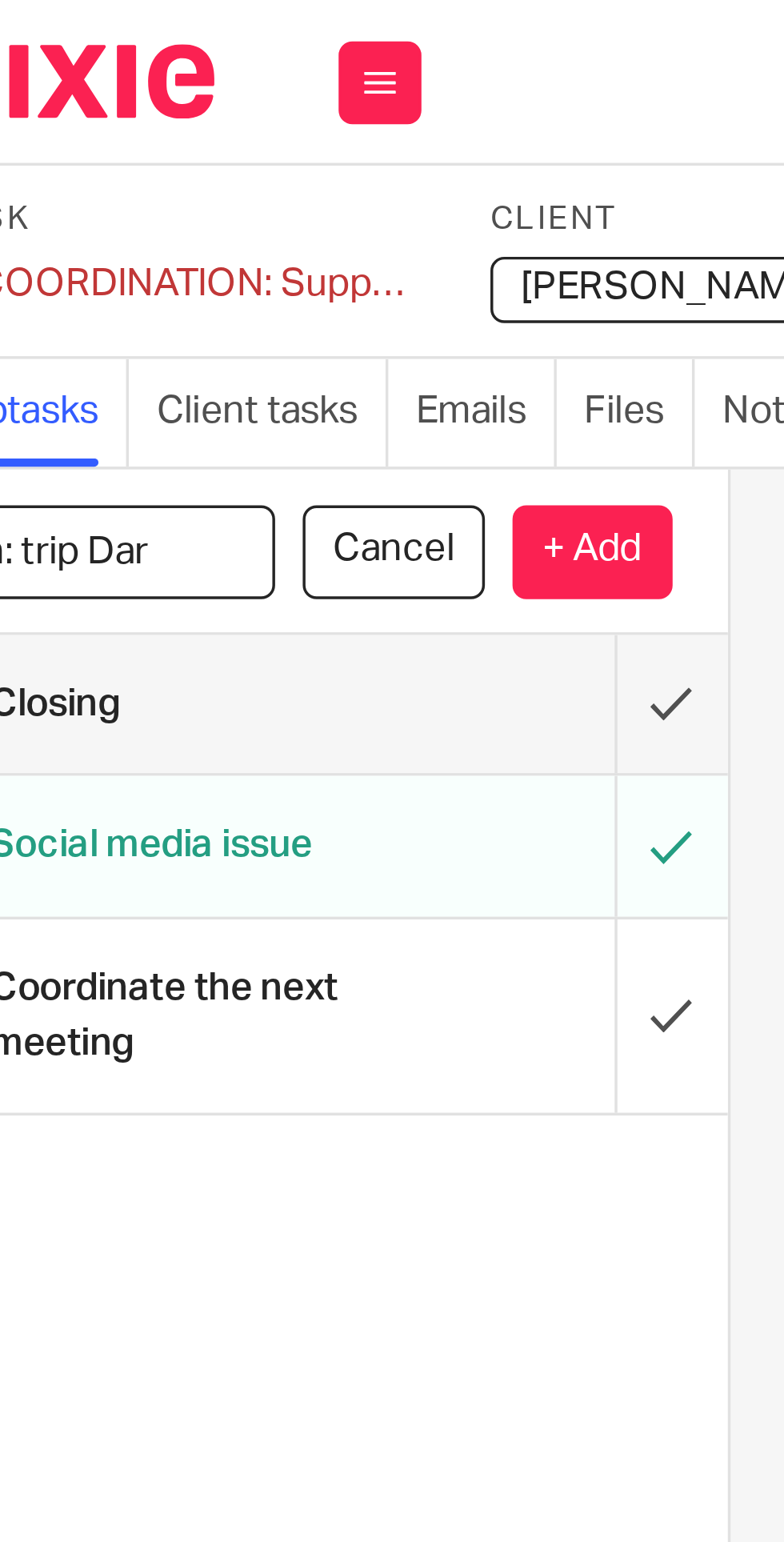
type input "Plan: trip Dar"
click at [223, 165] on p "+ Add" at bounding box center [221, 160] width 46 height 27
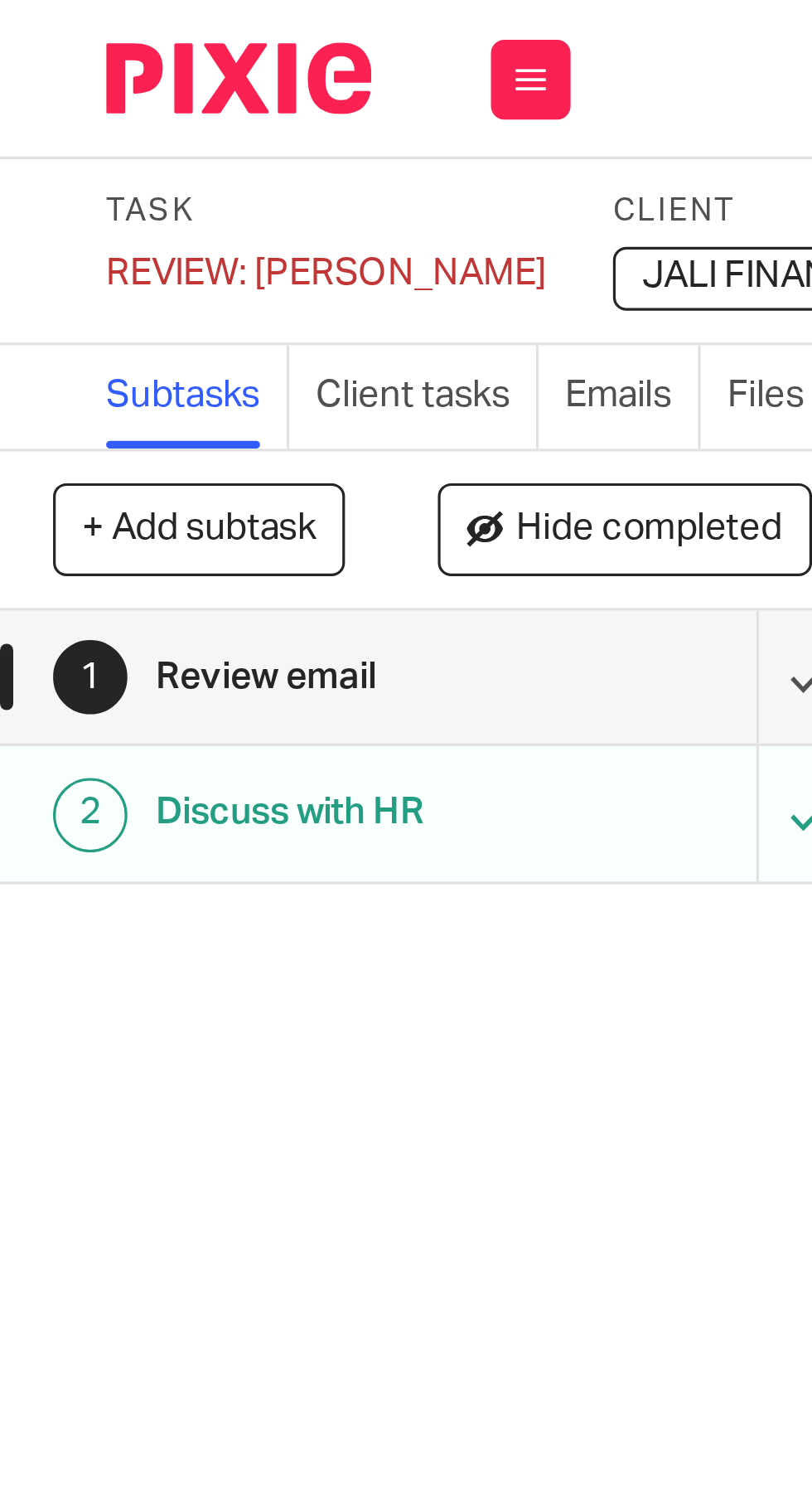
click at [47, 85] on div "REVIEW: Biz Dev Save REVIEW: [PERSON_NAME]" at bounding box center [102, 85] width 138 height 16
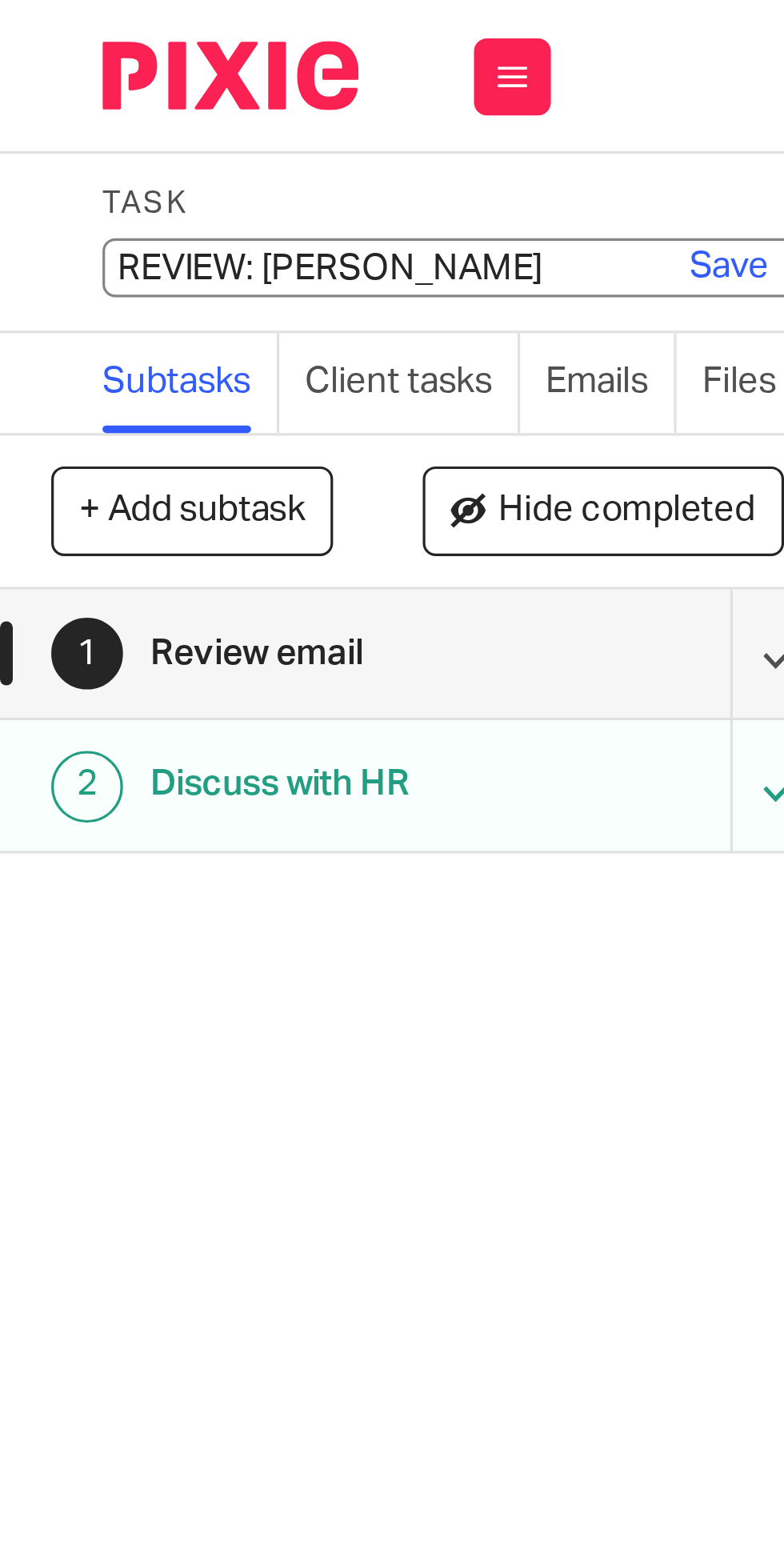
click at [53, 80] on input "REVIEW: [PERSON_NAME]" at bounding box center [149, 83] width 234 height 18
click at [60, 80] on input "REVIEW: [PERSON_NAME]" at bounding box center [149, 83] width 234 height 18
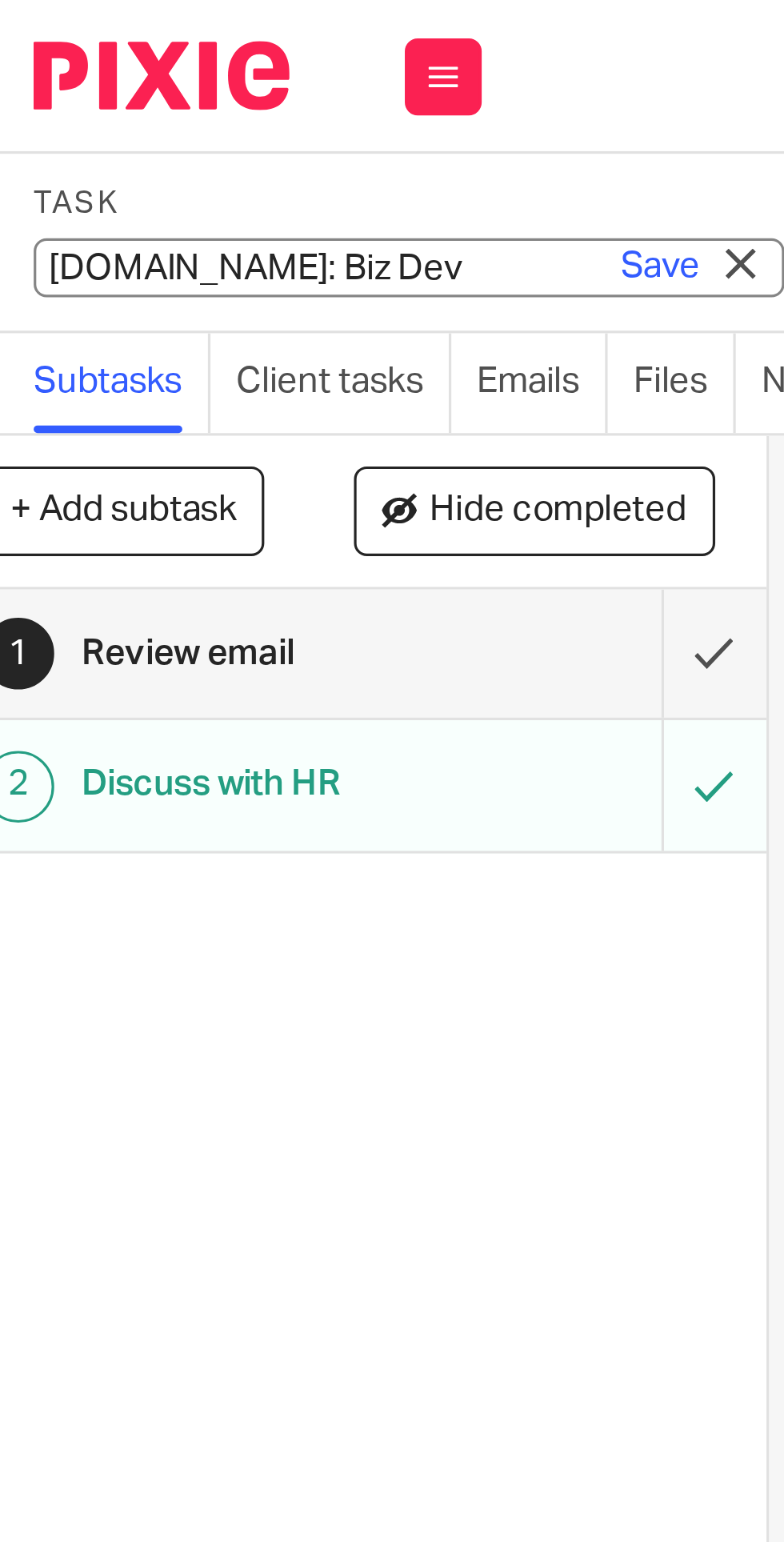
type input "8. REVIEW: Biz Dev"
click at [230, 80] on link "Save" at bounding box center [227, 83] width 24 height 16
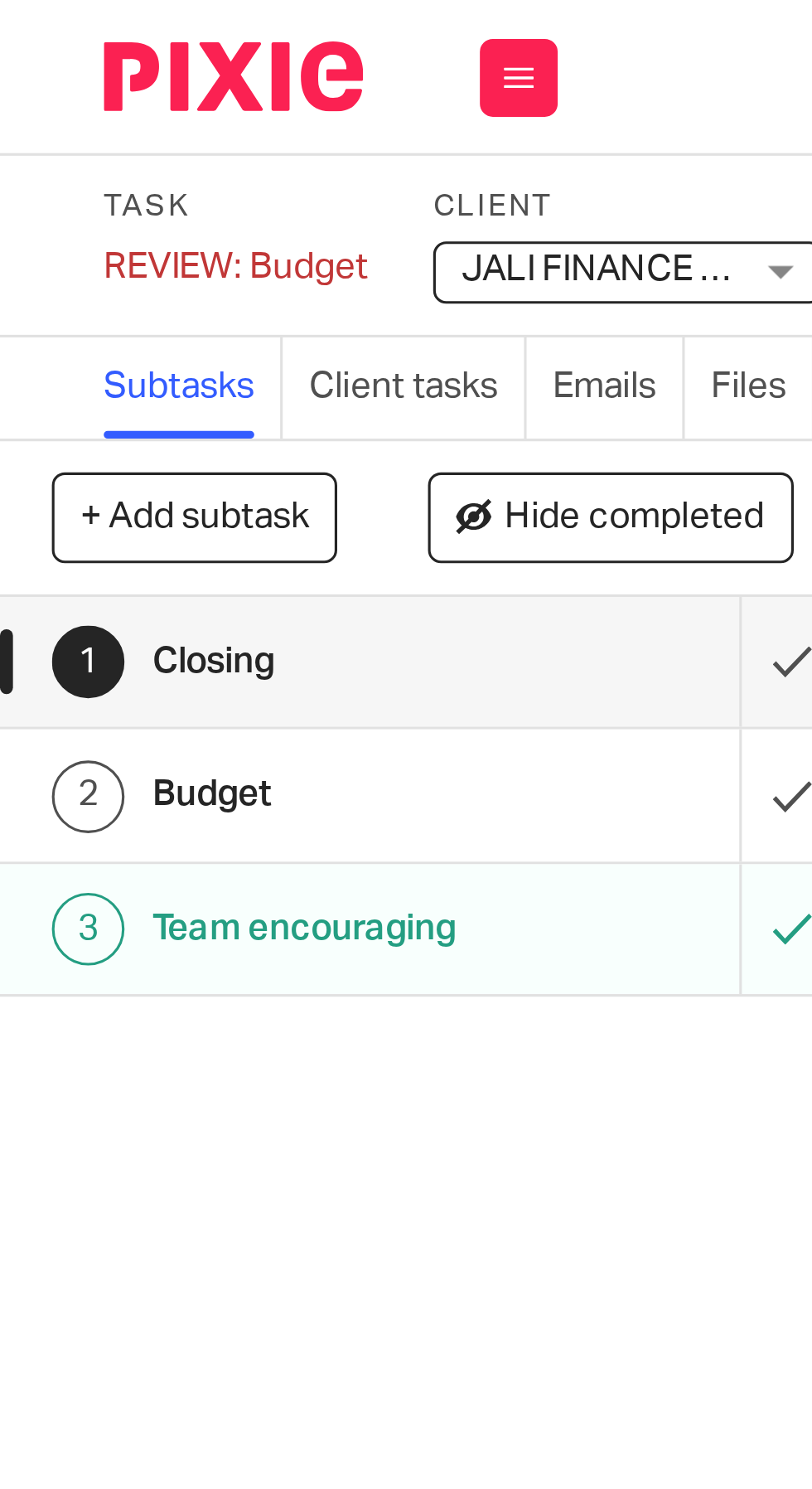
click at [39, 82] on div "REVIEW: Budget Save REVIEW: Budget" at bounding box center [75, 85] width 84 height 16
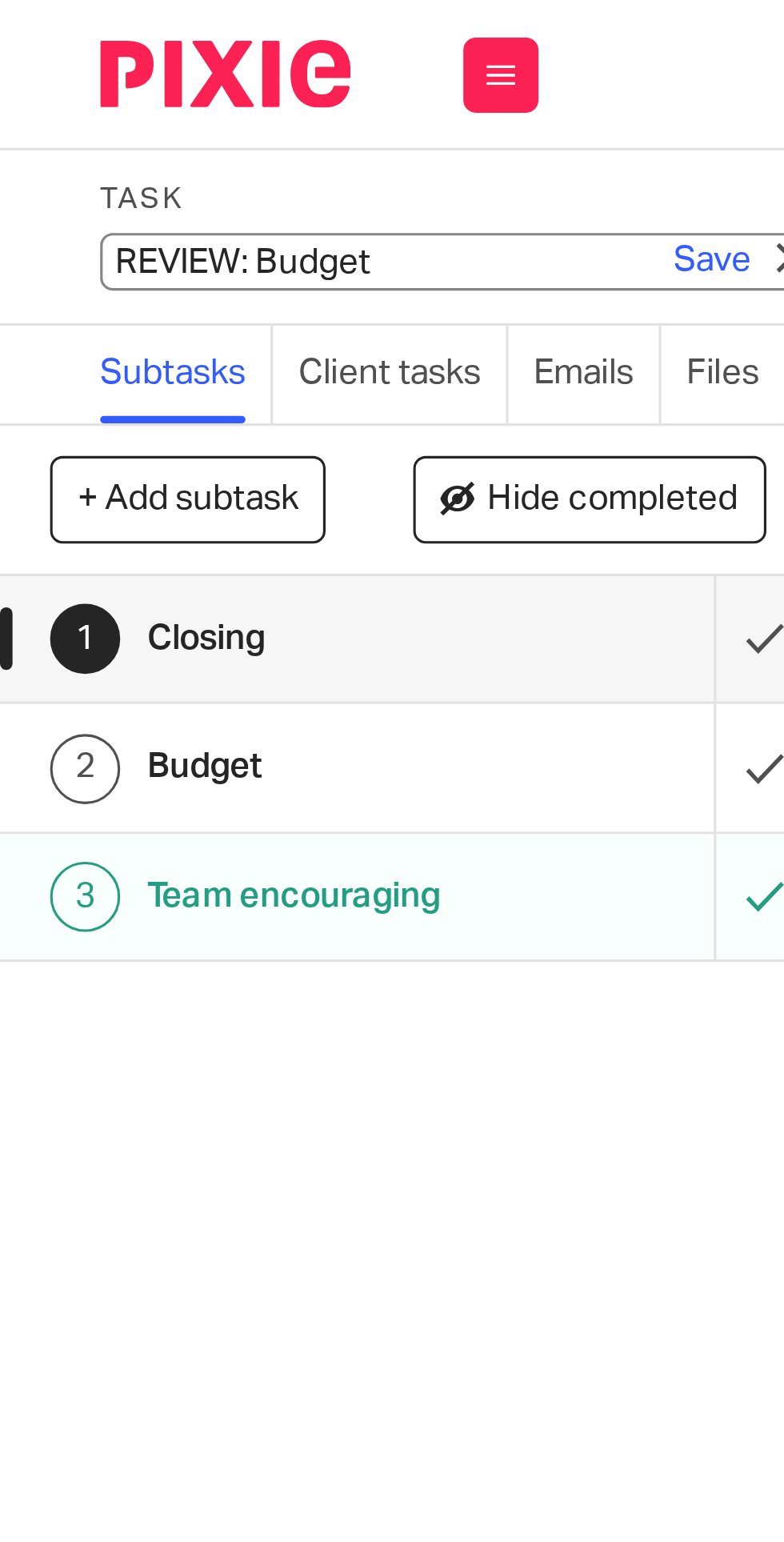
click at [48, 84] on input "REVIEW: Budget" at bounding box center [149, 83] width 234 height 18
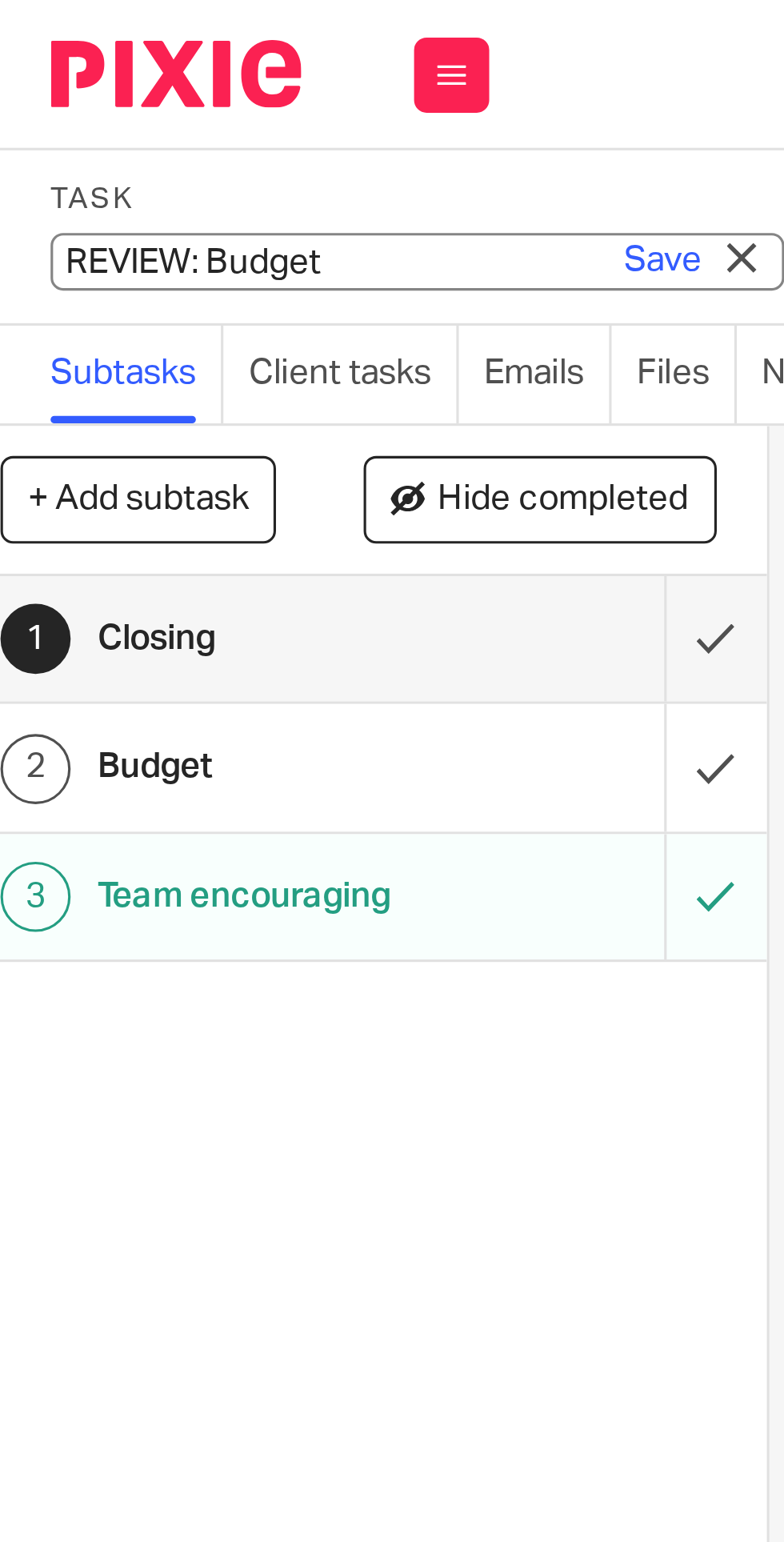
click at [52, 88] on input "REVIEW: Budget" at bounding box center [149, 83] width 234 height 18
type input "13. REVIEW: Budget"
click at [221, 87] on link "Save" at bounding box center [227, 83] width 24 height 16
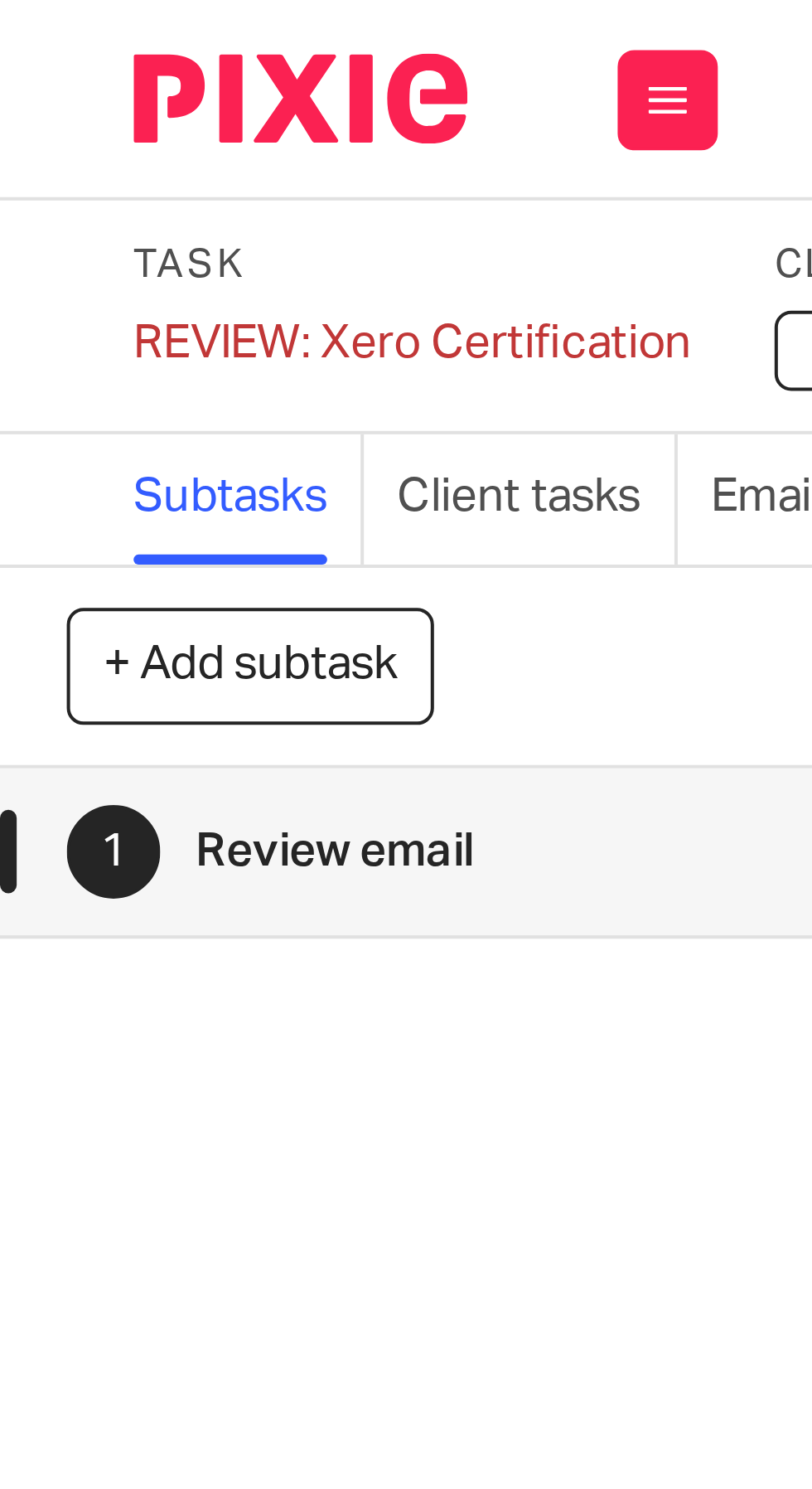
click at [47, 84] on div "REVIEW: Xero Certification Save REVIEW: Xero Certification" at bounding box center [102, 85] width 139 height 16
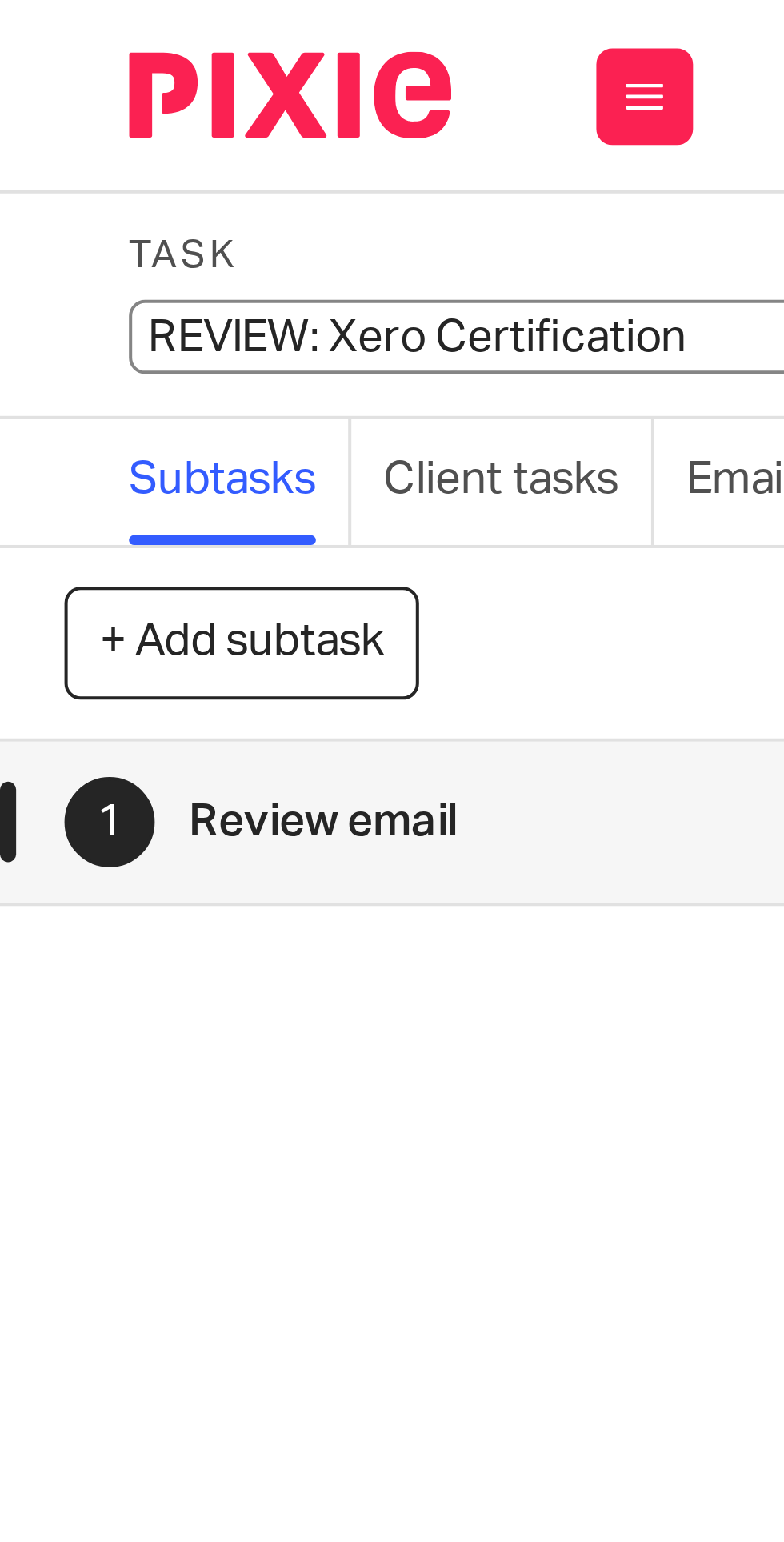
click at [49, 81] on input "REVIEW: Xero Certification" at bounding box center [149, 83] width 234 height 18
click at [47, 85] on input "REVIEW: Xero Certification" at bounding box center [149, 83] width 234 height 18
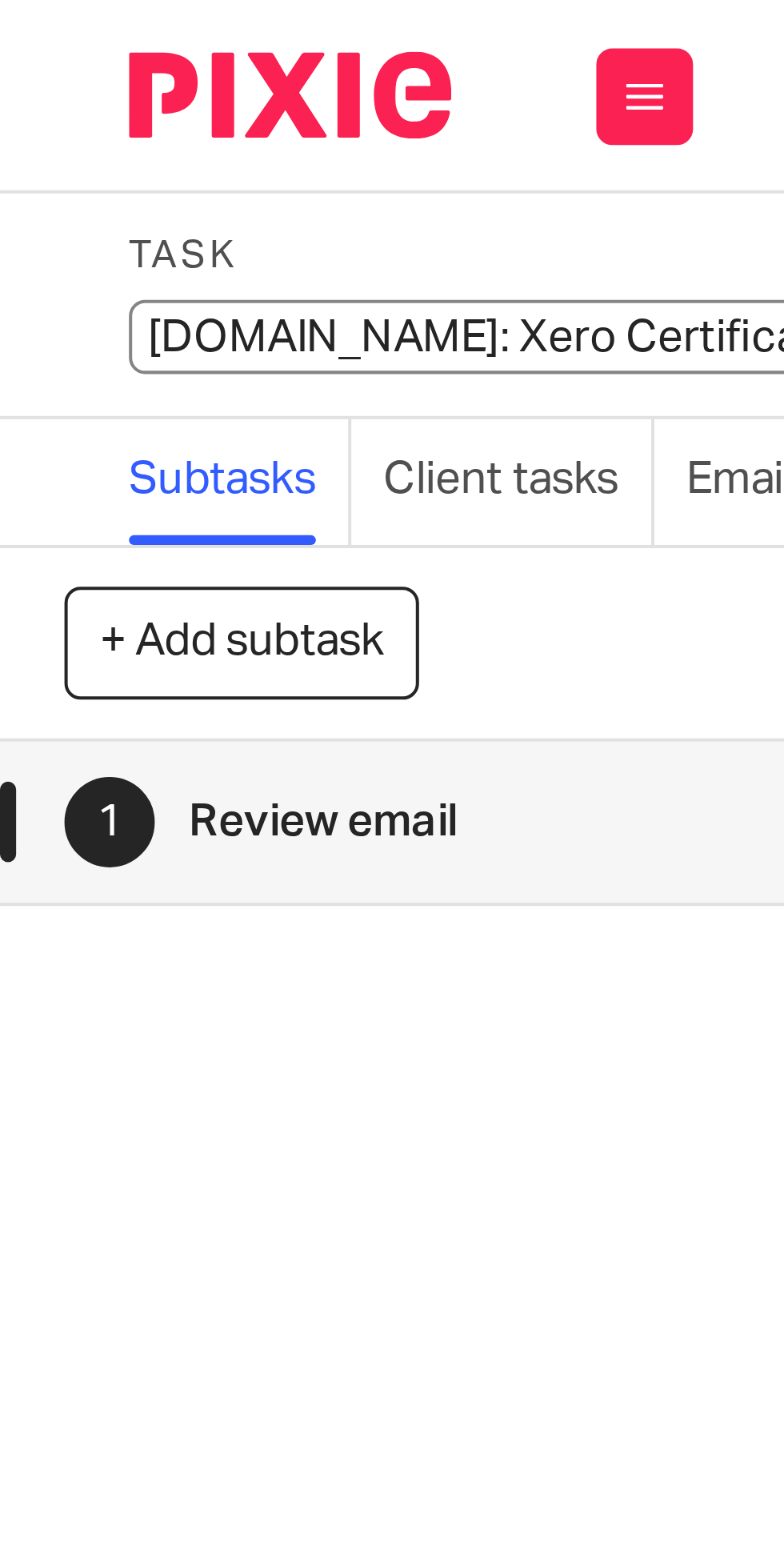
type input "12. REVIEW: Xero Certification"
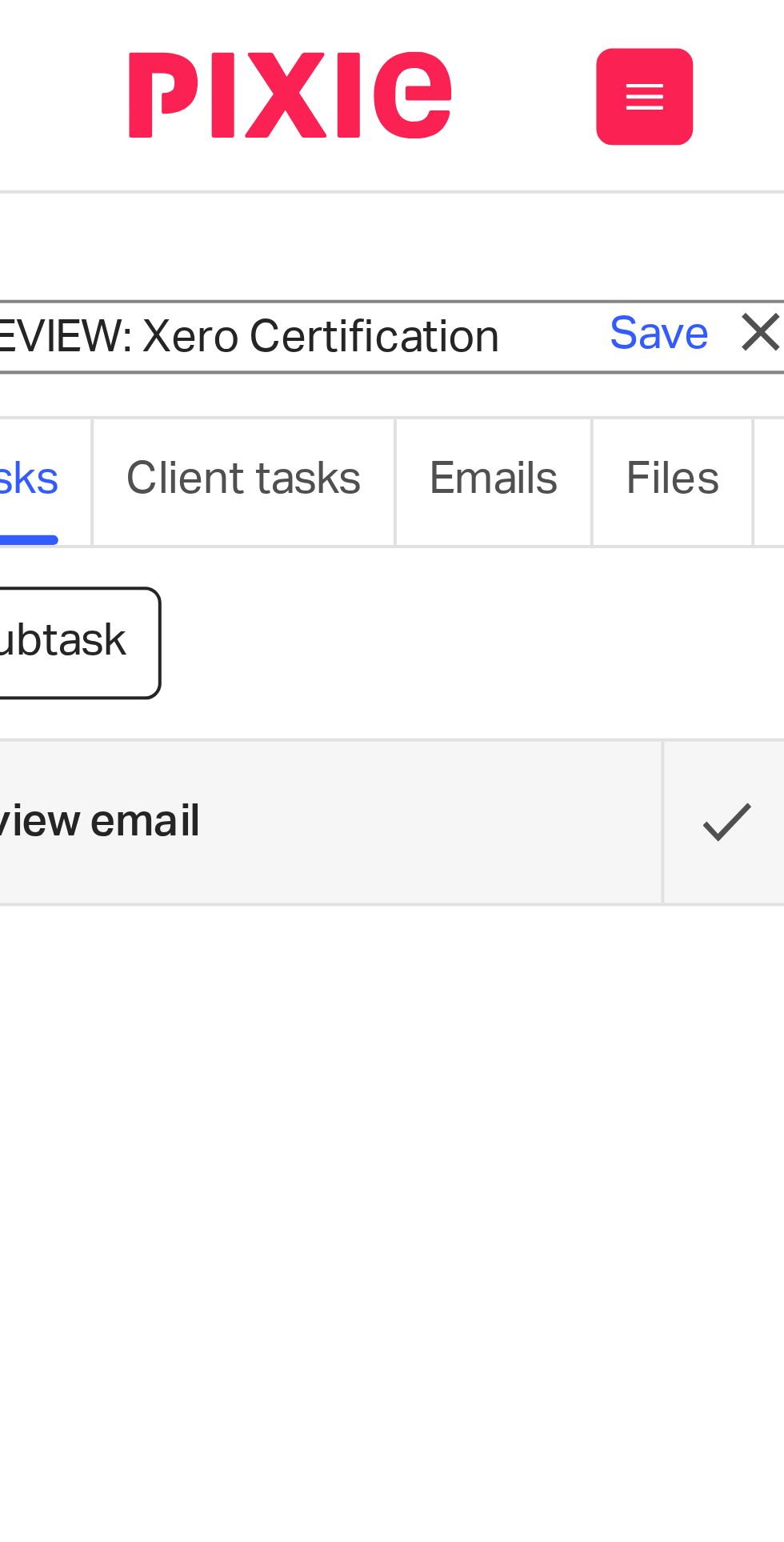
scroll to position [0, 90]
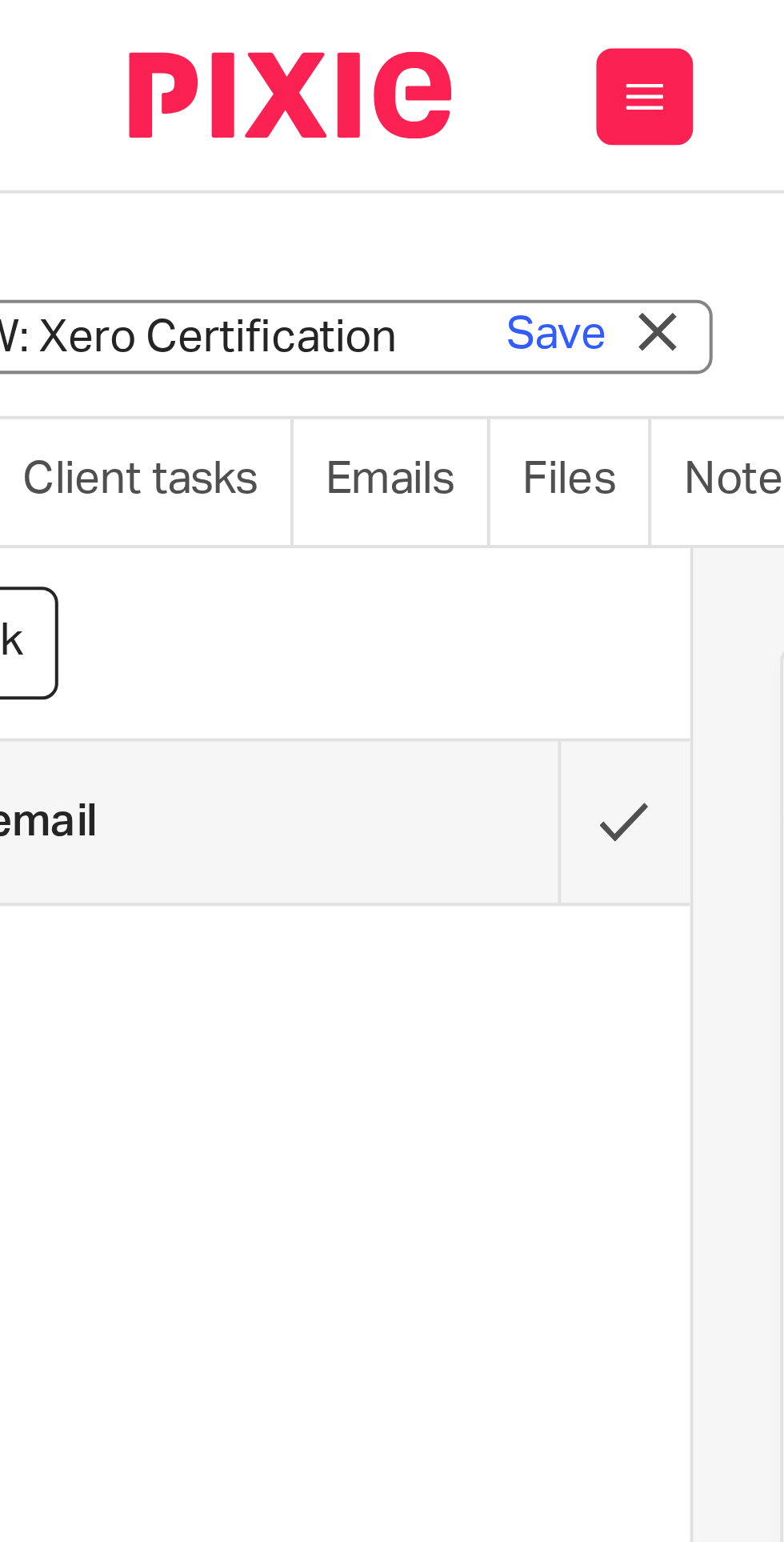
click at [137, 87] on link "Save" at bounding box center [138, 83] width 24 height 16
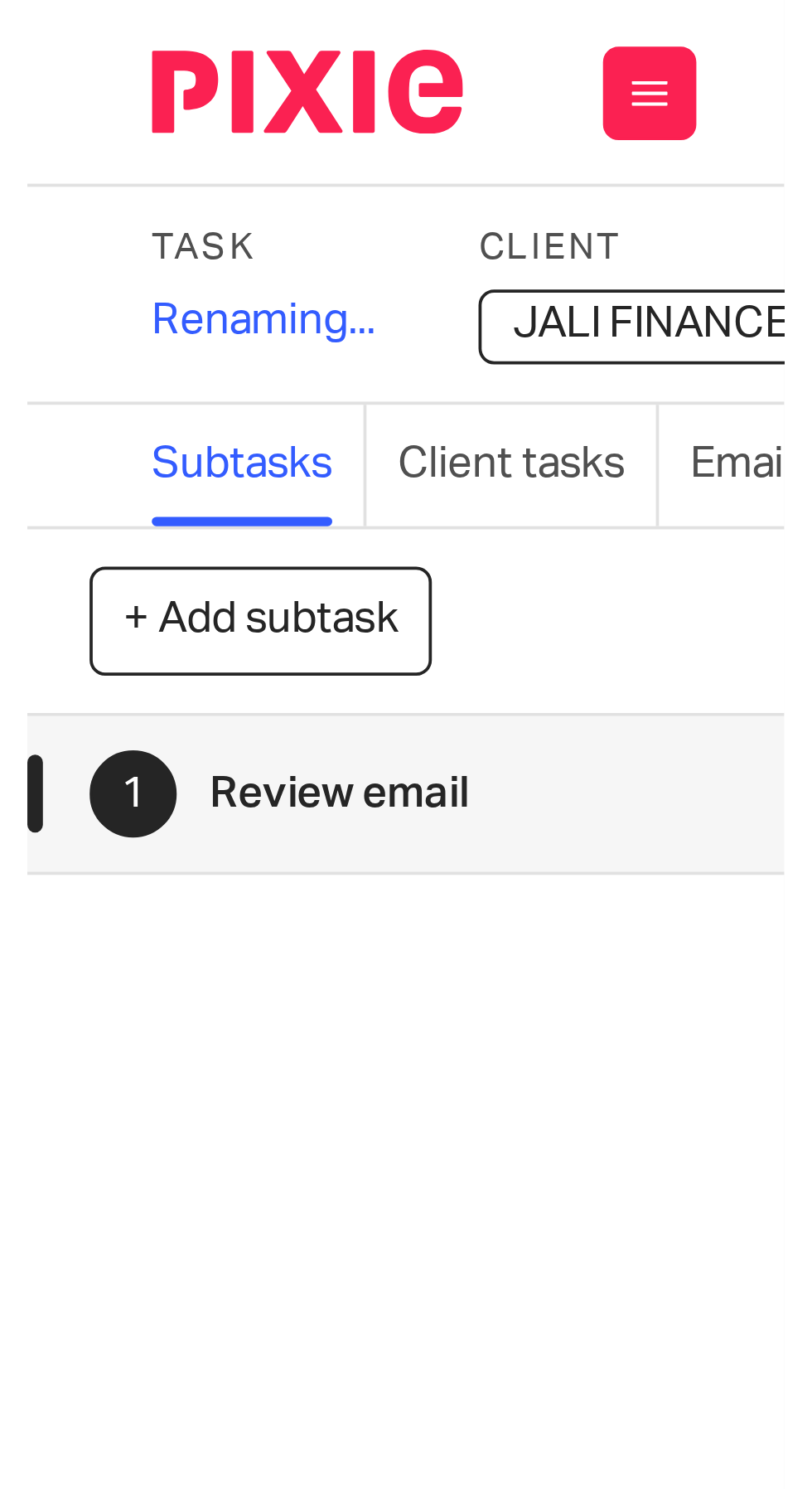
scroll to position [0, 0]
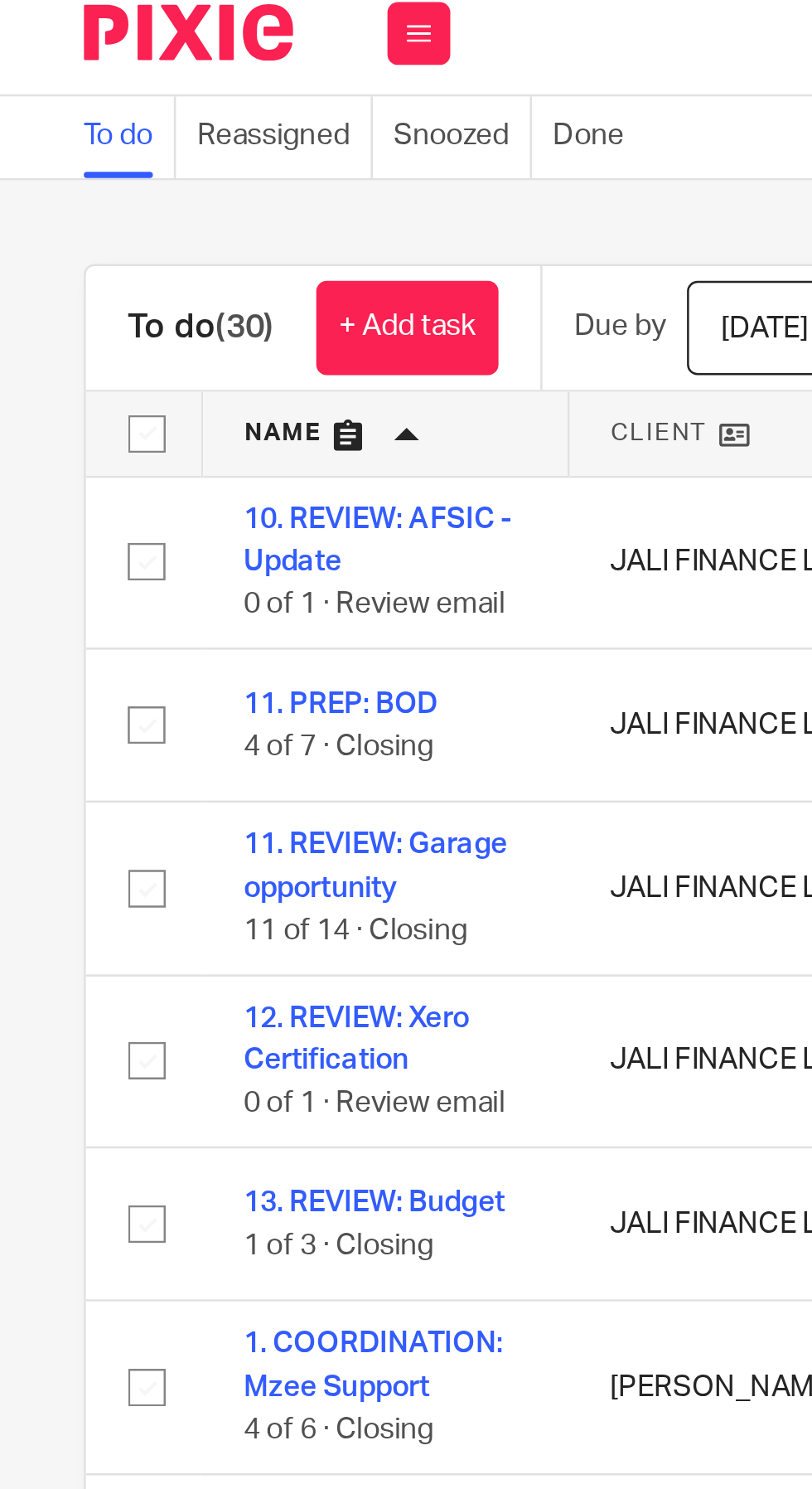
click at [167, 140] on link "+ Add task" at bounding box center [161, 140] width 72 height 37
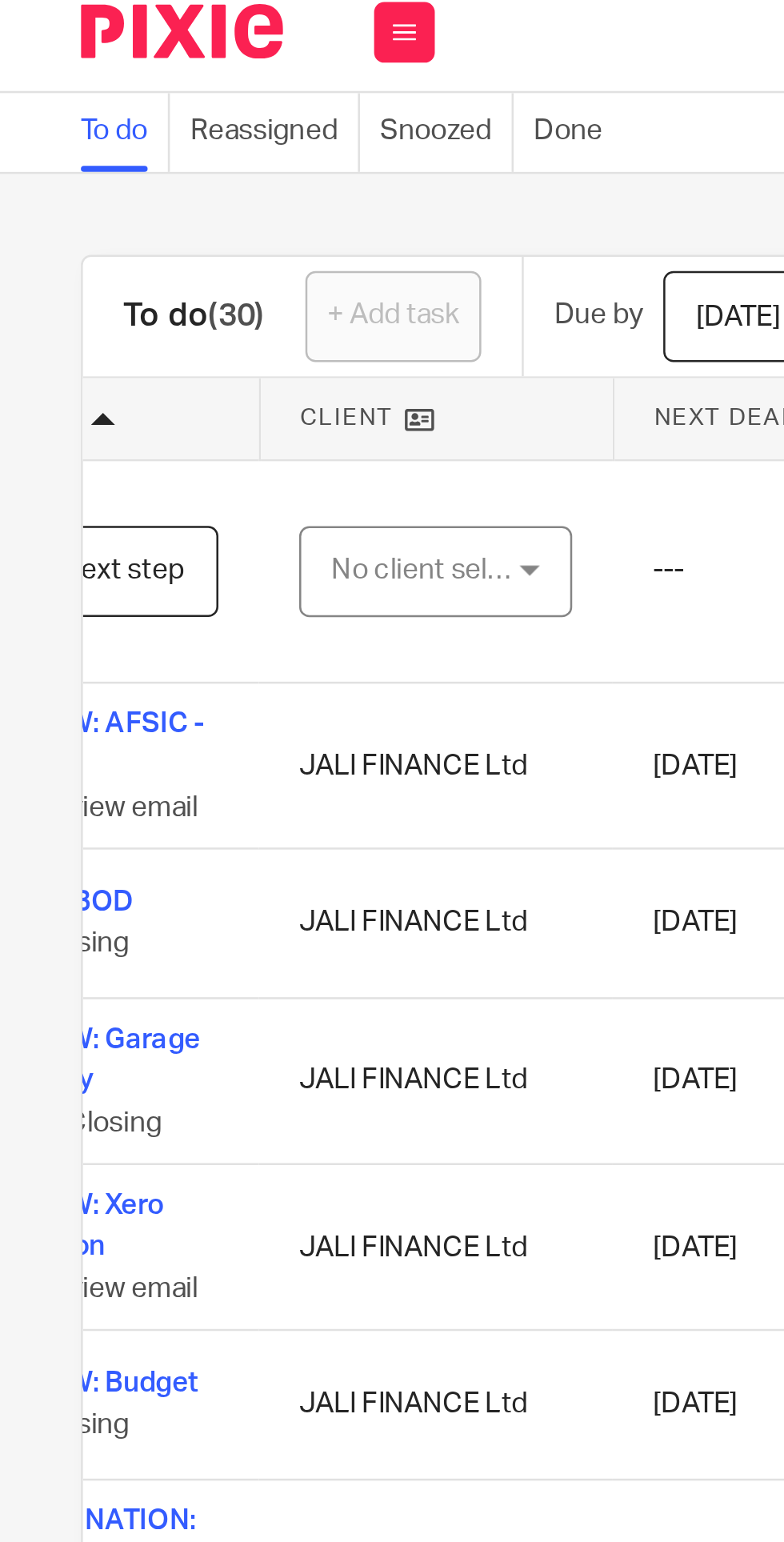
scroll to position [0, 120]
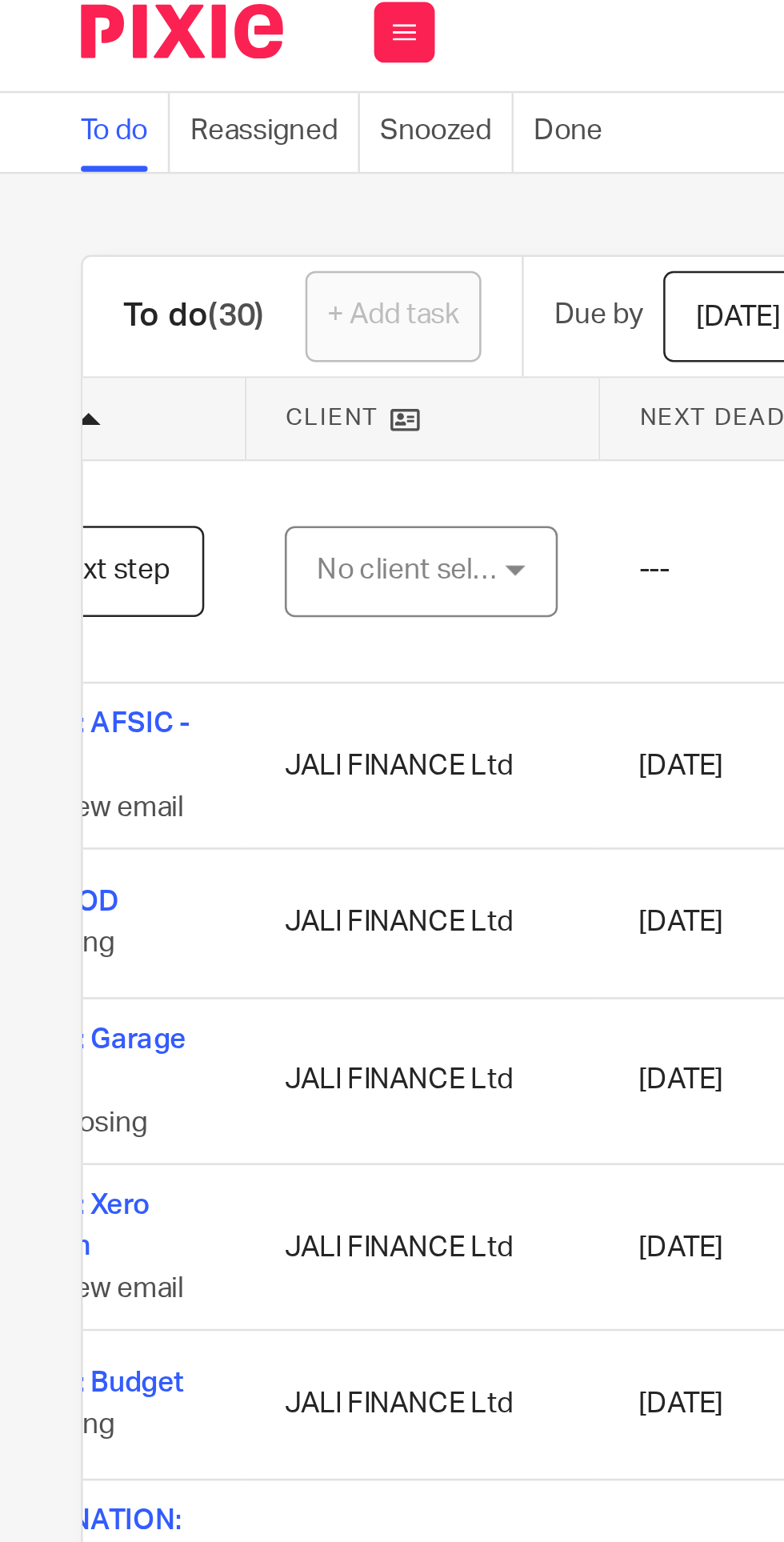
type input "COORDINATION: JP CPA Next step"
click at [184, 237] on div "No client selected" at bounding box center [163, 237] width 75 height 33
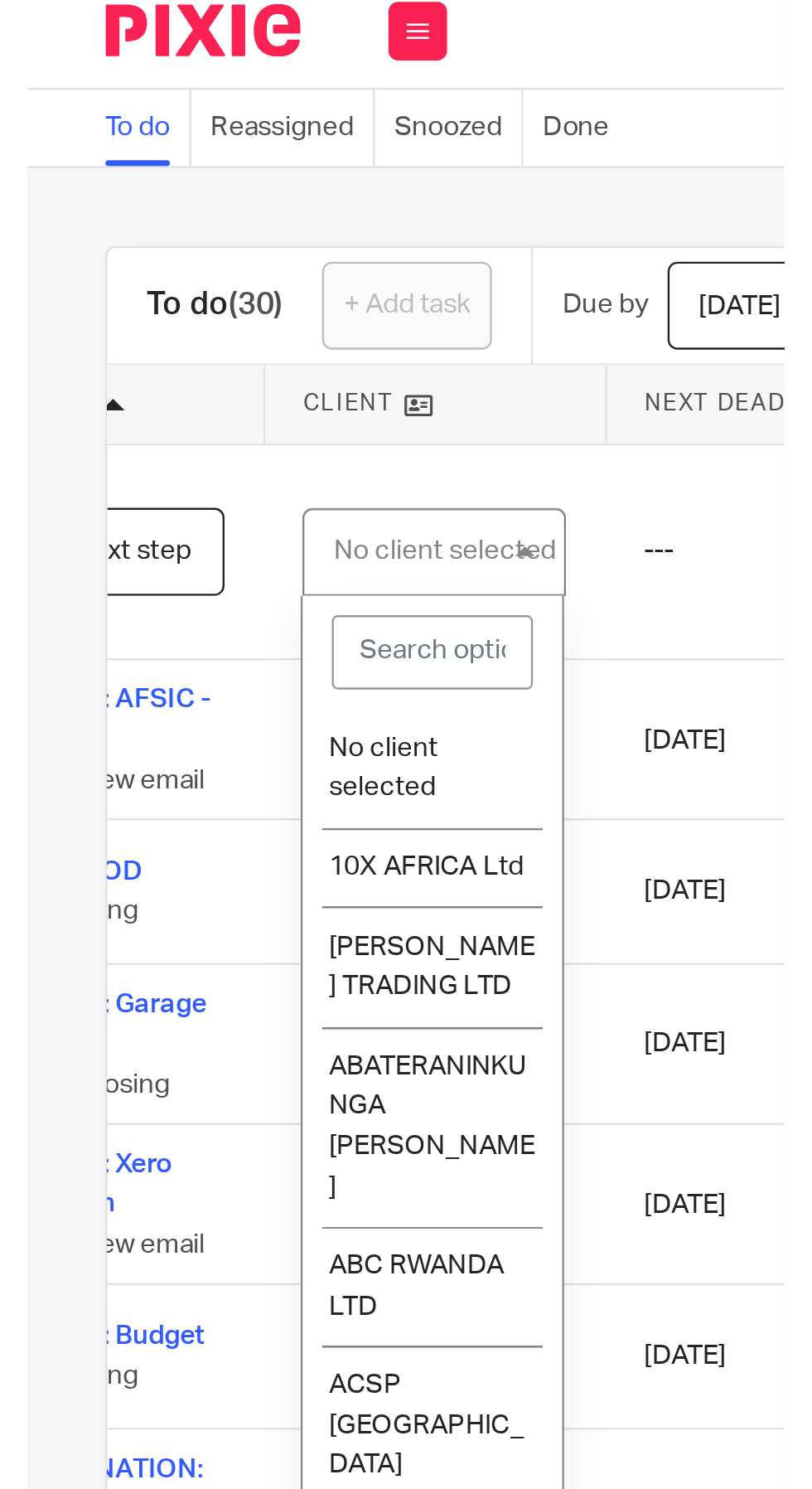
scroll to position [0, 0]
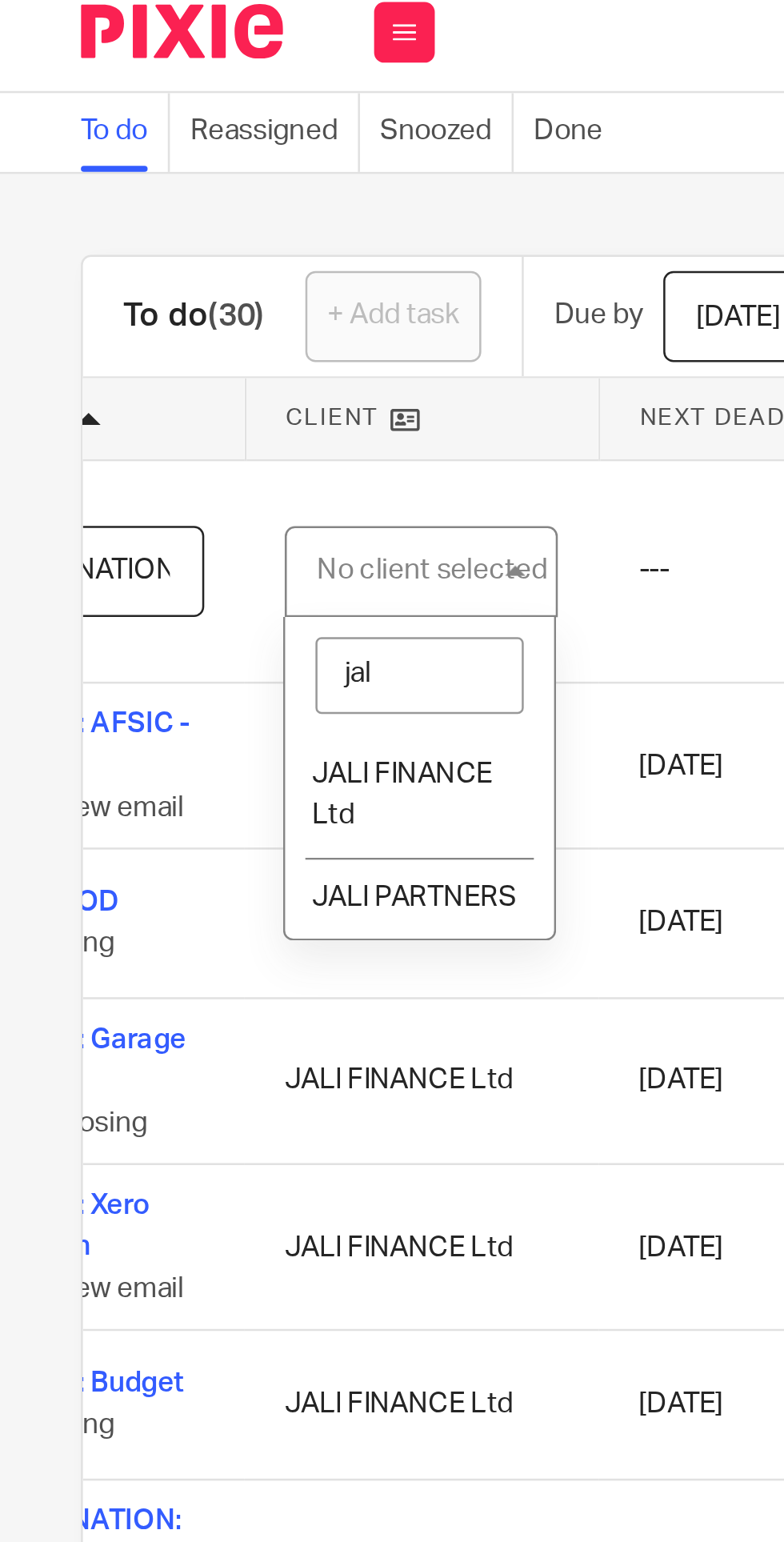
type input "jali"
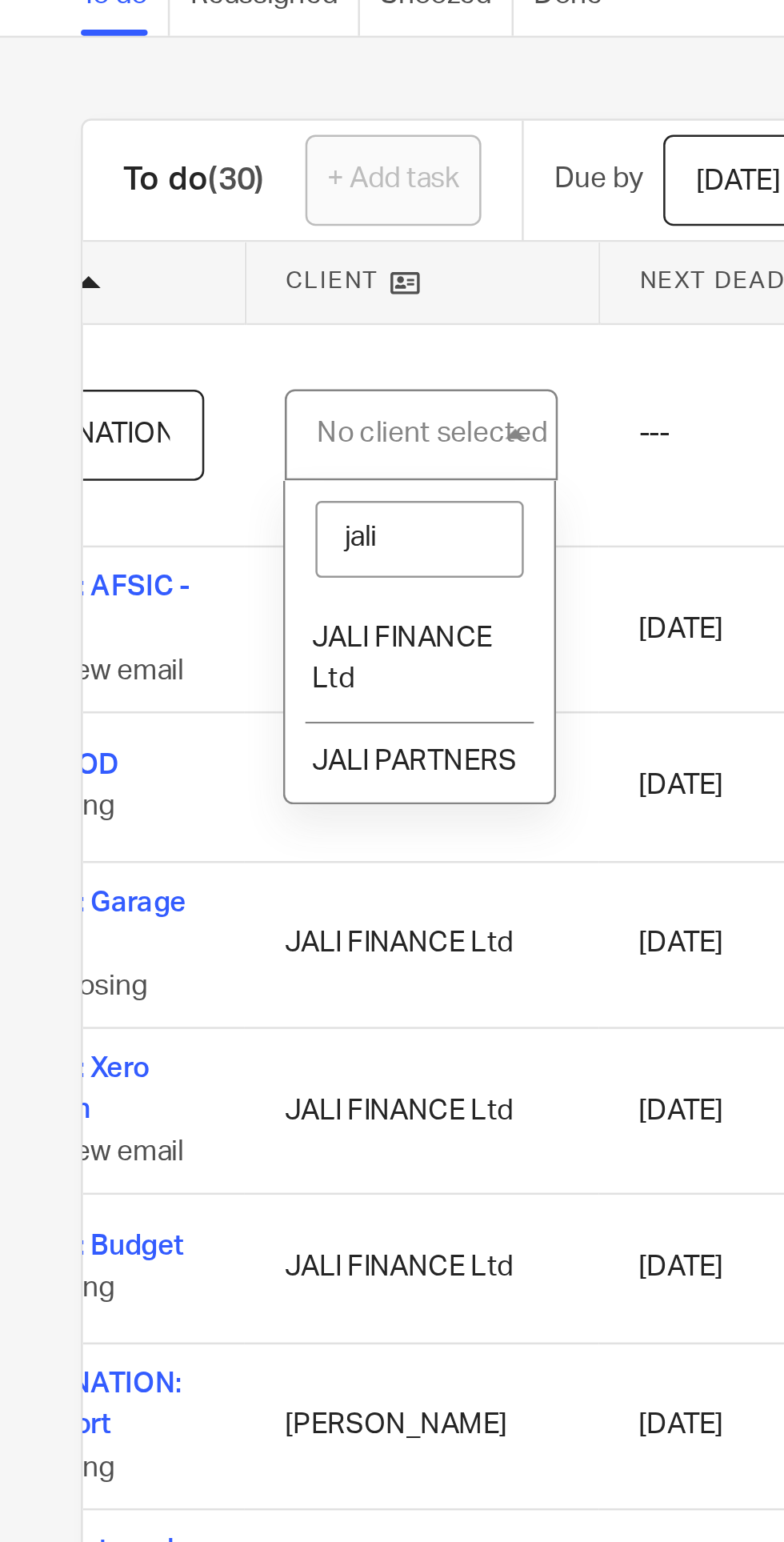
click at [188, 366] on span "JALI PARTNERS" at bounding box center [163, 366] width 80 height 11
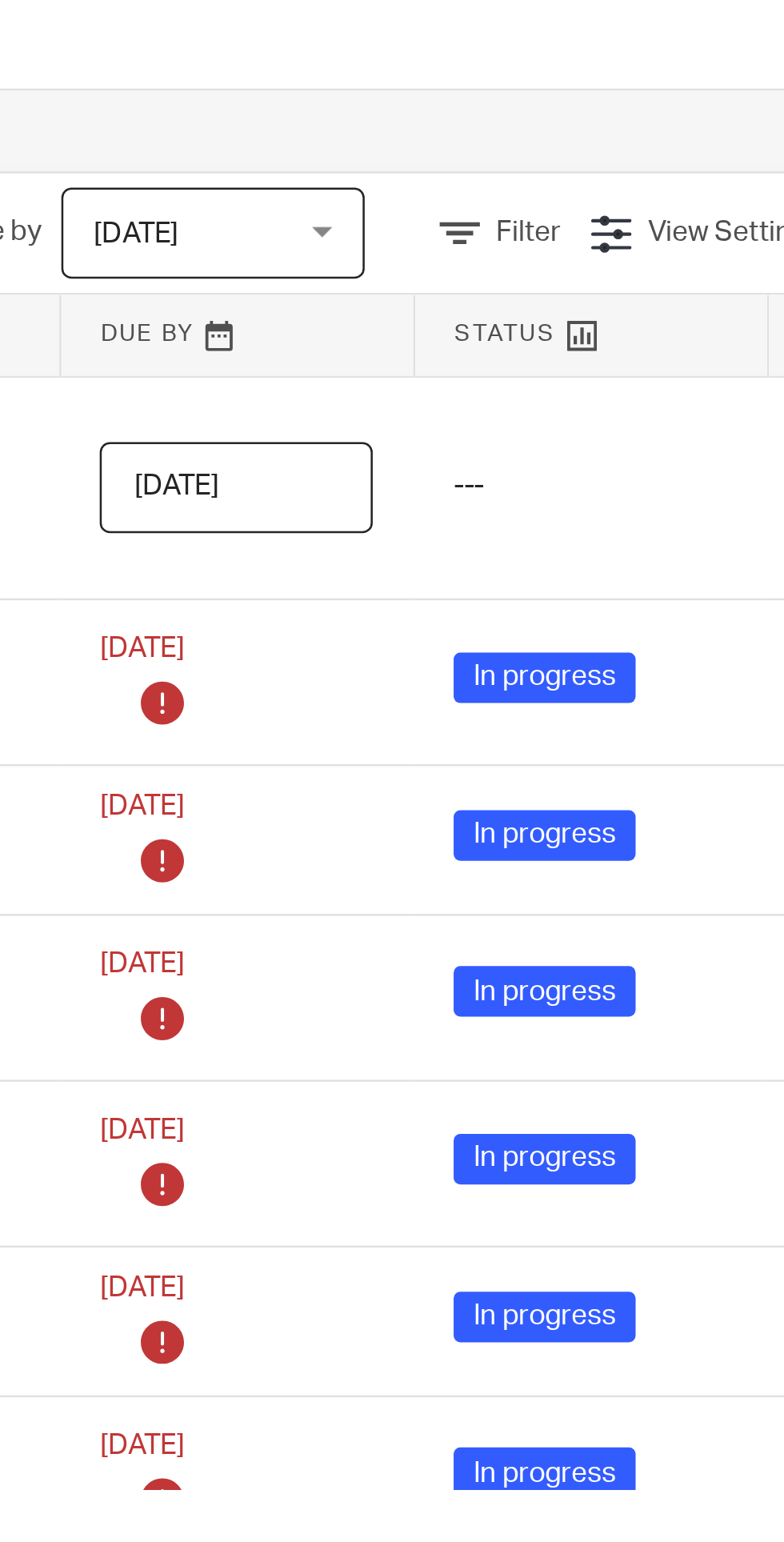
scroll to position [0, 233]
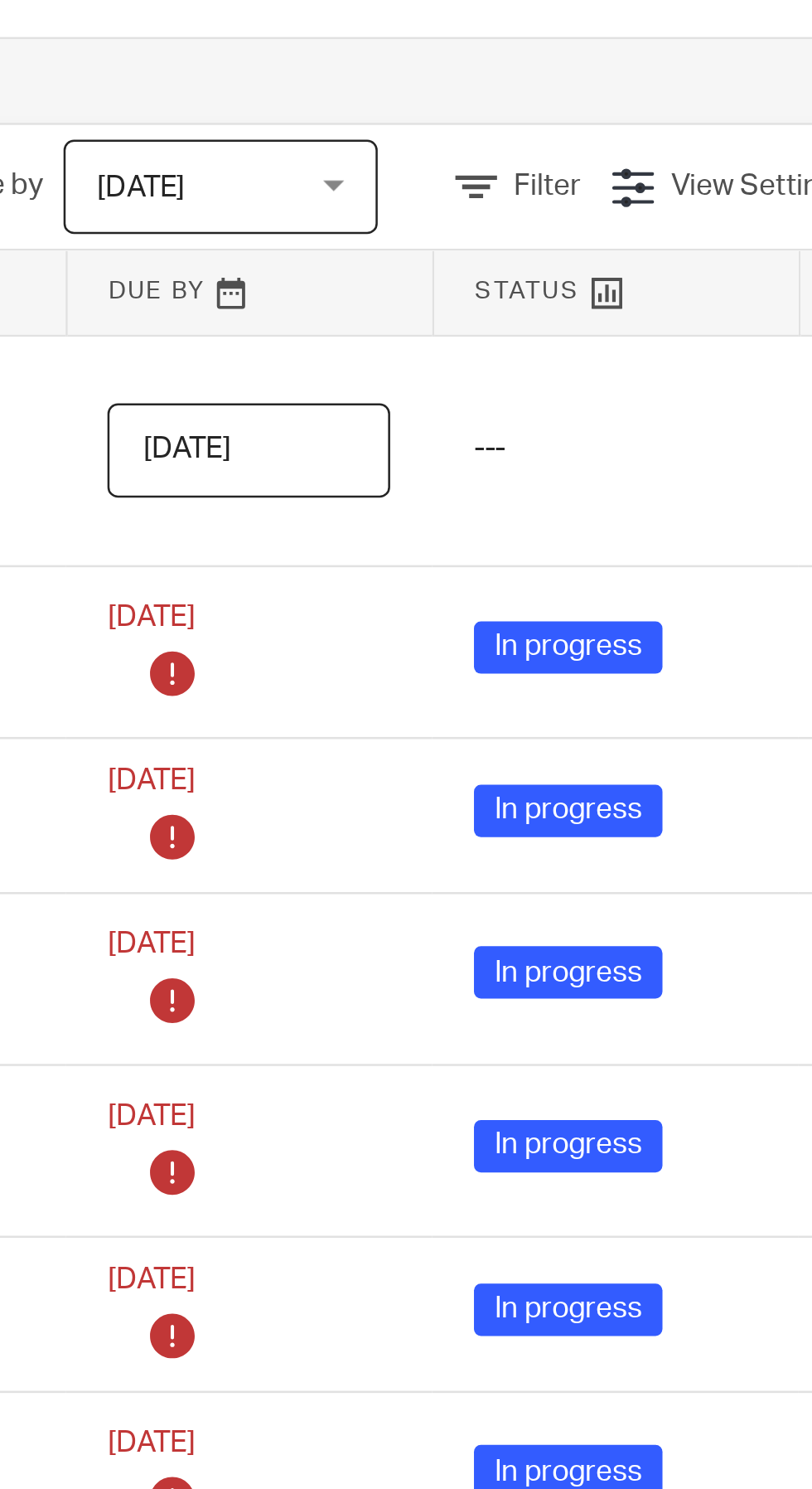
click at [376, 247] on input "2025-09-21" at bounding box center [345, 245] width 112 height 37
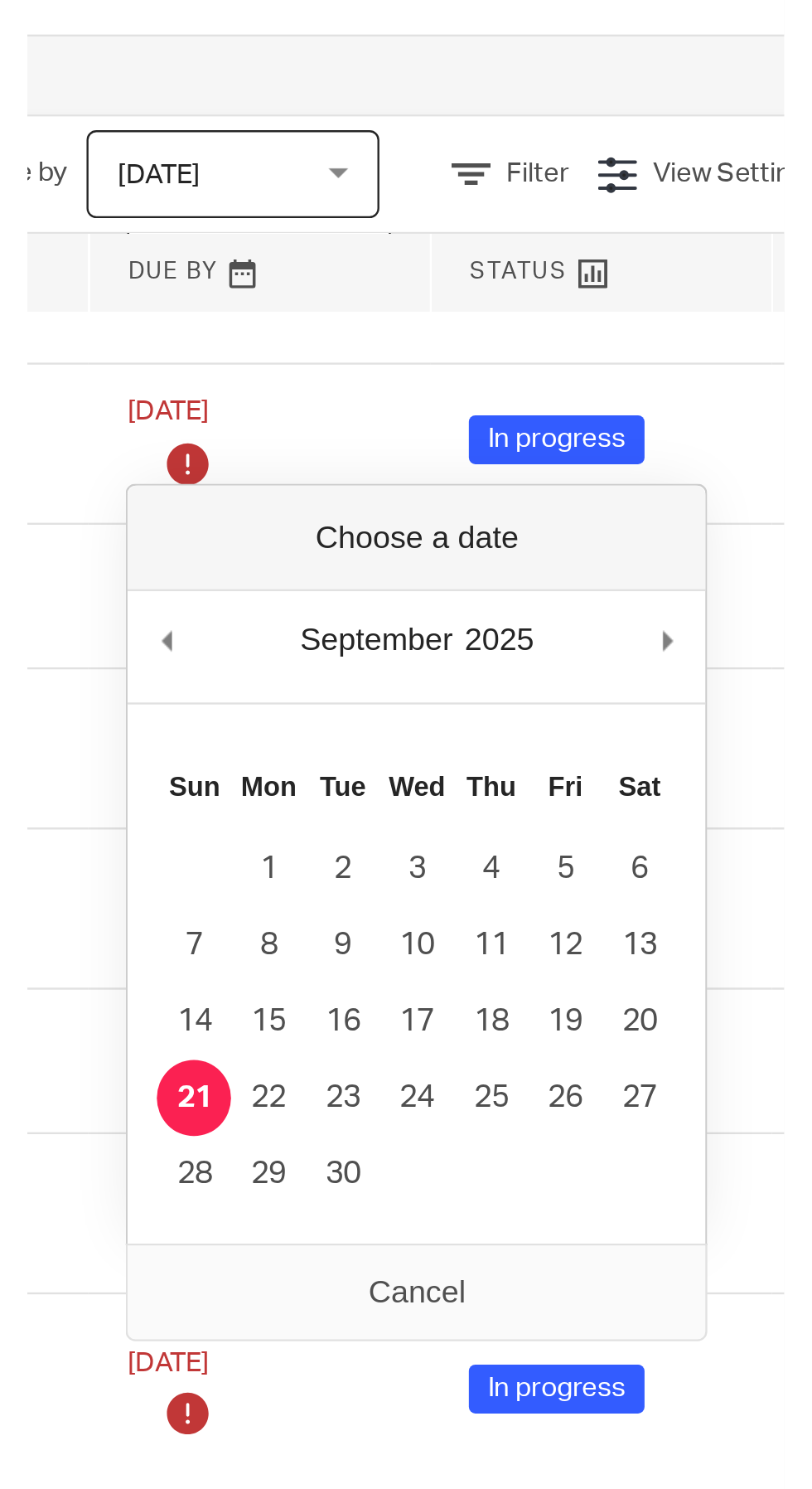
scroll to position [83, 242]
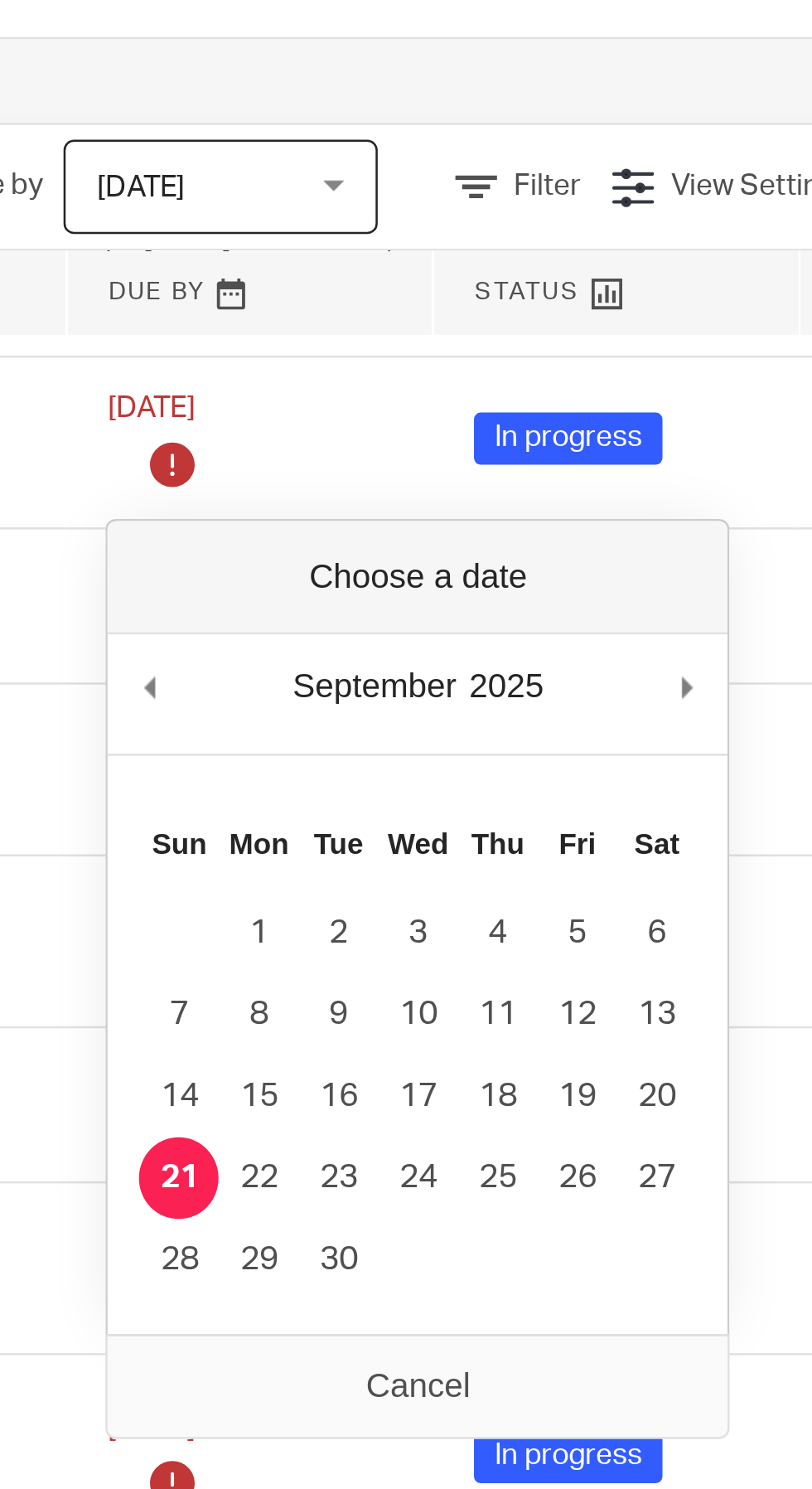
type input "[DATE]"
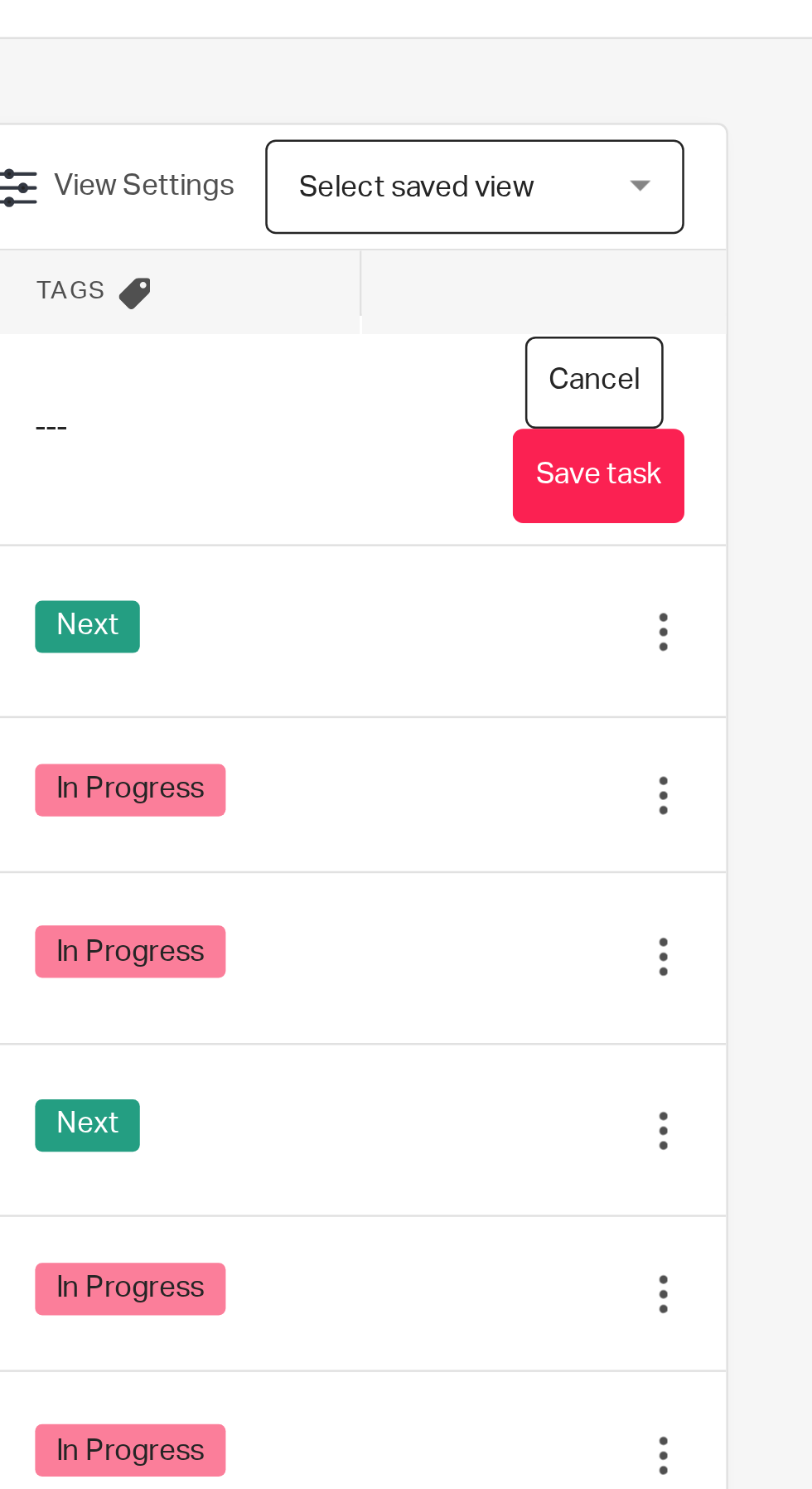
scroll to position [0, 317]
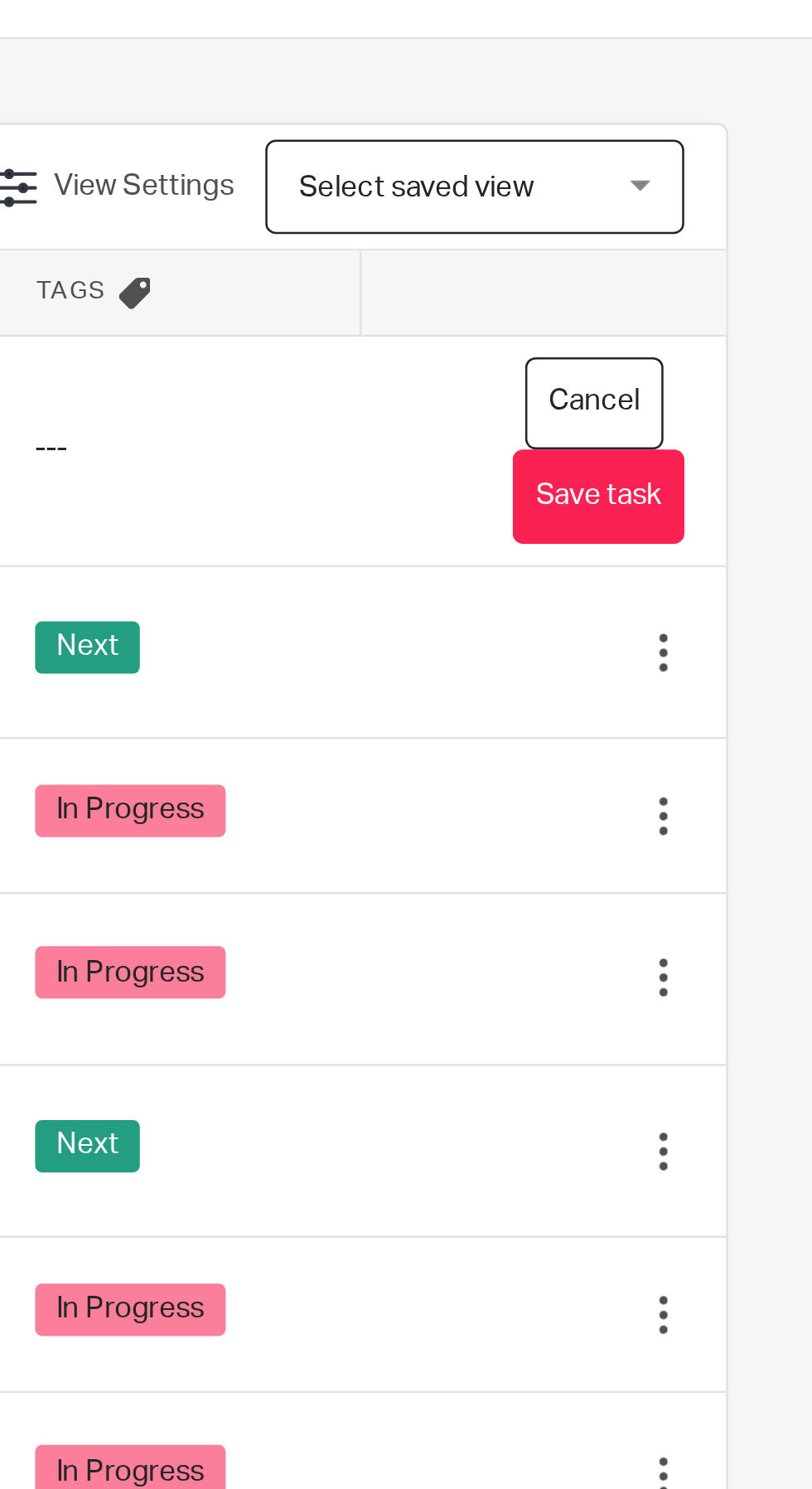
click at [741, 271] on button "Save task" at bounding box center [727, 264] width 68 height 37
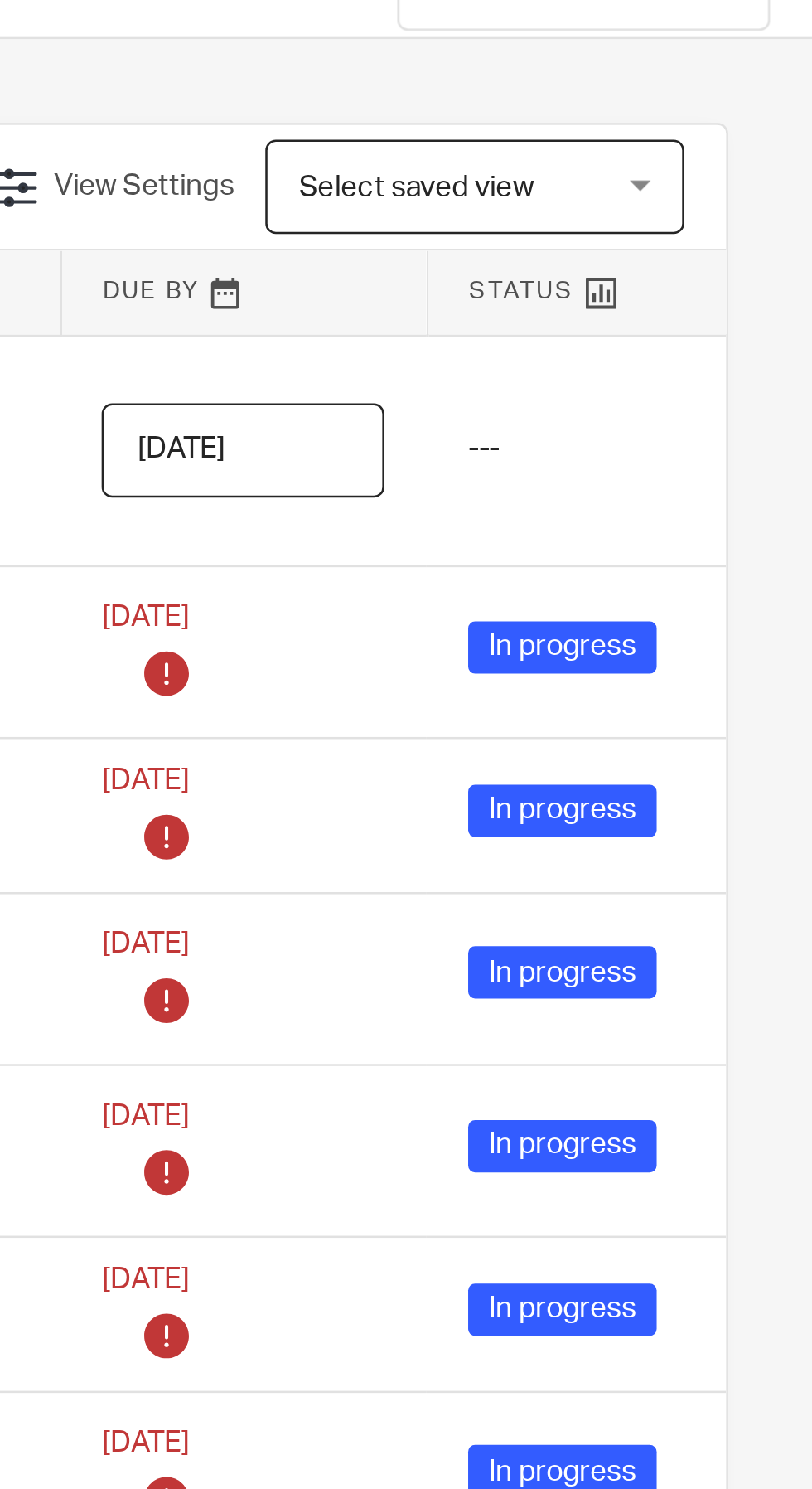
scroll to position [0, 0]
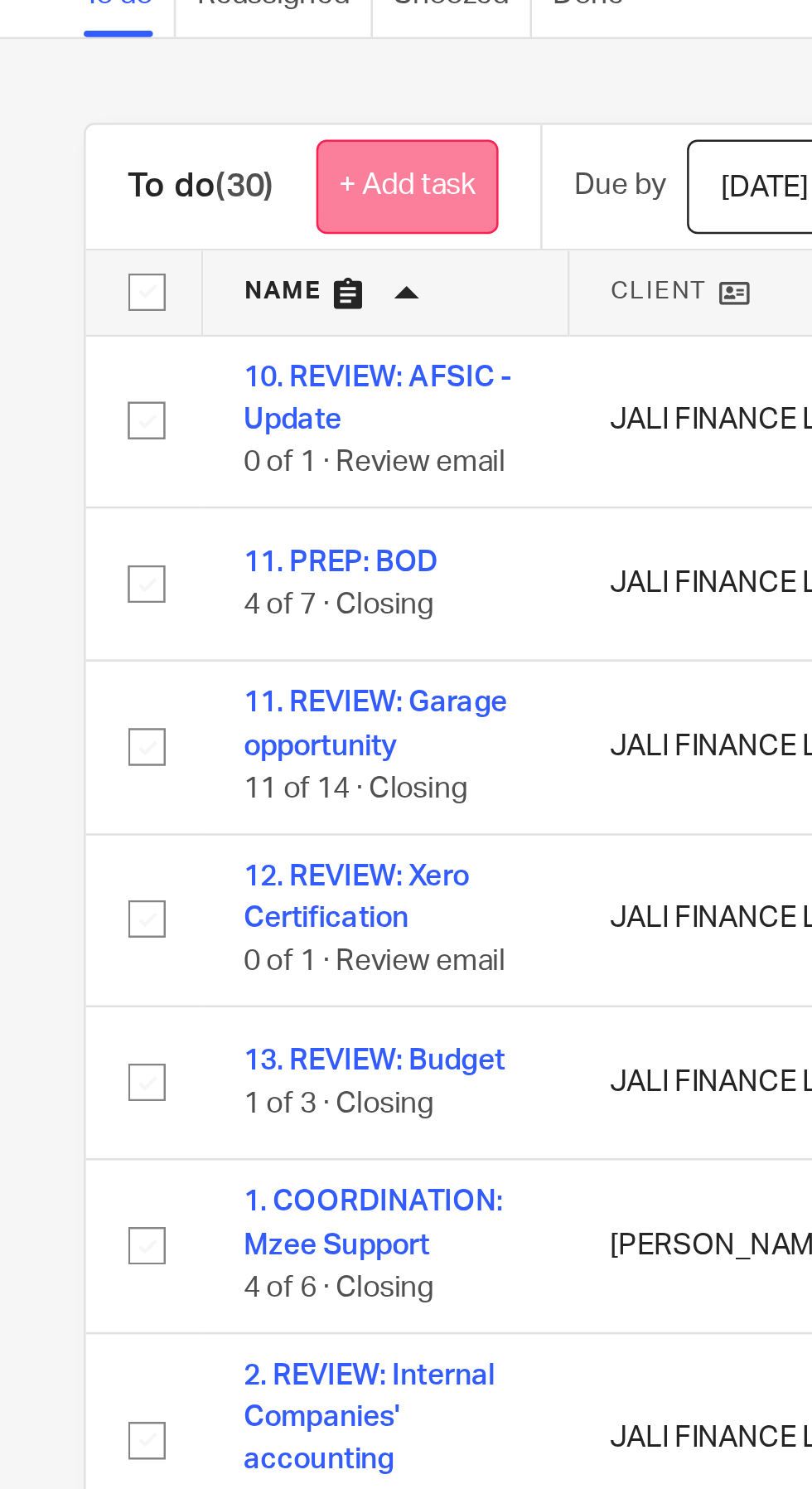
click at [171, 153] on link "+ Add task" at bounding box center [161, 140] width 72 height 37
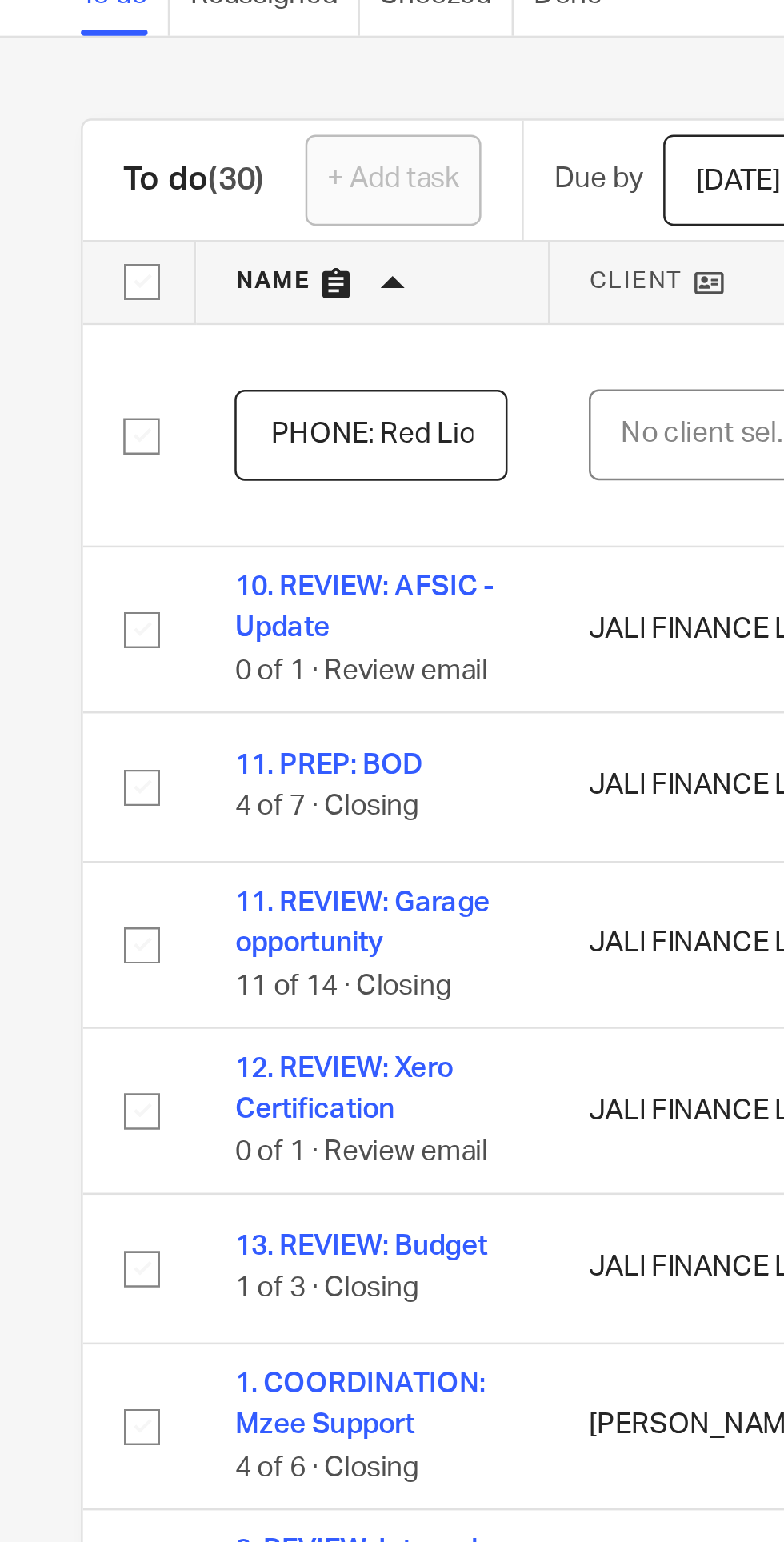
scroll to position [0, 24]
type input "11. PHONE: Red Lion"
click at [280, 240] on div "No client selected" at bounding box center [283, 237] width 75 height 33
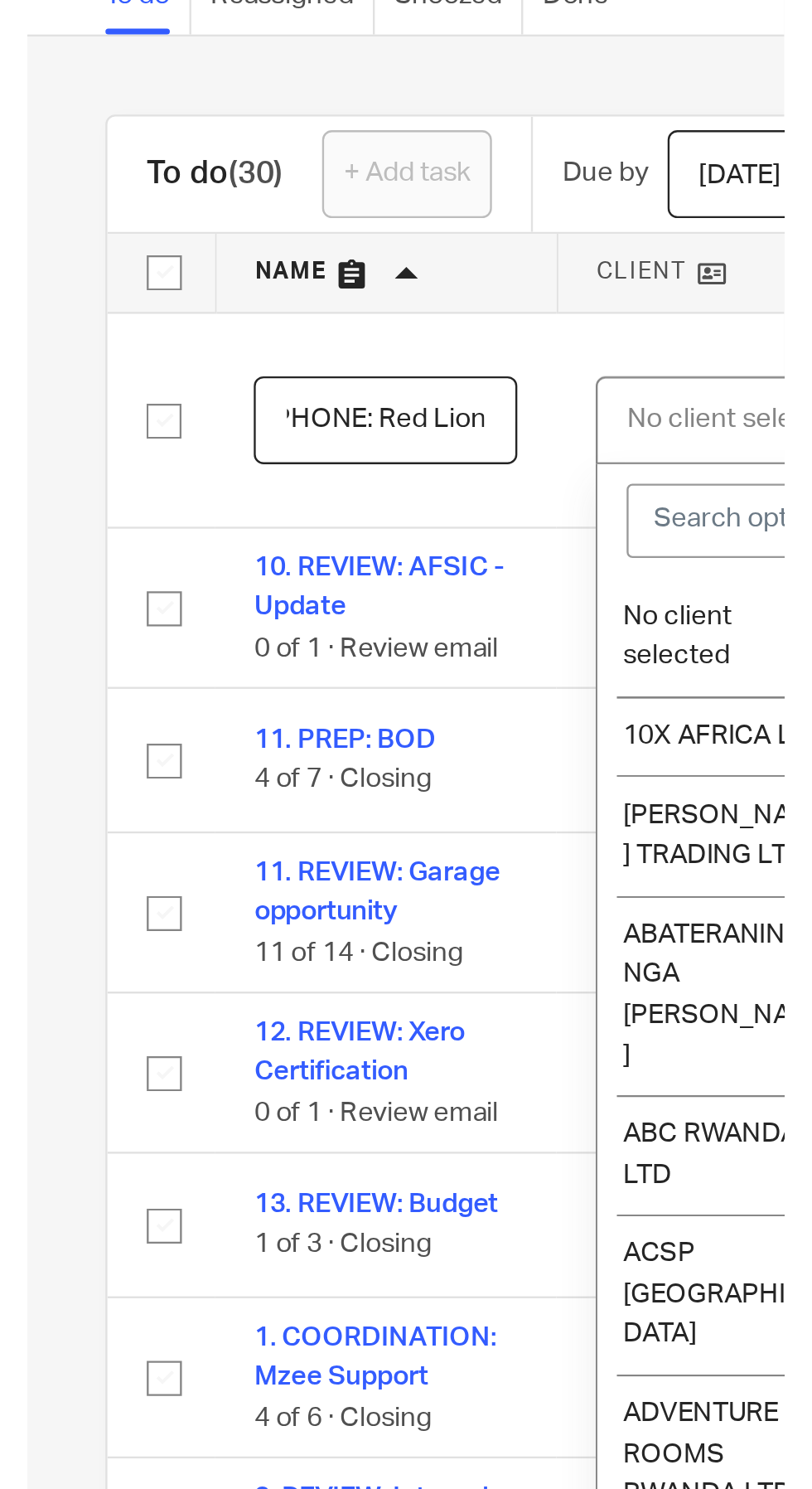
scroll to position [0, 0]
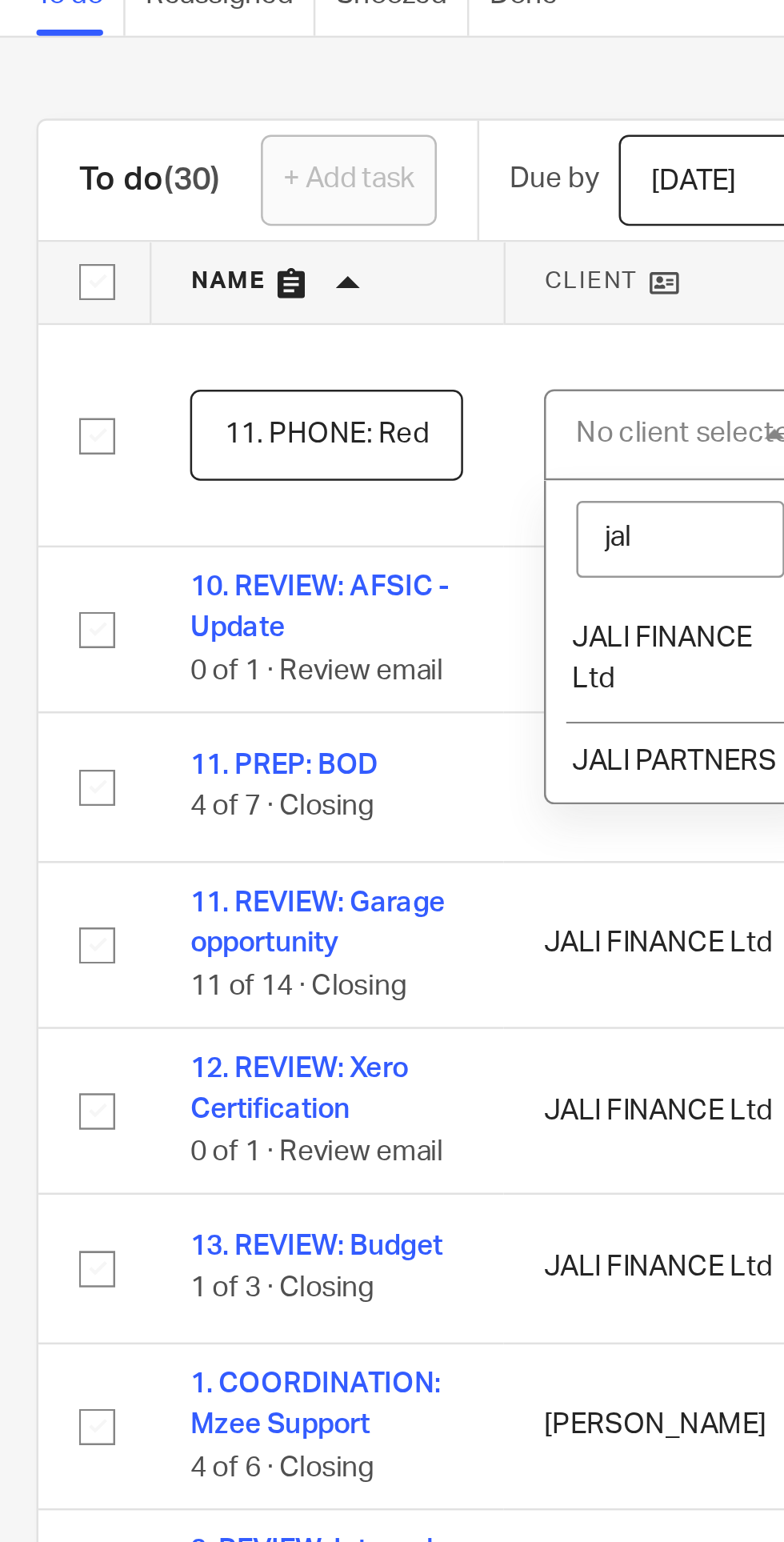
type input "jali"
click at [281, 363] on span "JALI PARTNERS" at bounding box center [284, 366] width 80 height 11
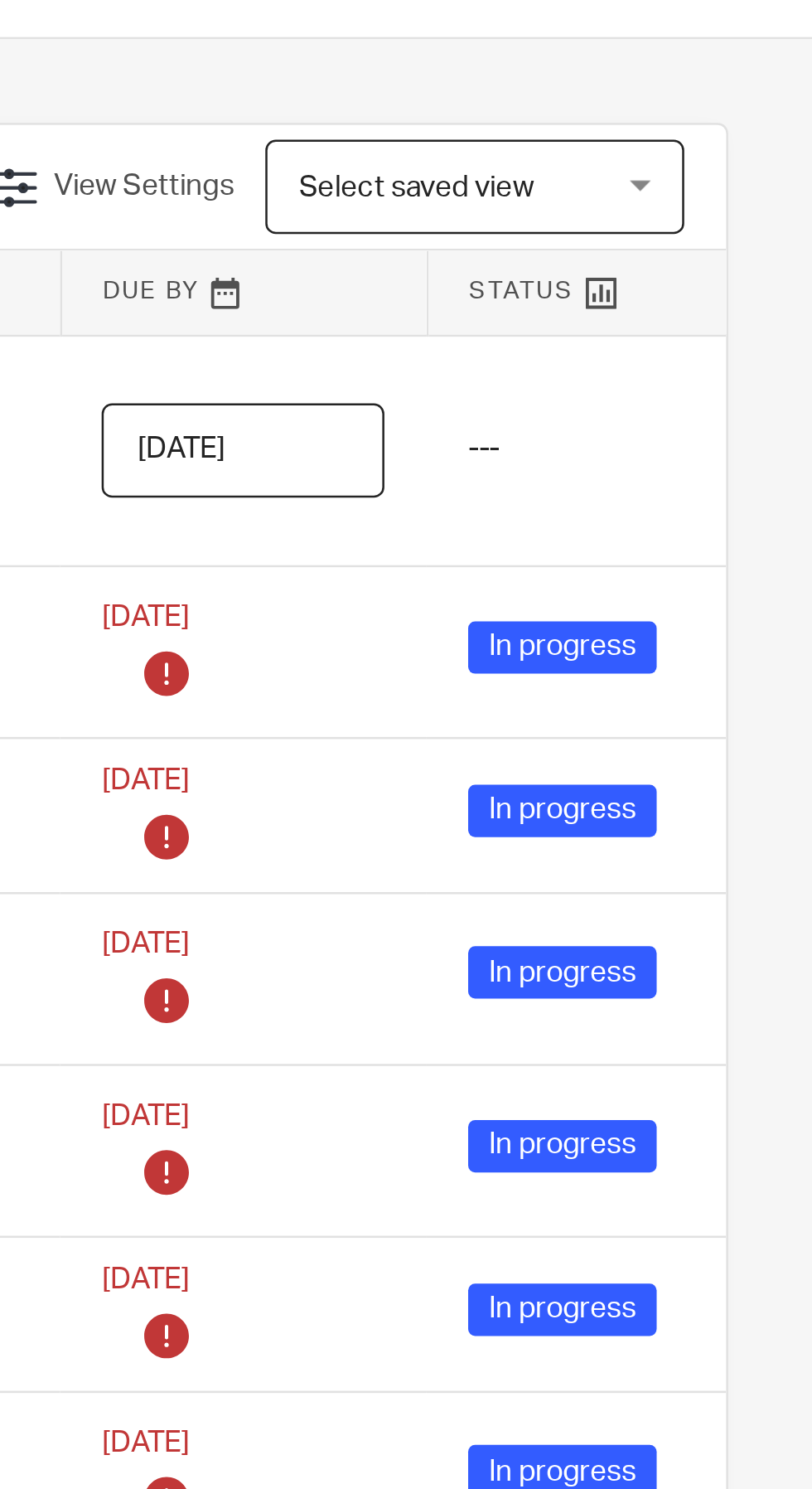
click at [623, 242] on input "[DATE]" at bounding box center [588, 245] width 112 height 37
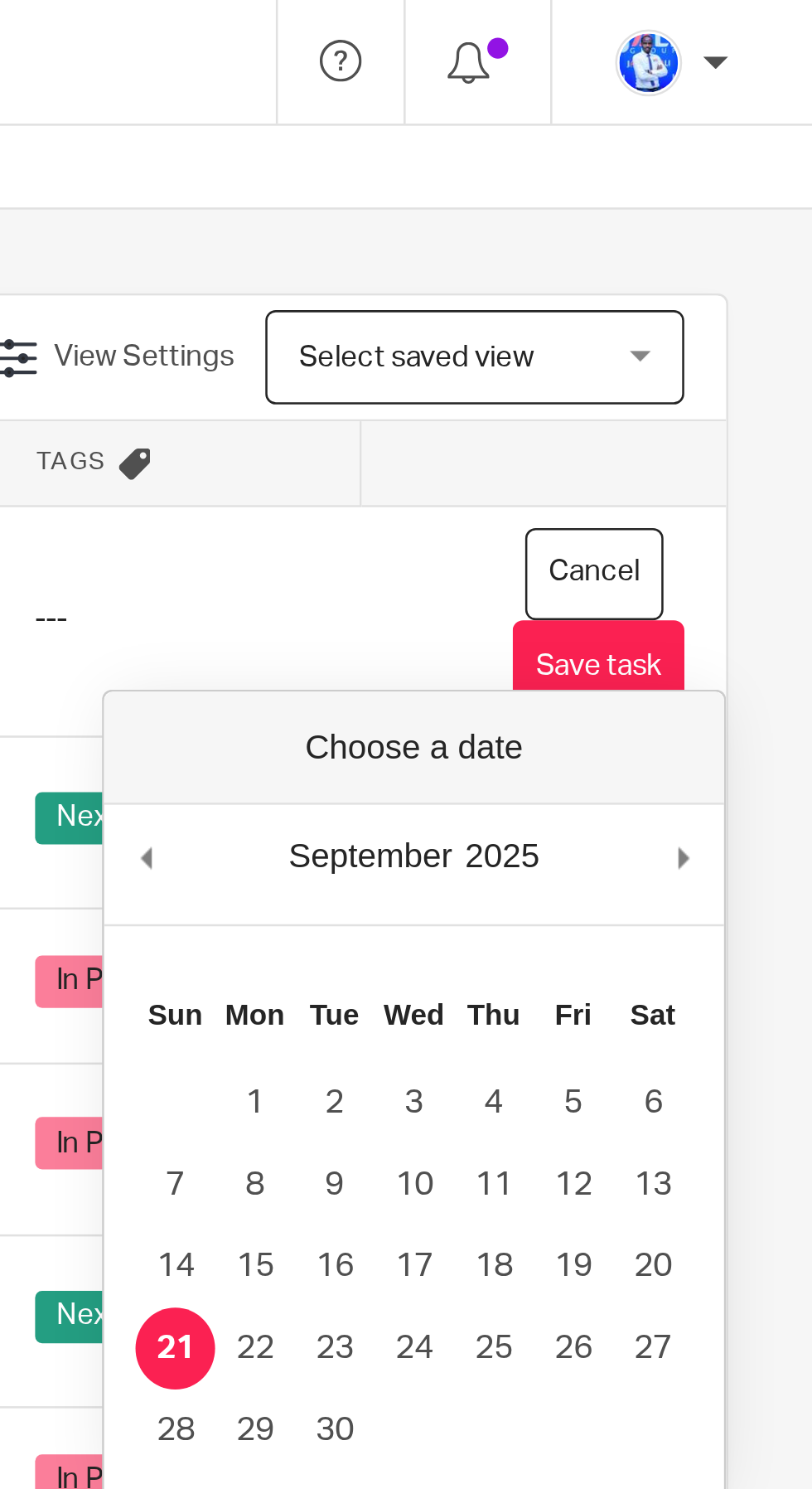
click at [741, 258] on button "Save task" at bounding box center [727, 264] width 68 height 37
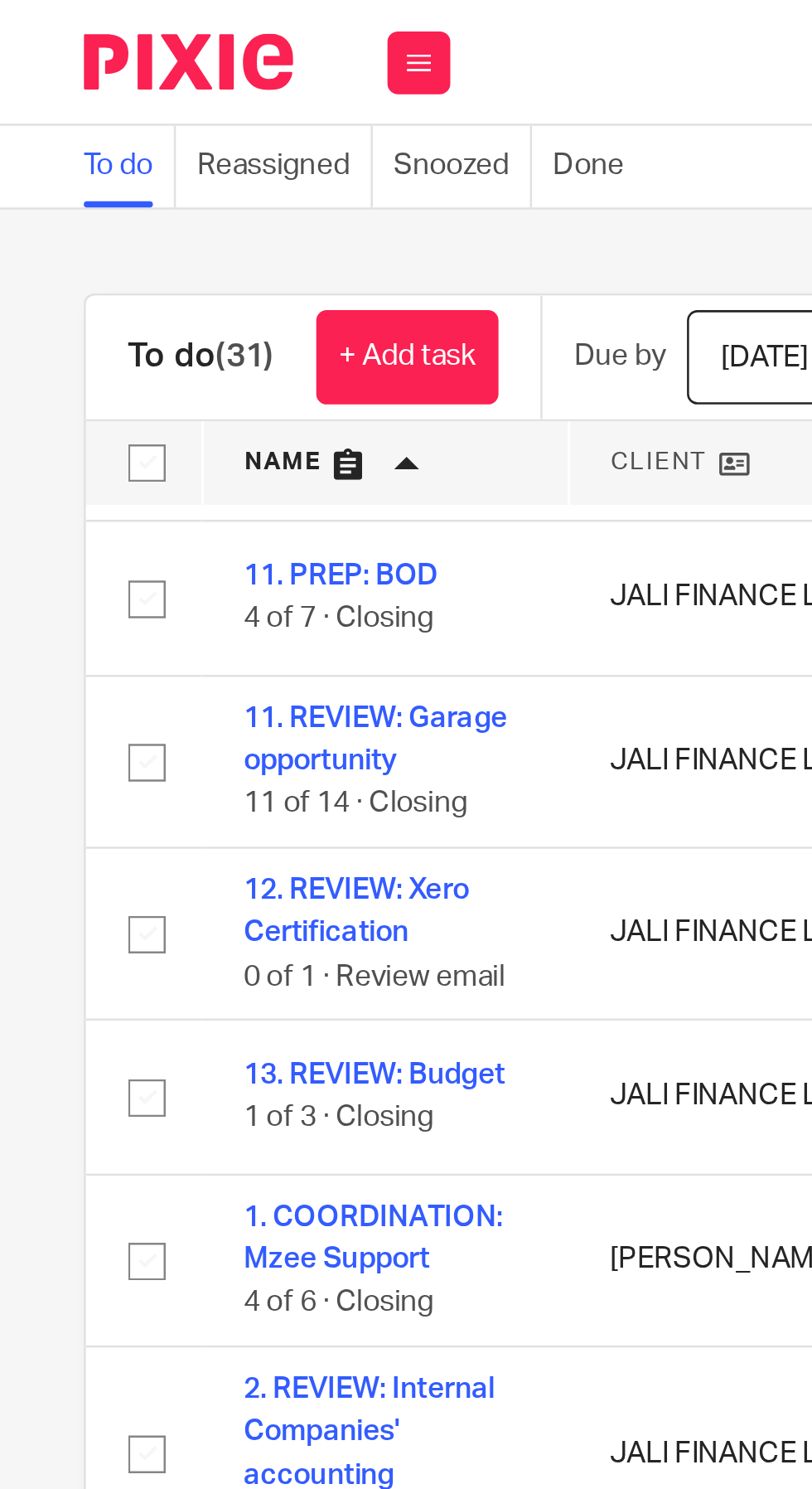
scroll to position [121, 0]
click at [172, 131] on link "+ Add task" at bounding box center [161, 140] width 72 height 37
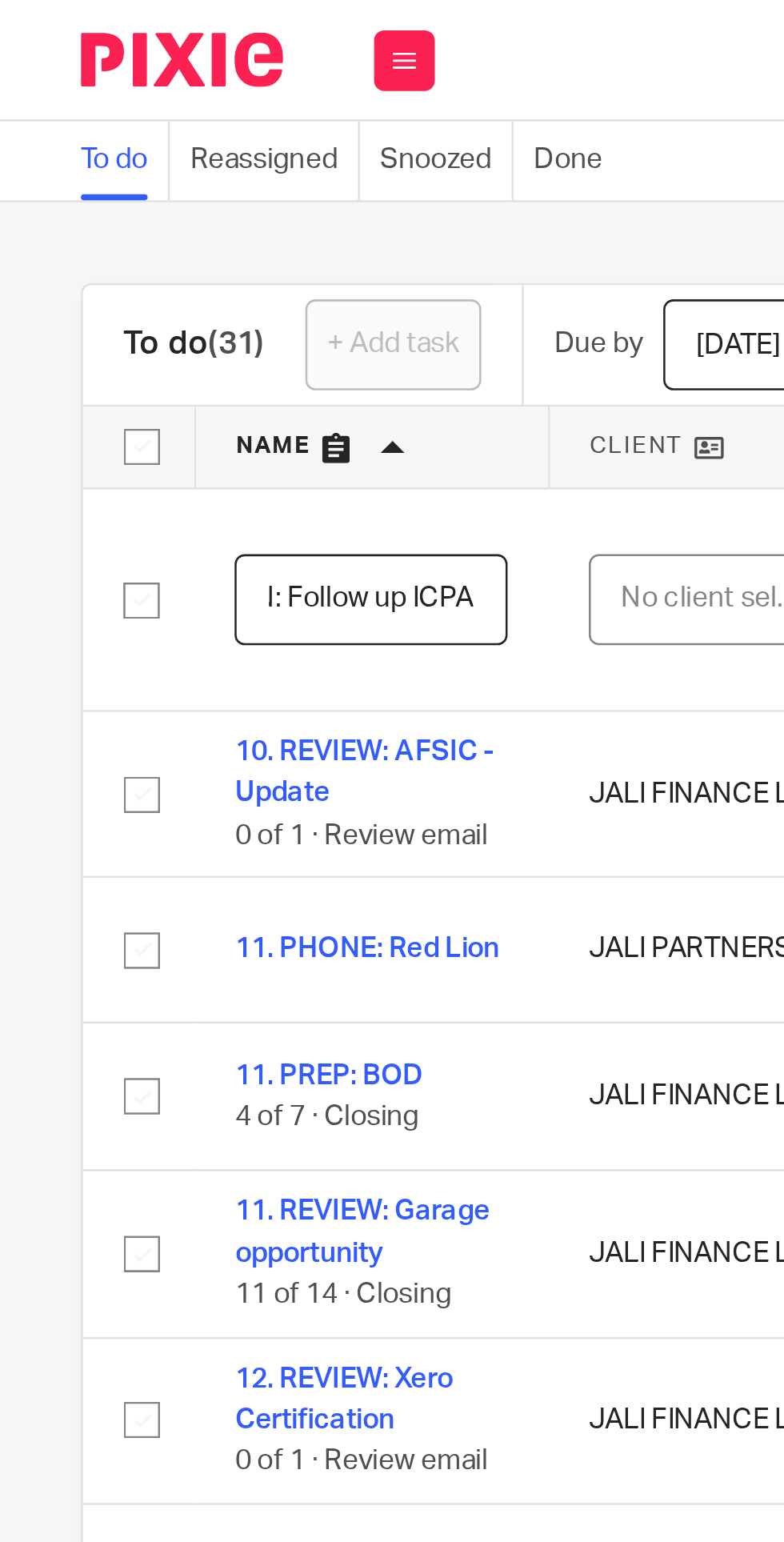
scroll to position [0, 90]
type input "COORDINATION: Follow up ICPAR"
click at [271, 235] on div "No client selected" at bounding box center [283, 237] width 75 height 33
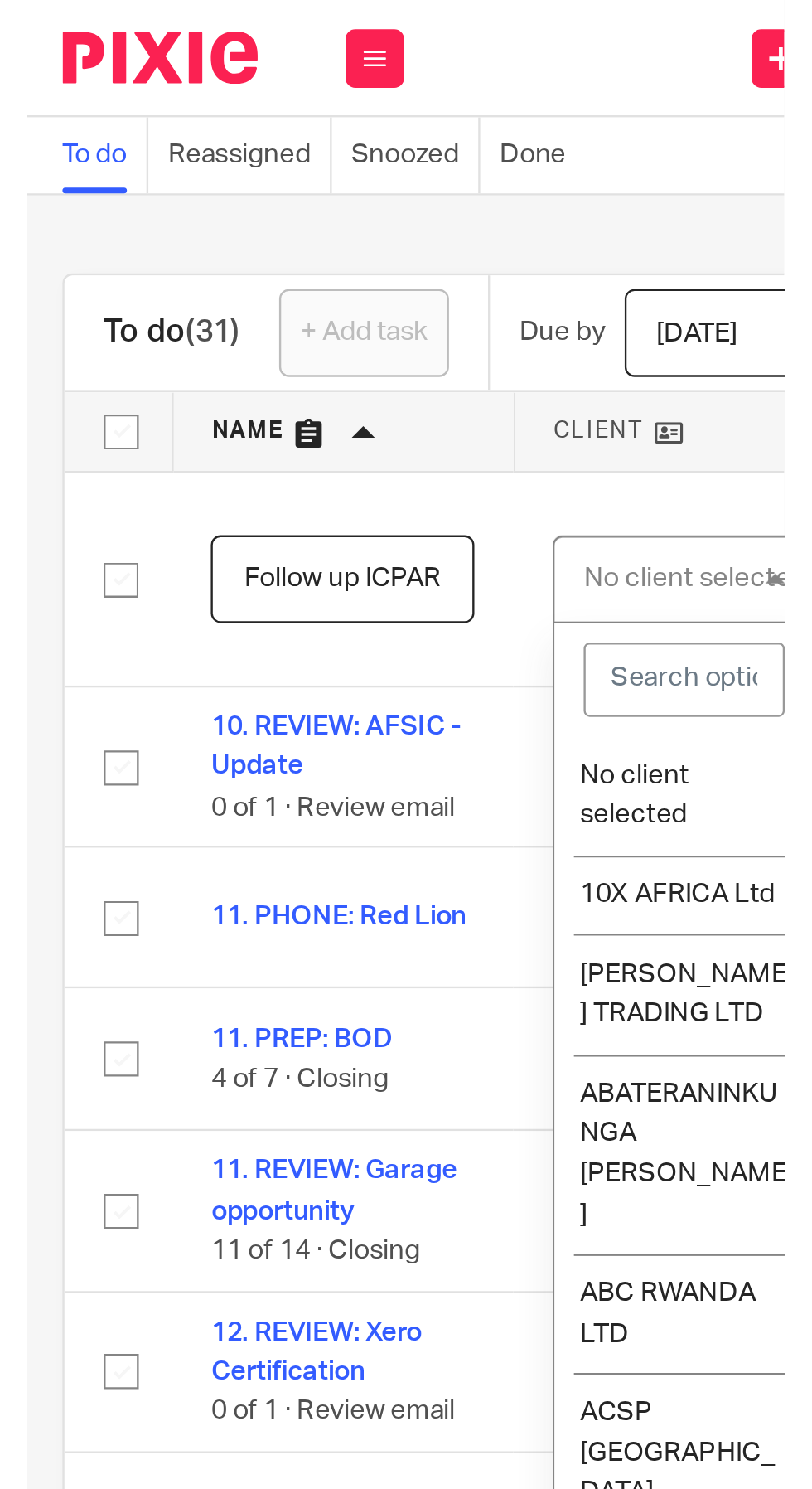
scroll to position [0, 0]
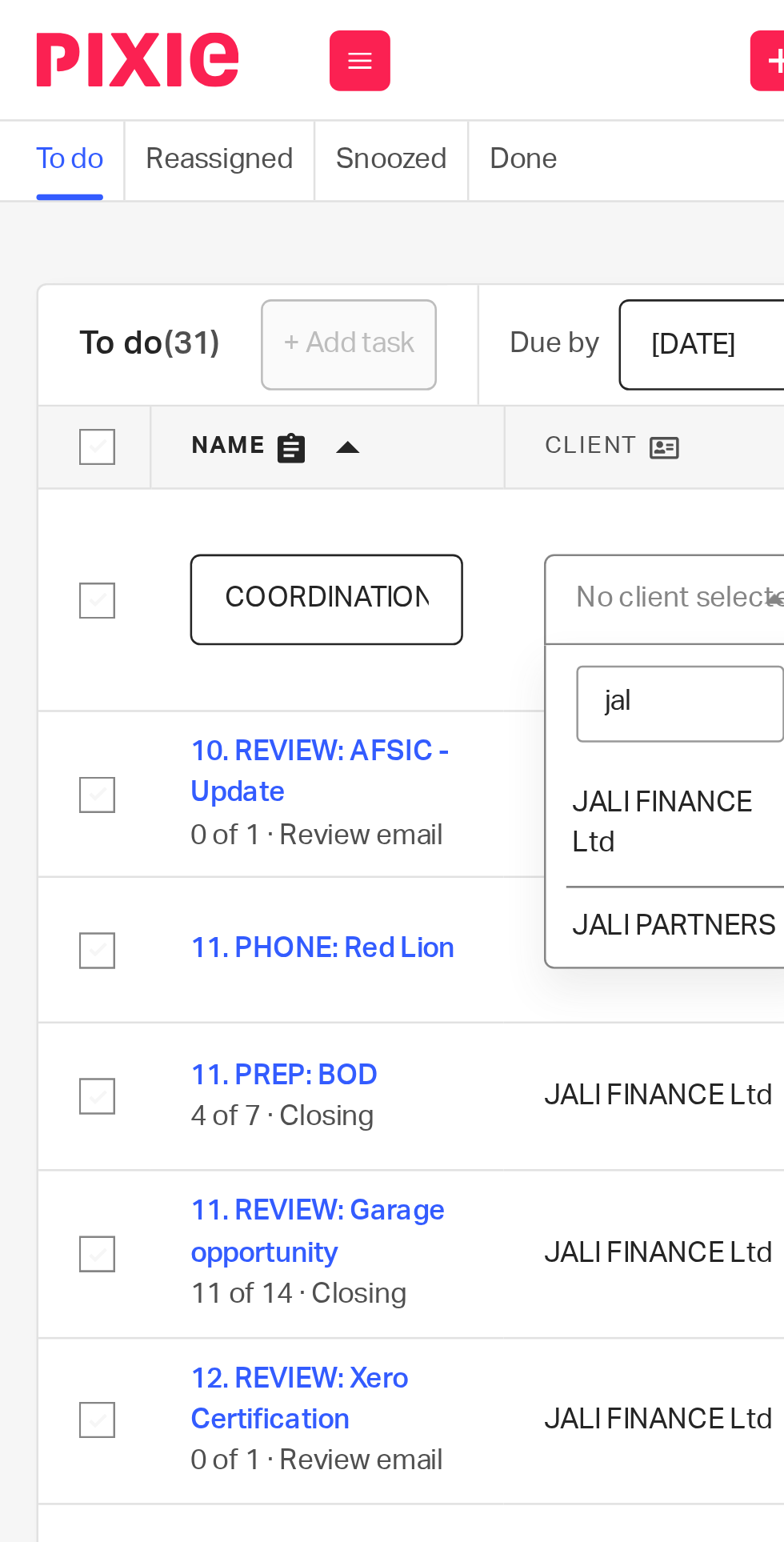
type input "jali"
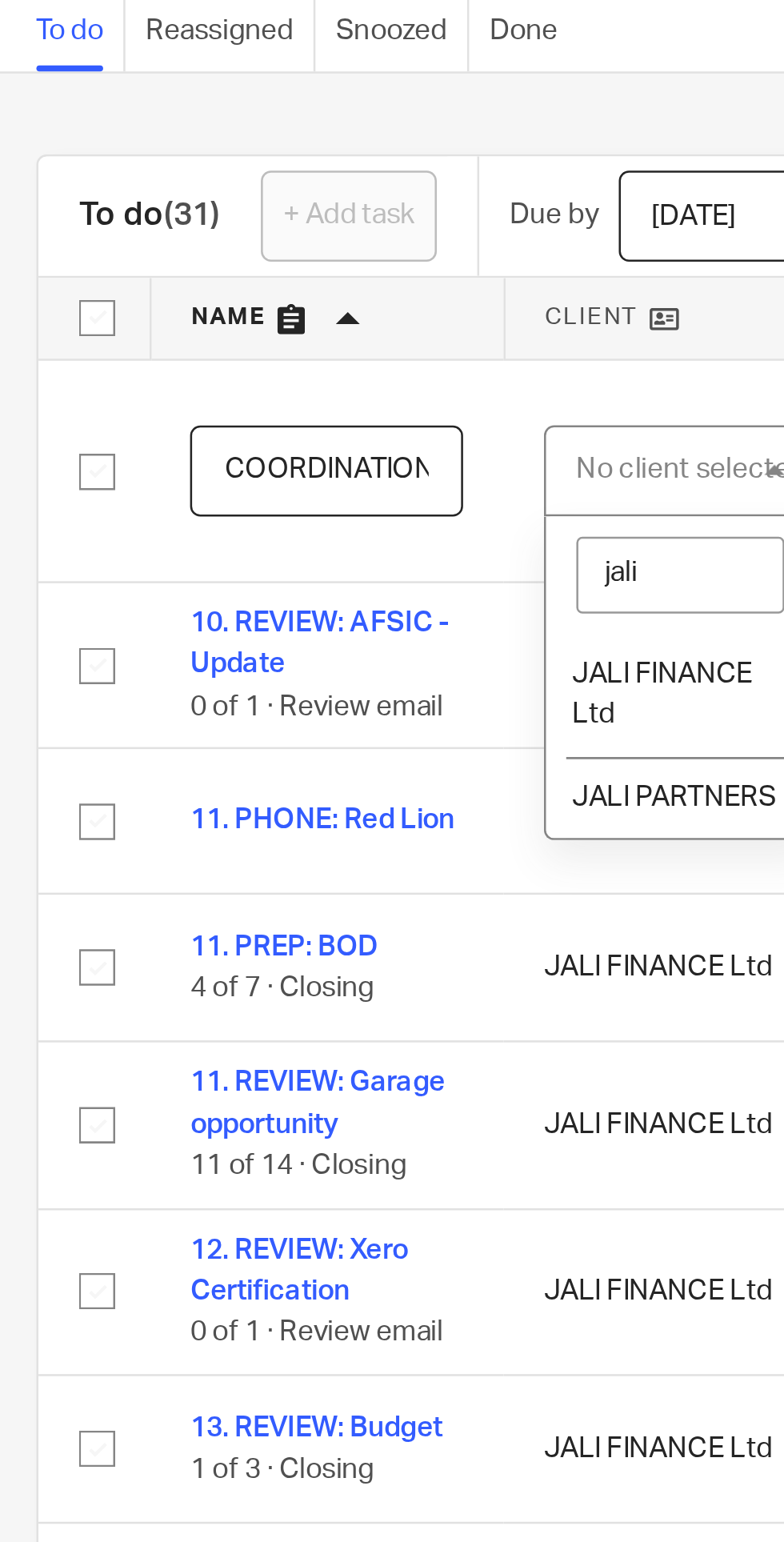
click at [285, 365] on span "JALI PARTNERS" at bounding box center [284, 366] width 80 height 11
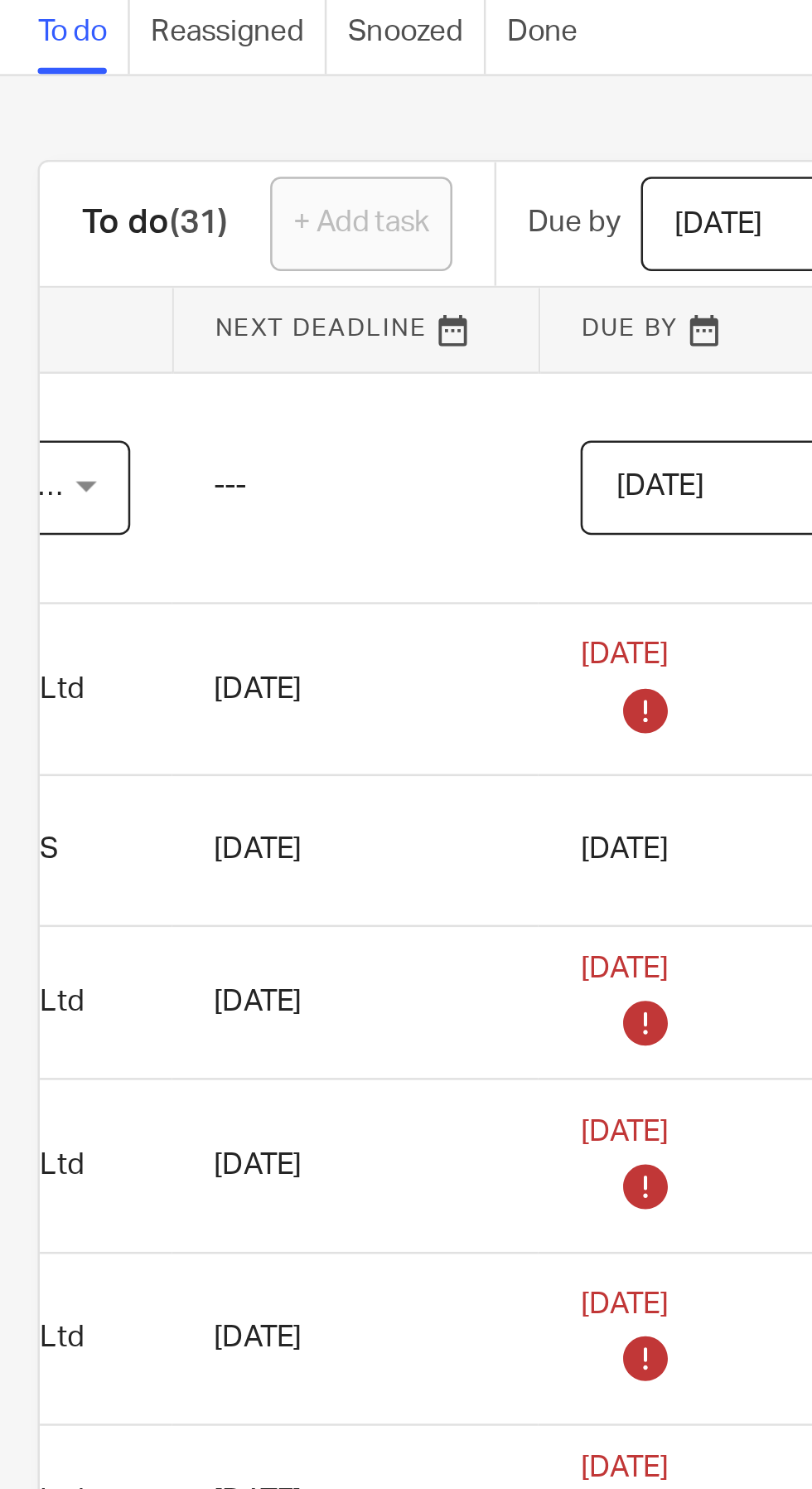
scroll to position [0, 317]
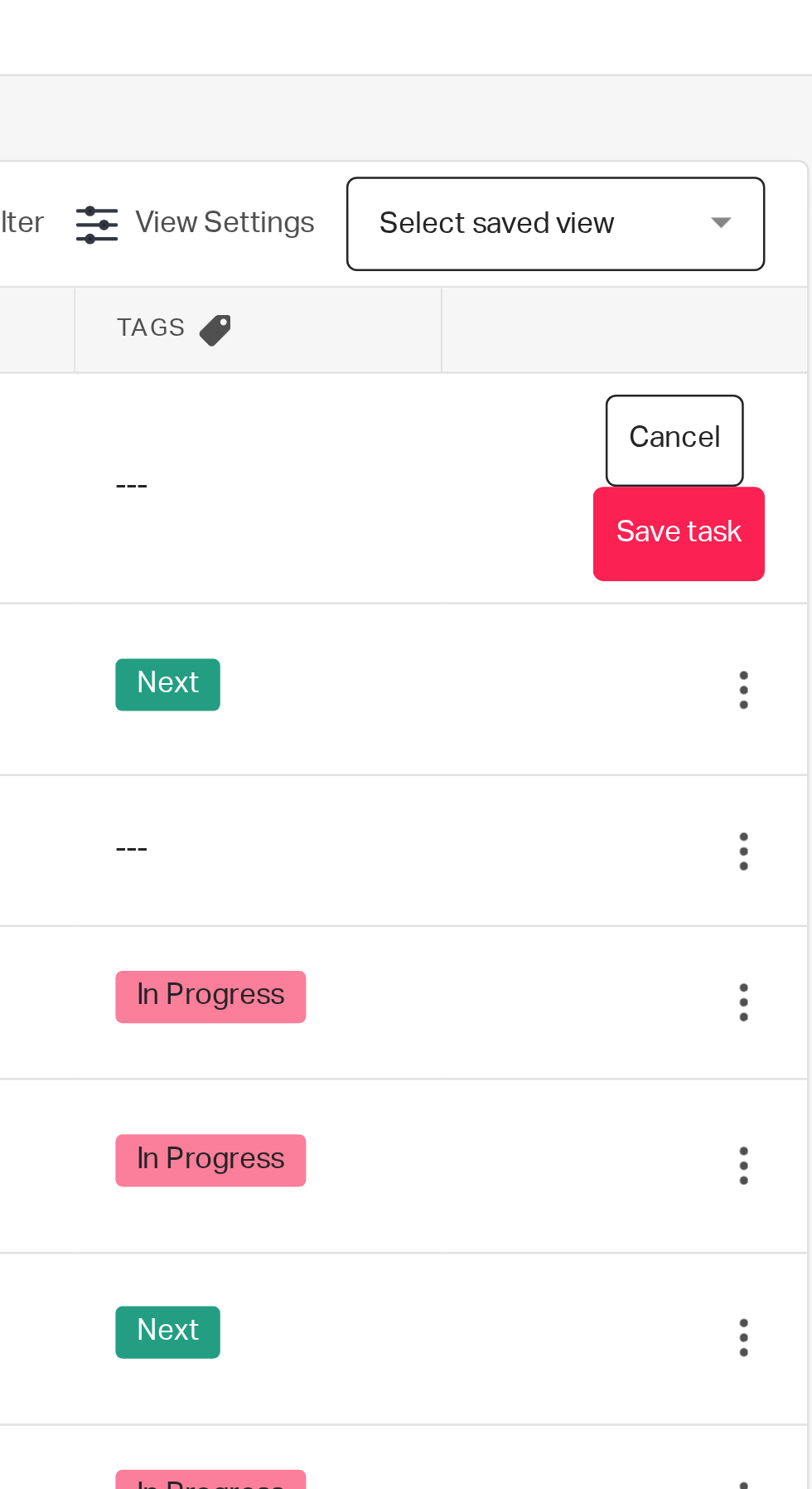
click at [733, 266] on button "Save task" at bounding box center [727, 264] width 68 height 37
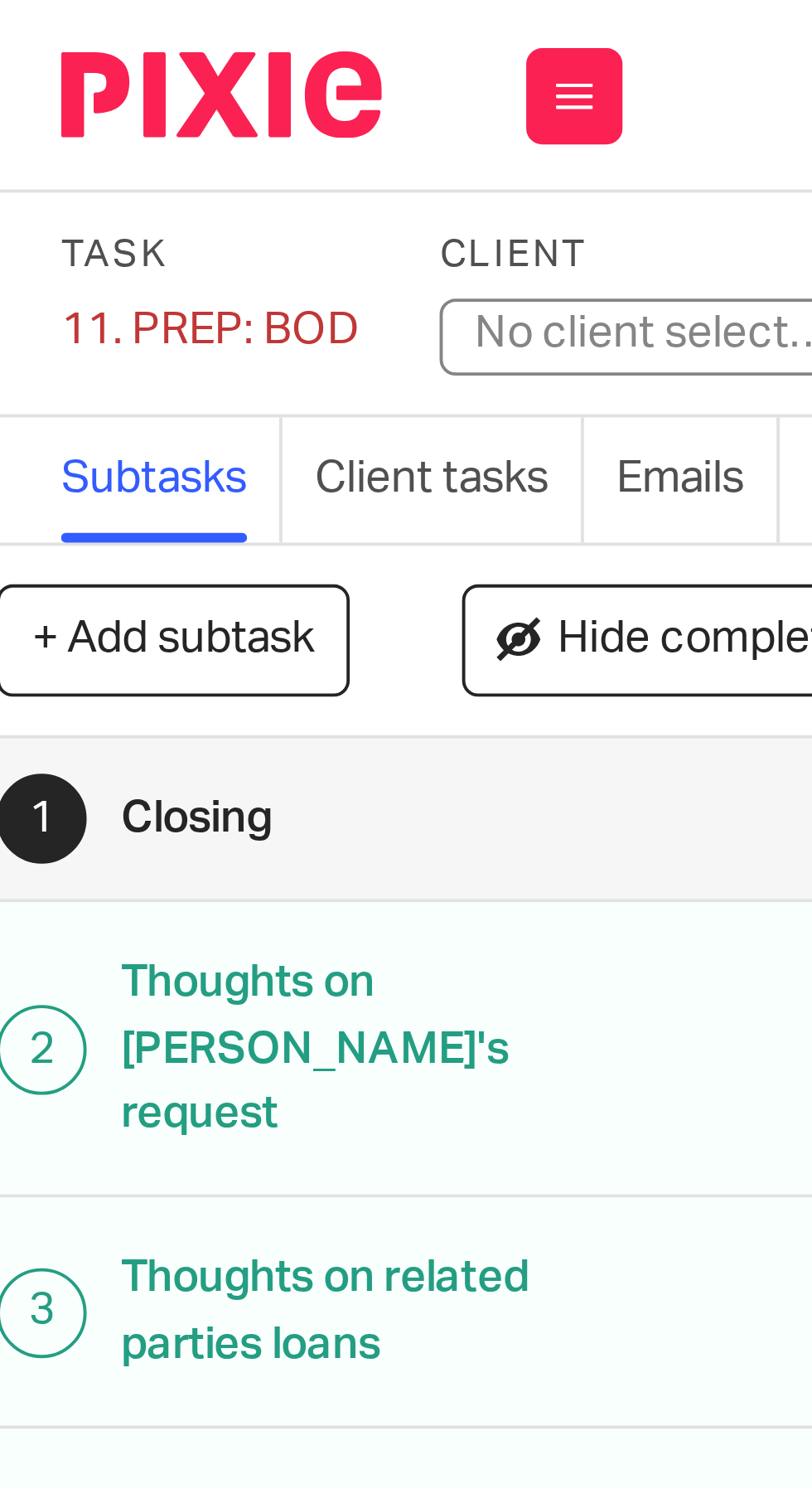
click at [58, 83] on div "11. PREP: BOD Save 11. PREP: BOD" at bounding box center [72, 85] width 77 height 16
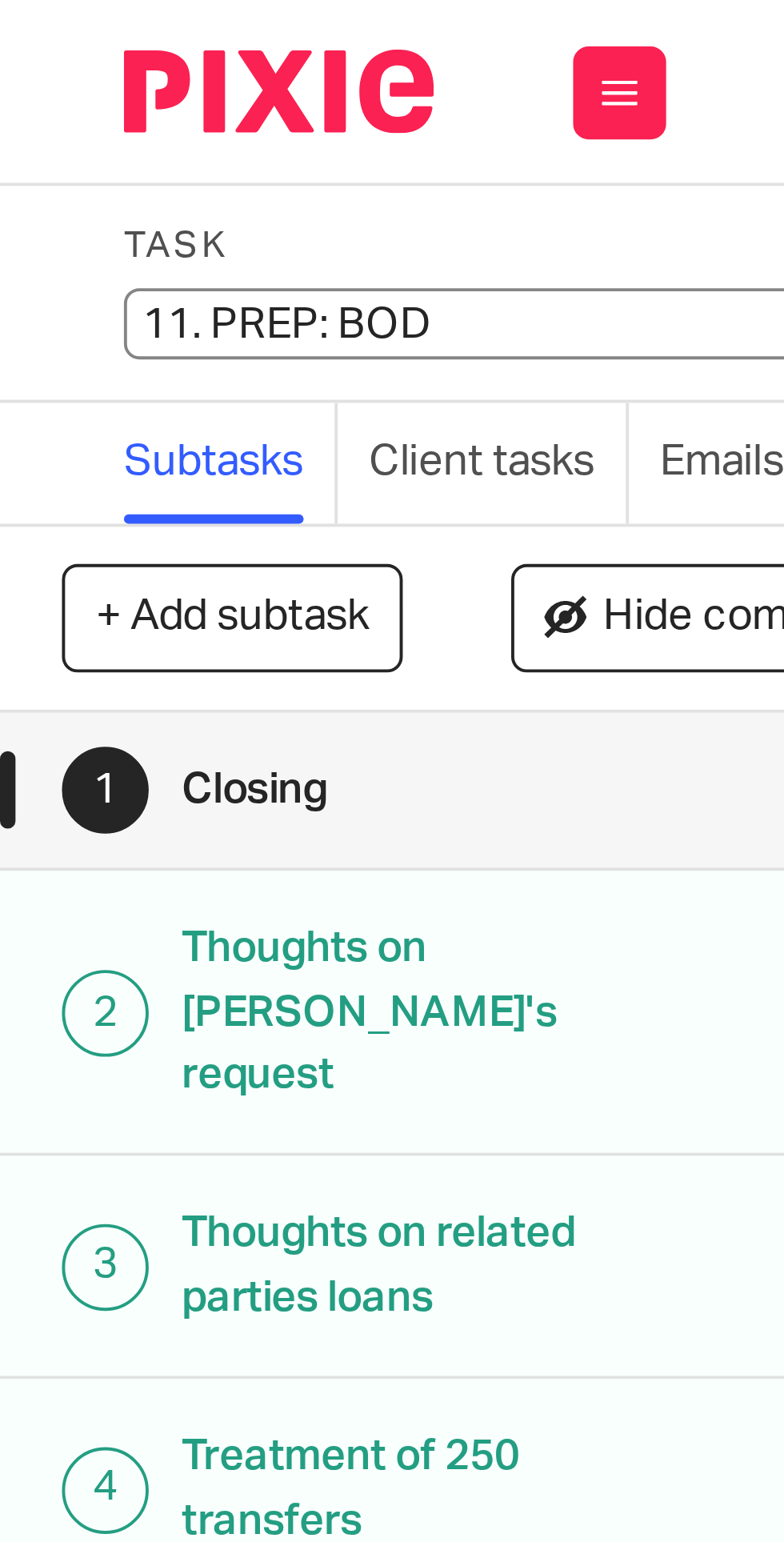
click at [58, 82] on input "11. PREP: BOD" at bounding box center [149, 83] width 234 height 18
click at [57, 86] on input "11. PREP: BOD" at bounding box center [149, 83] width 234 height 18
type input "14. PREP: BOD"
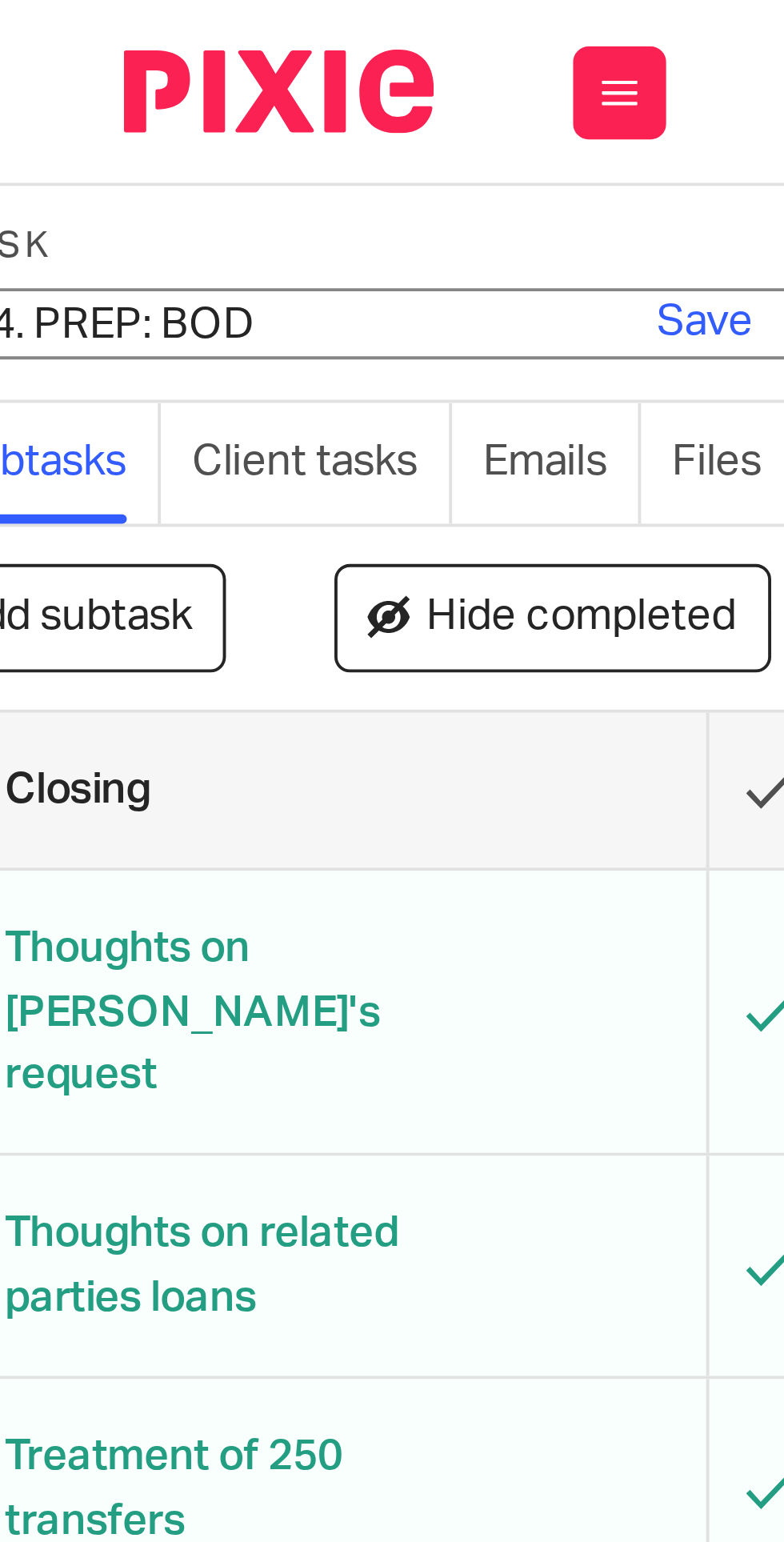
scroll to position [0, 90]
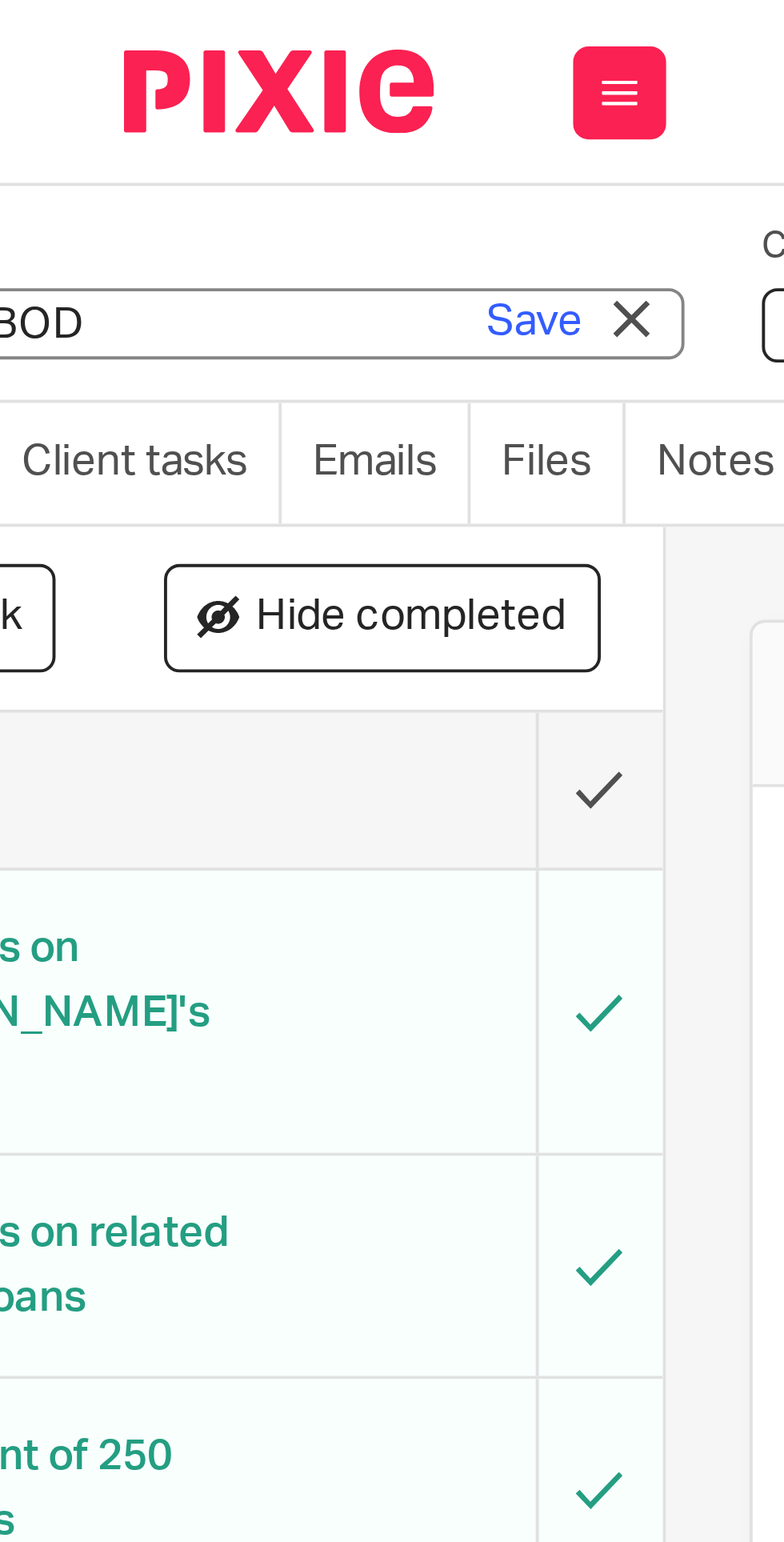
click at [140, 80] on link "Save" at bounding box center [138, 83] width 24 height 16
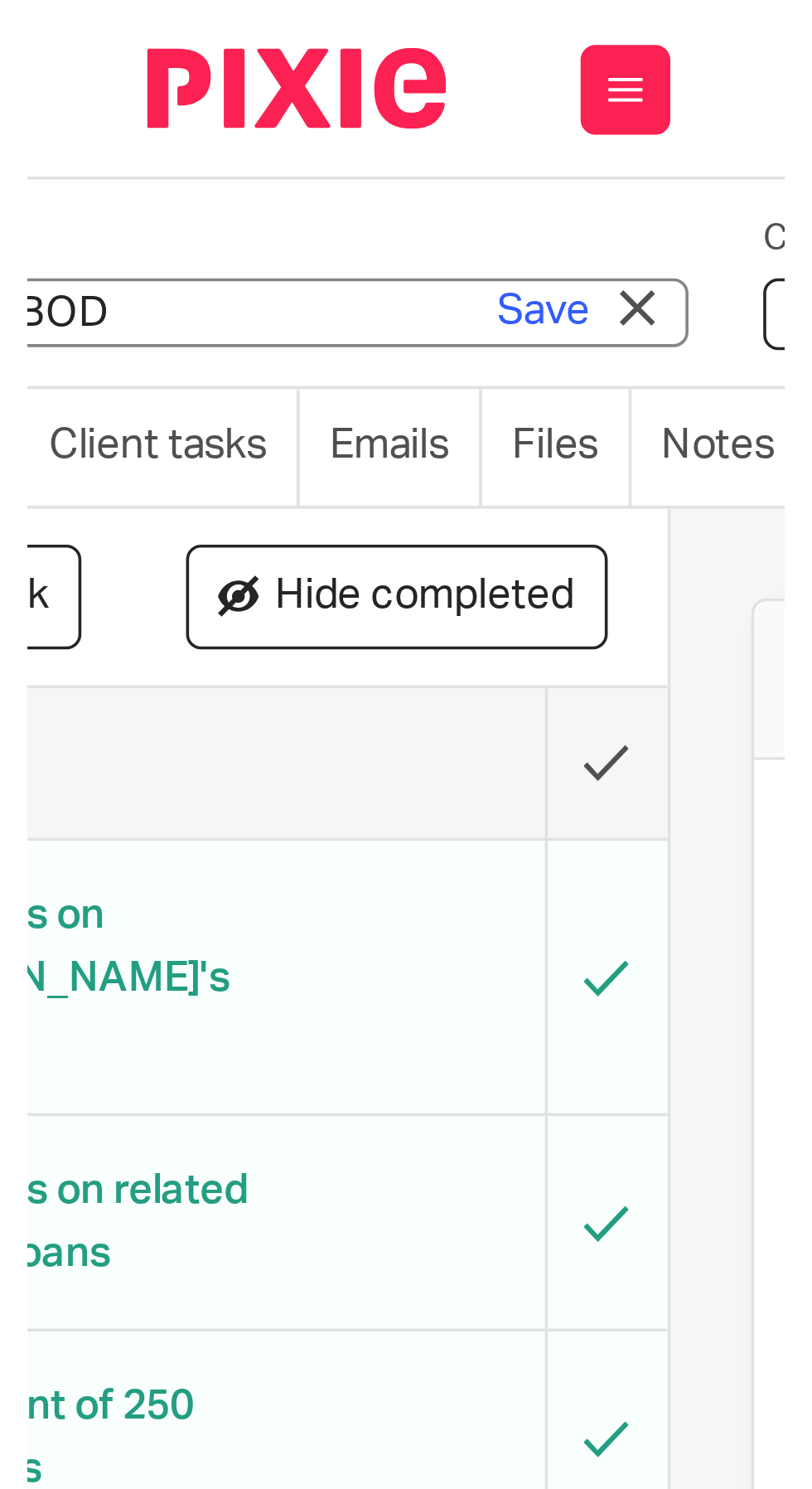
scroll to position [0, 0]
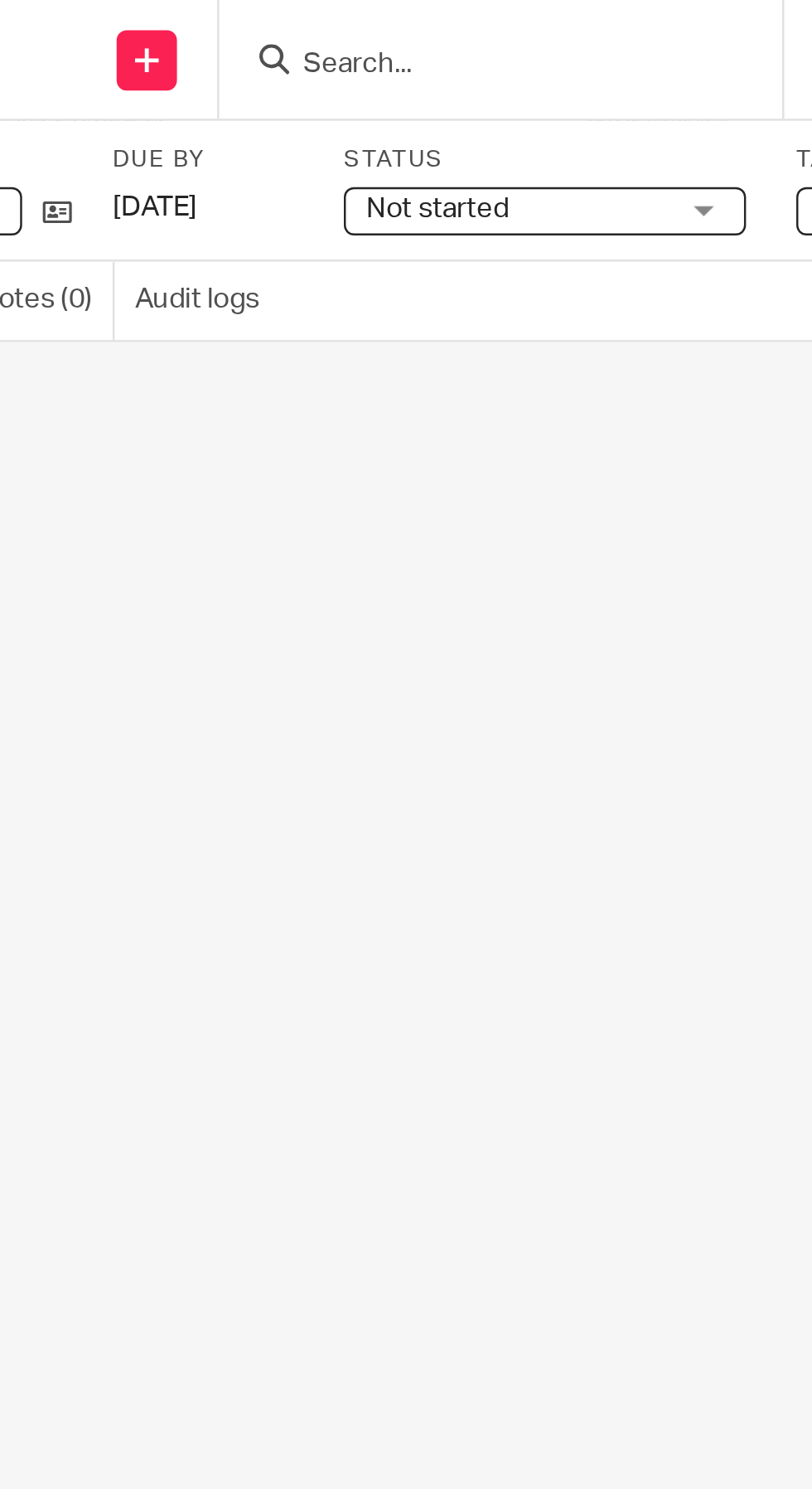
click at [524, 84] on span "Not started" at bounding box center [490, 86] width 124 height 17
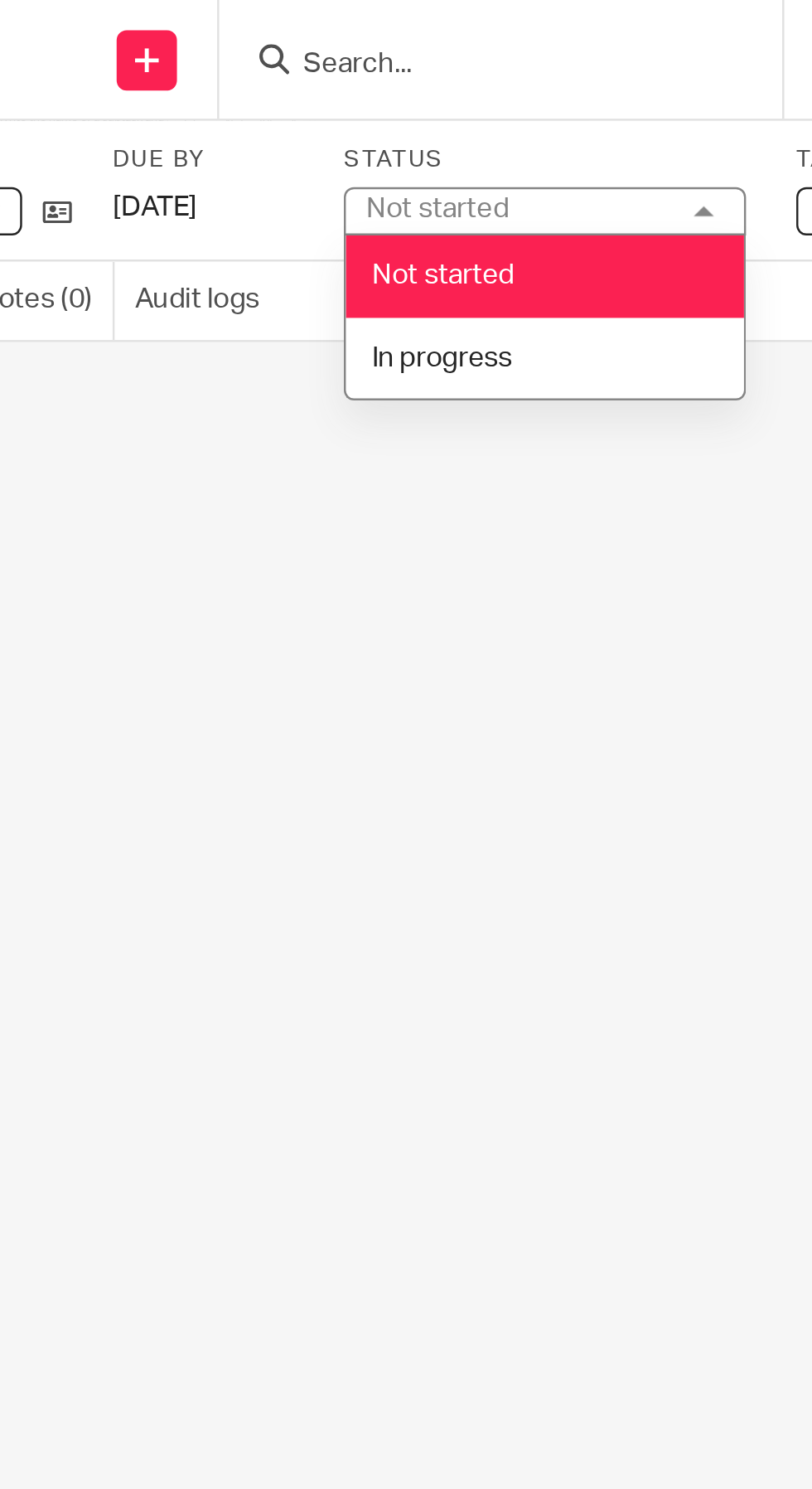
click at [502, 153] on li "In progress" at bounding box center [502, 149] width 164 height 34
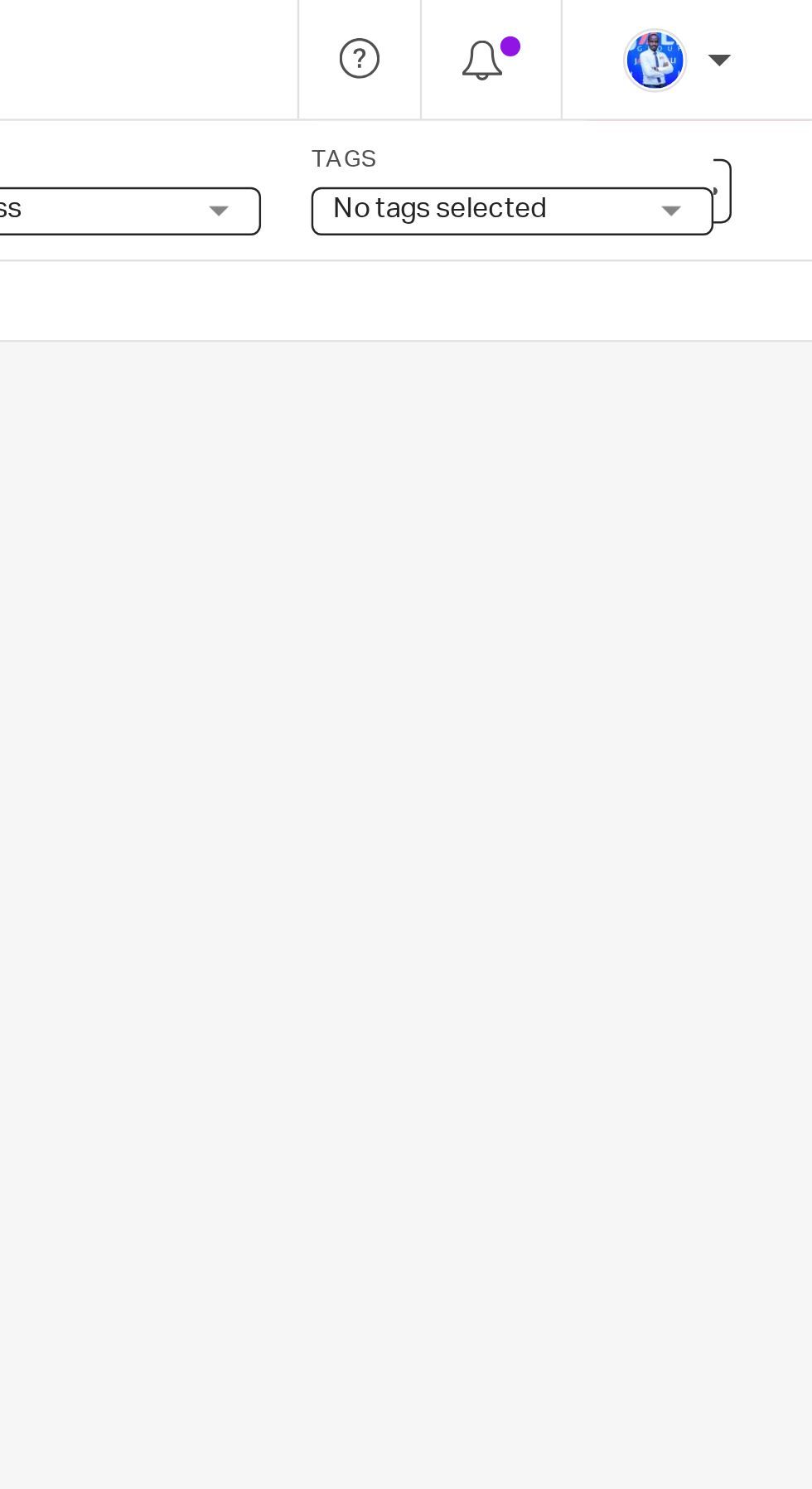
click at [705, 83] on span "No tags selected" at bounding box center [676, 86] width 124 height 17
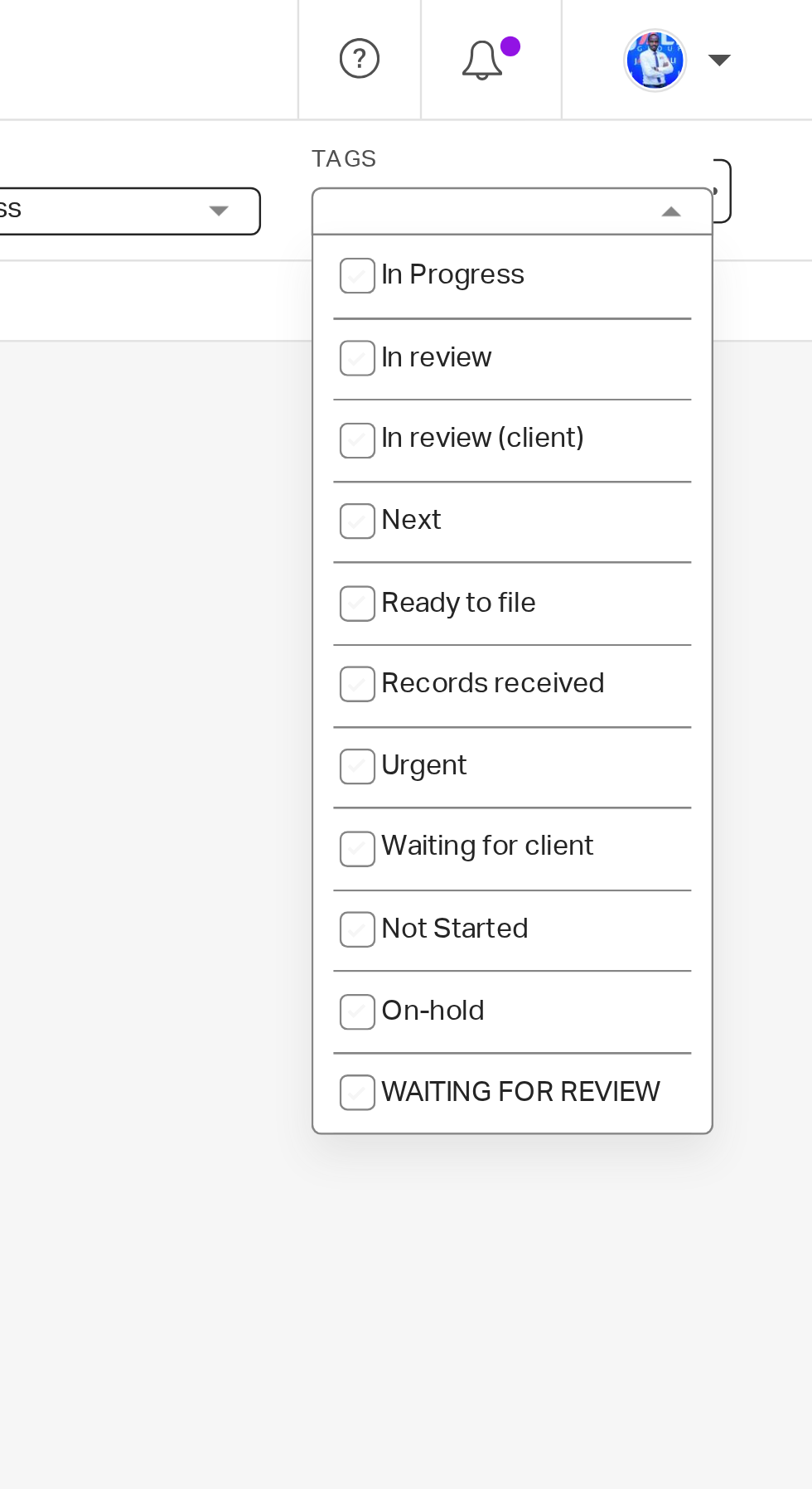
click at [682, 214] on li "Next" at bounding box center [688, 216] width 164 height 34
checkbox input "true"
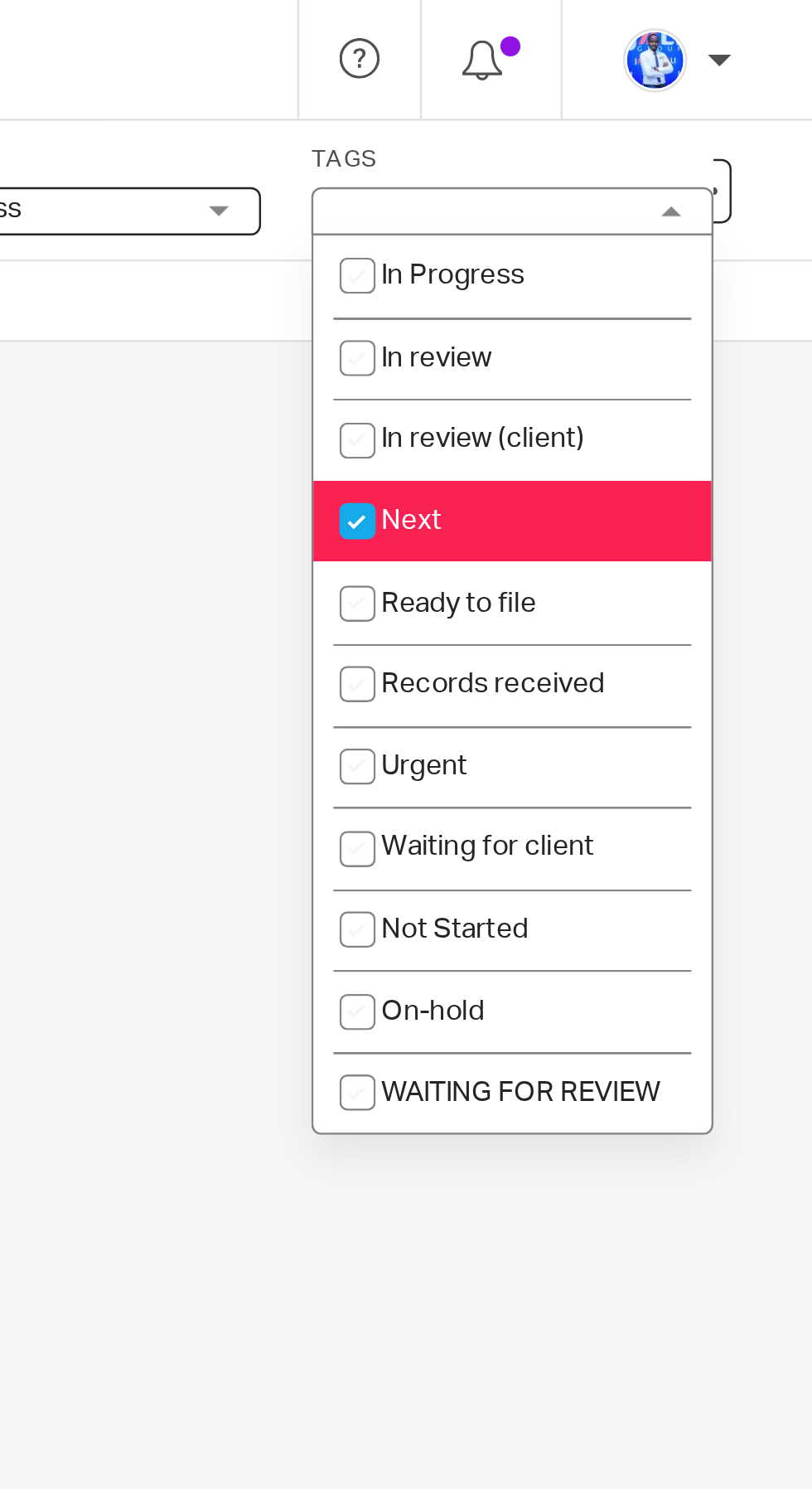
click at [537, 387] on div "No subtasks created so far. Write the name of a subtask and start organising yo…" at bounding box center [406, 815] width 812 height 1348
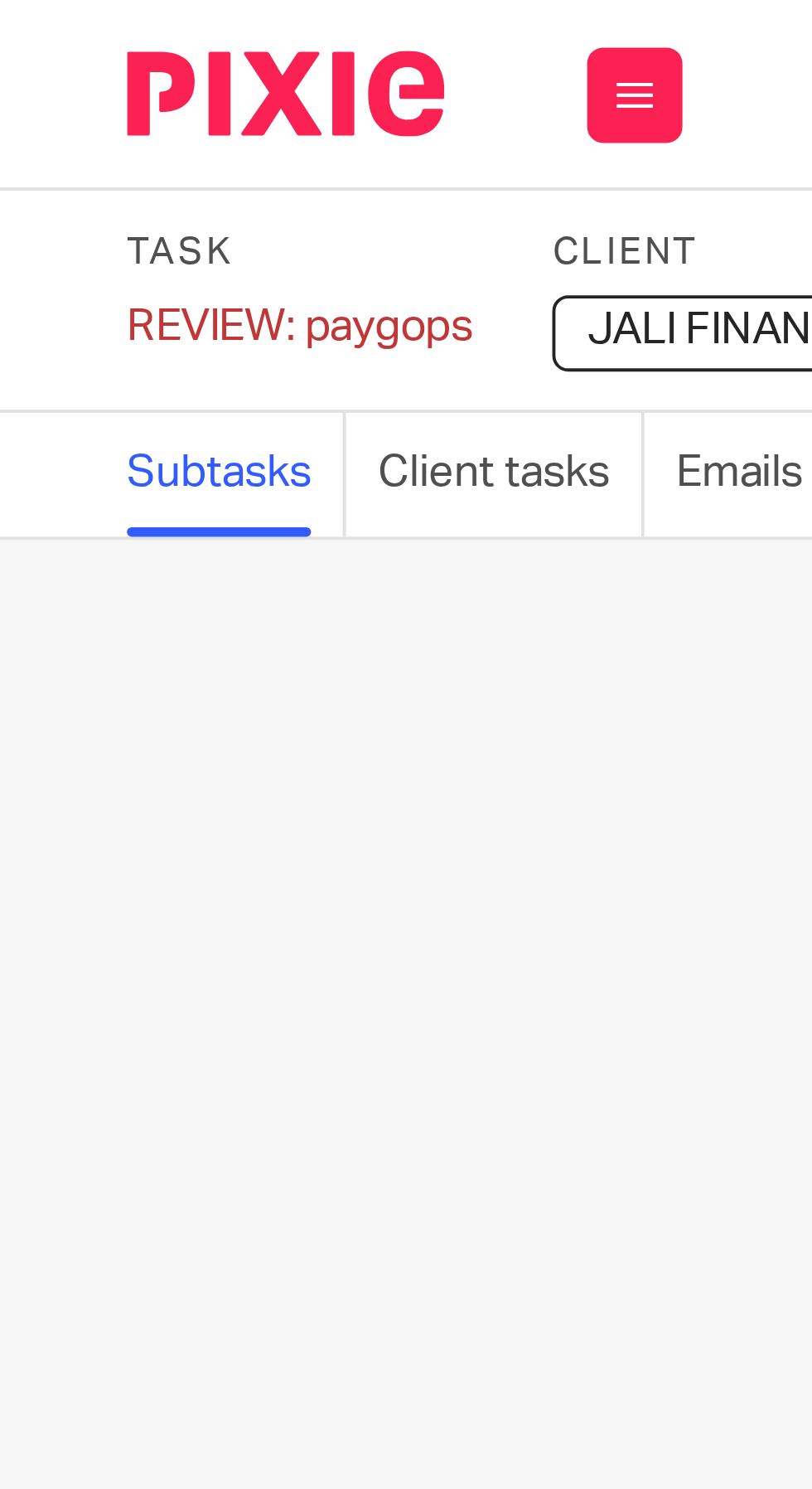
click at [51, 83] on div "REVIEW: paygops Save REVIEW: paygops" at bounding box center [79, 85] width 91 height 16
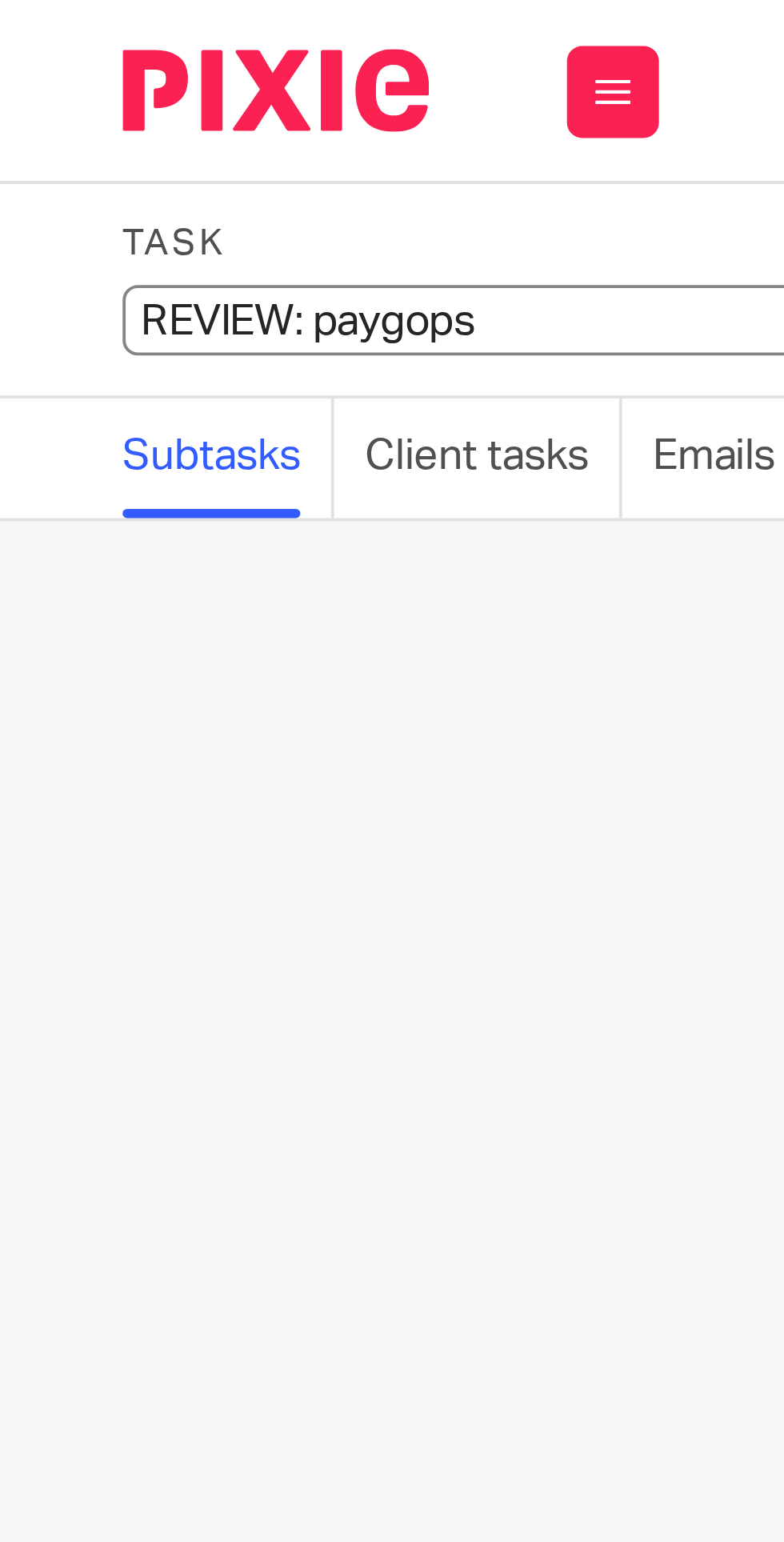
click at [59, 82] on input "REVIEW: paygops" at bounding box center [149, 83] width 234 height 18
click at [58, 83] on input "REVIEW: paygops" at bounding box center [149, 83] width 234 height 18
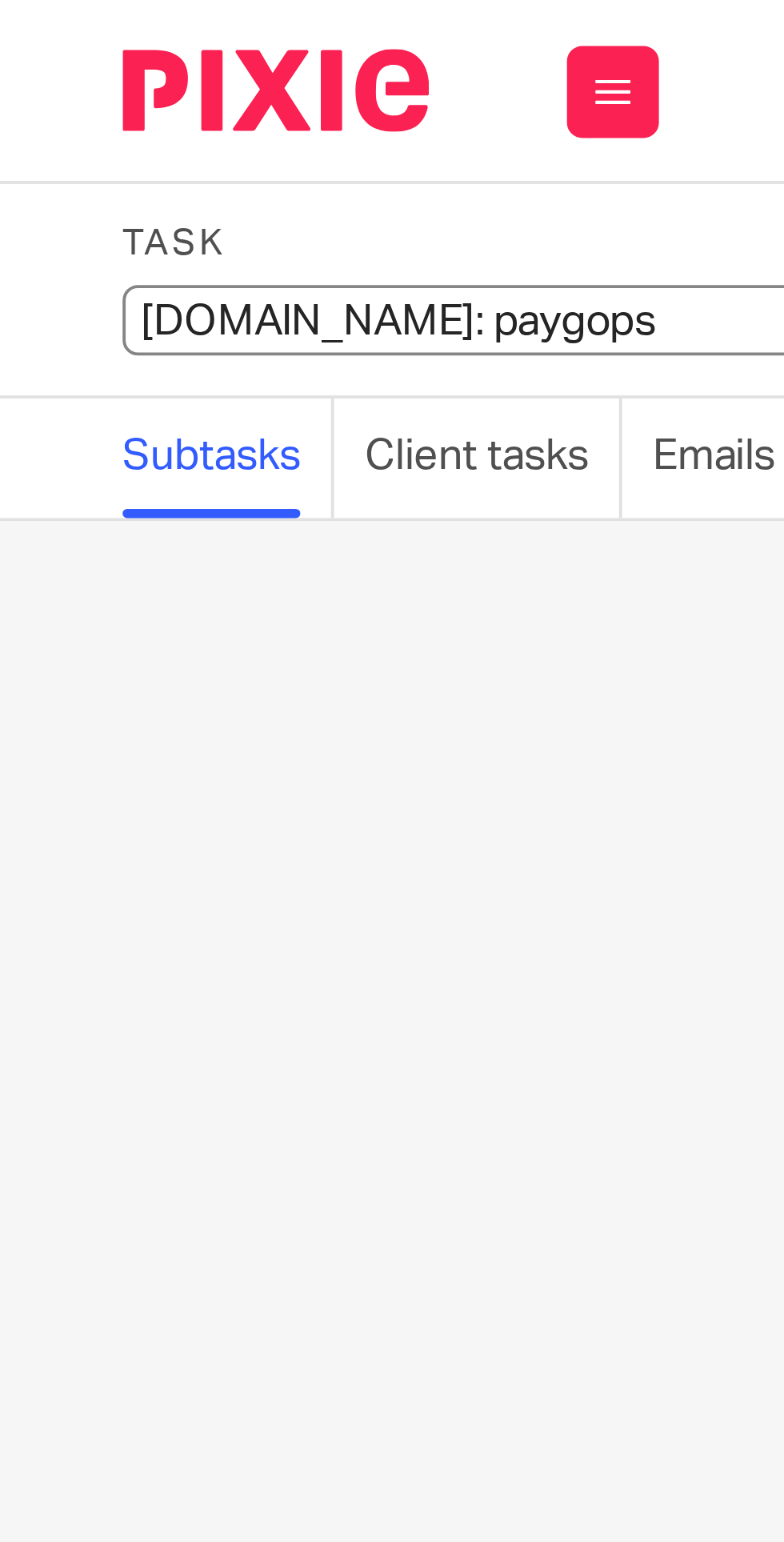
type input "15. REVIEW: paygops"
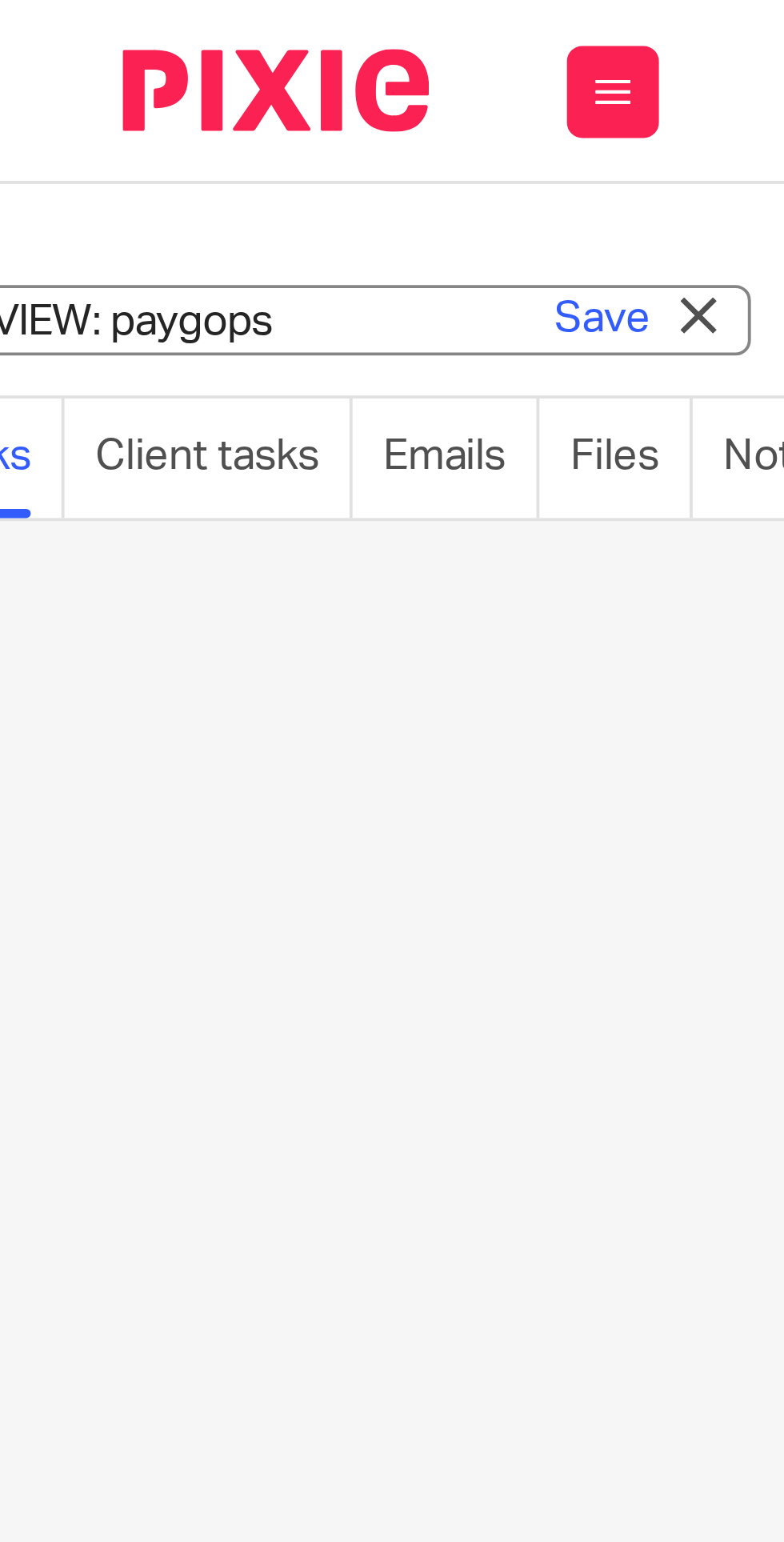
scroll to position [0, 90]
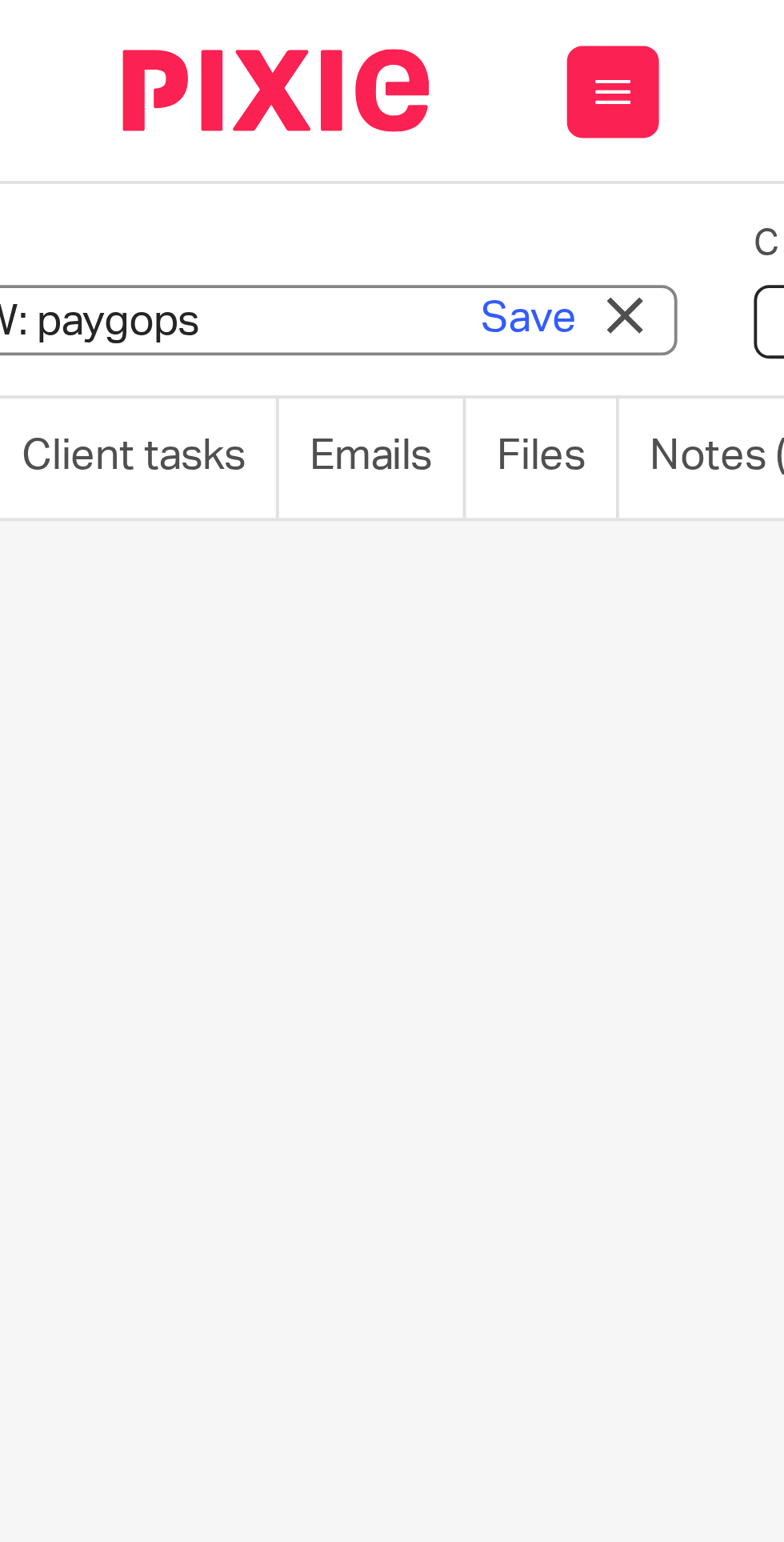
click at [135, 80] on link "Save" at bounding box center [138, 83] width 24 height 16
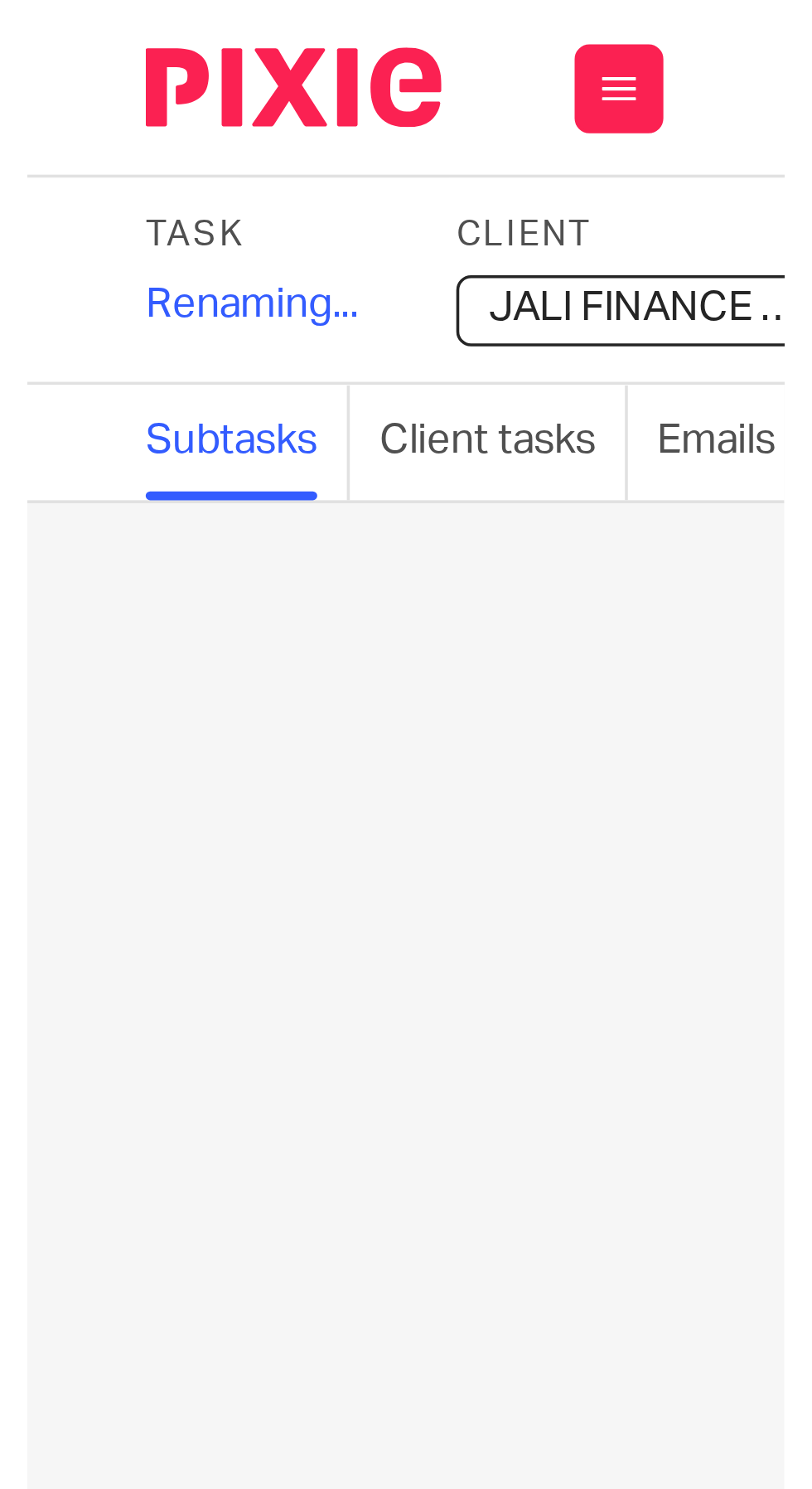
scroll to position [0, 0]
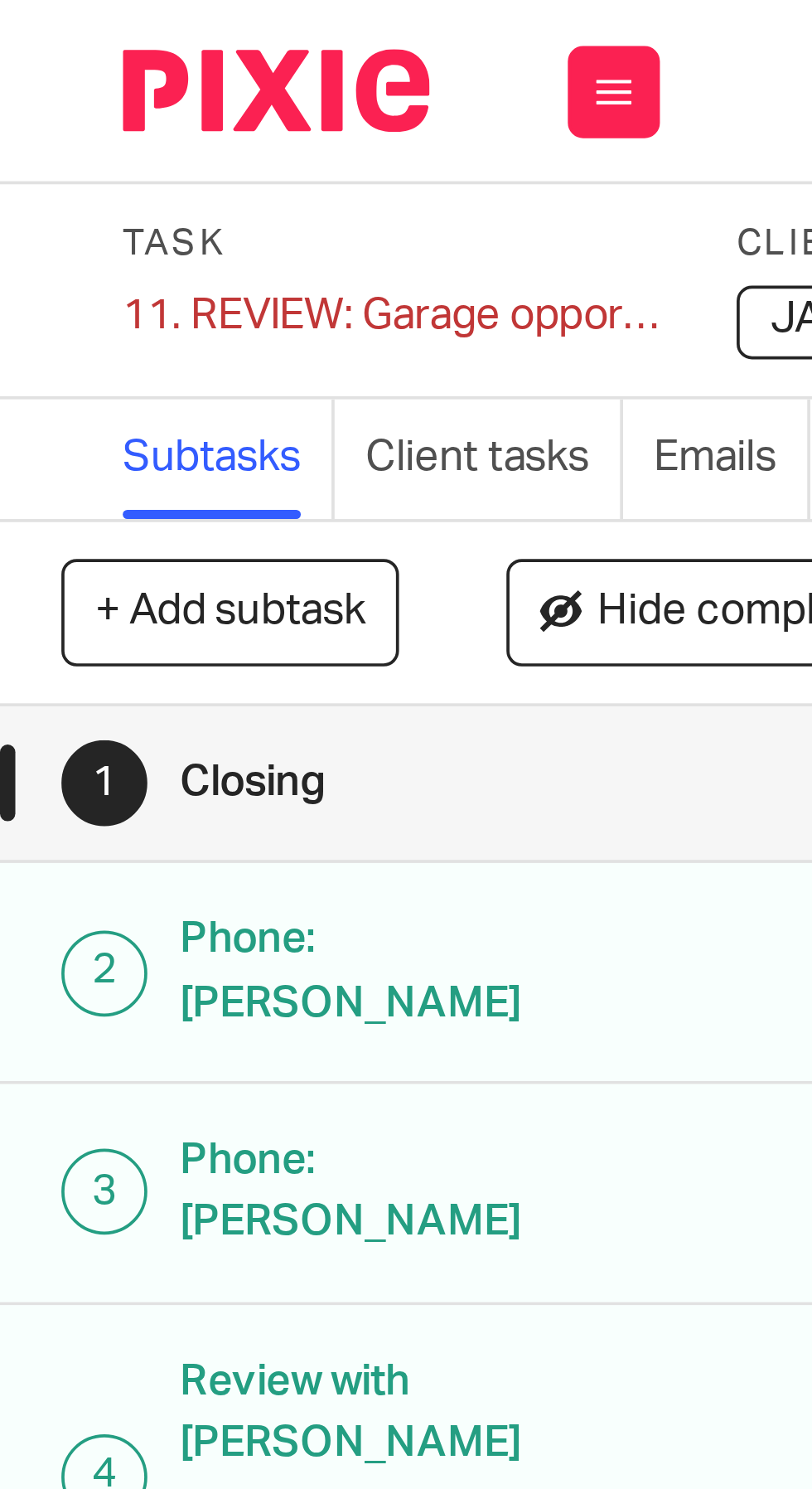
click at [63, 87] on div "11. REVIEW: Garage opportunity Save 11. REVIEW: Garage opportunity" at bounding box center [106, 85] width 145 height 16
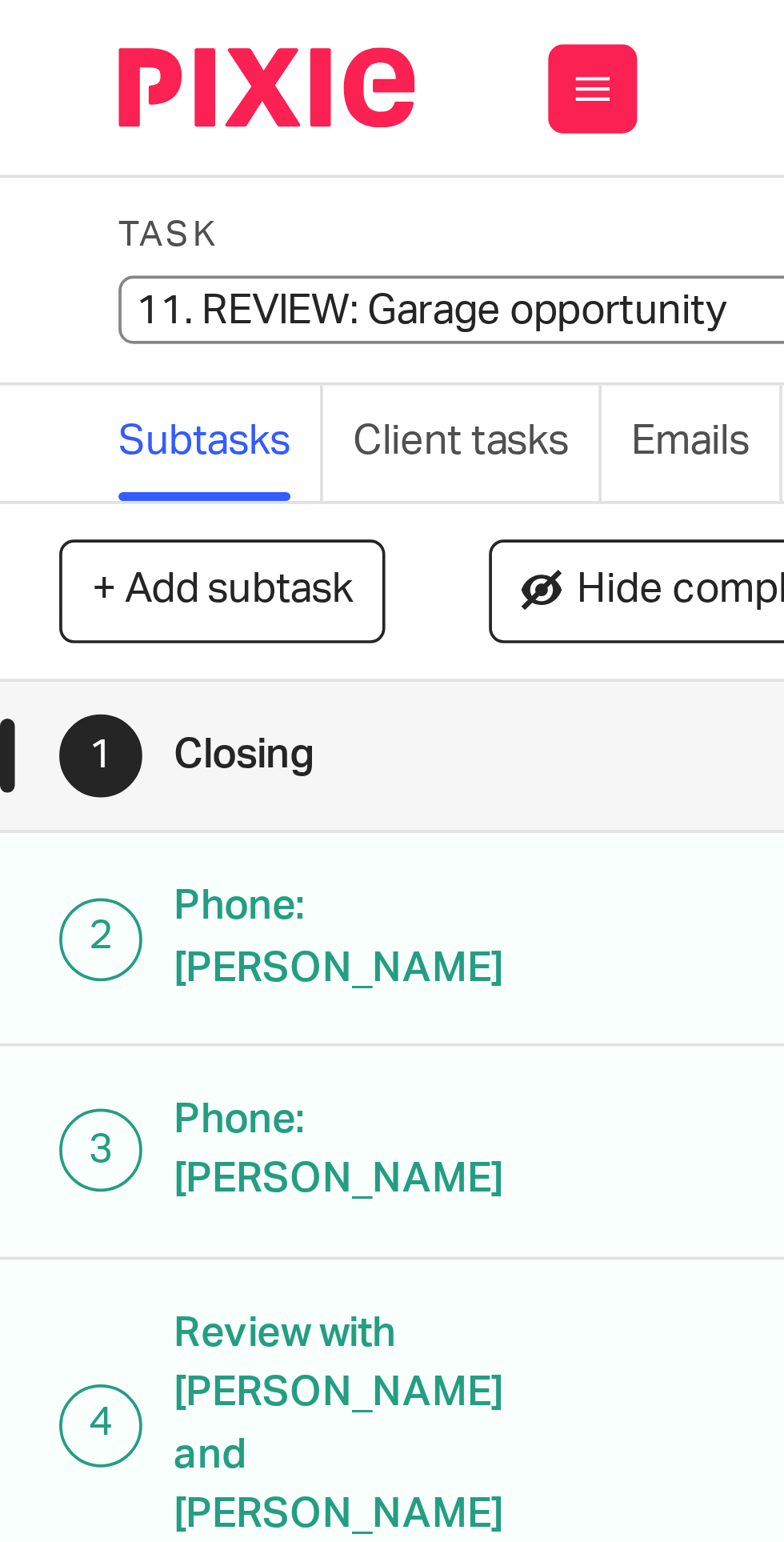
click at [79, 86] on input "11. REVIEW: Garage opportunity" at bounding box center [149, 83] width 234 height 18
click at [74, 84] on input "11. REVIEW: Garage opportunity" at bounding box center [149, 83] width 234 height 18
type input "REVIEW: Garage opportunity"
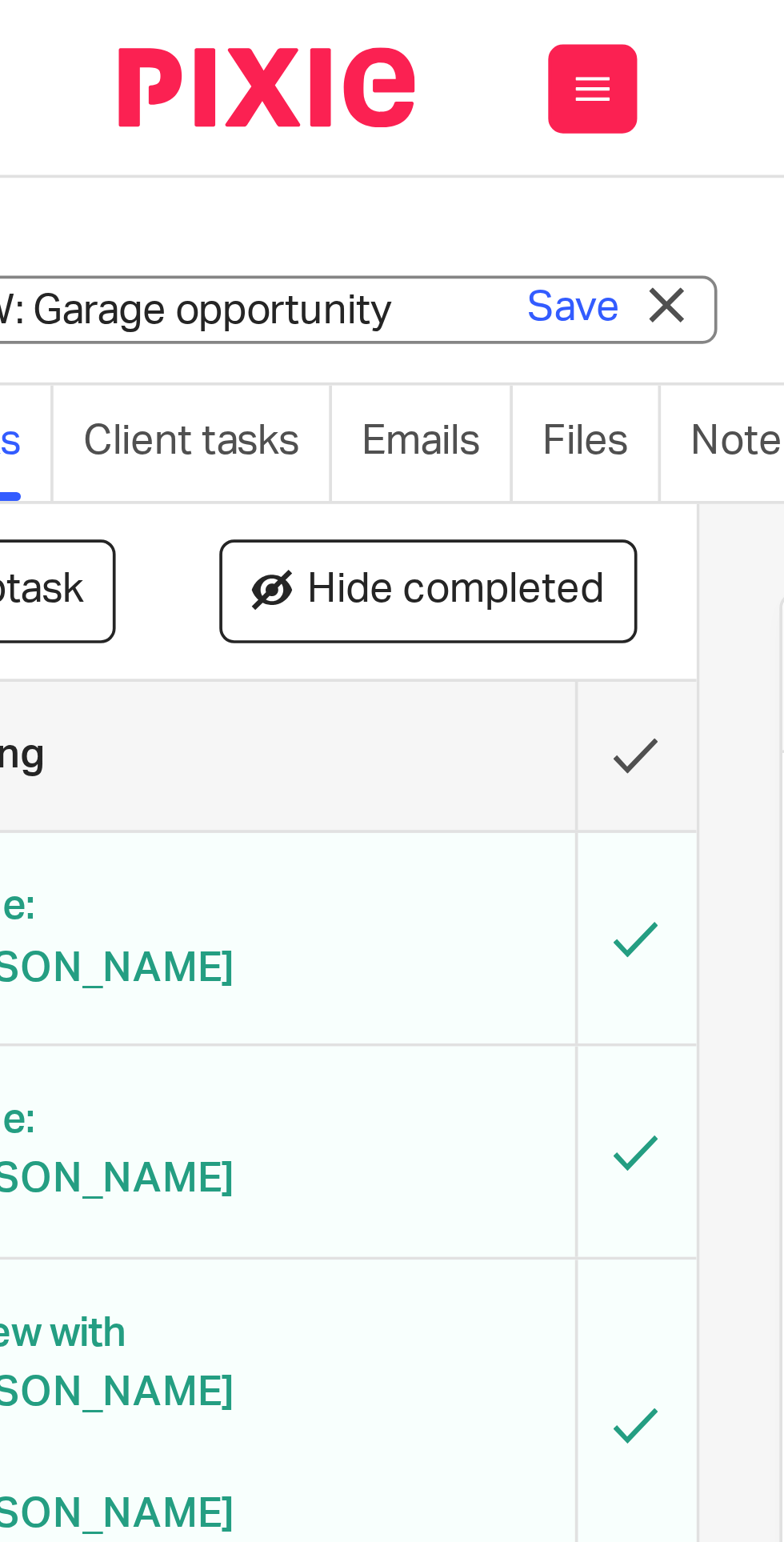
scroll to position [0, 90]
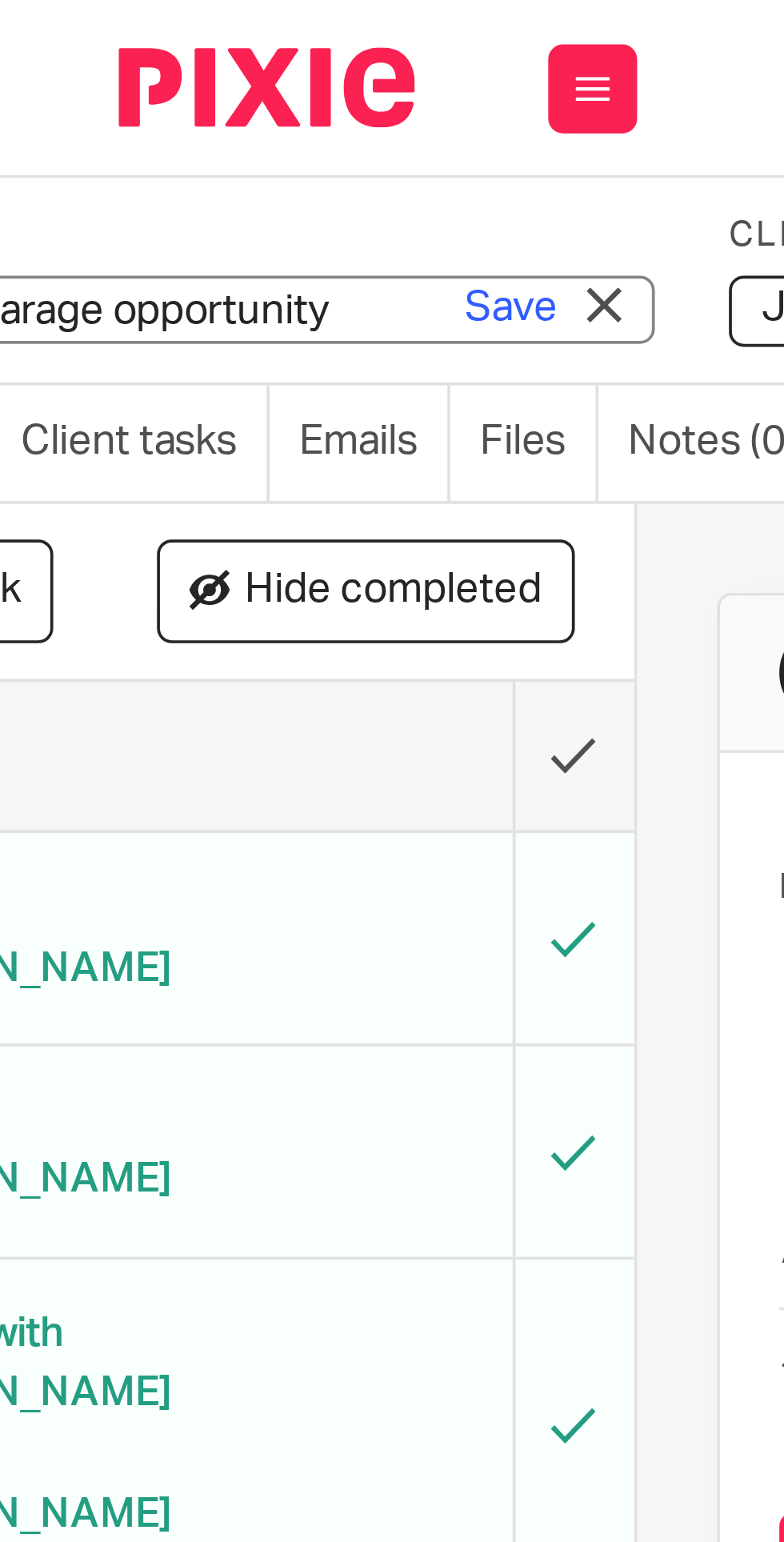
click at [137, 88] on link "Save" at bounding box center [138, 83] width 24 height 16
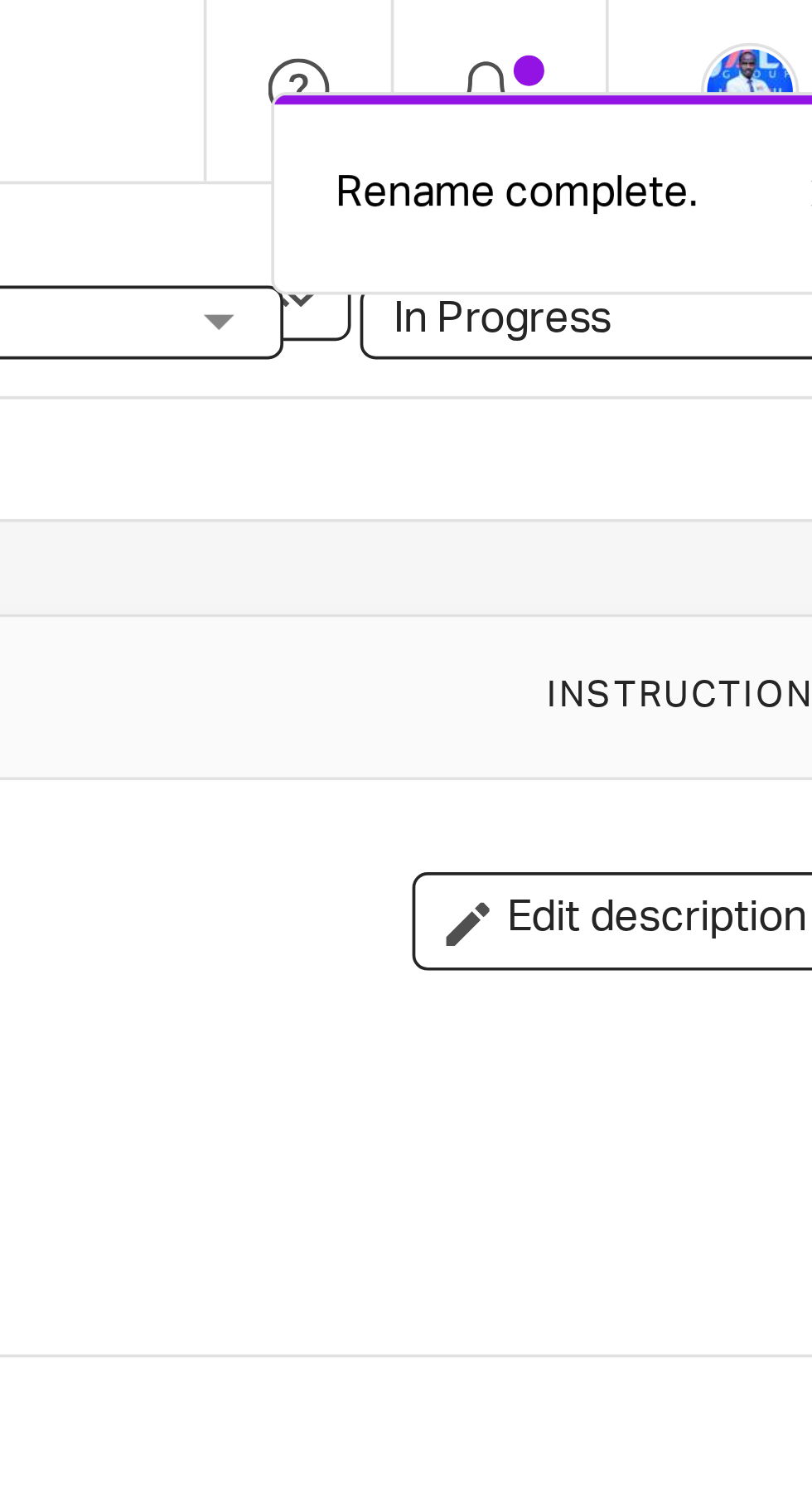
scroll to position [0, 0]
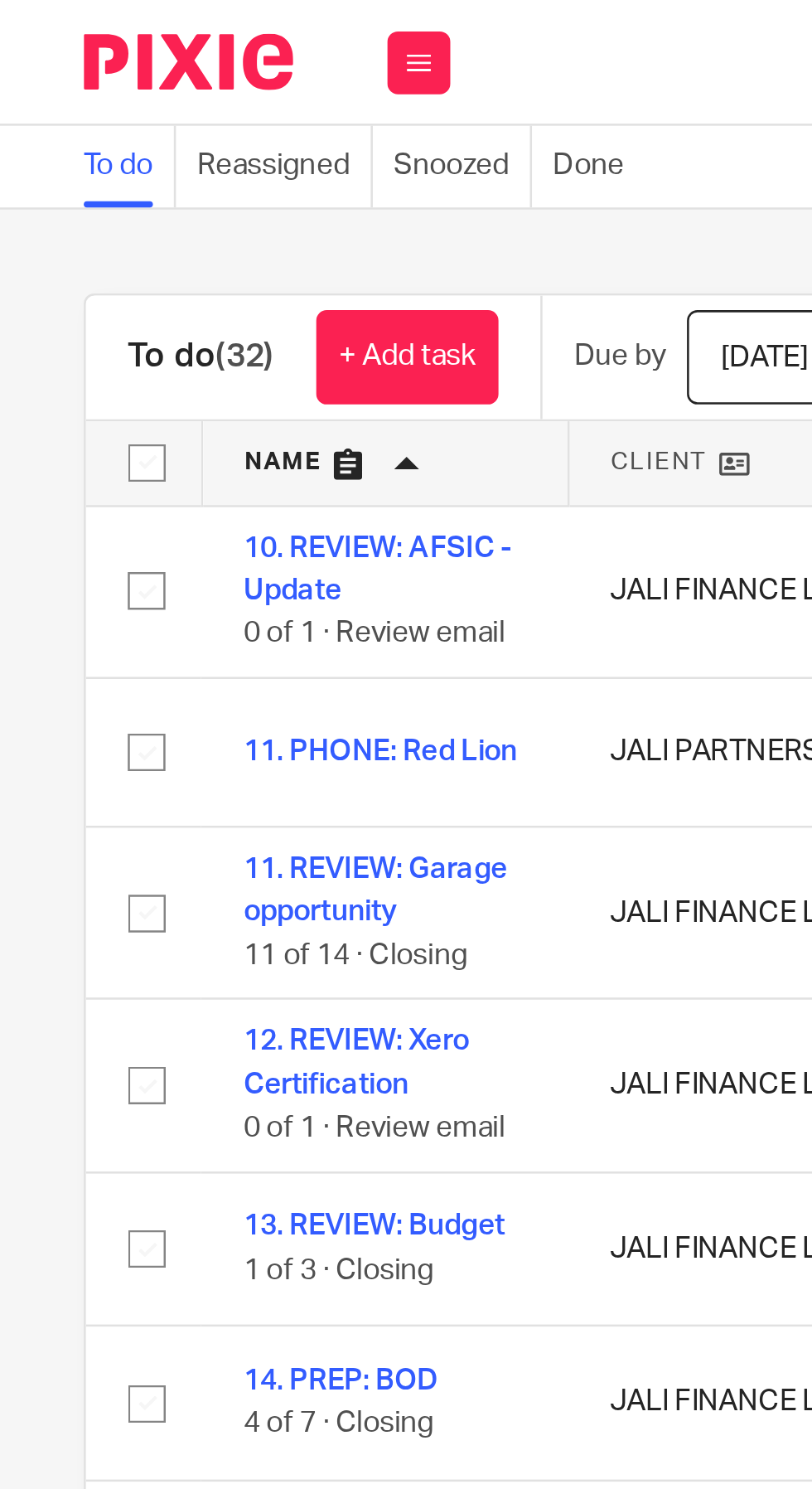
click at [168, 139] on link "+ Add task" at bounding box center [161, 140] width 72 height 37
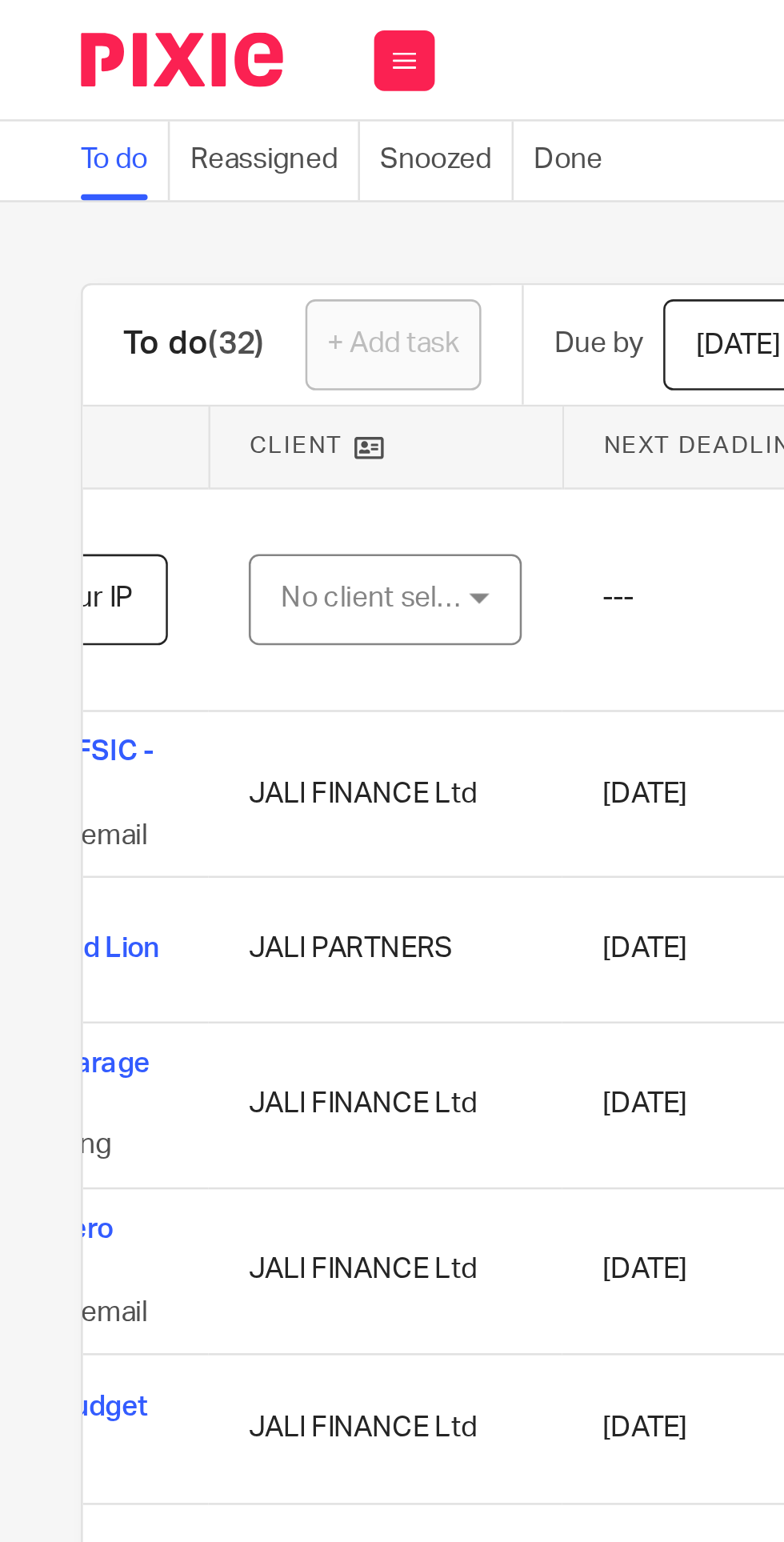
scroll to position [0, 135]
type input "BAA: Unpack Your IP"
click at [165, 240] on div "No client selected" at bounding box center [149, 237] width 75 height 33
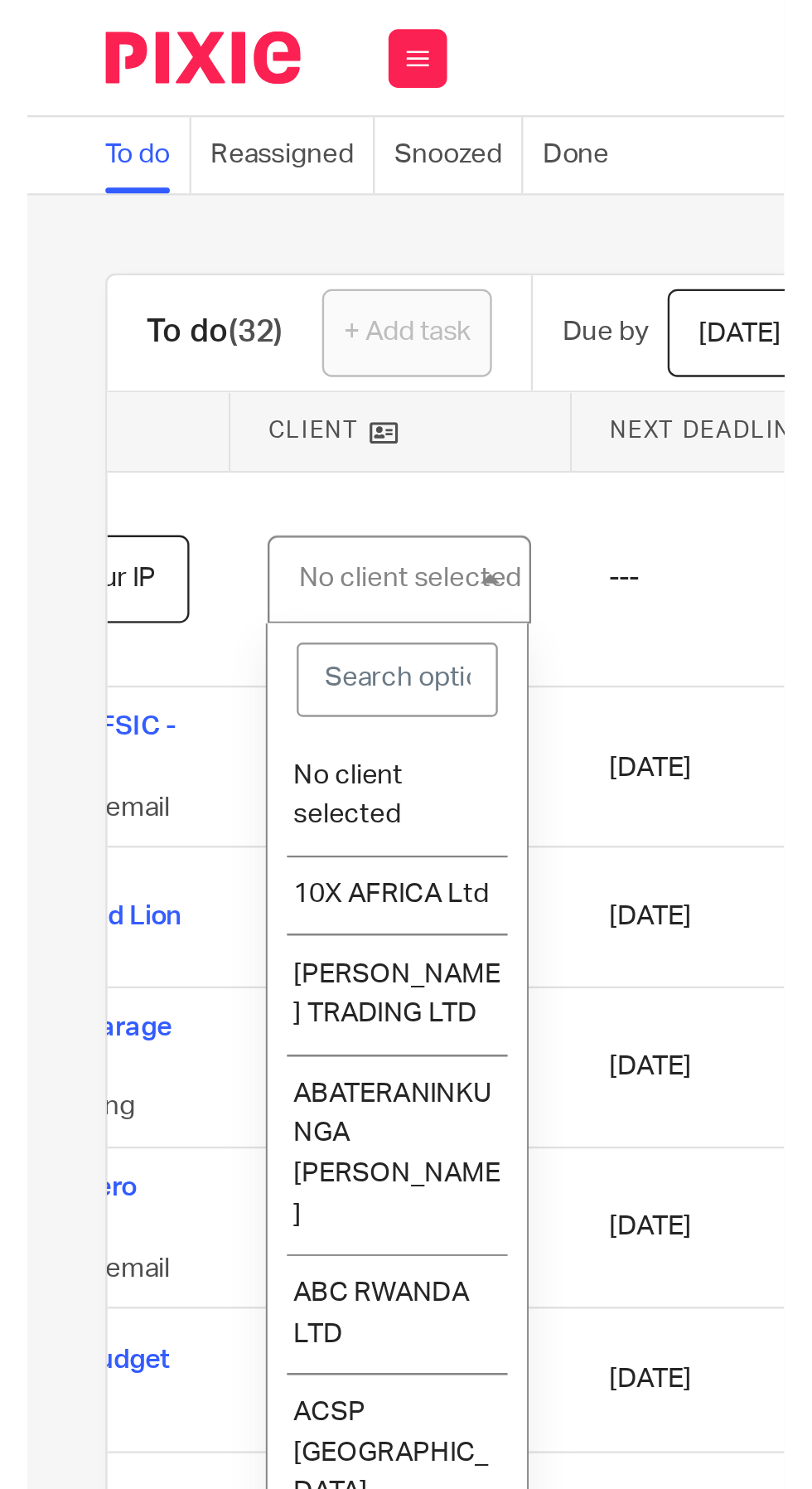
scroll to position [0, 0]
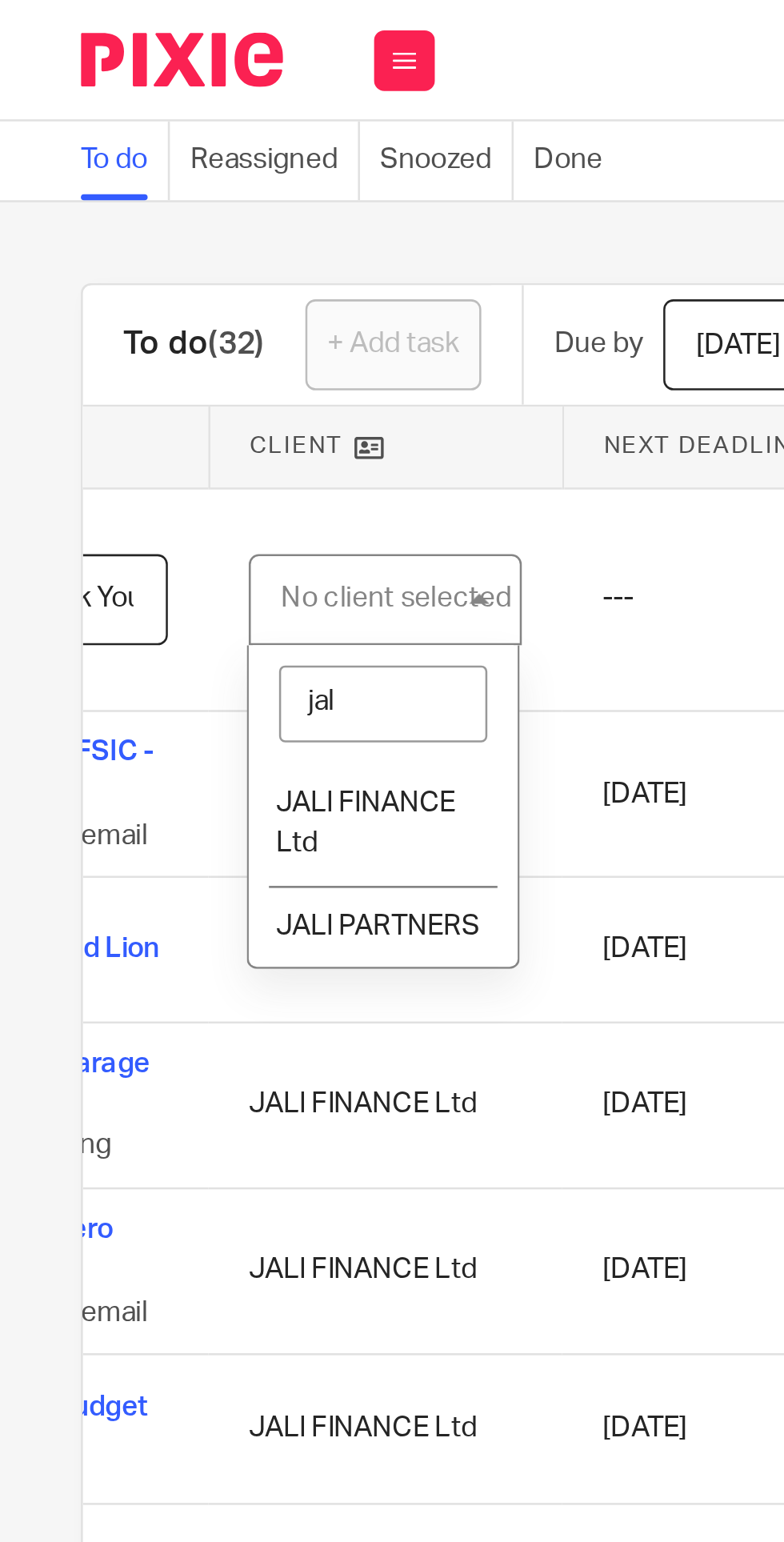
type input "jali"
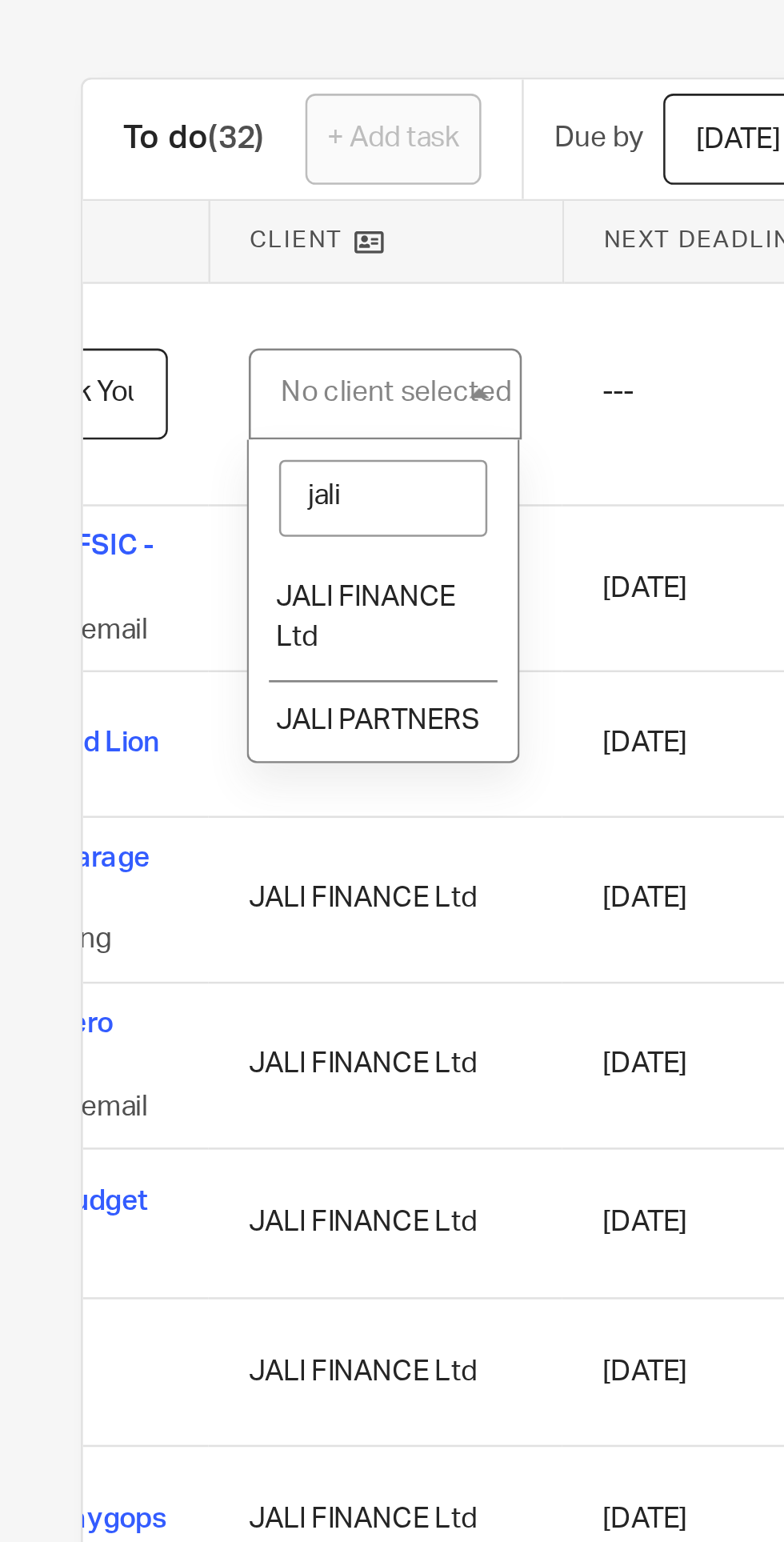
click at [169, 365] on span "JALI PARTNERS" at bounding box center [149, 366] width 80 height 11
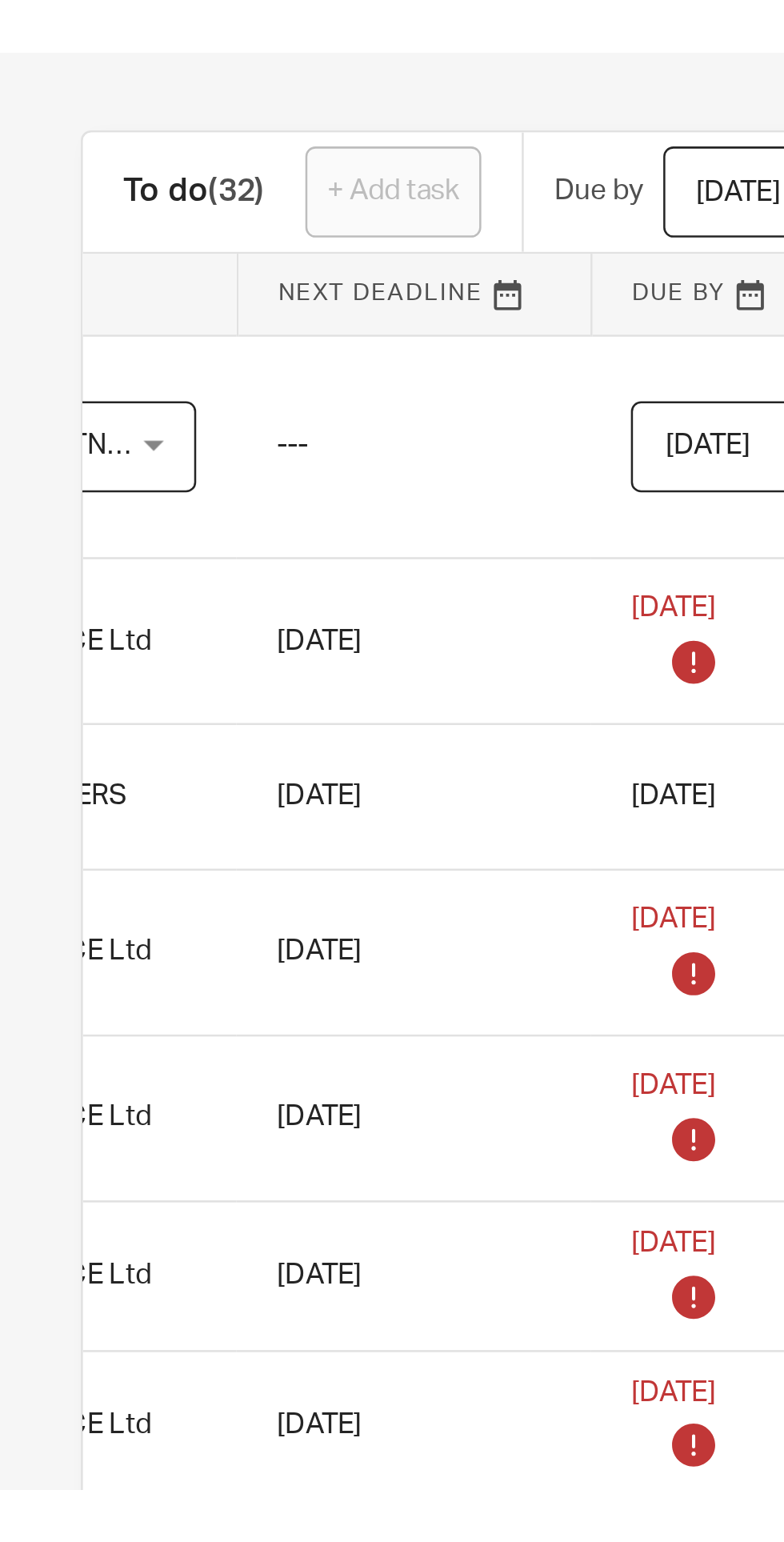
scroll to position [0, 306]
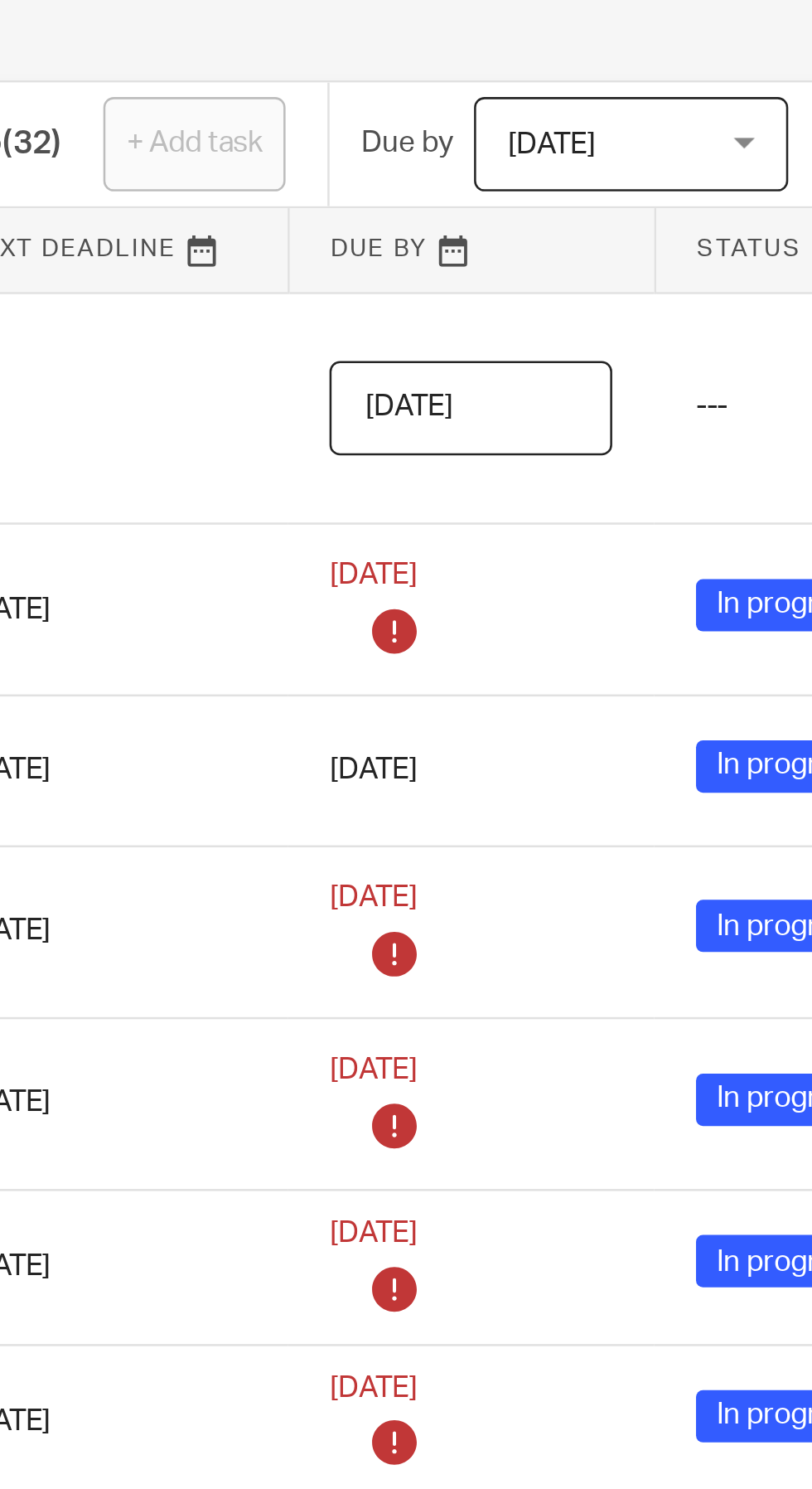
click at [311, 242] on input "2025-09-21" at bounding box center [271, 245] width 112 height 37
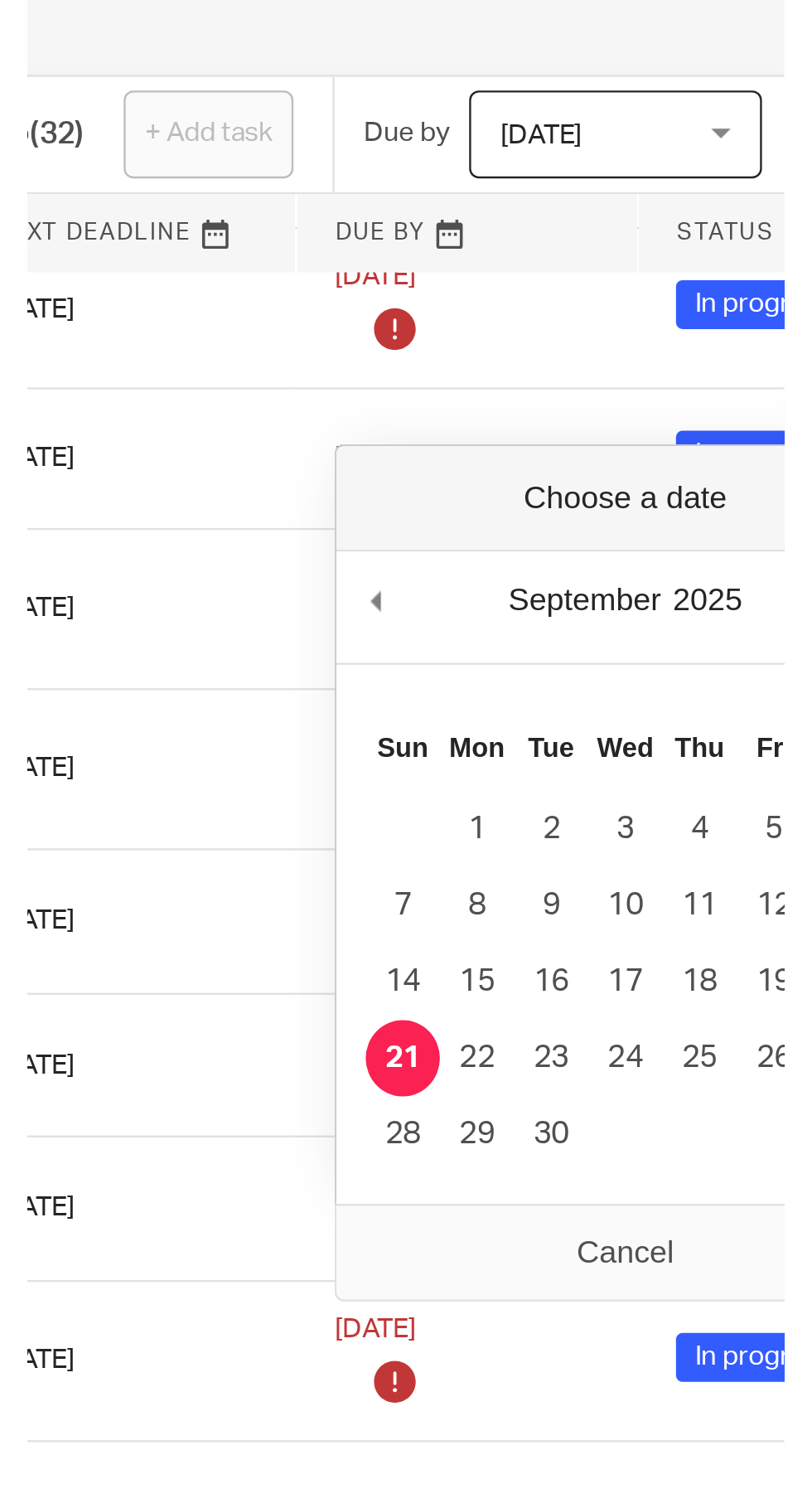
scroll to position [119, 317]
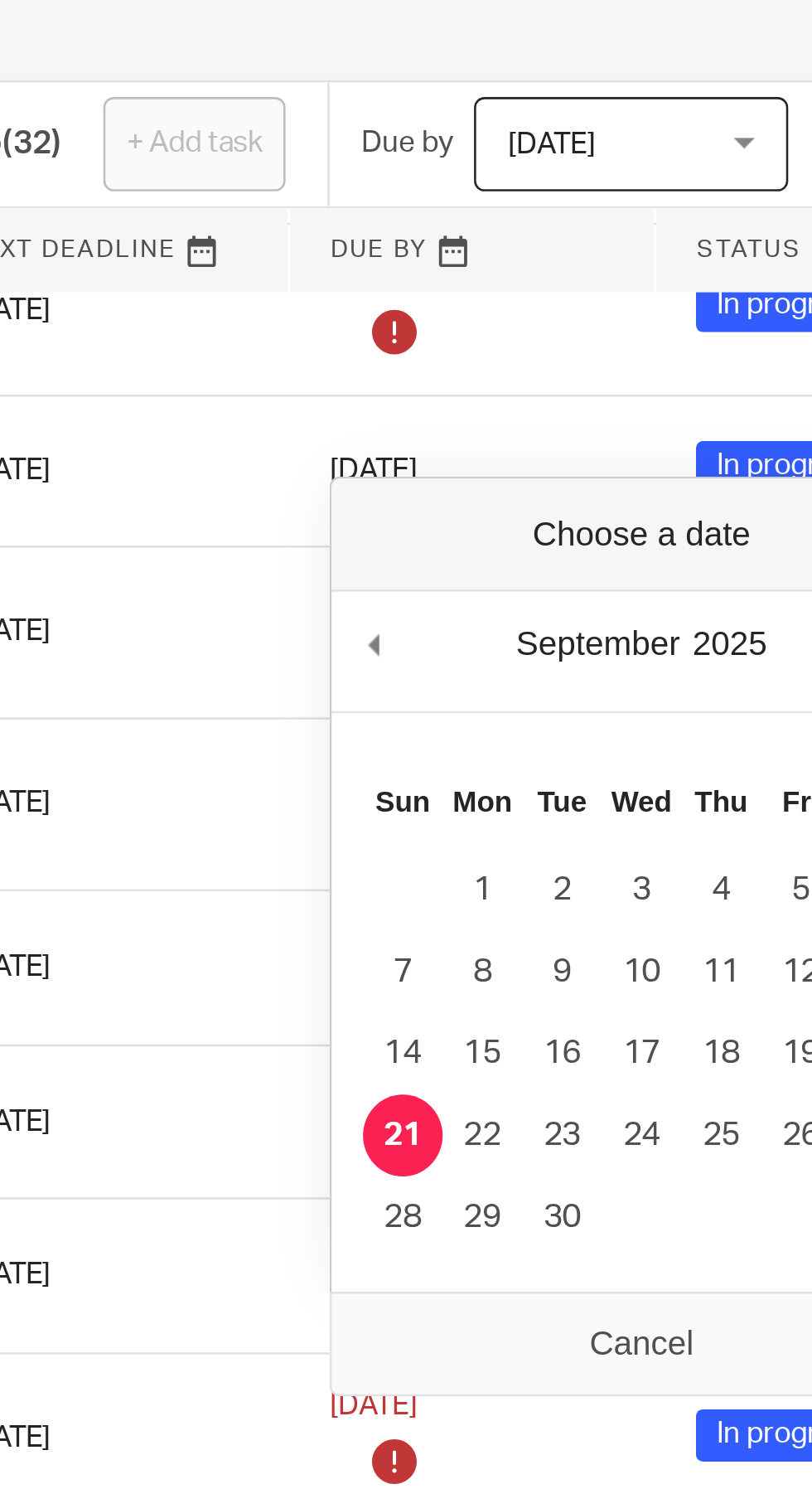
type input "2025-09-22"
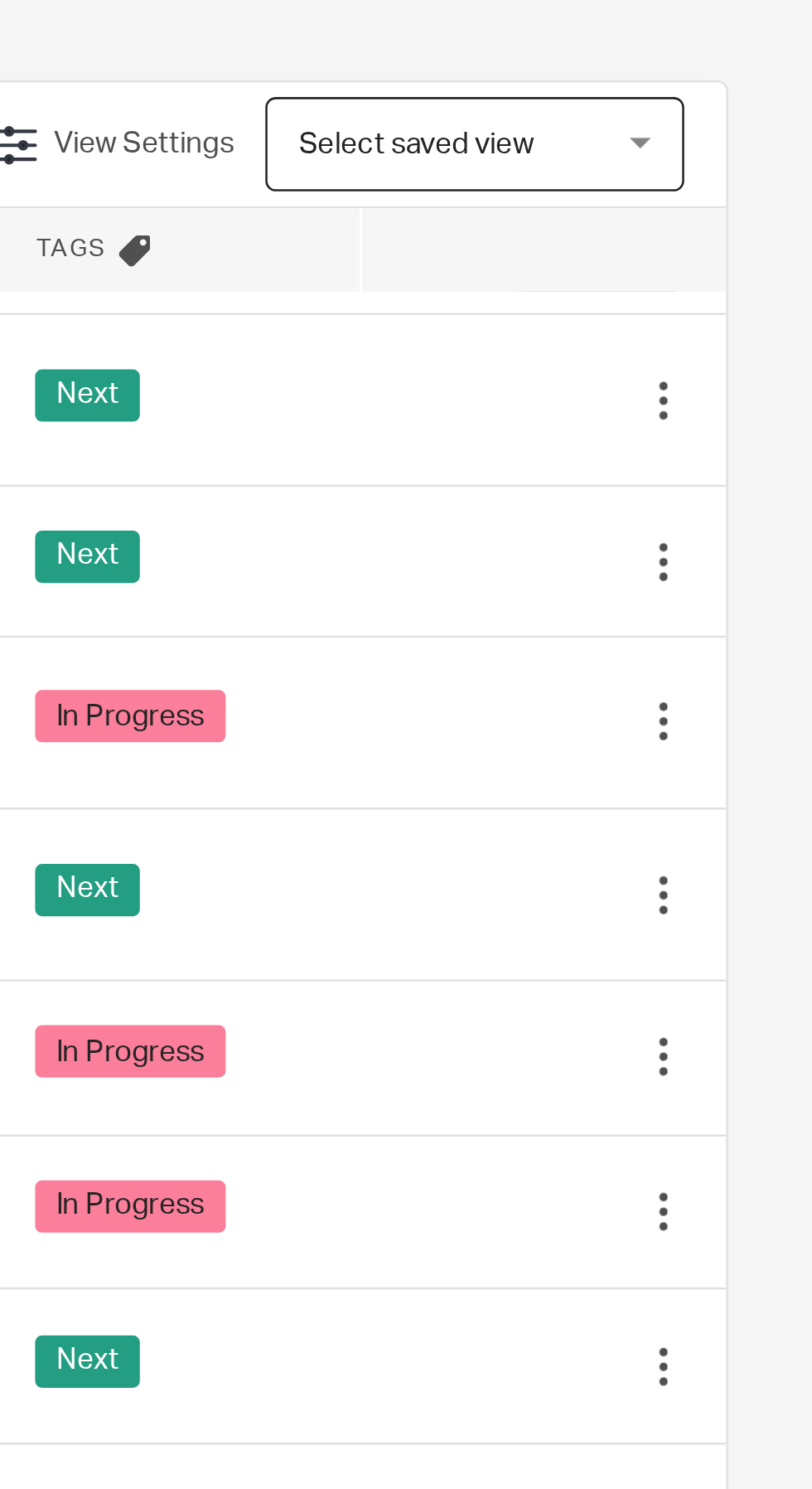
scroll to position [0, 317]
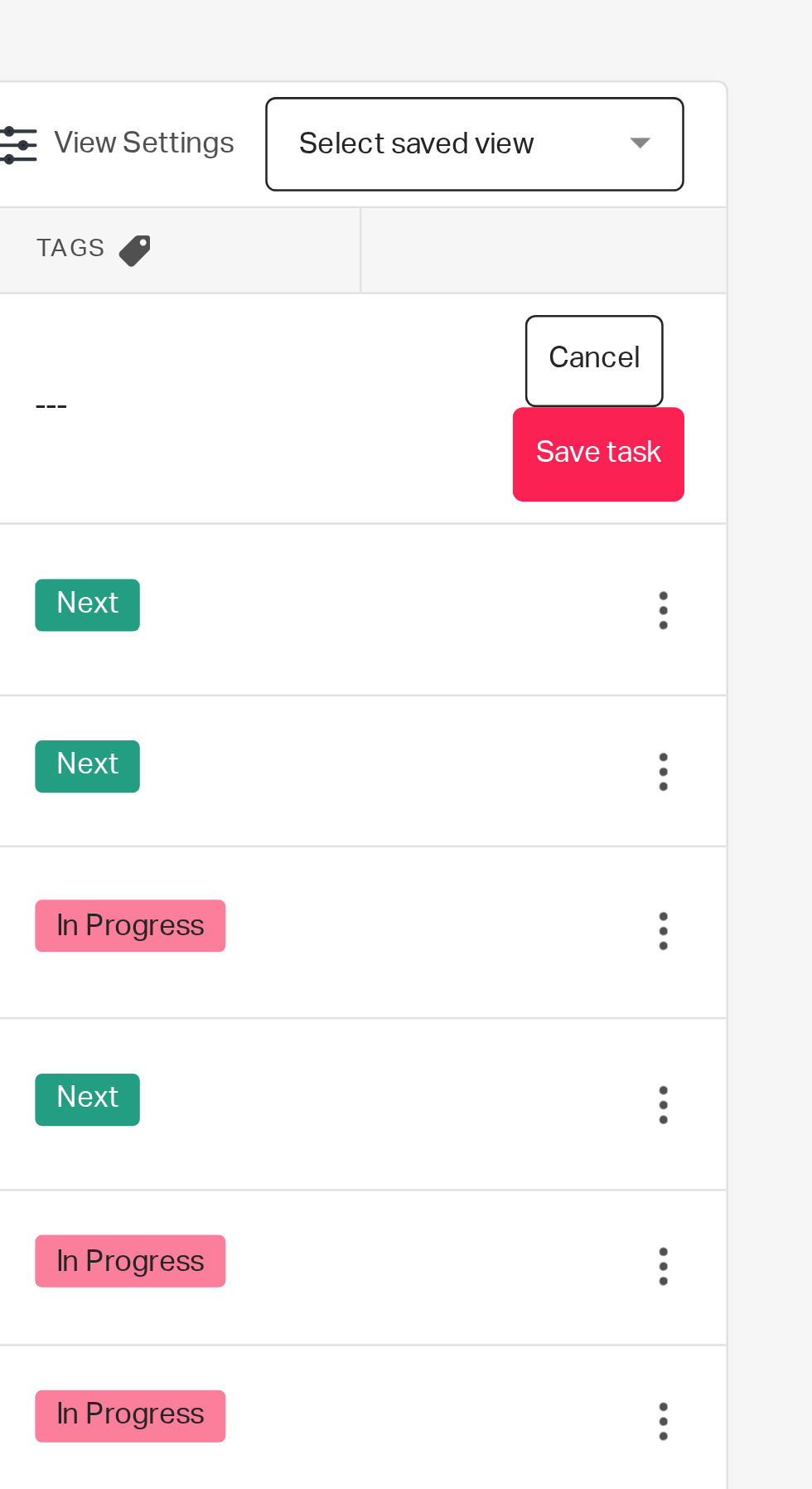
click at [734, 267] on button "Save task" at bounding box center [727, 264] width 68 height 37
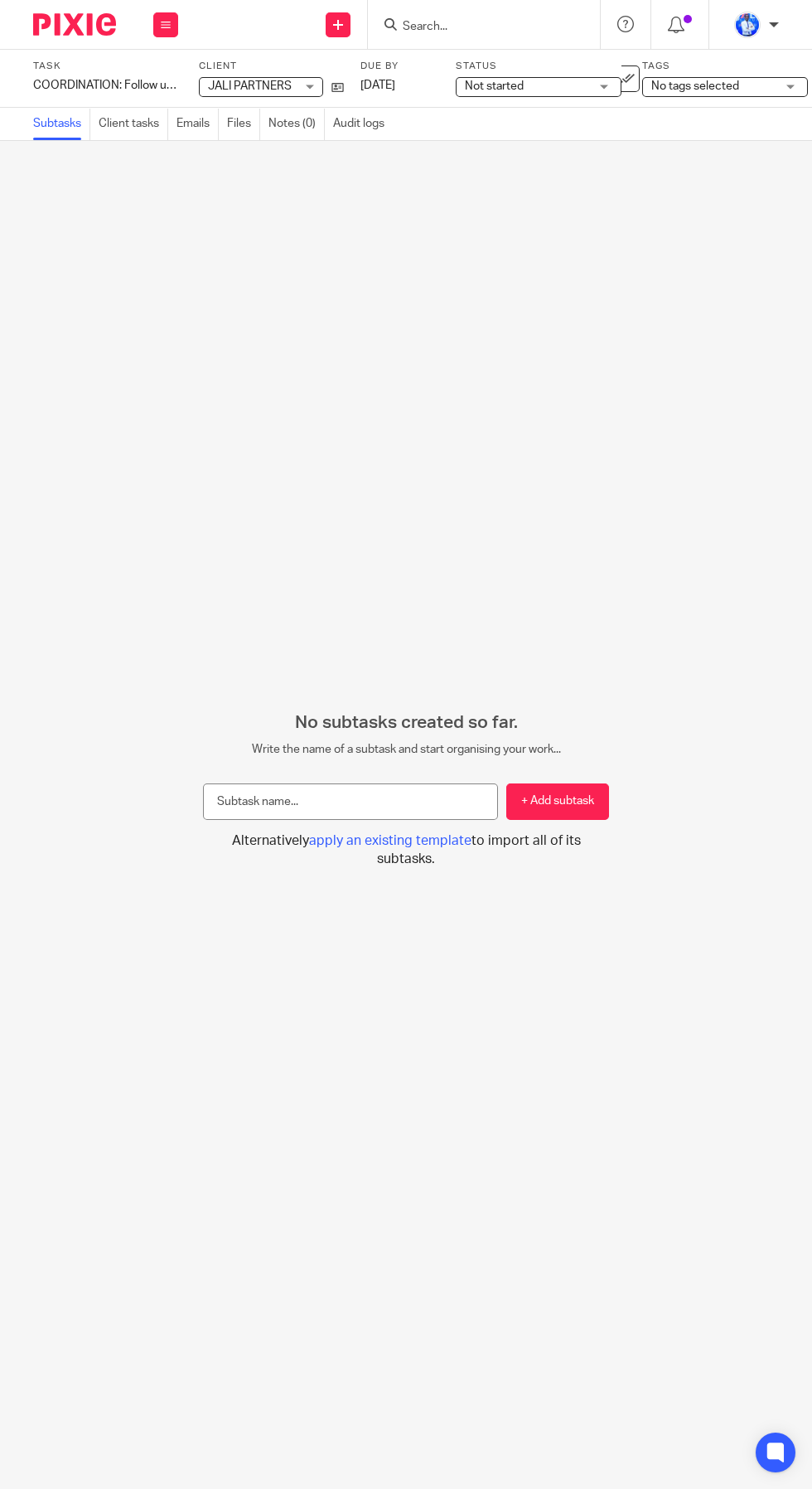
click at [415, 92] on link "[DATE]" at bounding box center [397, 85] width 74 height 17
click at [546, 87] on span "Not started" at bounding box center [527, 86] width 124 height 17
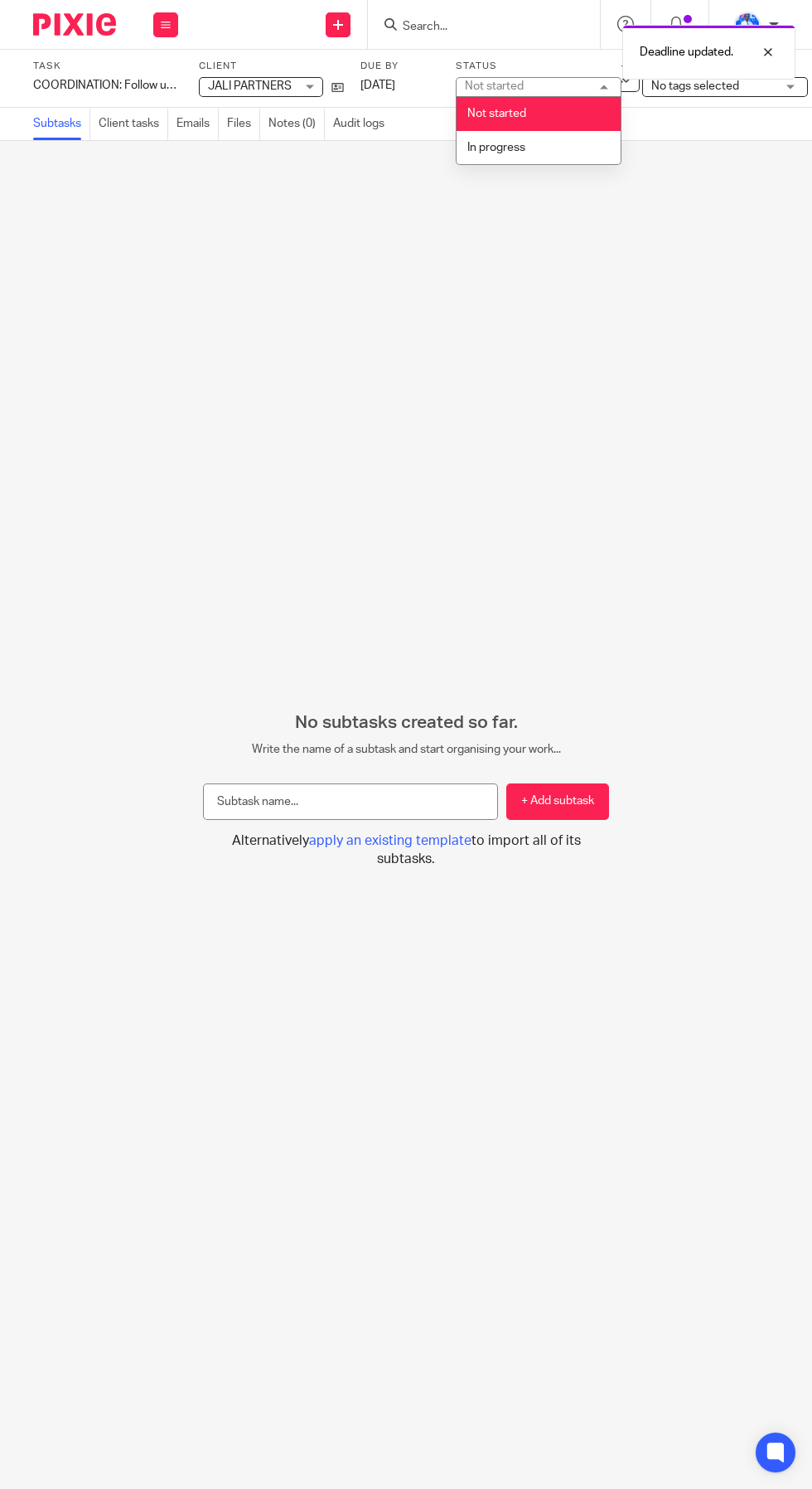
click at [545, 151] on li "In progress" at bounding box center [538, 149] width 164 height 34
click at [694, 87] on span "No tags selected" at bounding box center [695, 86] width 88 height 12
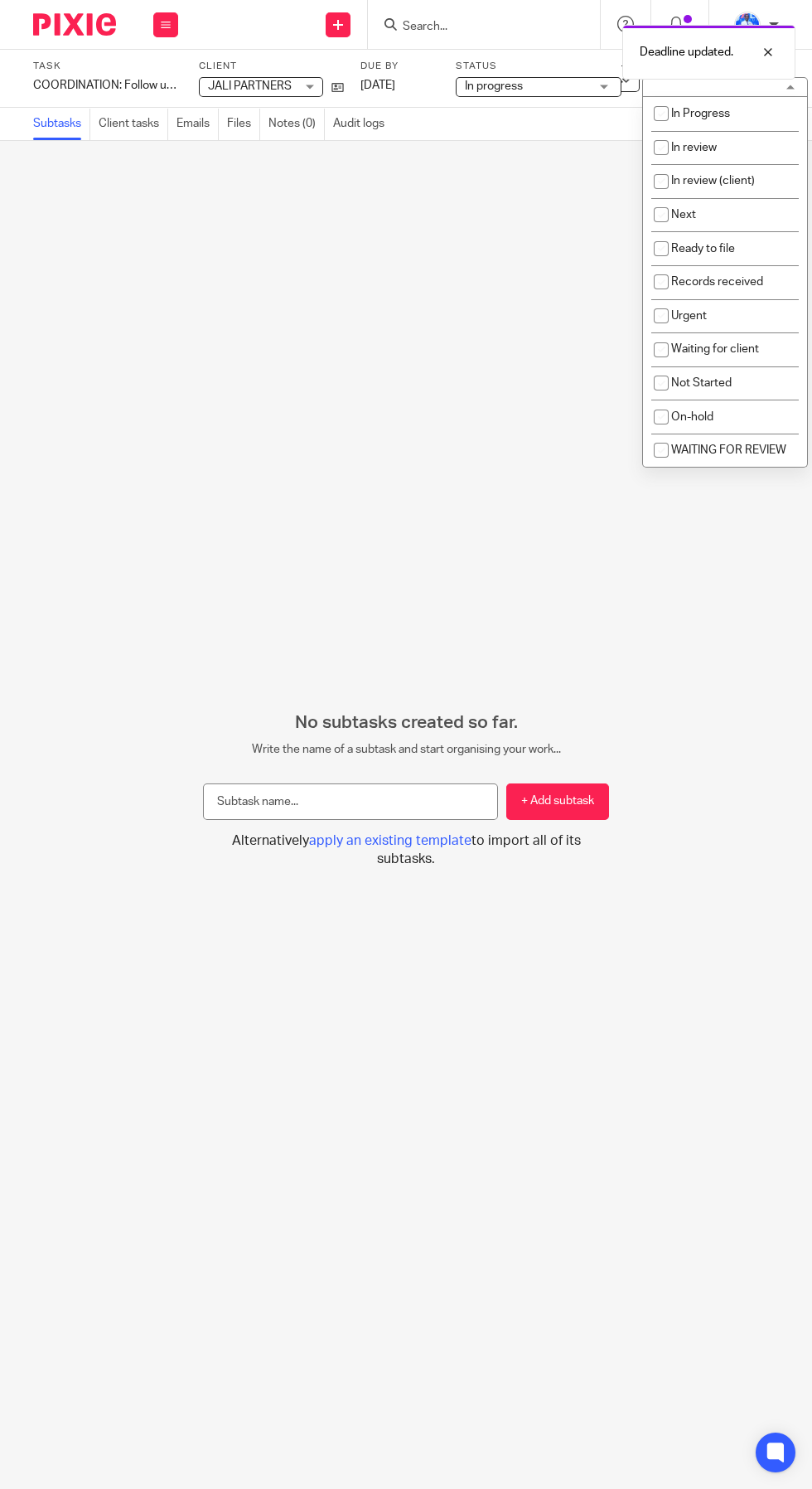
click at [713, 229] on li "Next" at bounding box center [724, 216] width 164 height 34
checkbox input "true"
click at [481, 447] on div "No subtasks created so far. Write the name of a subtask and start organising yo…" at bounding box center [406, 815] width 812 height 1348
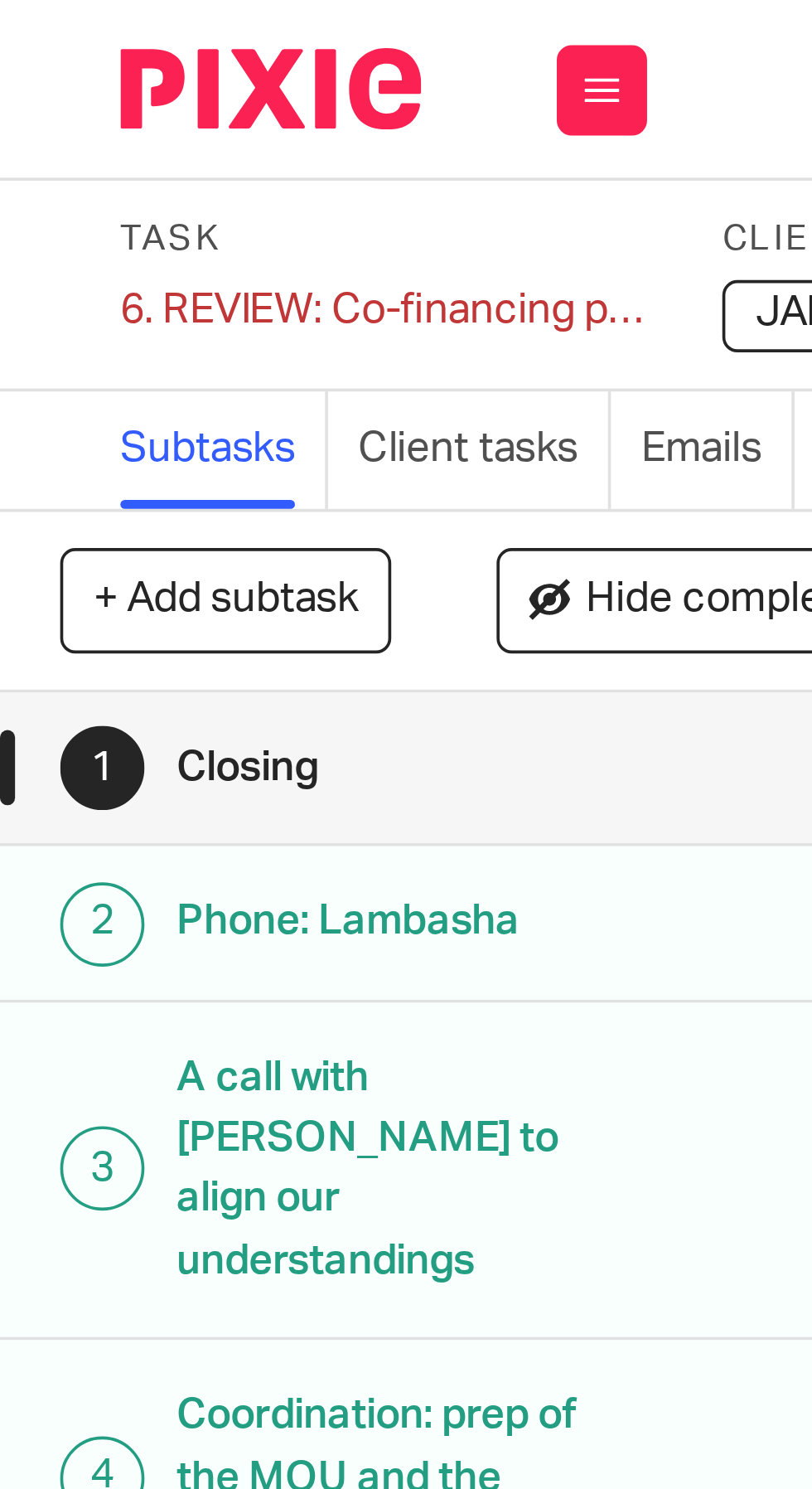
click at [51, 85] on div "6. REVIEW: Co-financing project Save 6. REVIEW: Co-financing project" at bounding box center [106, 85] width 145 height 16
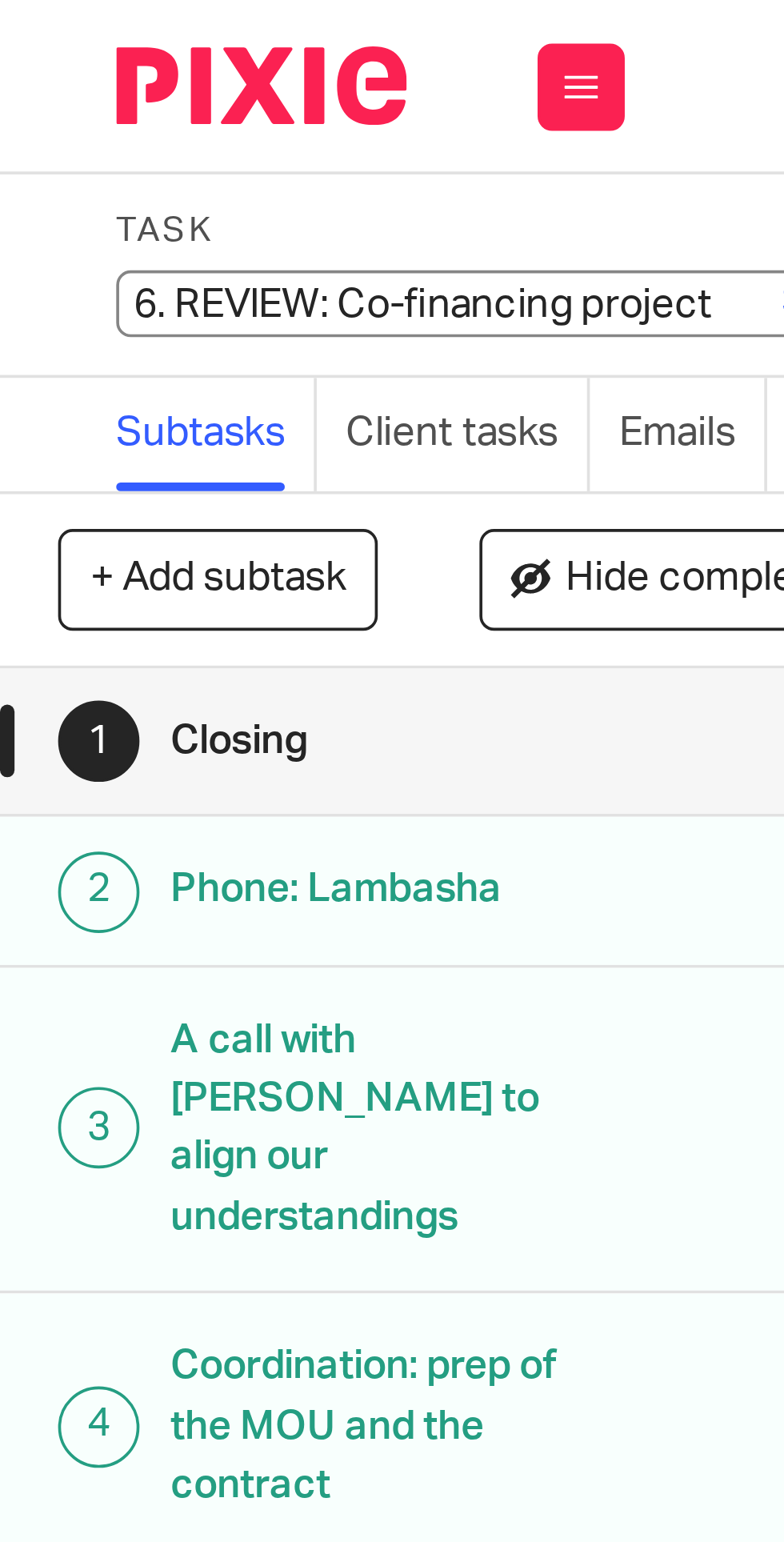
click at [54, 87] on input "6. REVIEW: Co-financing project" at bounding box center [149, 83] width 234 height 18
click at [58, 86] on input "6. REVIEW: Co-financing project" at bounding box center [149, 83] width 234 height 18
type input "REVIEW: Co-financing project"
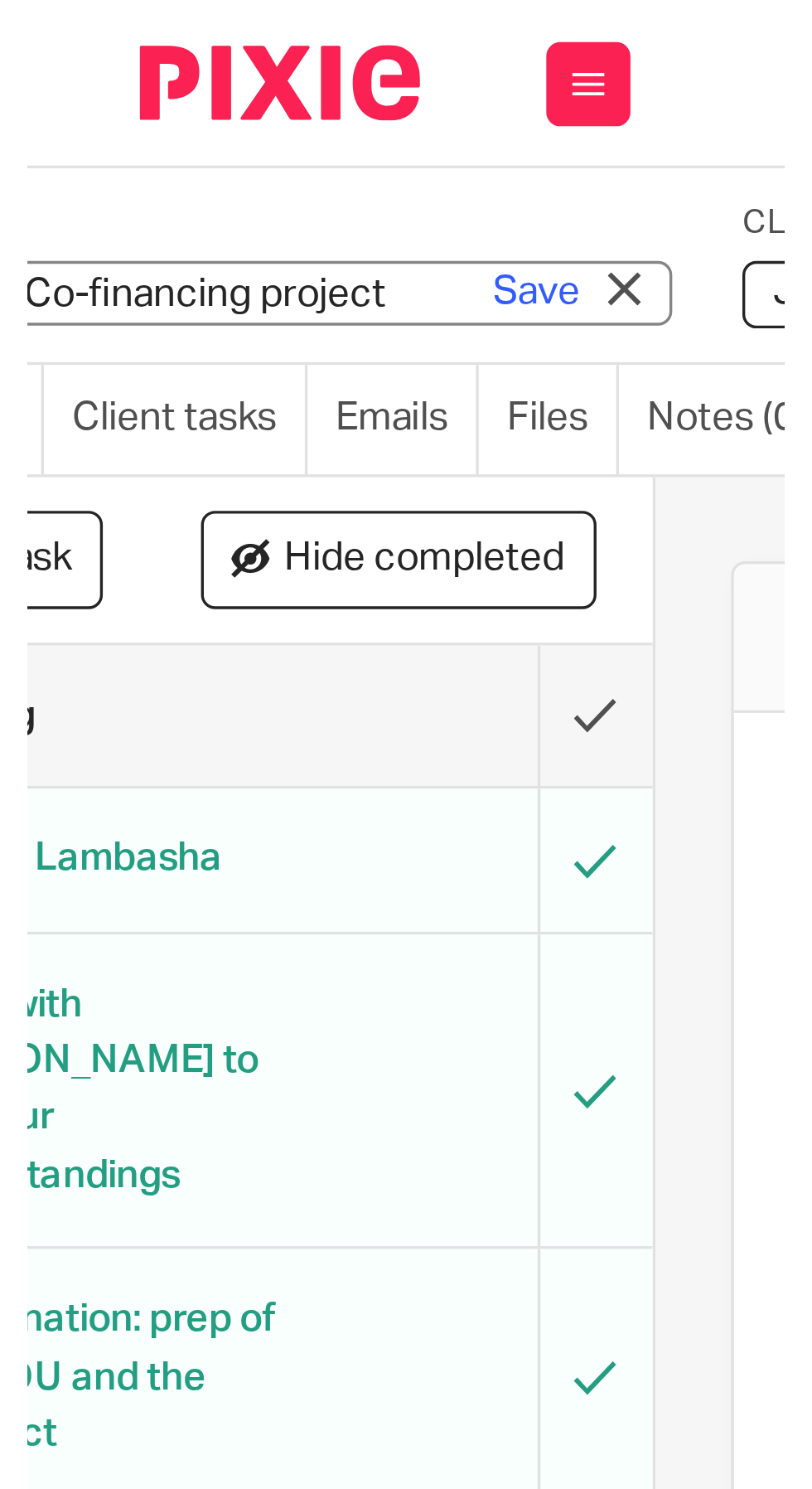
scroll to position [0, 86]
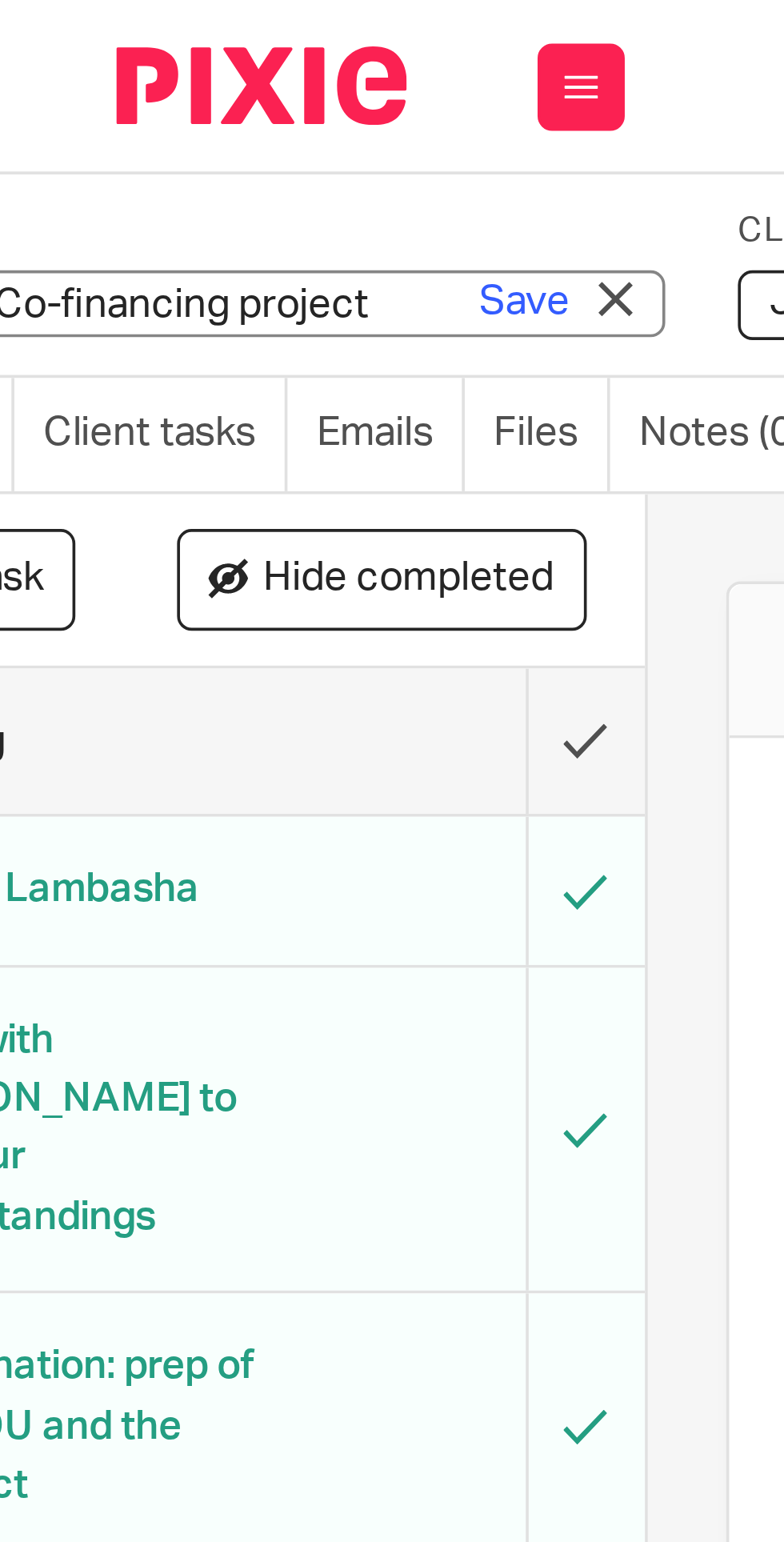
click at [142, 86] on link "Save" at bounding box center [144, 83] width 24 height 16
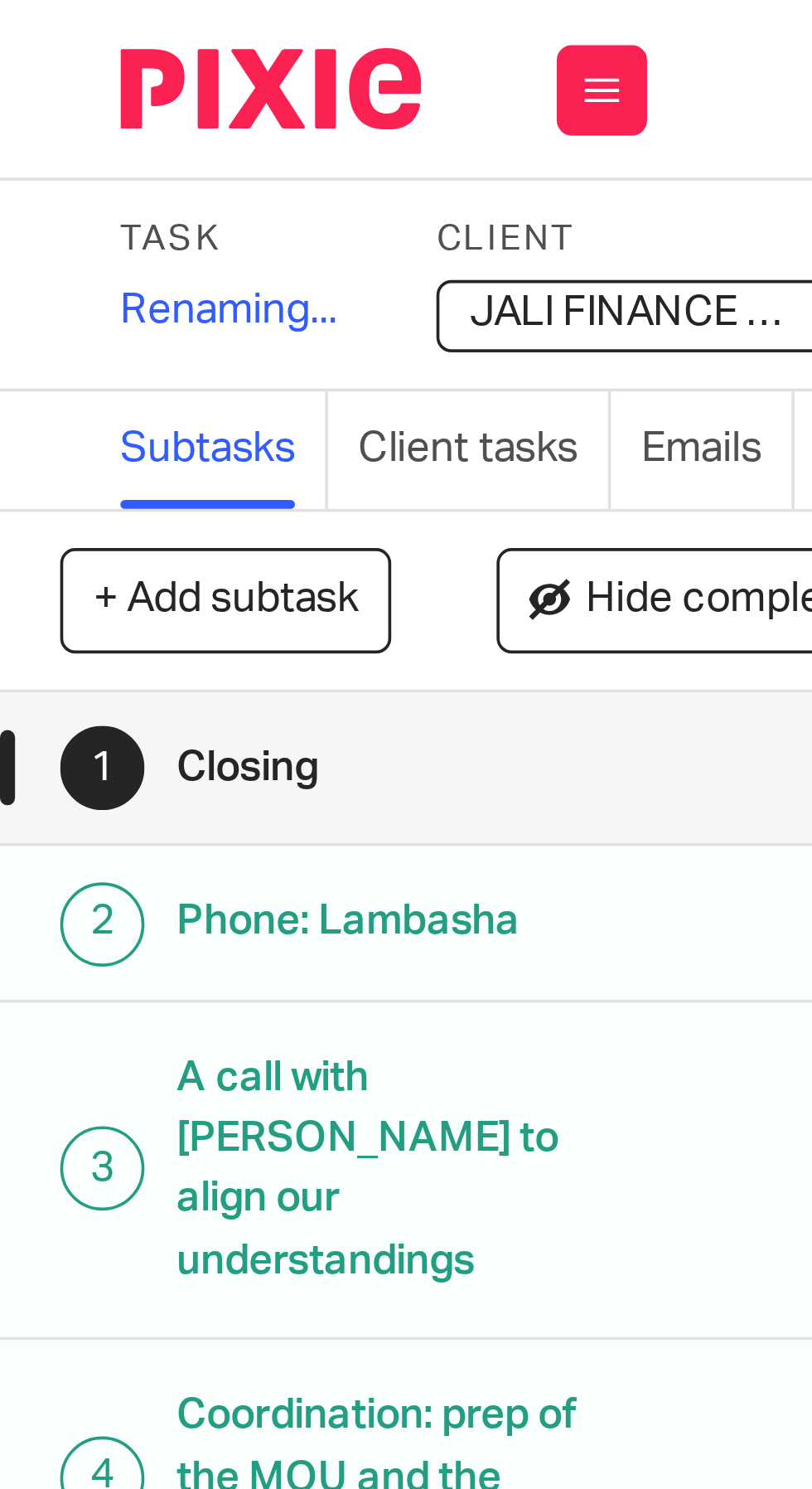
scroll to position [0, 0]
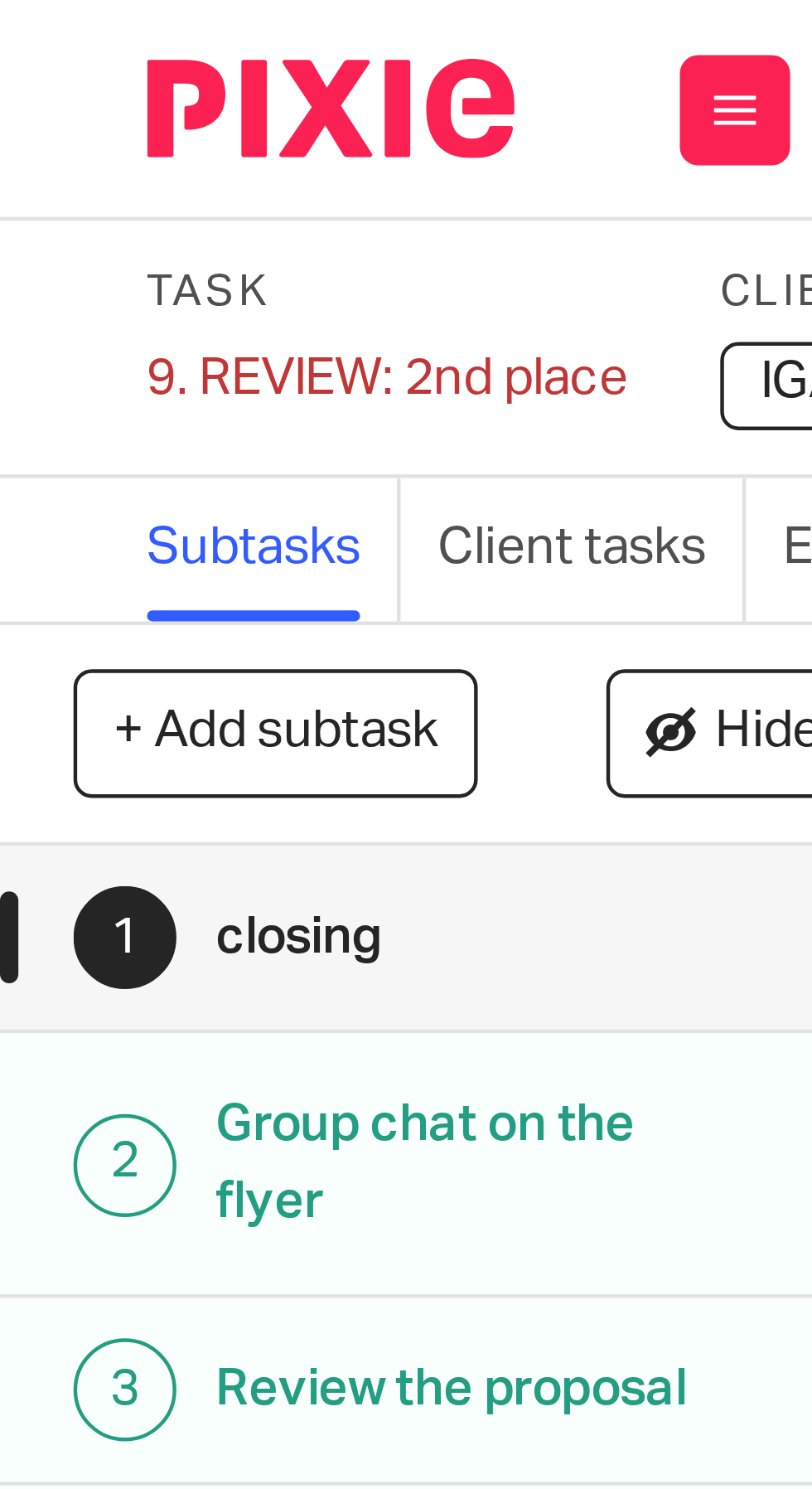
click at [54, 83] on div "9. REVIEW: 2nd place Save 9. REVIEW: 2nd place" at bounding box center [88, 85] width 109 height 16
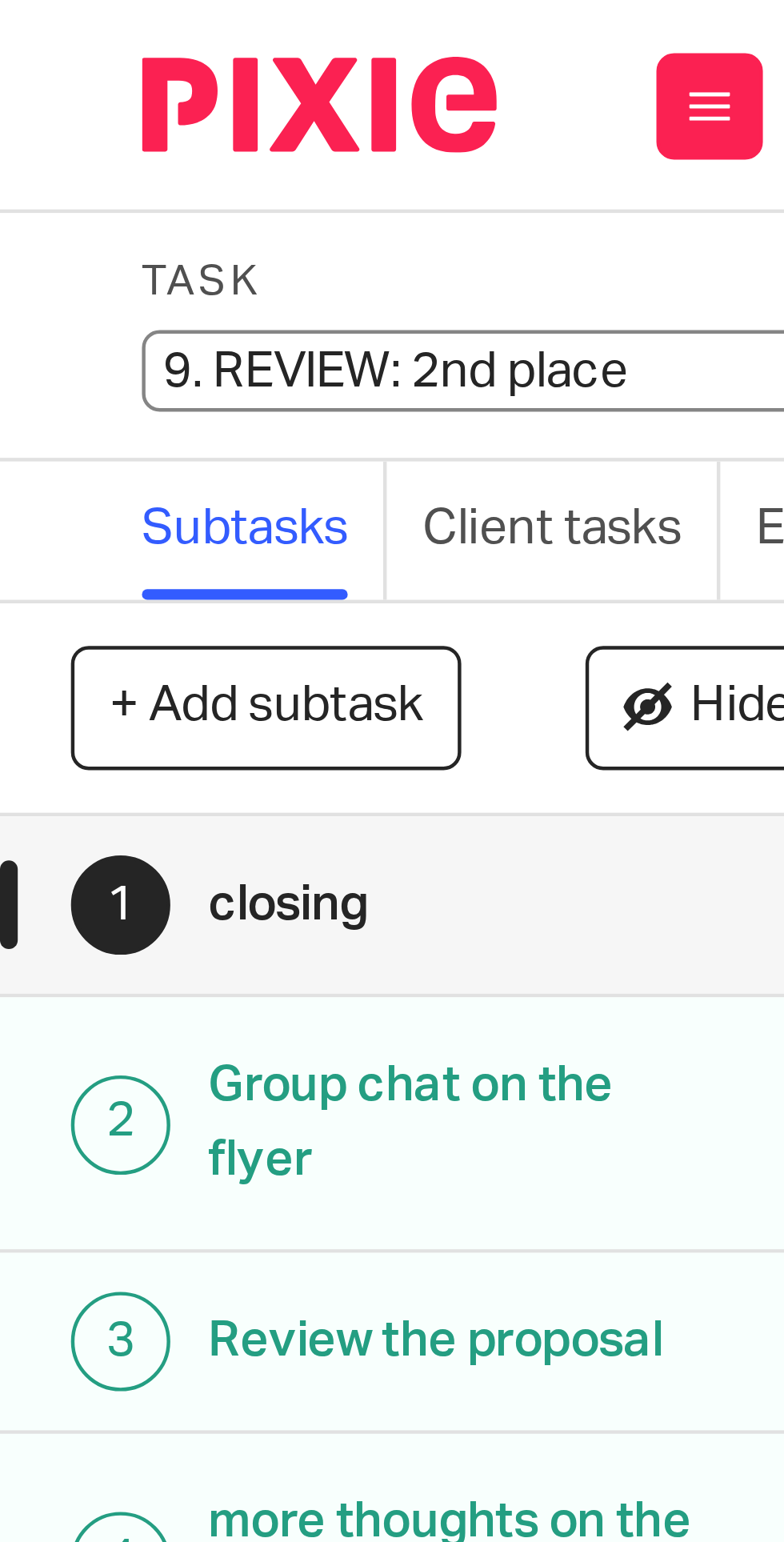
click at [49, 83] on input "9. REVIEW: 2nd place" at bounding box center [149, 83] width 234 height 18
click at [49, 84] on input "9. REVIEW: 2nd place" at bounding box center [149, 83] width 234 height 18
type input "REVIEW: 2nd place"
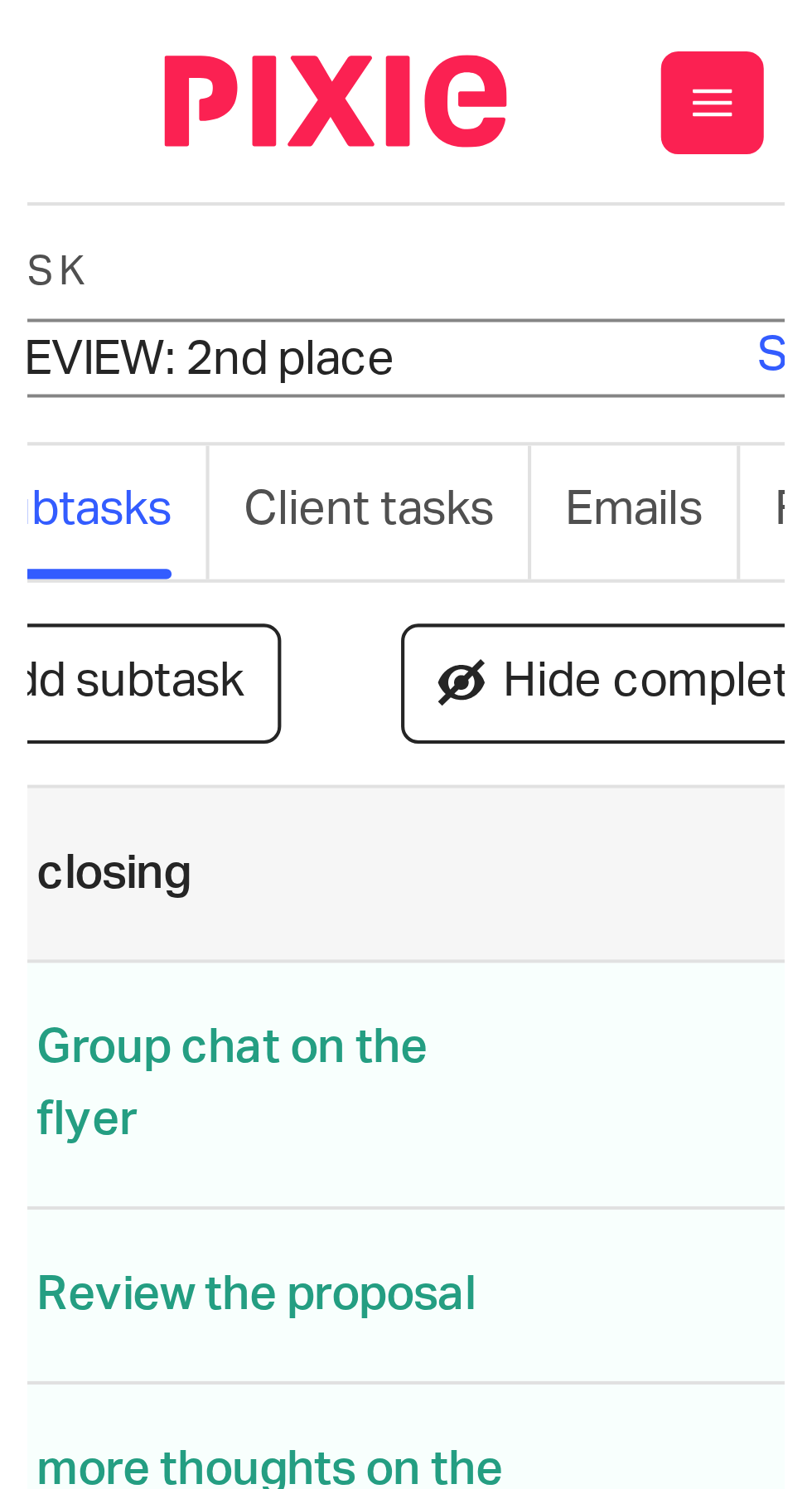
scroll to position [0, 82]
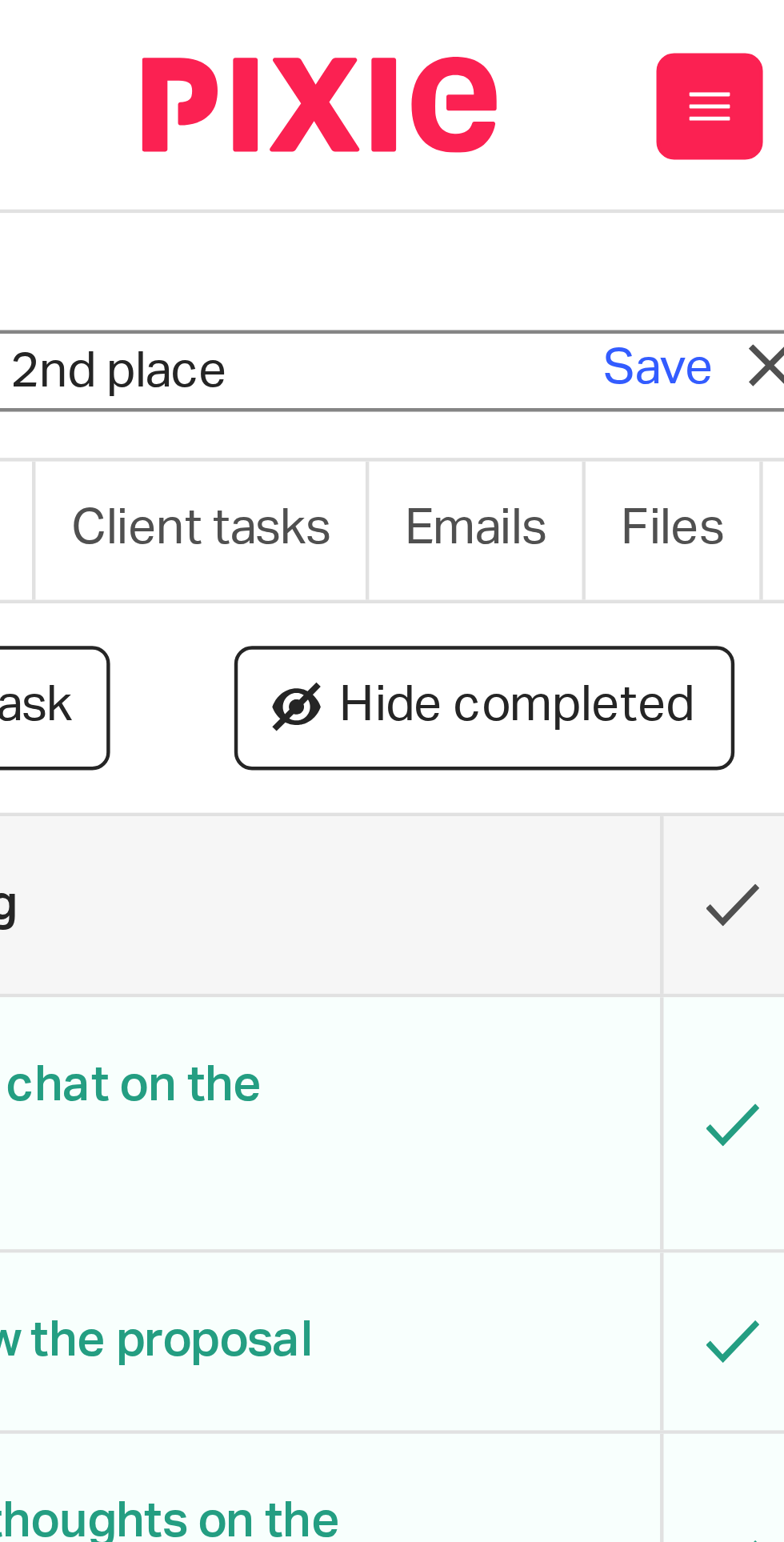
click at [145, 86] on link "Save" at bounding box center [149, 83] width 24 height 16
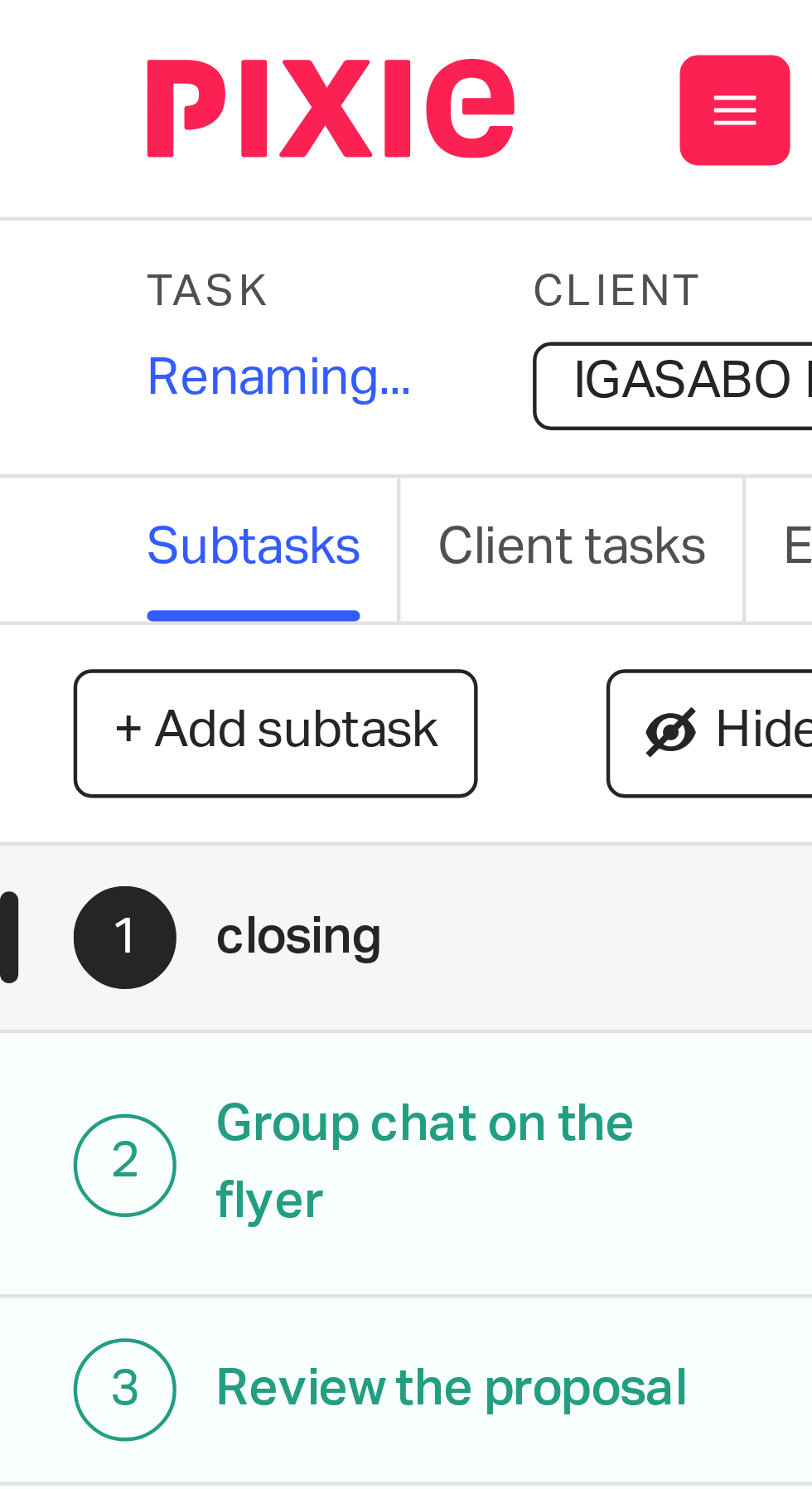
scroll to position [0, 0]
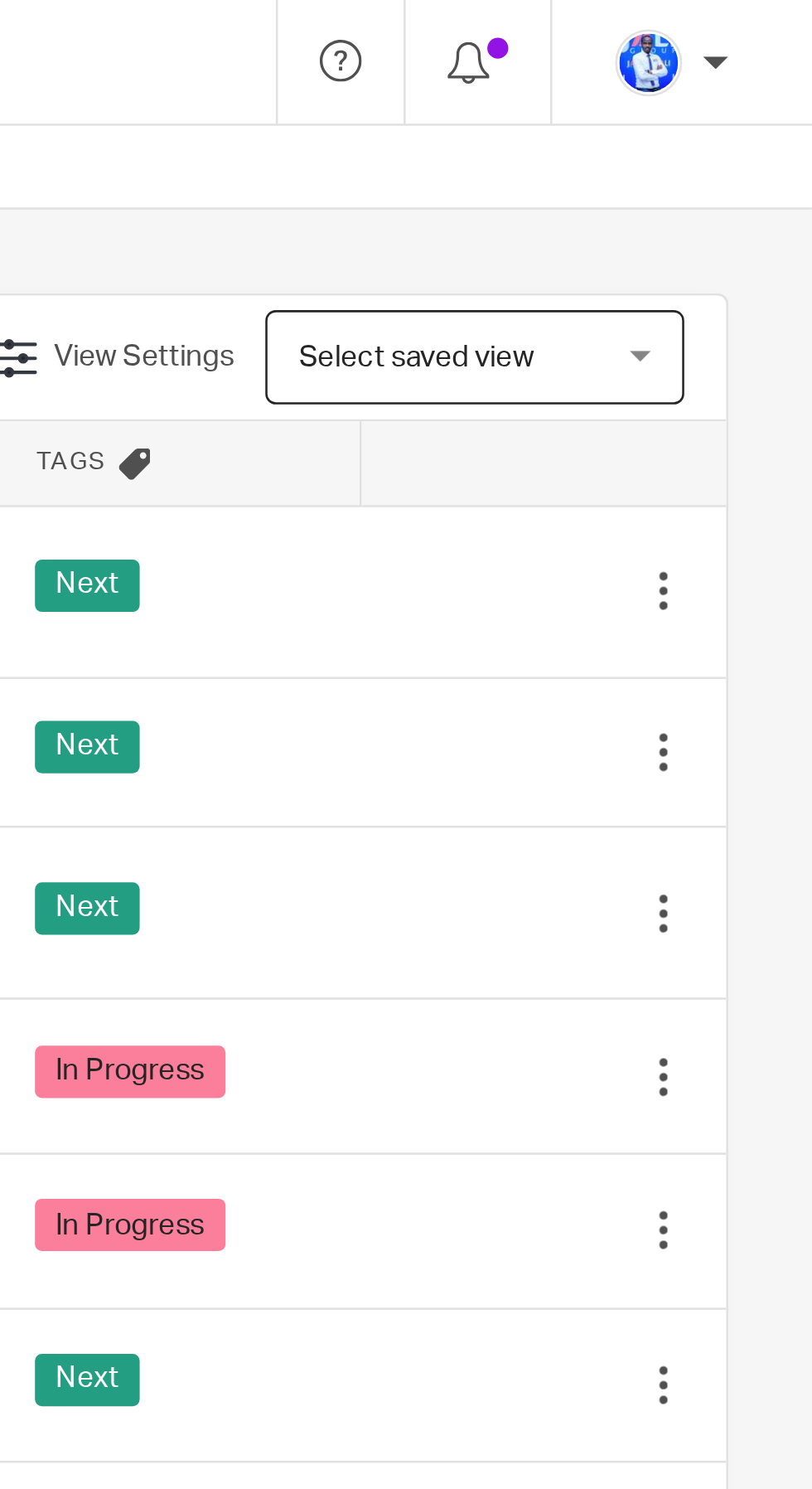
click at [597, 296] on div "Next" at bounding box center [560, 297] width 112 height 24
click at [670, 295] on icon at bounding box center [670, 297] width 16 height 16
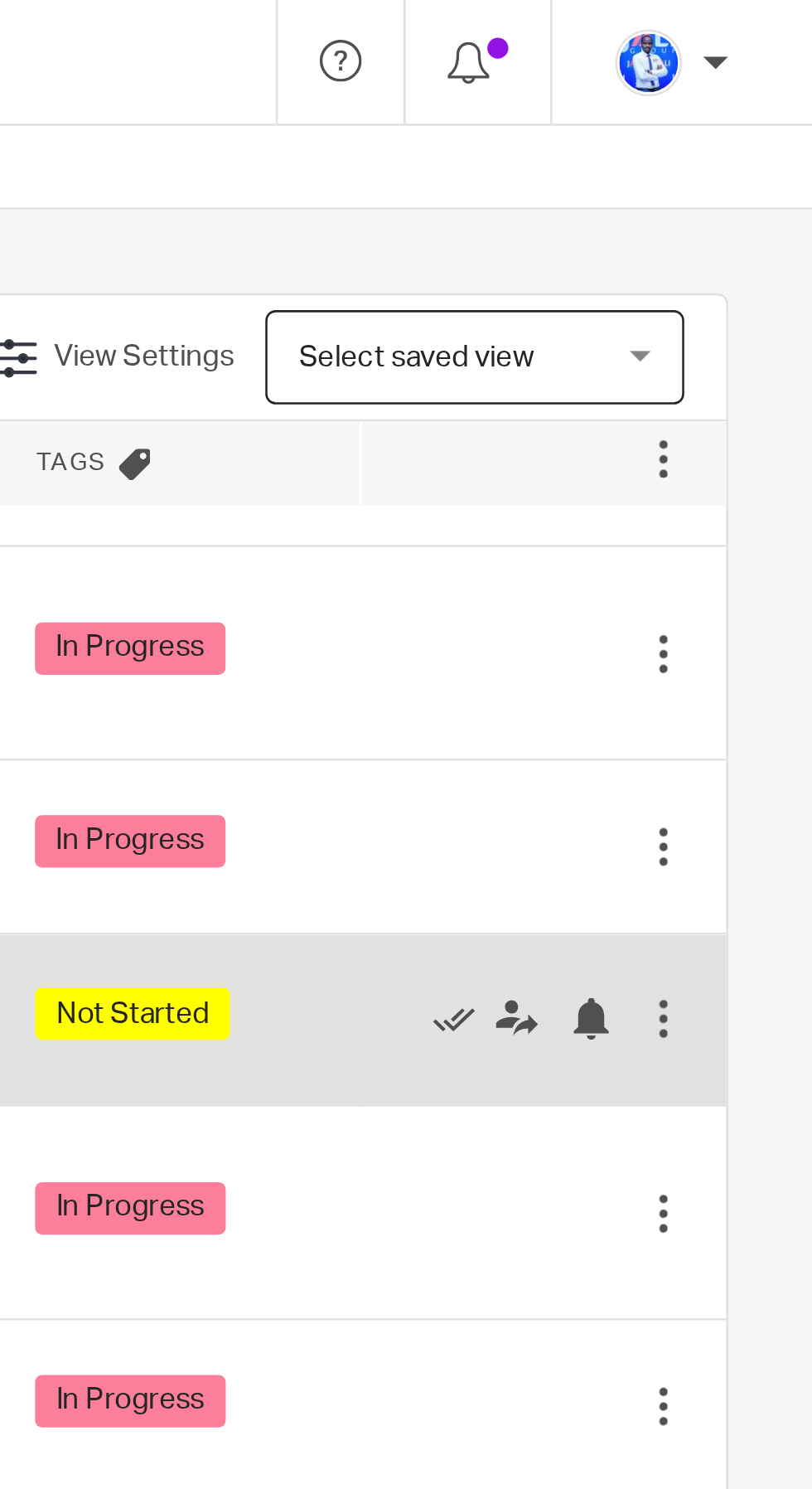
click at [616, 408] on div "Not Started" at bounding box center [560, 402] width 112 height 24
click at [670, 395] on icon at bounding box center [670, 403] width 16 height 16
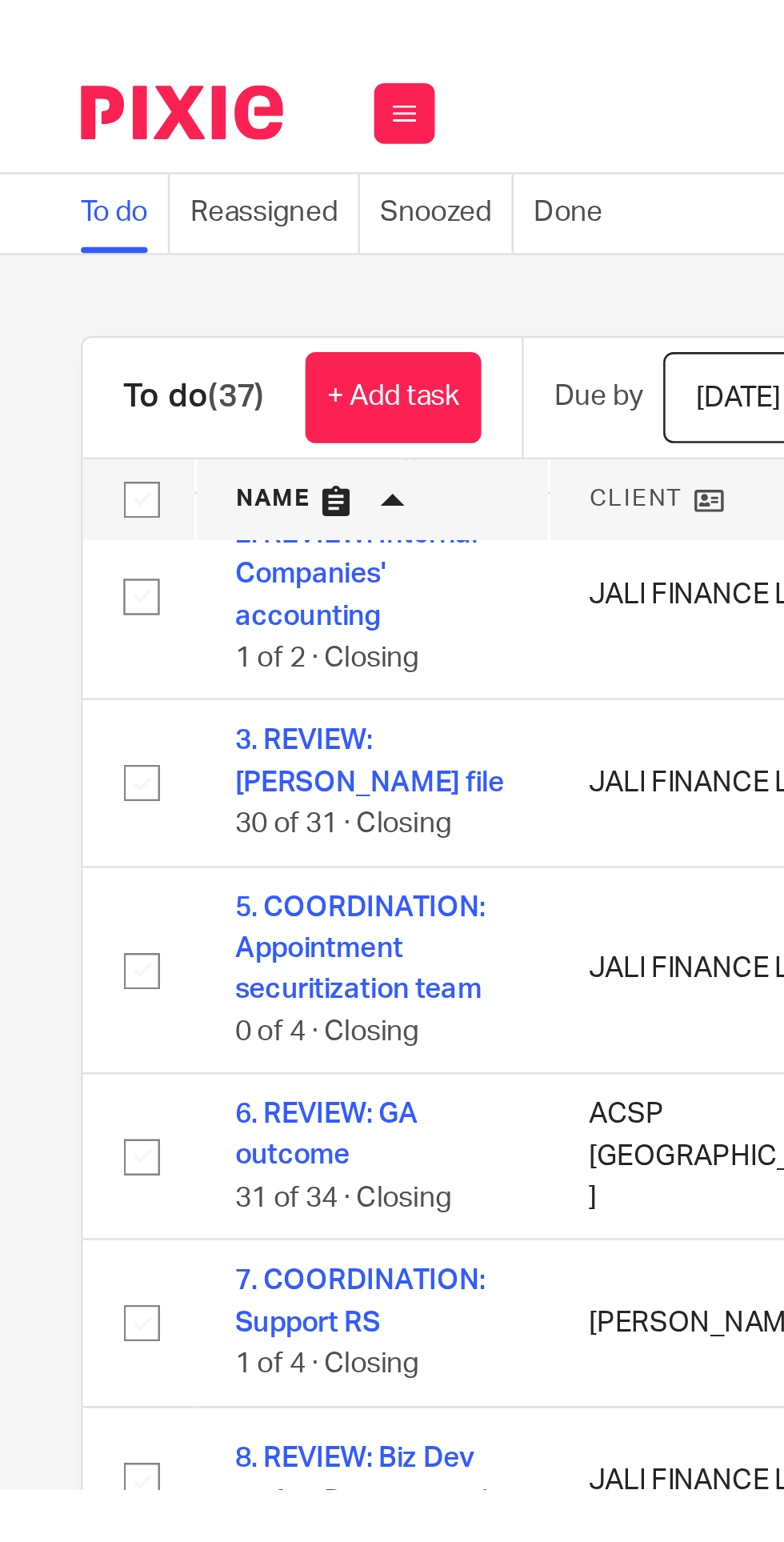
scroll to position [394, 0]
